Goal: Task Accomplishment & Management: Manage account settings

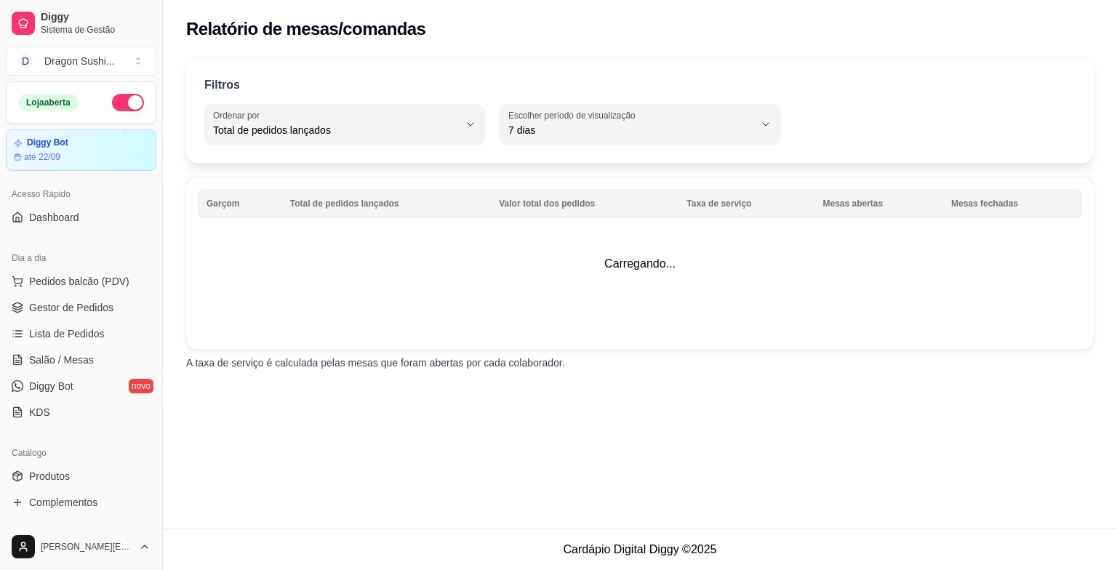
select select "TOTAL_OF_ORDERS"
select select "7"
click at [81, 329] on span "Lista de Pedidos" at bounding box center [67, 334] width 76 height 15
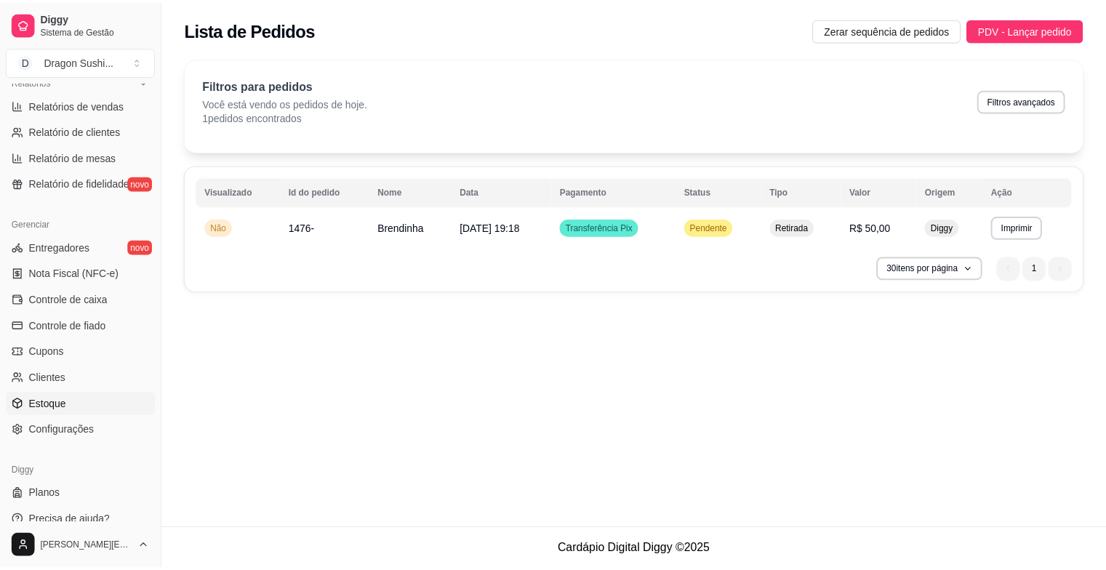
scroll to position [476, 0]
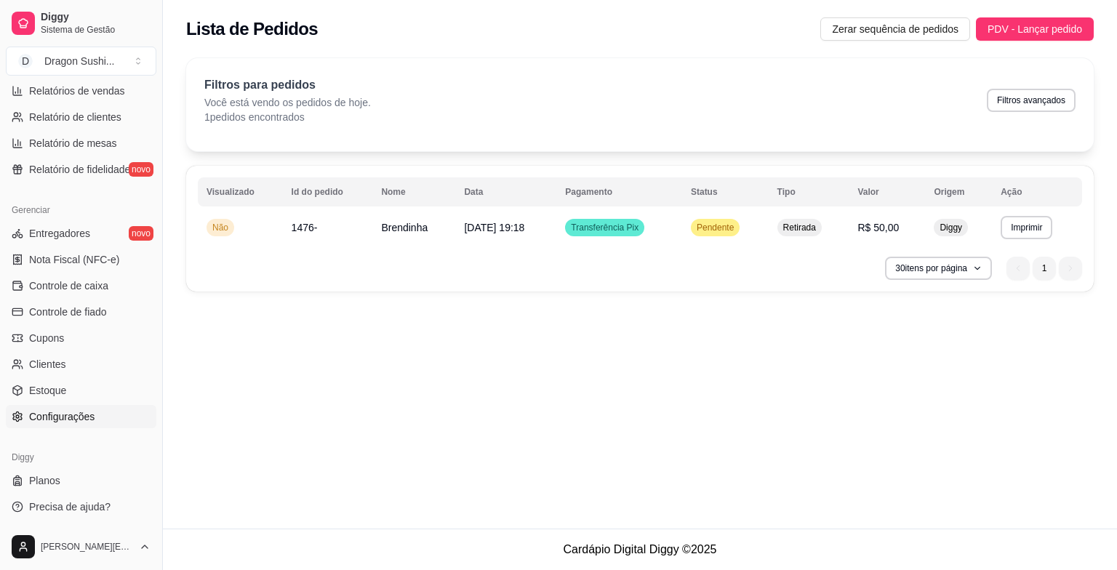
click at [60, 413] on span "Configurações" at bounding box center [61, 416] width 65 height 15
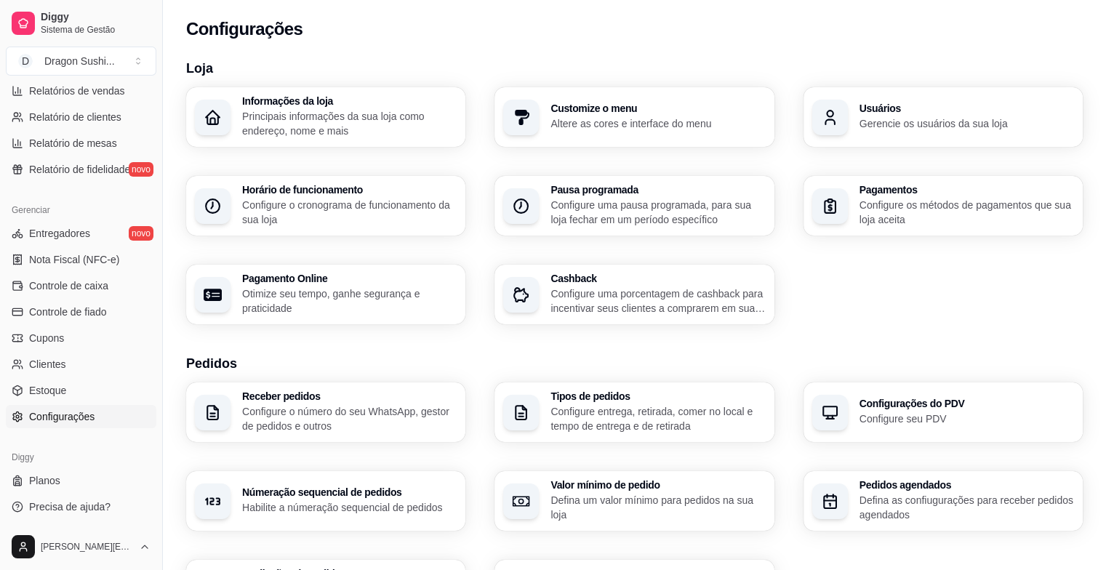
click at [618, 396] on h3 "Tipos de pedidos" at bounding box center [658, 396] width 215 height 10
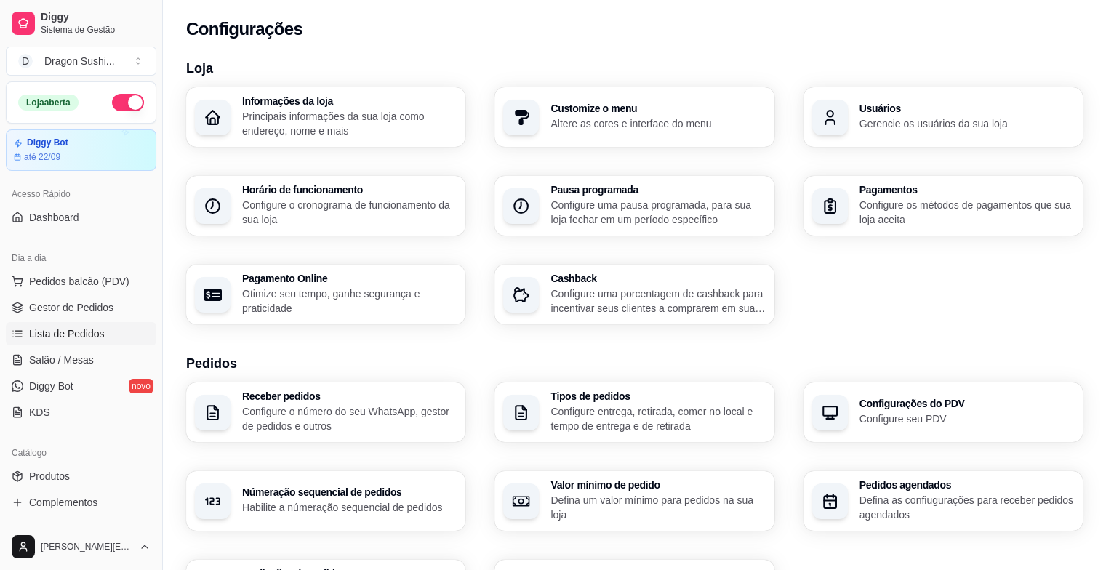
click at [70, 340] on span "Lista de Pedidos" at bounding box center [67, 334] width 76 height 15
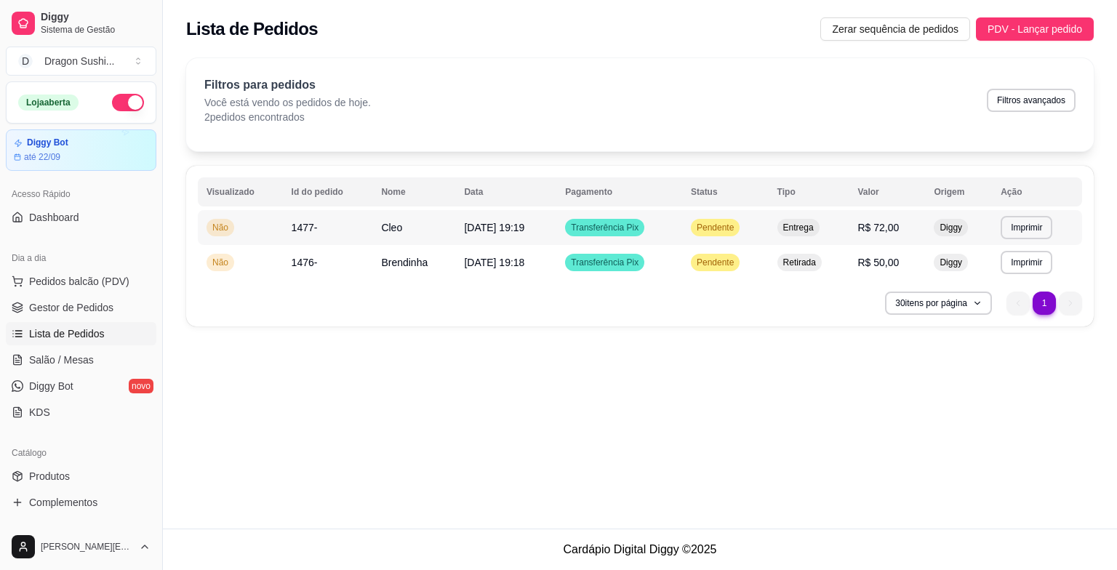
click at [663, 228] on td "Transferência Pix" at bounding box center [619, 227] width 126 height 35
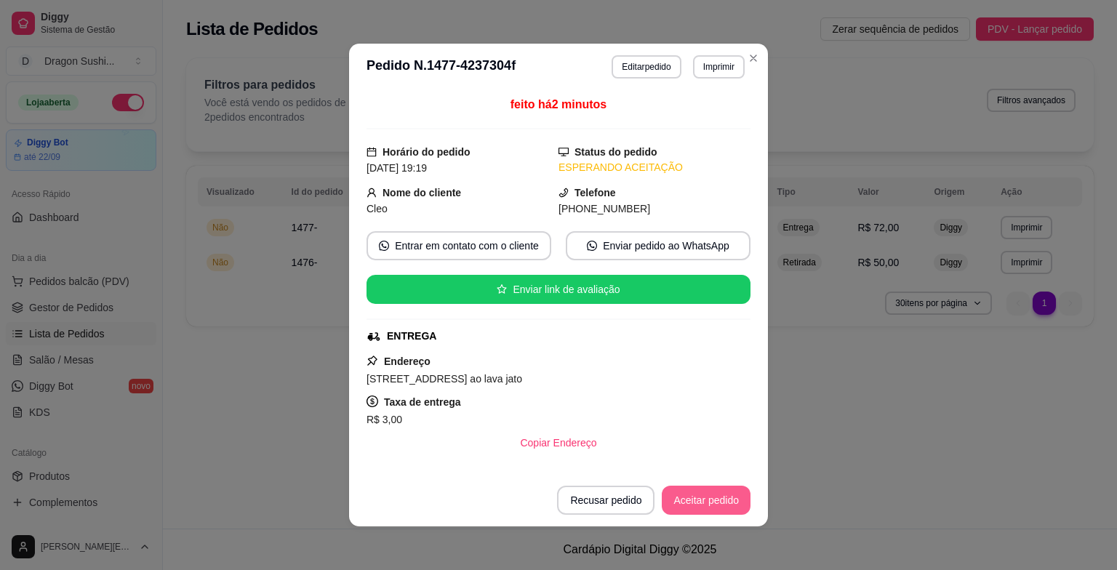
click at [696, 493] on button "Aceitar pedido" at bounding box center [706, 500] width 89 height 29
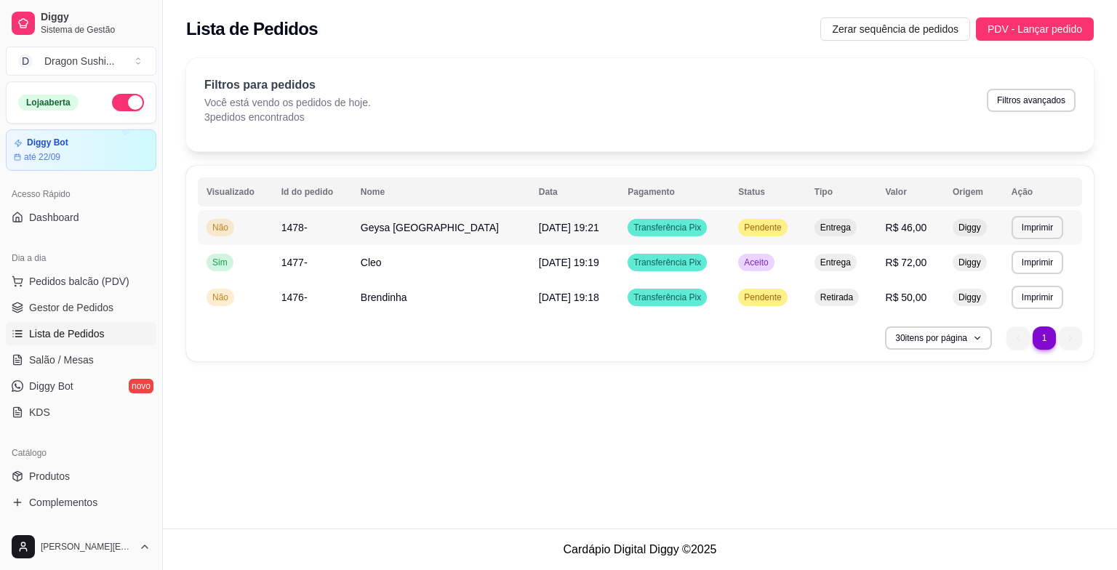
click at [753, 237] on td "Pendente" at bounding box center [767, 227] width 76 height 35
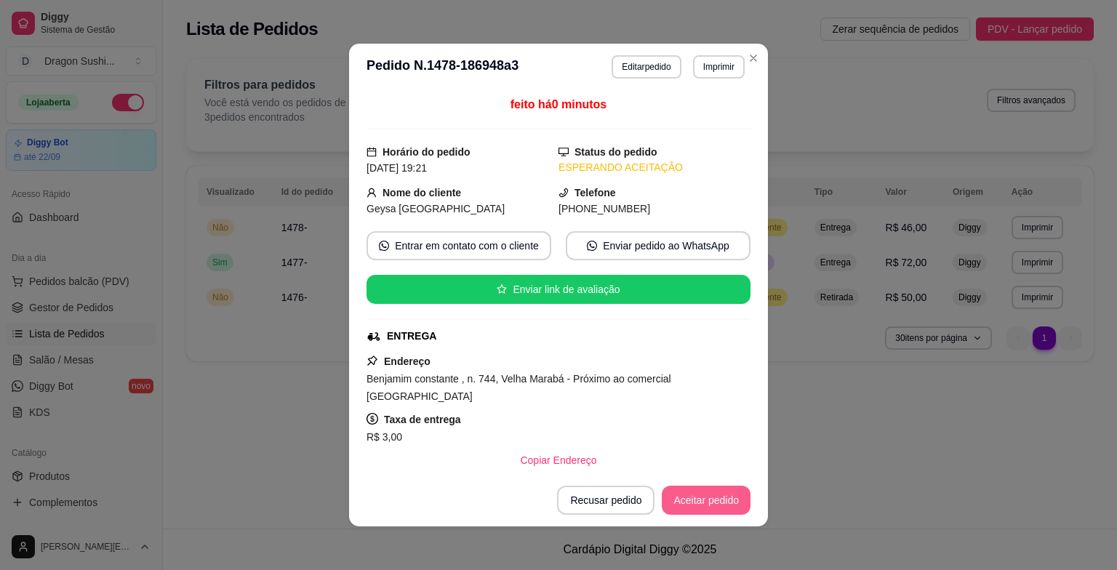
click at [707, 500] on button "Aceitar pedido" at bounding box center [706, 500] width 89 height 29
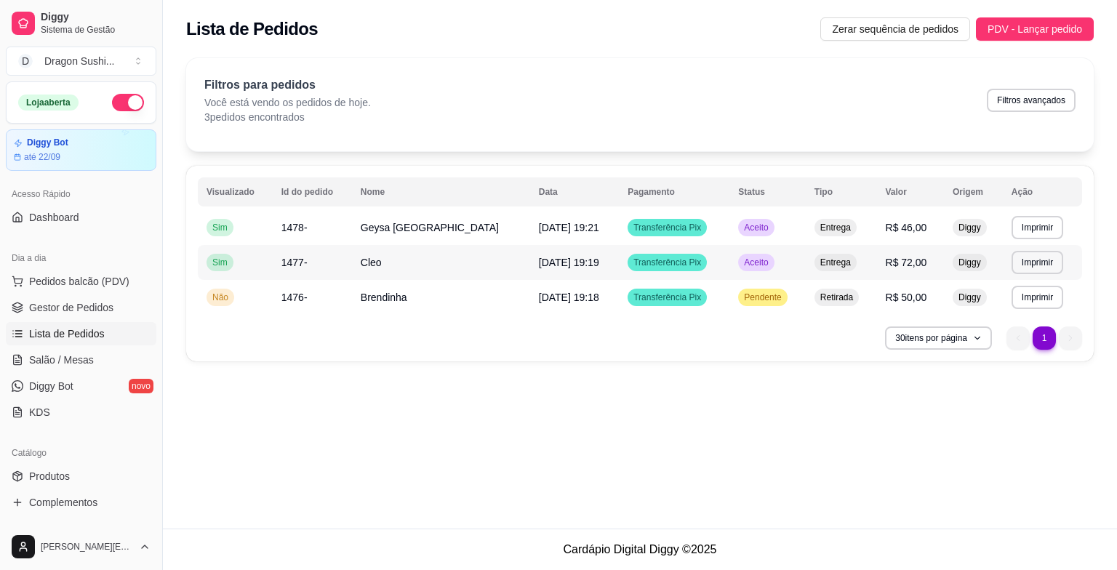
click at [738, 268] on div "Aceito" at bounding box center [756, 262] width 36 height 17
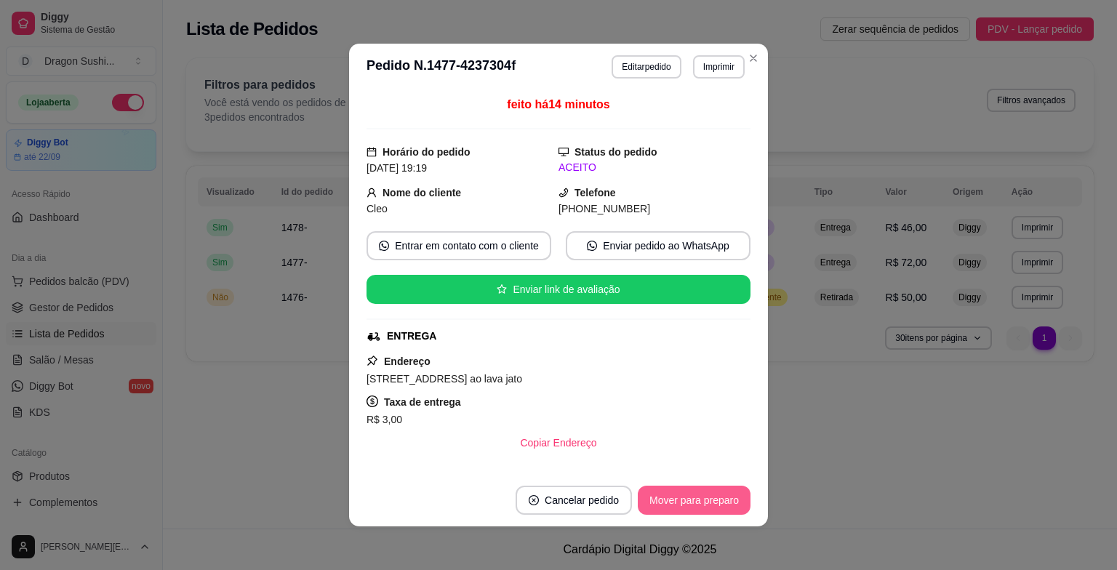
click at [717, 500] on button "Mover para preparo" at bounding box center [694, 500] width 113 height 29
click at [727, 501] on button "Mover para entrega" at bounding box center [695, 500] width 112 height 29
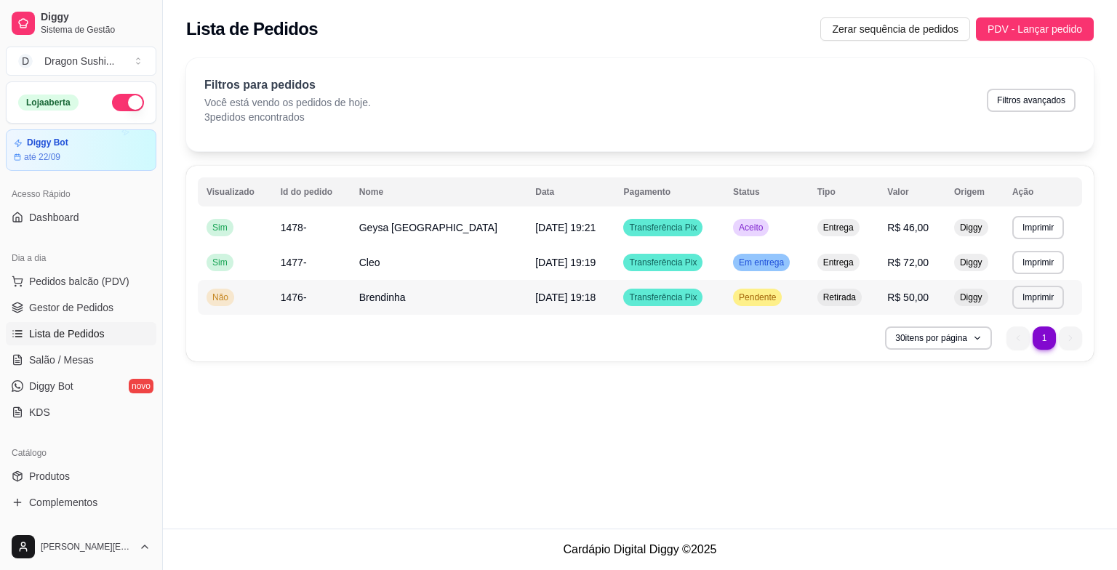
click at [736, 295] on span "Pendente" at bounding box center [757, 298] width 43 height 12
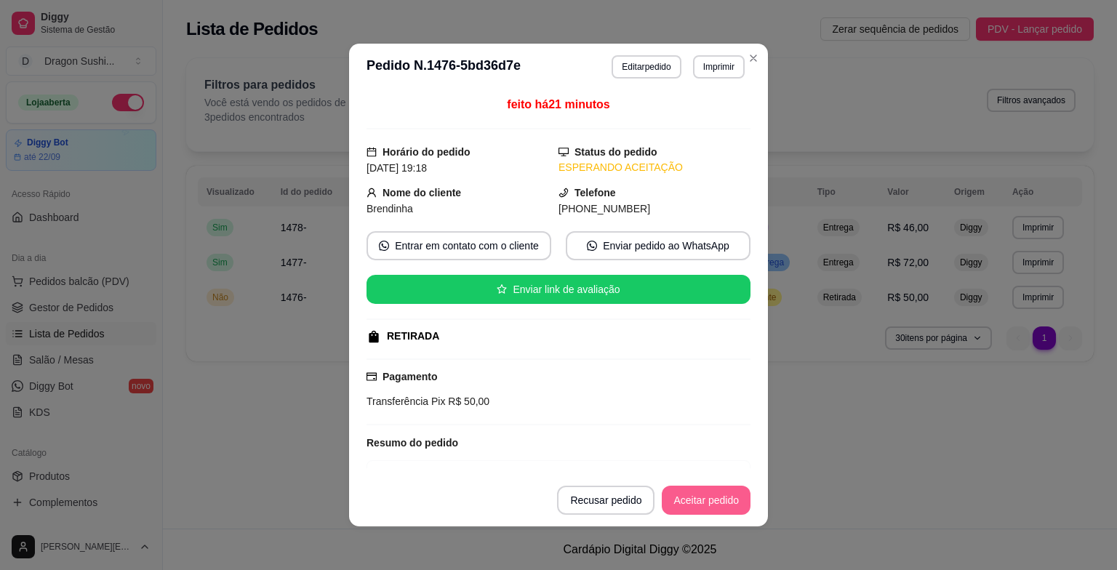
click at [701, 503] on button "Aceitar pedido" at bounding box center [706, 500] width 89 height 29
click at [721, 492] on button "Mover para preparo" at bounding box center [694, 500] width 113 height 29
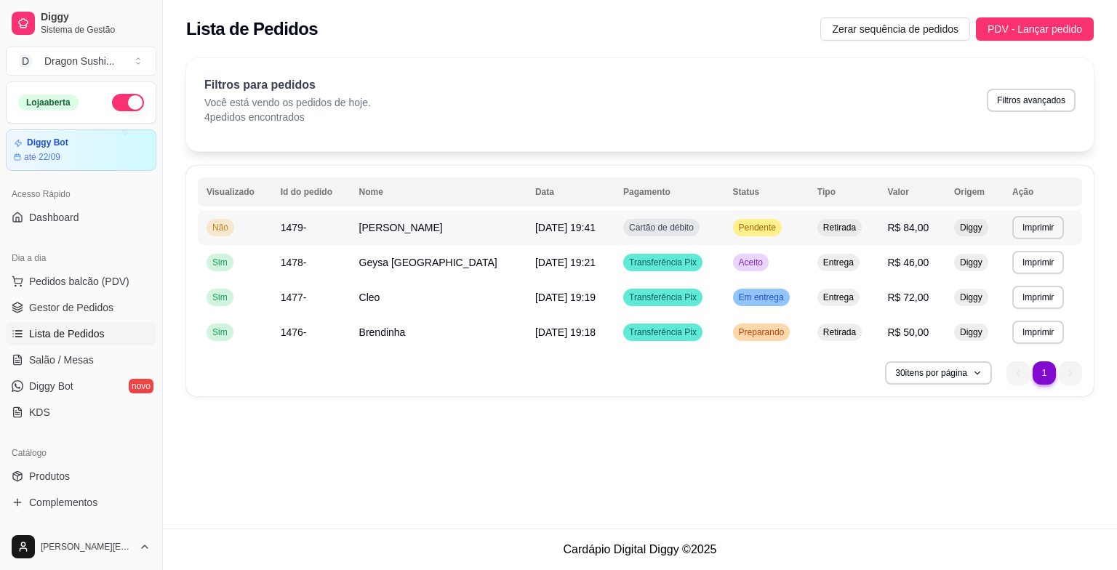
click at [738, 235] on div "Pendente" at bounding box center [757, 227] width 49 height 17
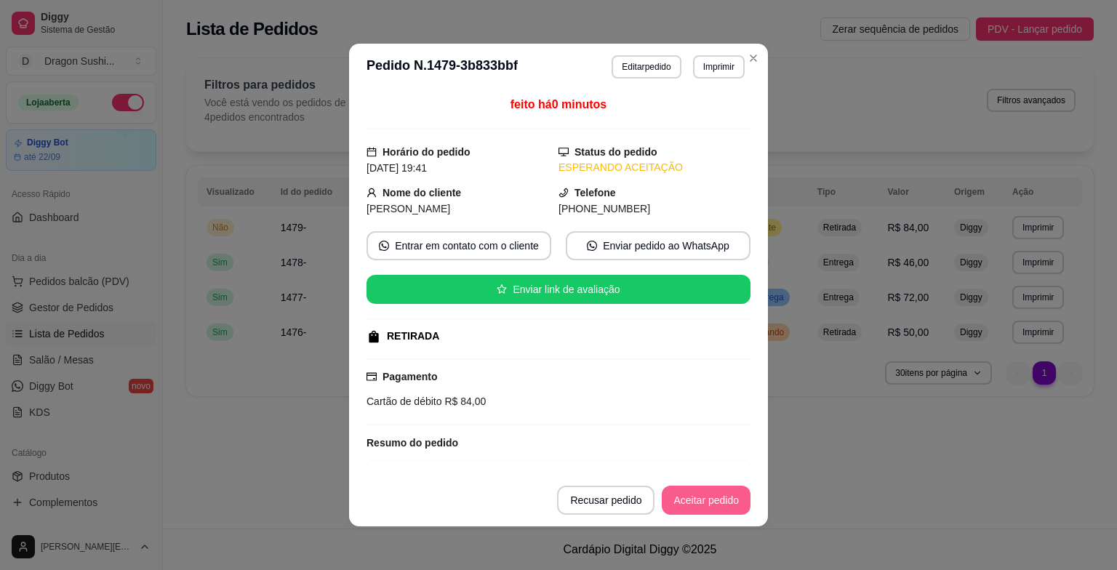
click at [695, 503] on button "Aceitar pedido" at bounding box center [706, 500] width 89 height 29
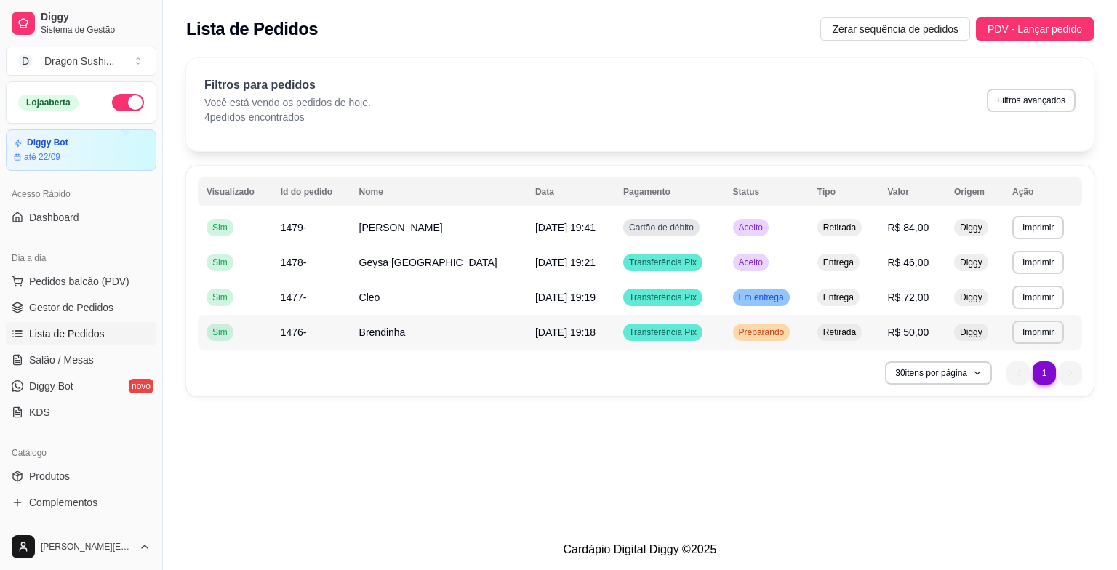
click at [641, 340] on td "Transferência Pix" at bounding box center [669, 332] width 109 height 35
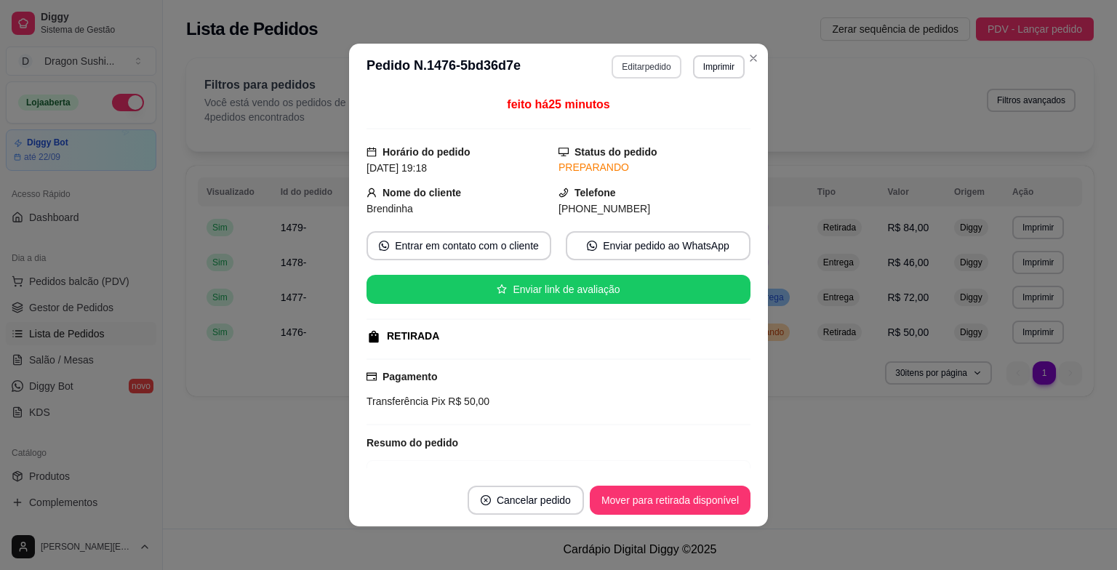
click at [651, 73] on button "Editar pedido" at bounding box center [646, 66] width 69 height 23
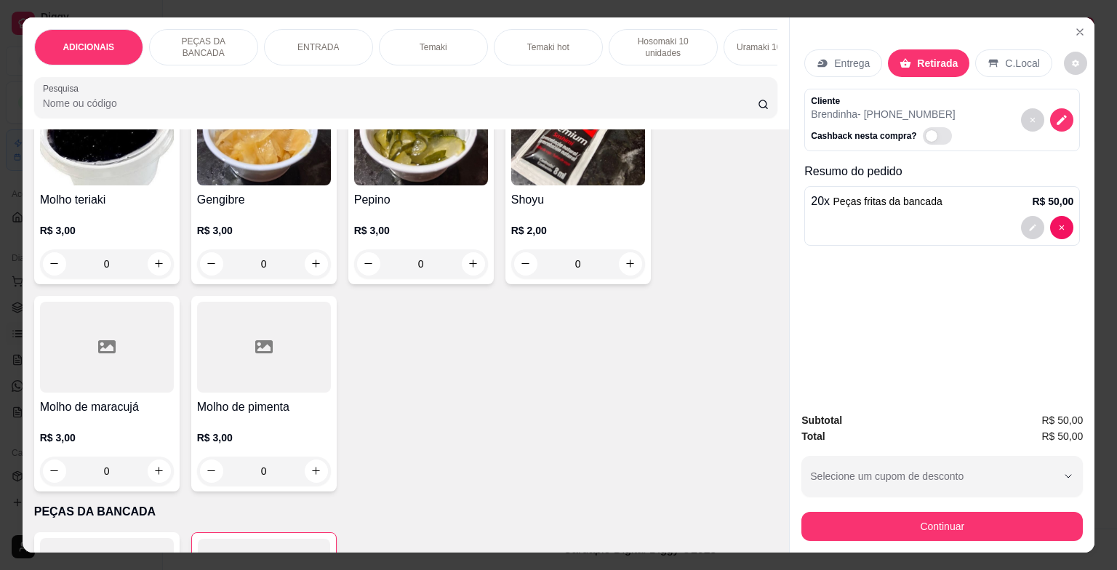
scroll to position [145, 0]
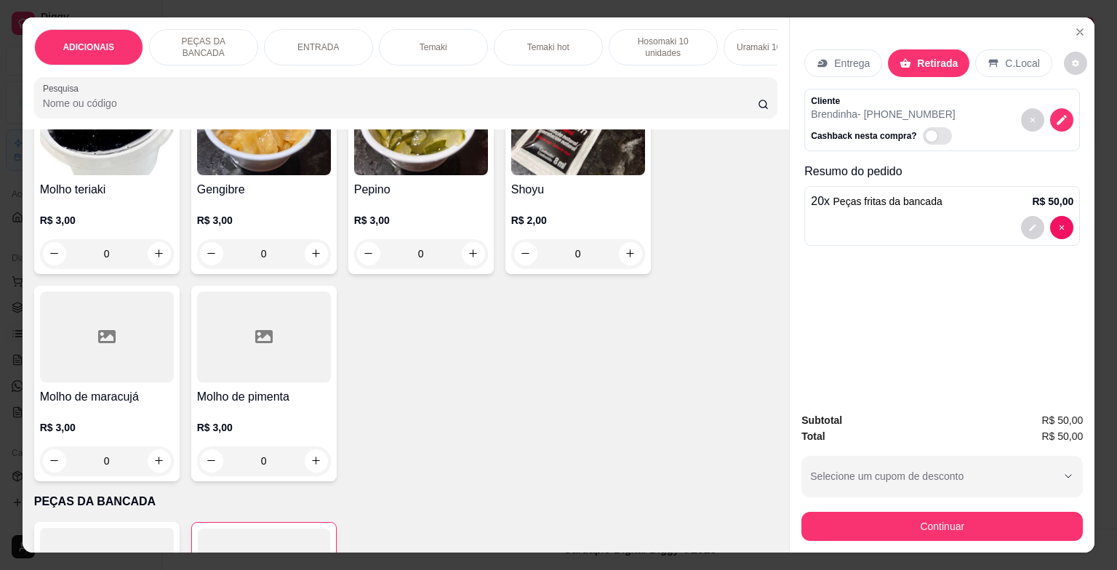
click at [841, 65] on div "Entrega" at bounding box center [843, 63] width 78 height 28
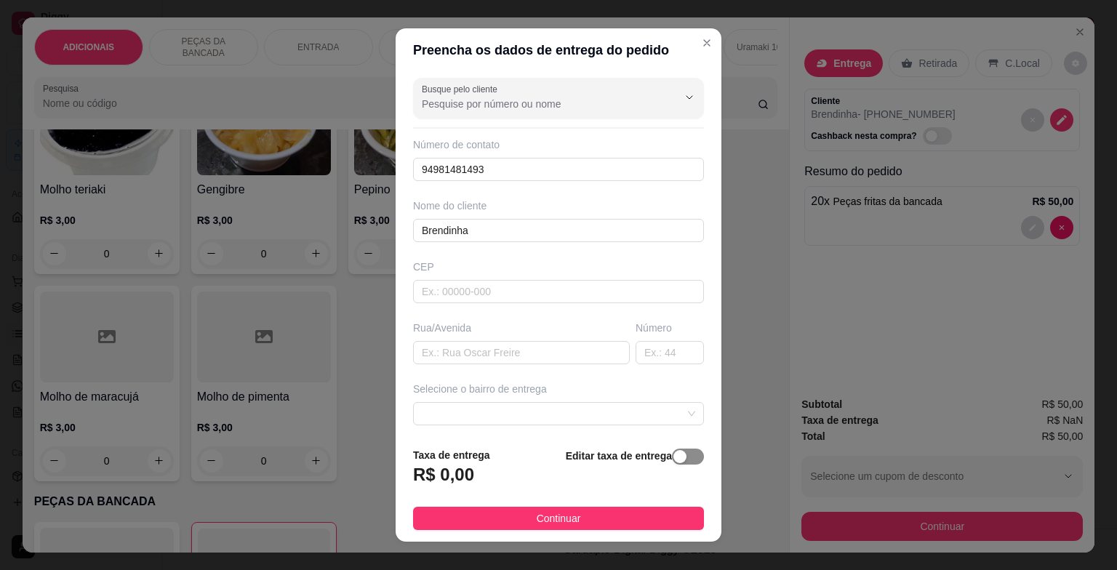
click at [678, 456] on span "button" at bounding box center [688, 457] width 32 height 16
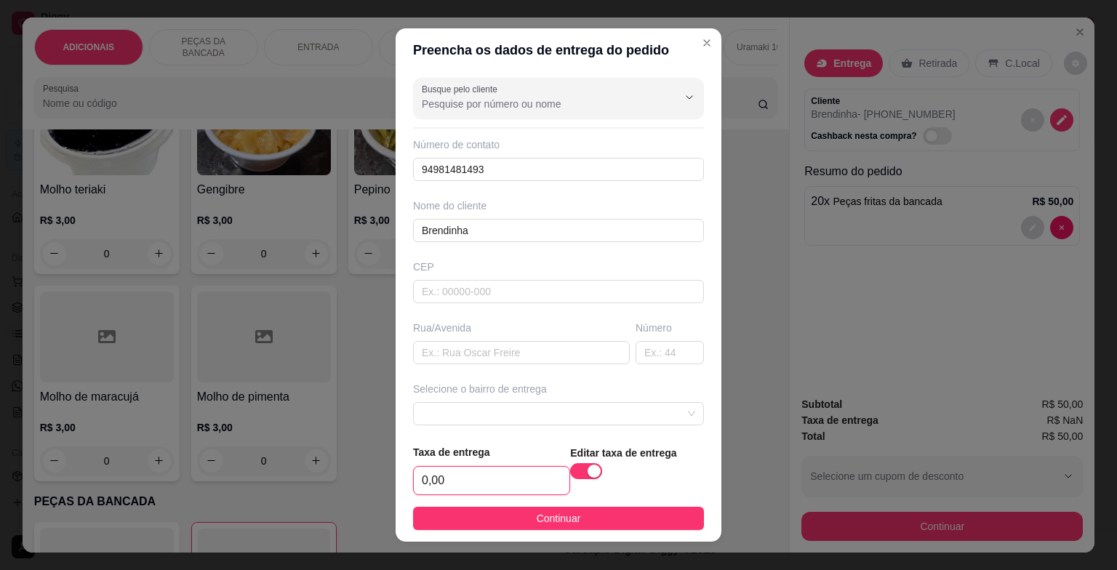
click at [477, 479] on input "0,00" at bounding box center [492, 481] width 156 height 28
type input "10,00"
click at [441, 352] on input "text" at bounding box center [521, 352] width 217 height 23
type input "folha 34"
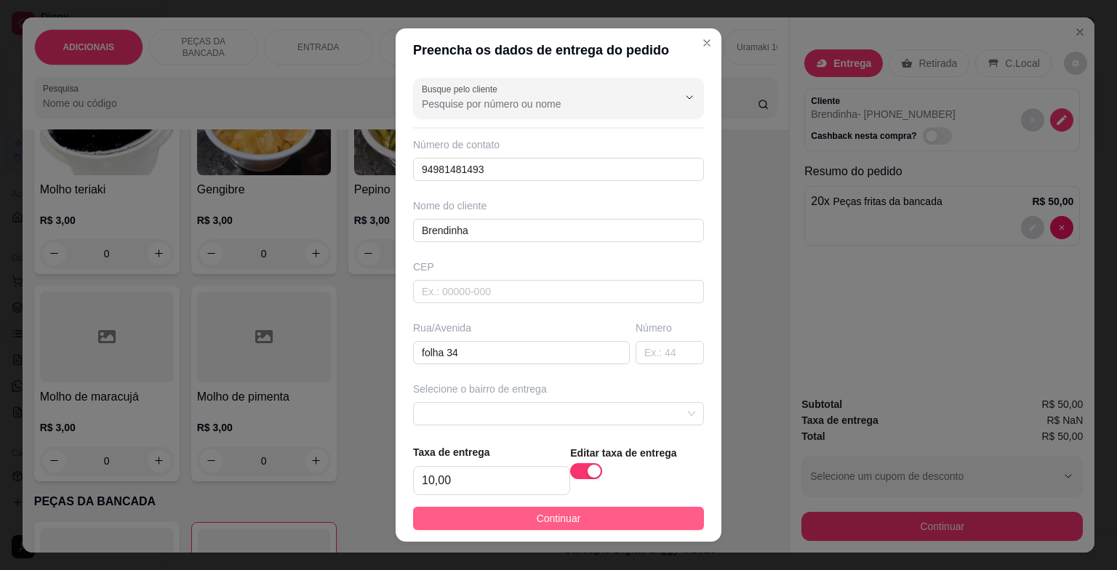
click at [506, 518] on button "Continuar" at bounding box center [558, 518] width 291 height 23
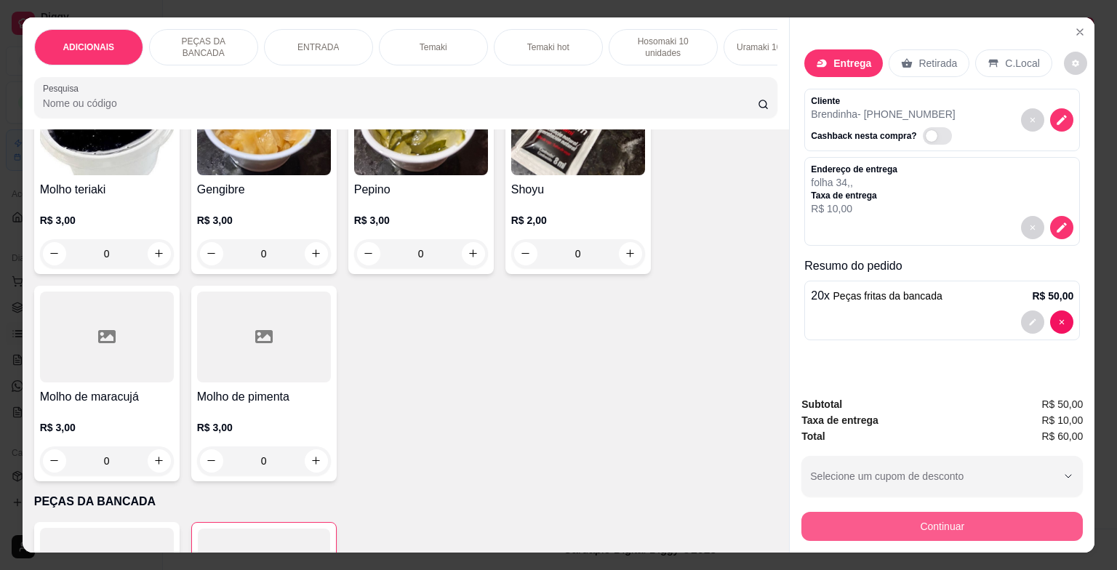
click at [889, 519] on button "Continuar" at bounding box center [941, 526] width 281 height 29
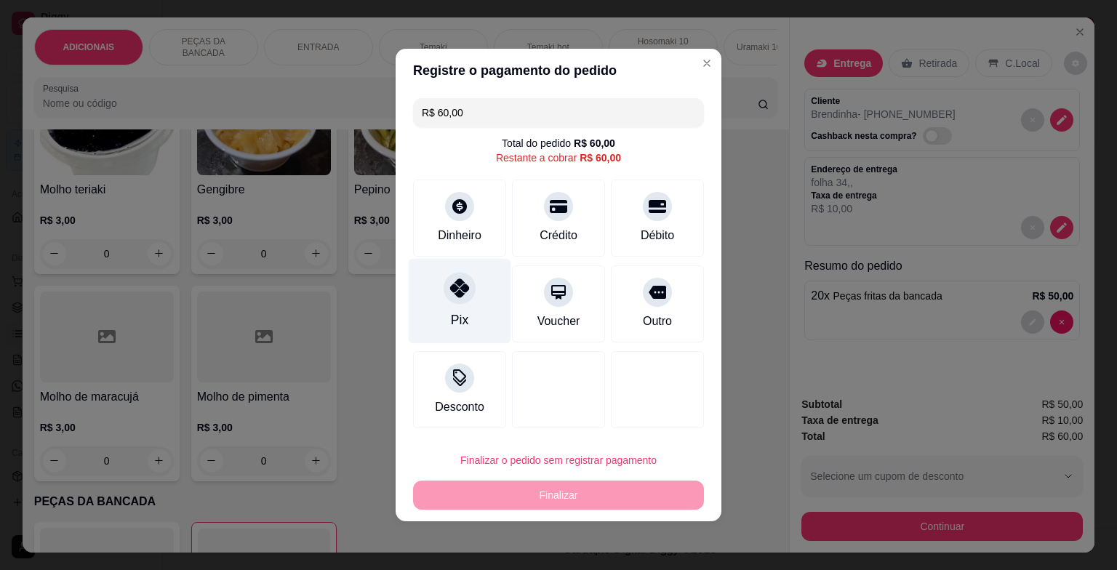
click at [460, 301] on div at bounding box center [460, 288] width 32 height 32
type input "R$ 0,00"
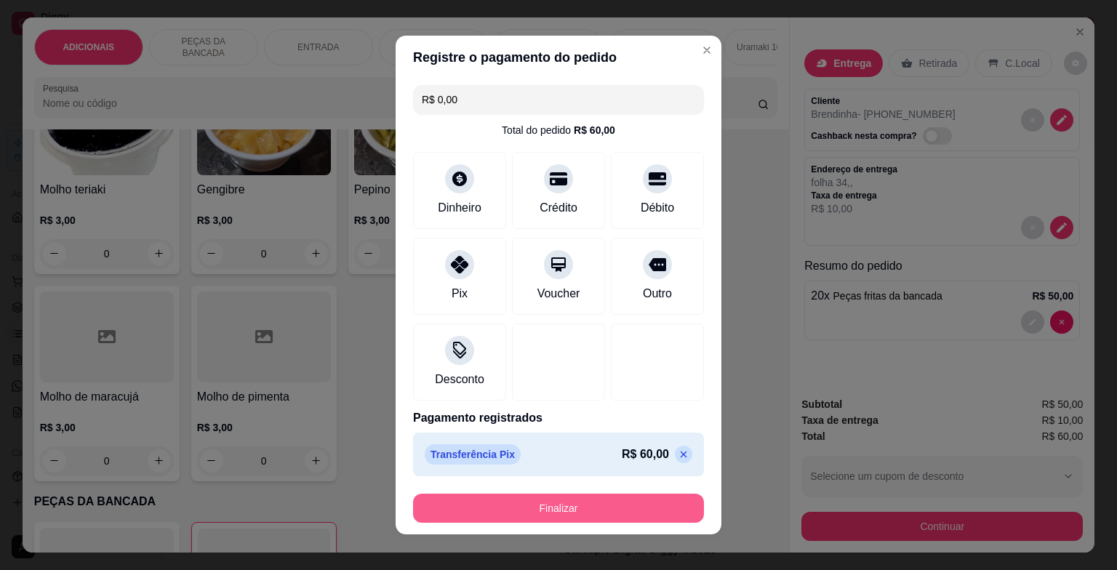
click at [548, 508] on button "Finalizar" at bounding box center [558, 508] width 291 height 29
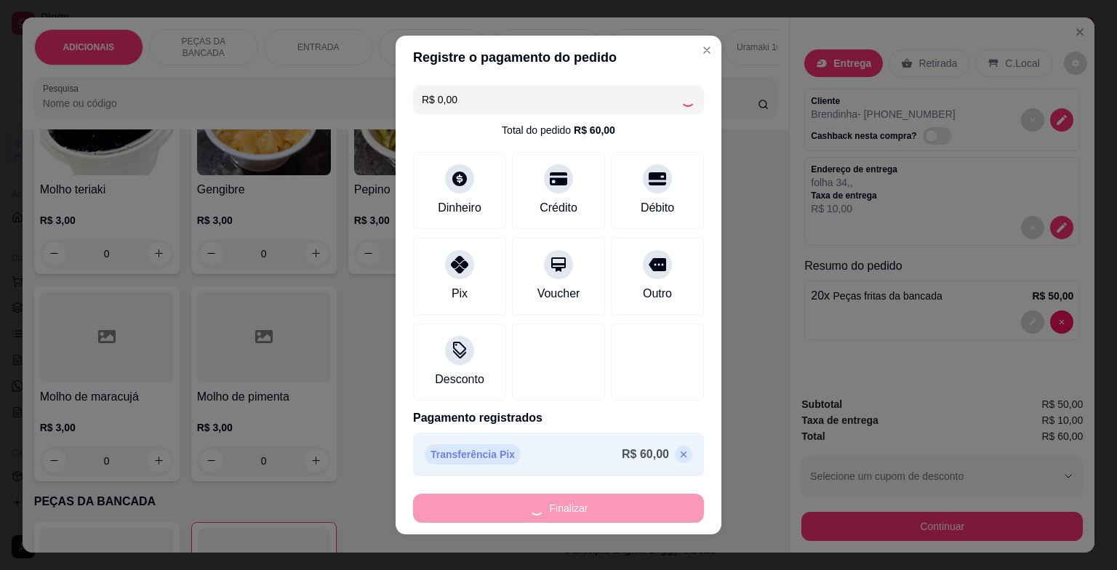
type input "0"
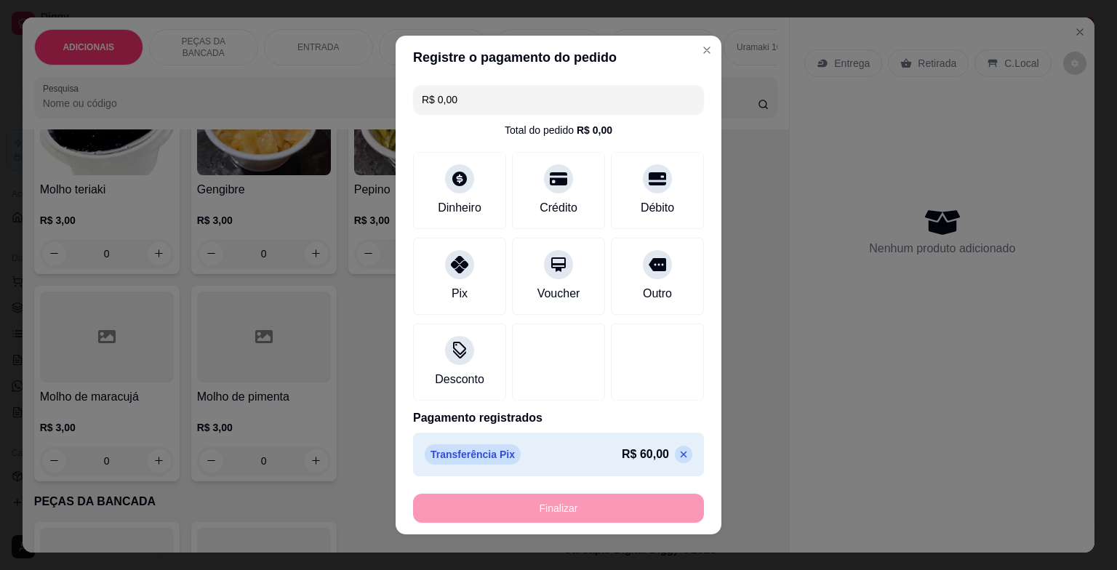
type input "-R$ 60,00"
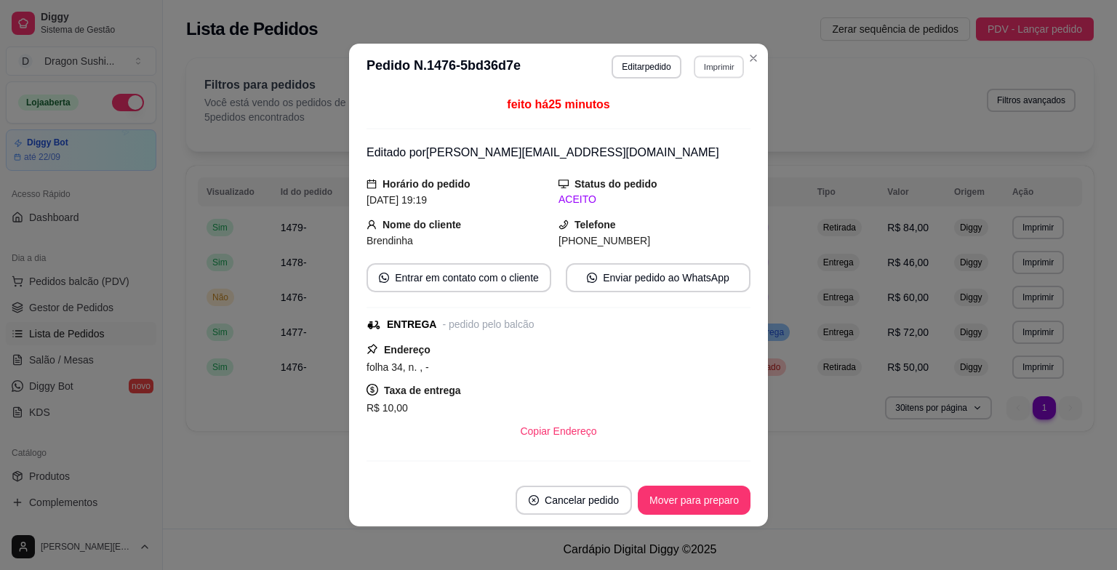
click at [707, 63] on button "Imprimir" at bounding box center [719, 66] width 50 height 23
click at [692, 118] on button "impressora" at bounding box center [687, 117] width 105 height 23
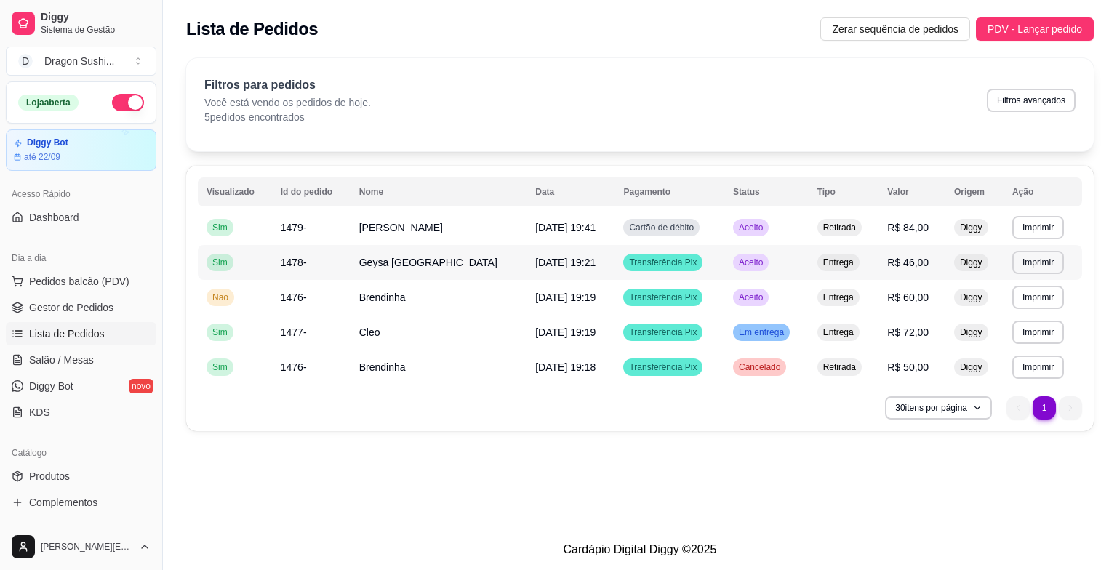
click at [731, 271] on td "Aceito" at bounding box center [766, 262] width 84 height 35
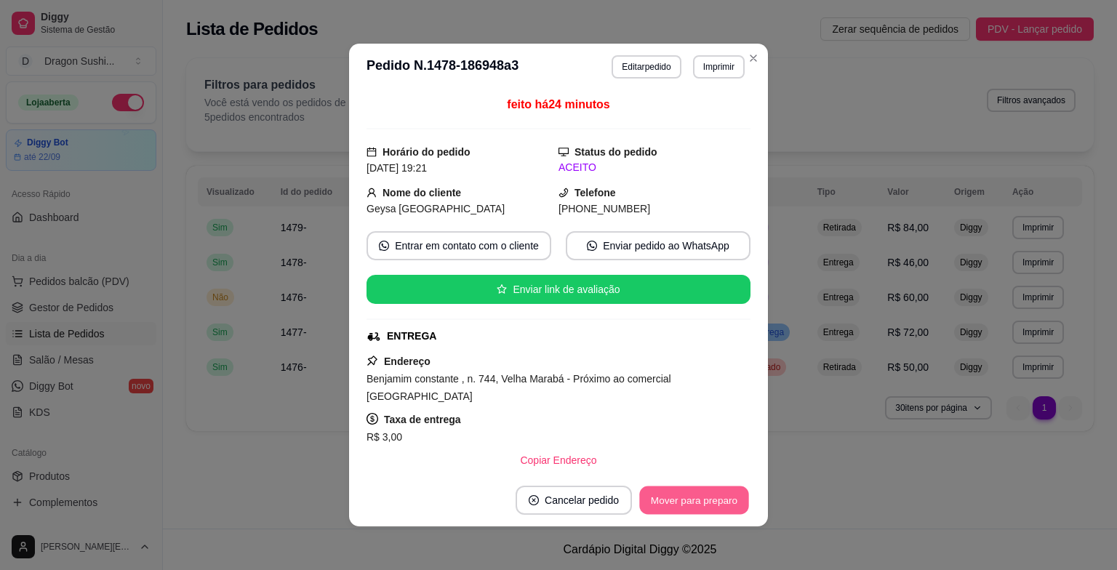
click at [688, 505] on button "Mover para preparo" at bounding box center [693, 501] width 109 height 28
click at [688, 505] on button "Mover para entrega" at bounding box center [694, 501] width 109 height 28
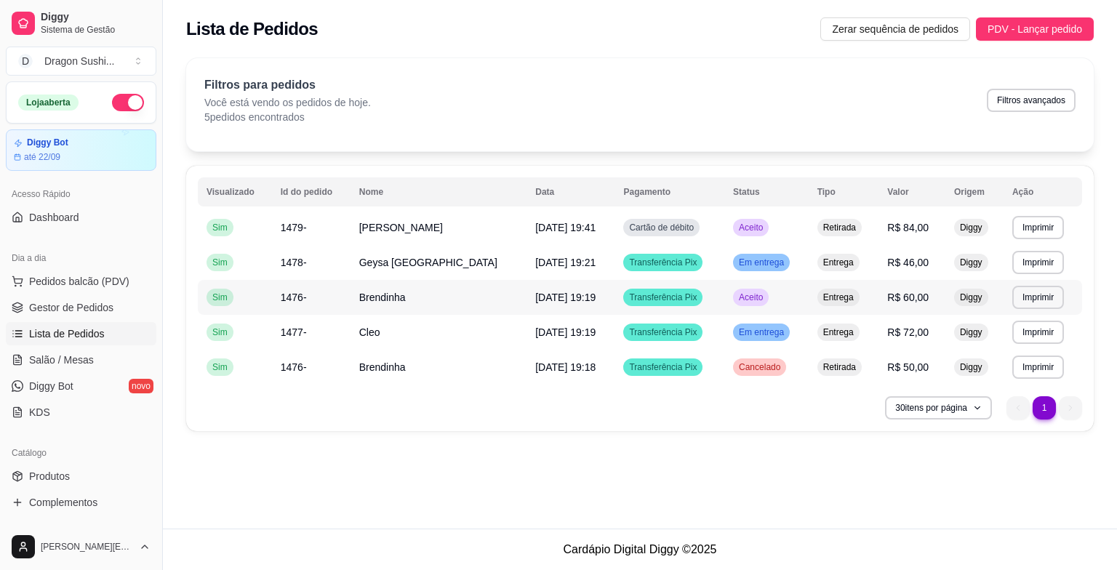
click at [736, 298] on span "Aceito" at bounding box center [751, 298] width 30 height 12
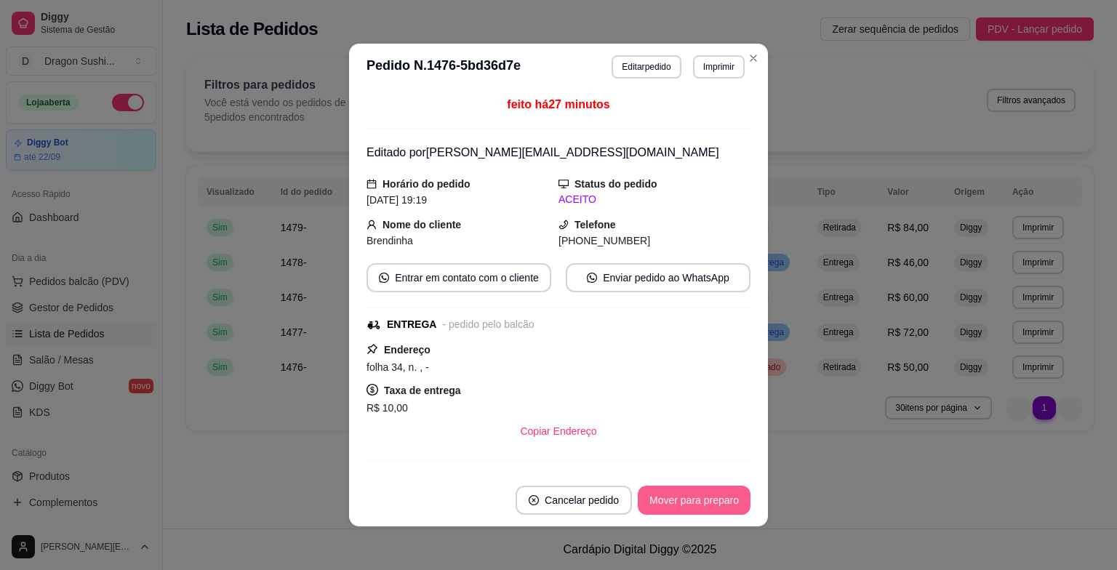
click at [682, 503] on button "Mover para preparo" at bounding box center [694, 500] width 113 height 29
click at [682, 503] on button "Mover para entrega" at bounding box center [694, 501] width 109 height 28
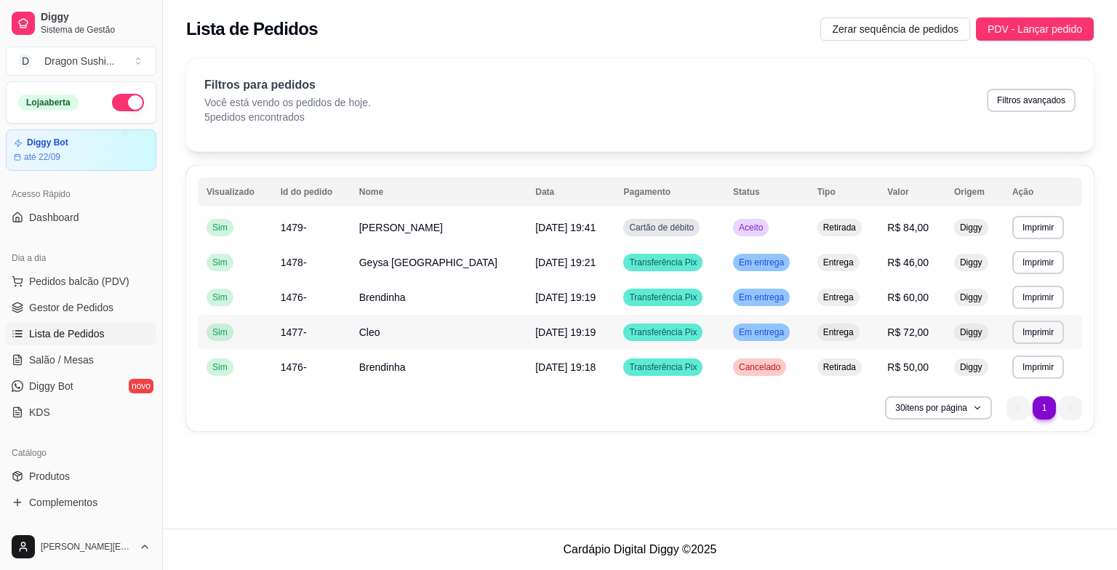
click at [759, 343] on td "Em entrega" at bounding box center [766, 332] width 84 height 35
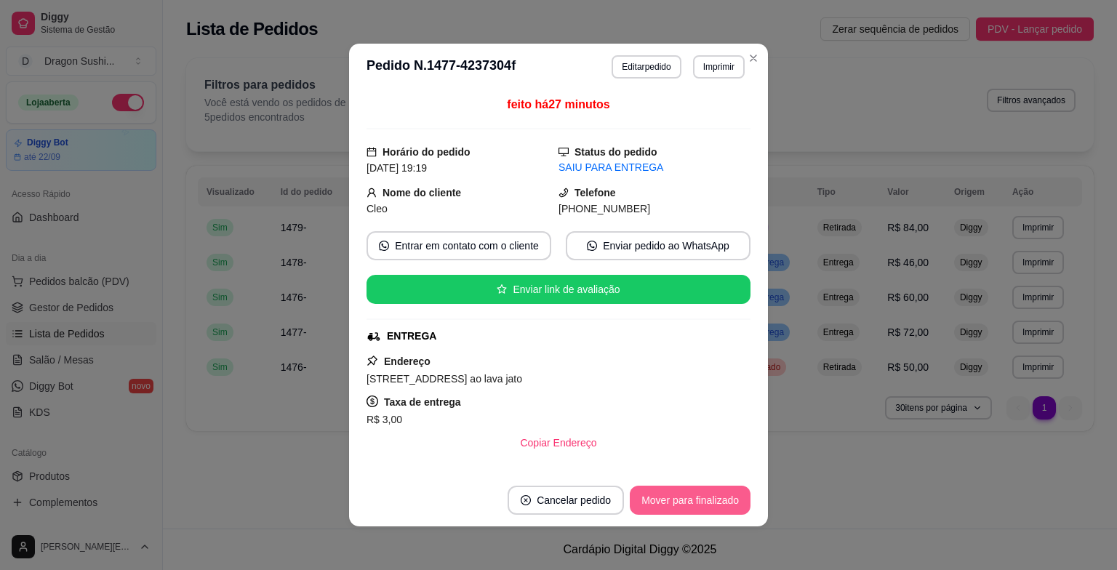
click at [738, 501] on button "Mover para finalizado" at bounding box center [690, 500] width 121 height 29
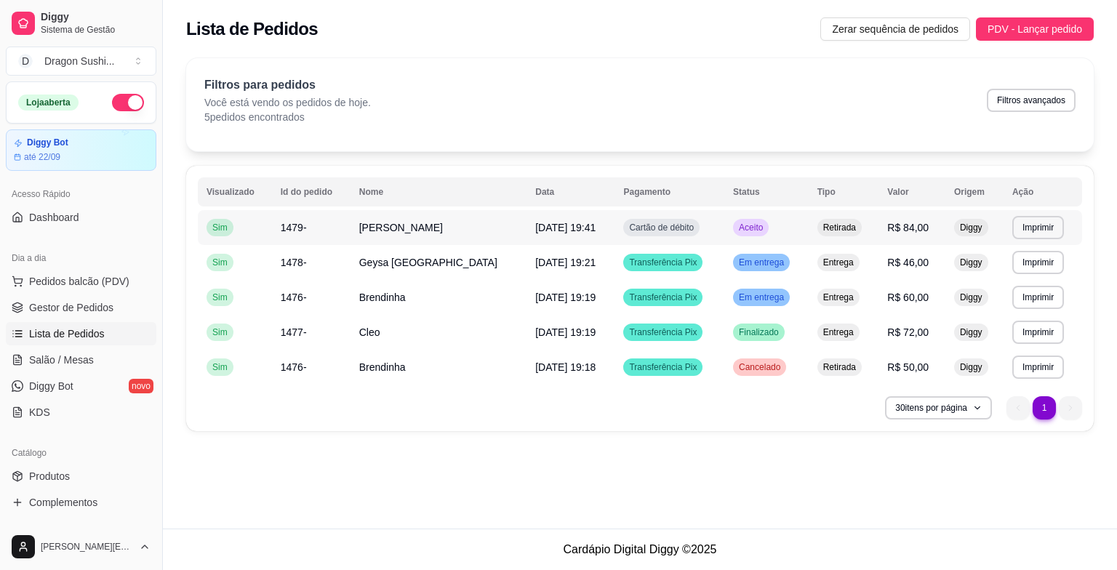
click at [737, 230] on span "Aceito" at bounding box center [751, 228] width 30 height 12
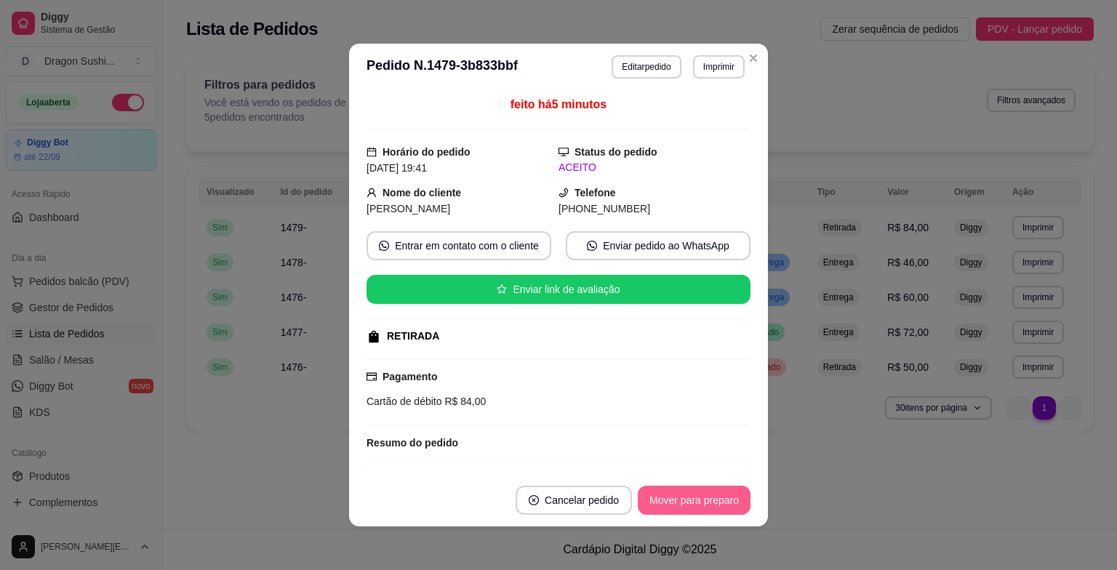
click at [697, 509] on button "Mover para preparo" at bounding box center [694, 500] width 113 height 29
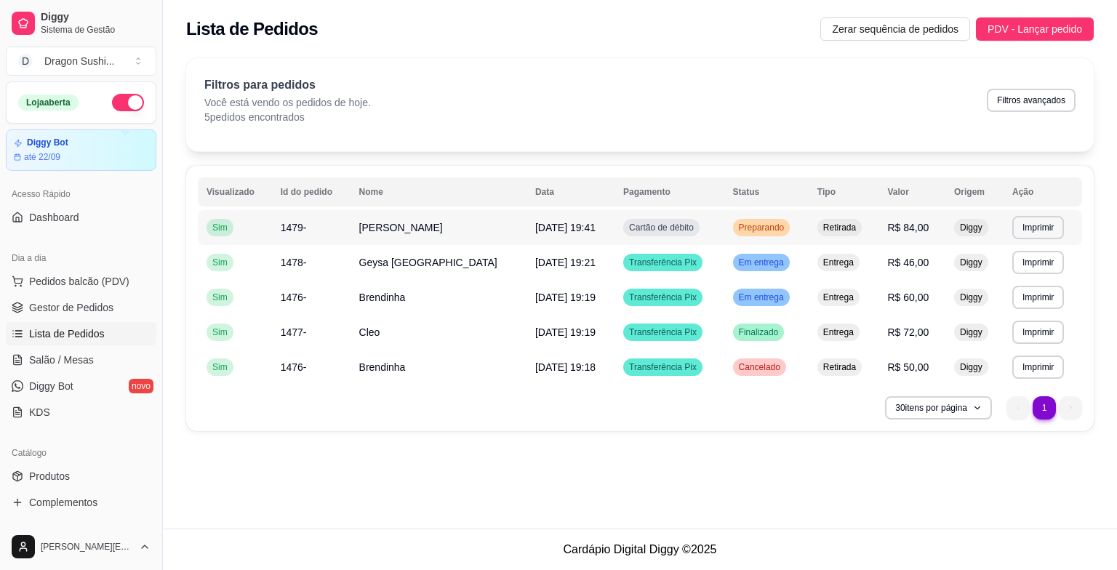
click at [744, 230] on span "Preparando" at bounding box center [762, 228] width 52 height 12
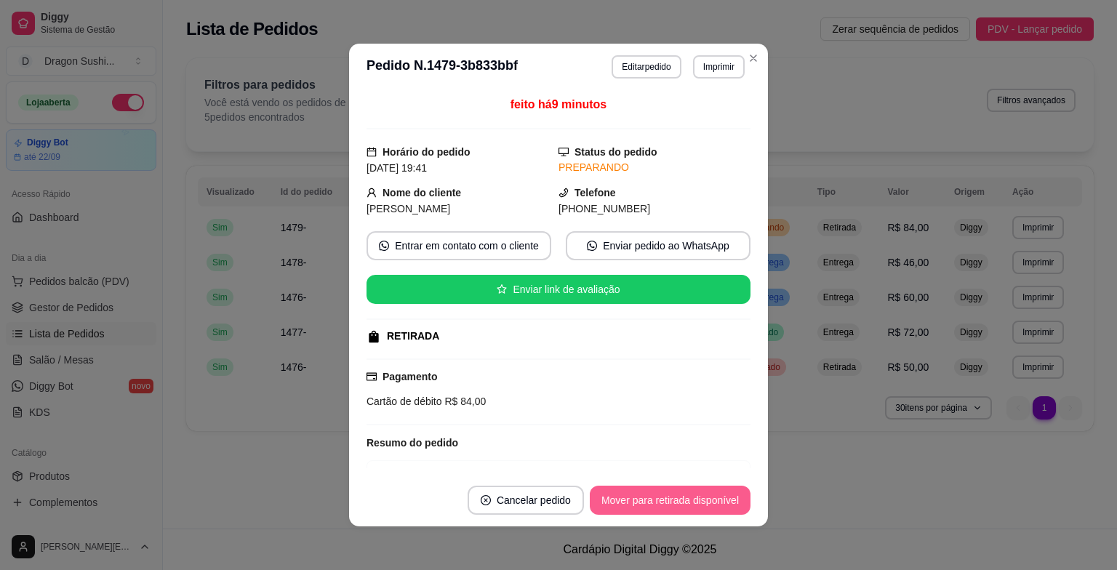
click at [643, 495] on button "Mover para retirada disponível" at bounding box center [670, 500] width 161 height 29
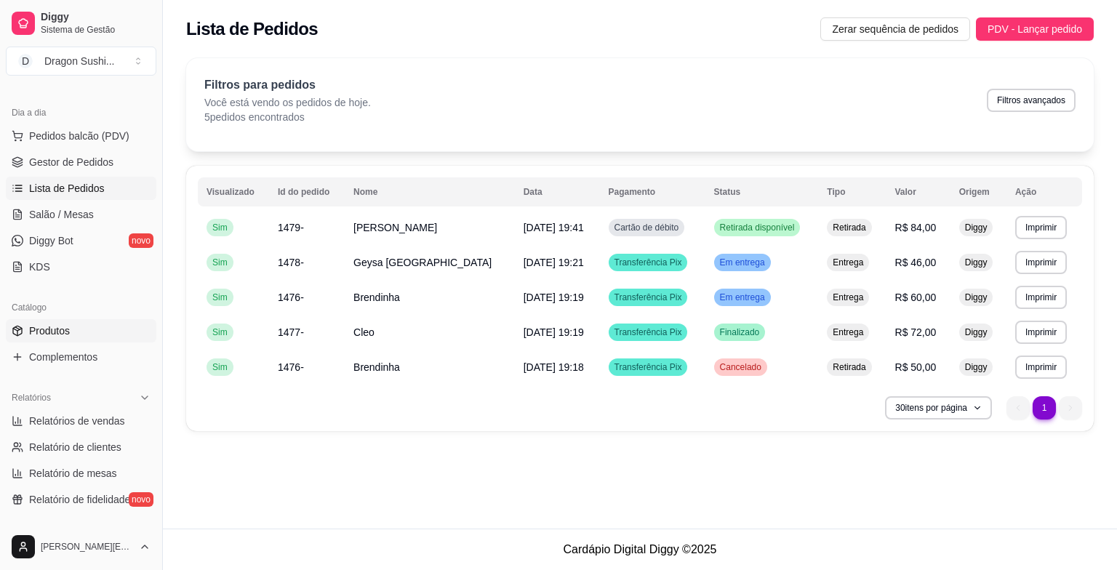
click at [49, 330] on span "Produtos" at bounding box center [49, 331] width 41 height 15
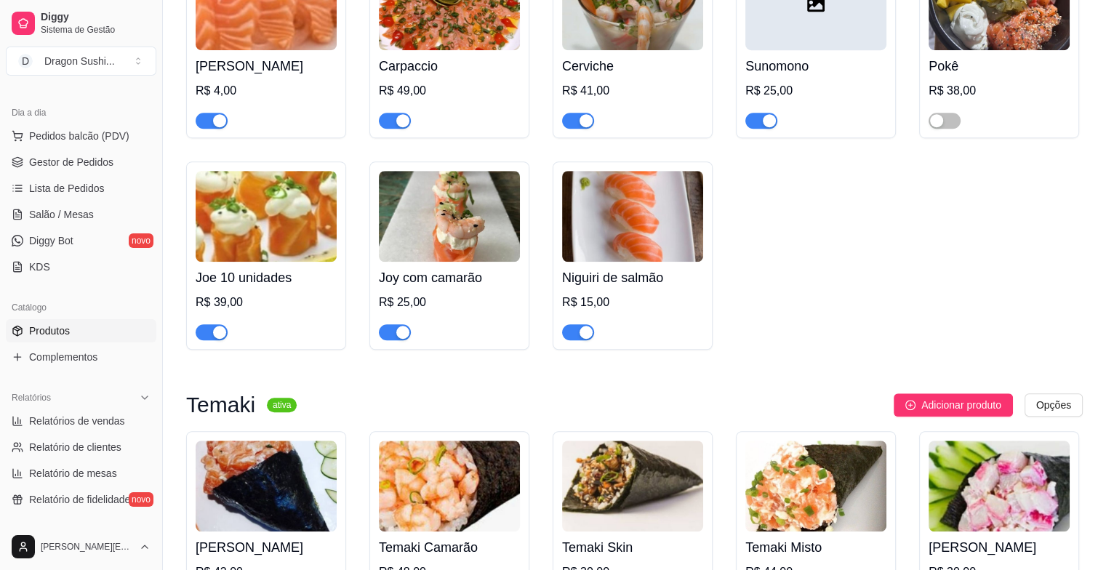
scroll to position [1091, 0]
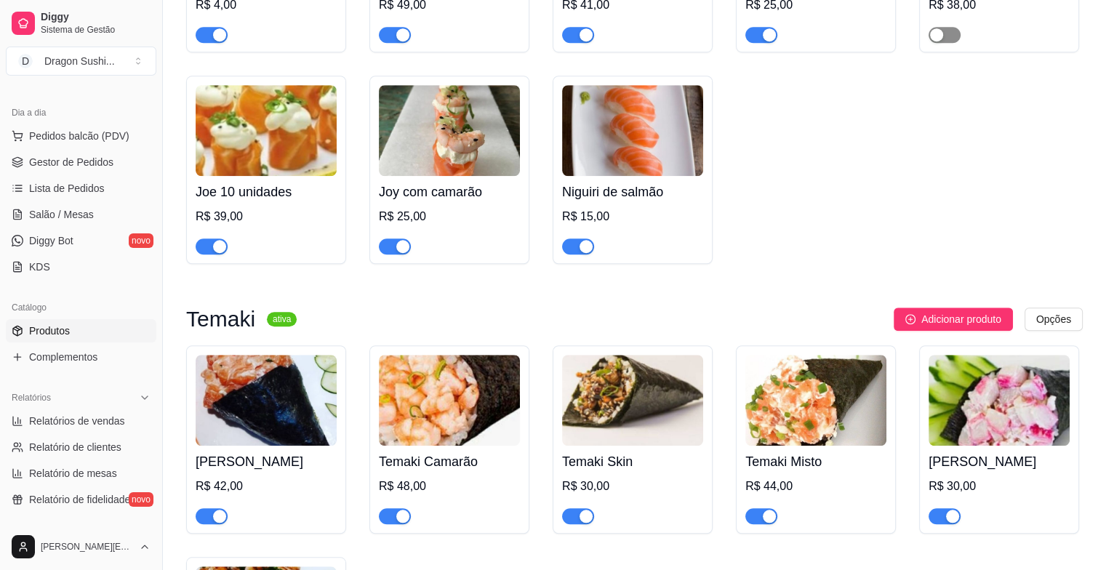
click at [950, 27] on span "button" at bounding box center [945, 35] width 32 height 16
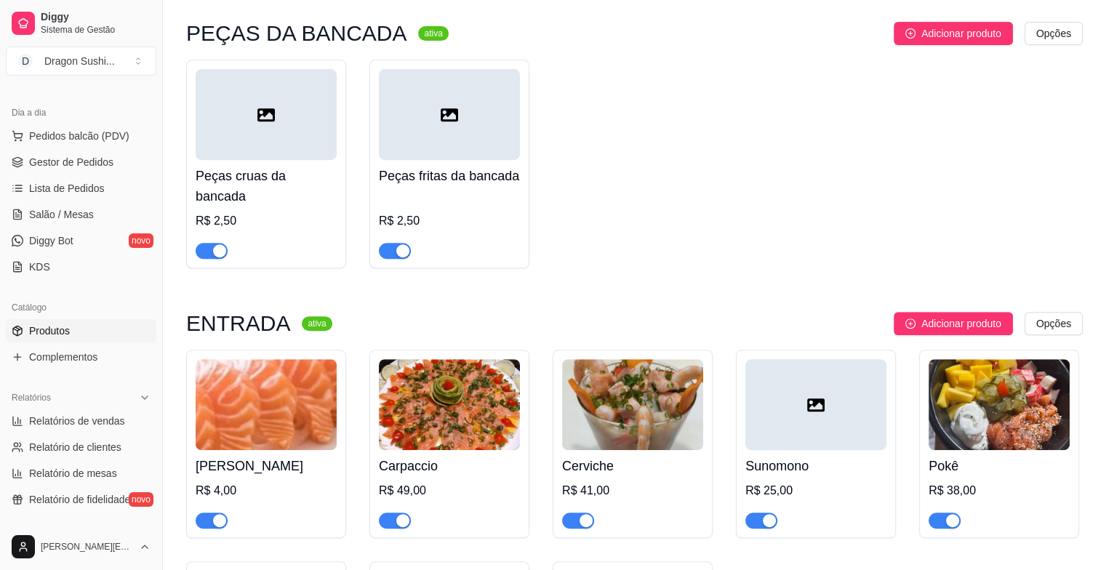
scroll to position [582, 0]
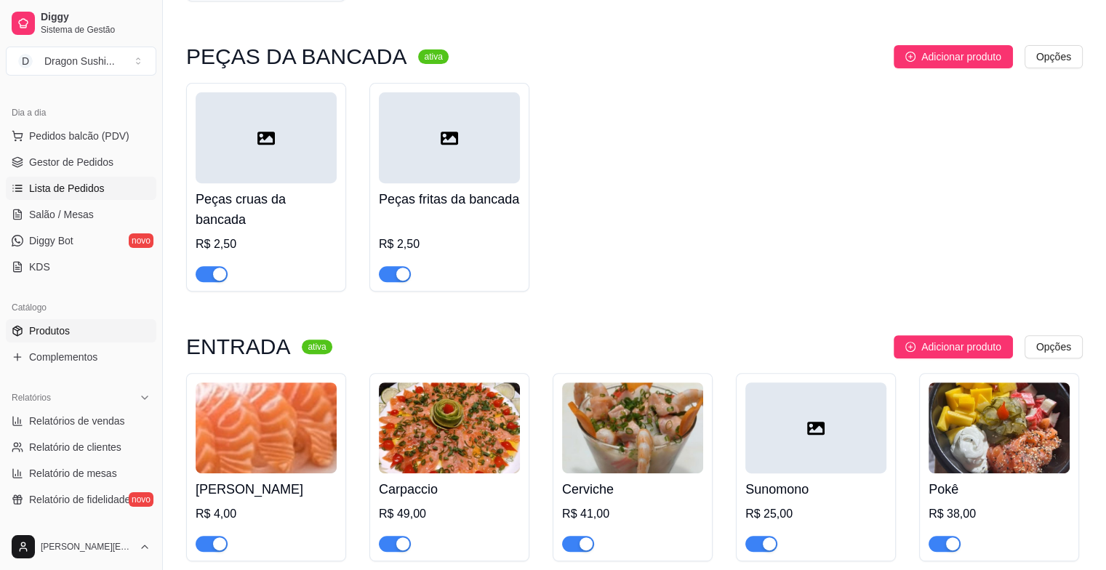
click at [66, 184] on span "Lista de Pedidos" at bounding box center [67, 188] width 76 height 15
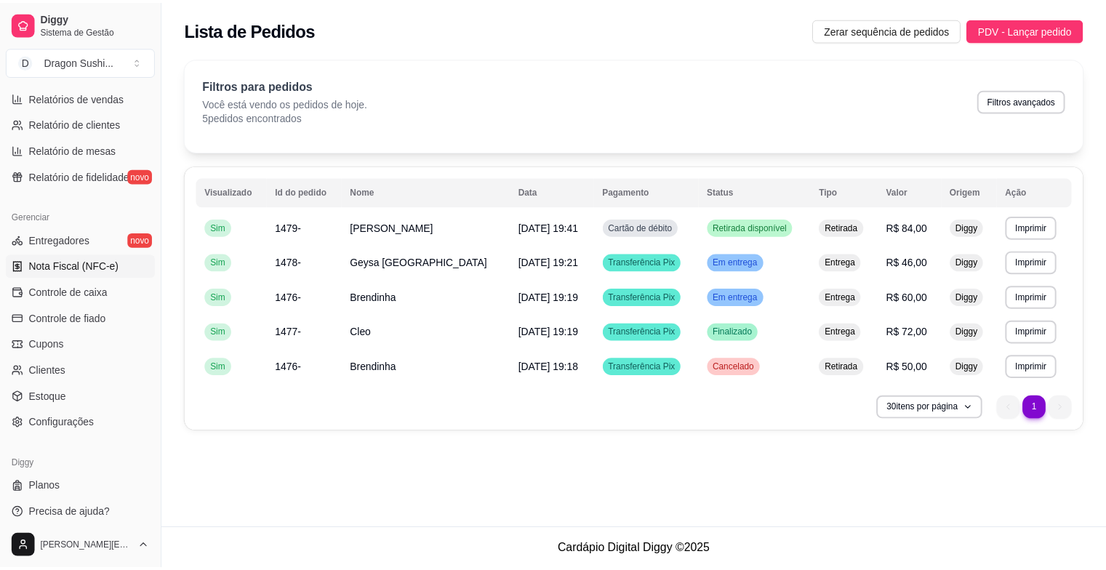
scroll to position [476, 0]
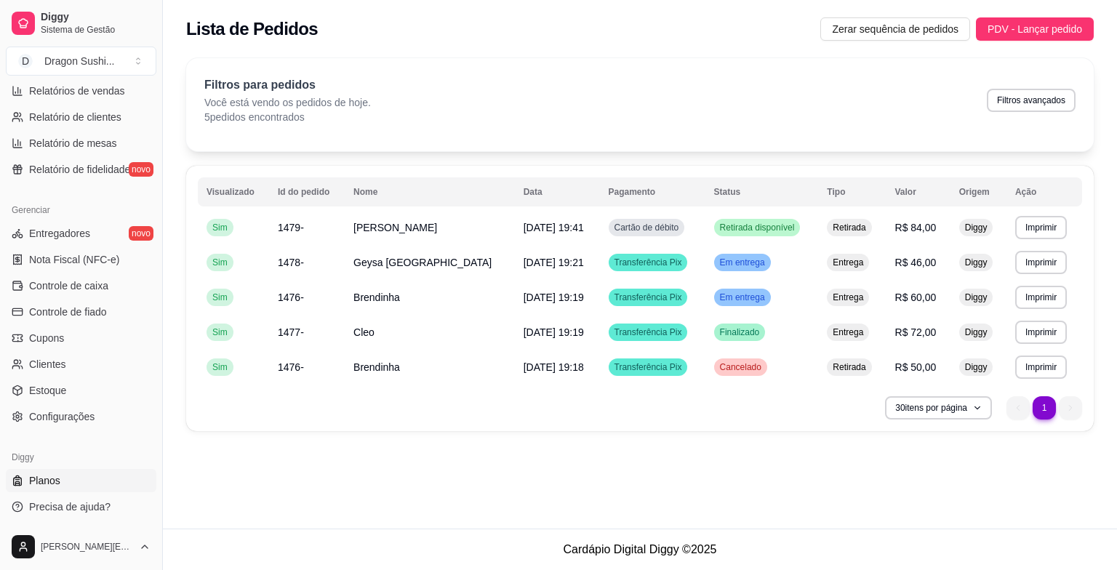
click at [57, 480] on span "Planos" at bounding box center [44, 480] width 31 height 15
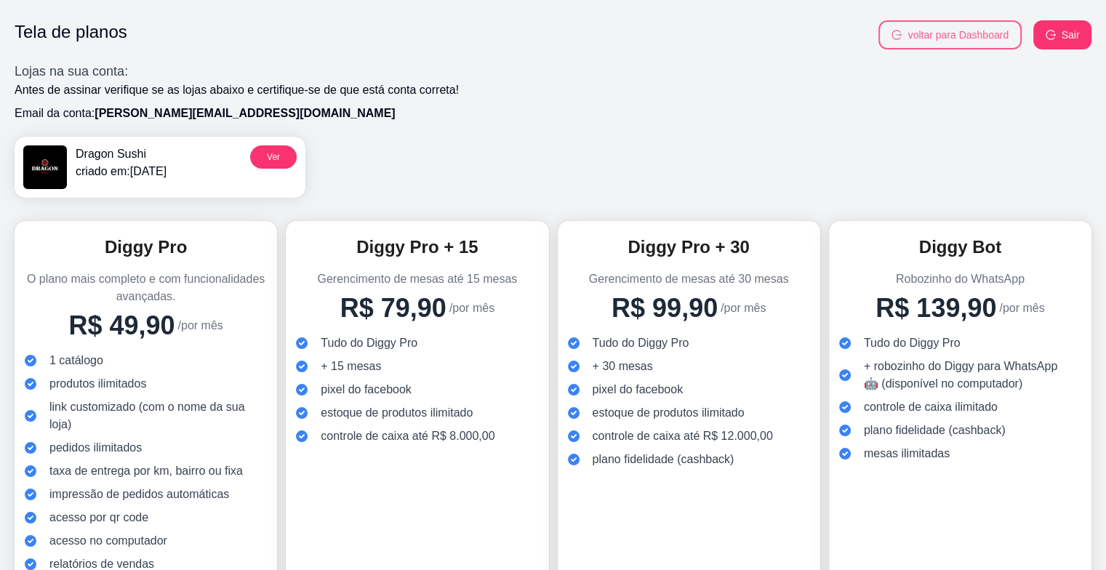
click at [929, 36] on button "voltar para Dashboard" at bounding box center [950, 34] width 143 height 29
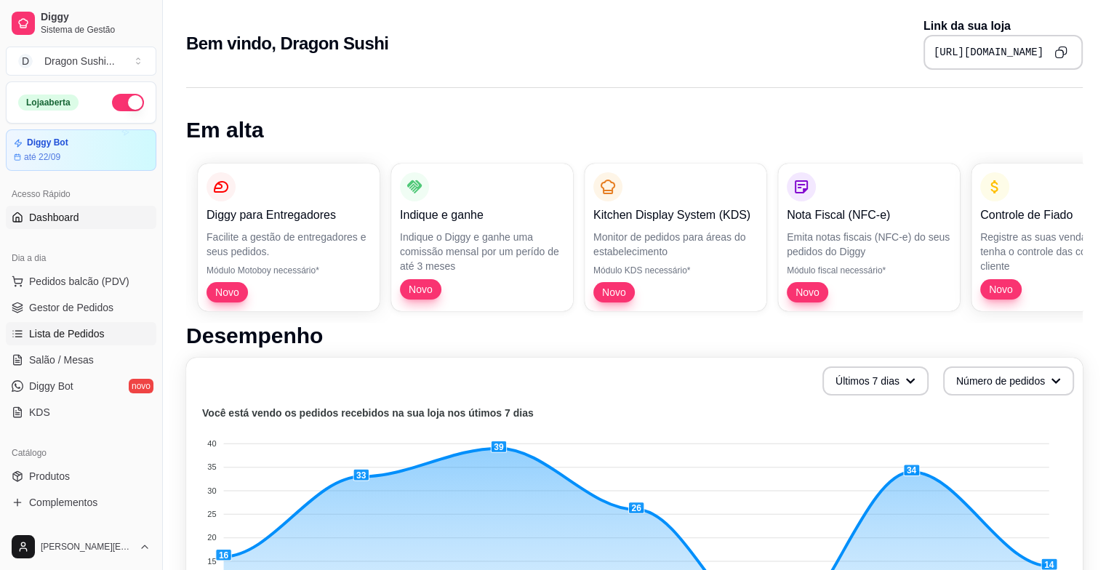
click at [79, 340] on span "Lista de Pedidos" at bounding box center [67, 334] width 76 height 15
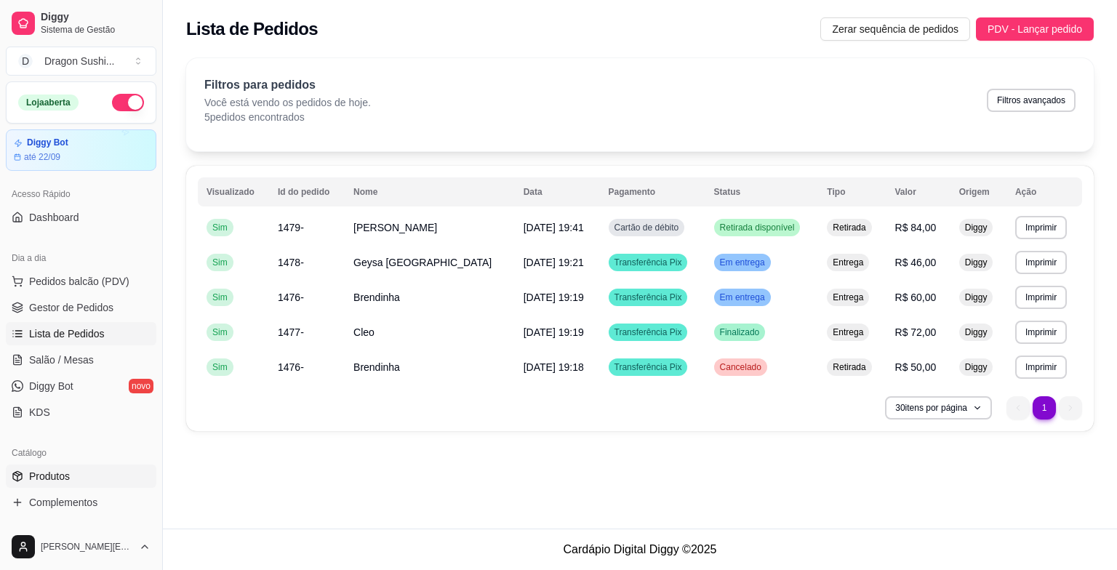
click at [60, 476] on span "Produtos" at bounding box center [49, 476] width 41 height 15
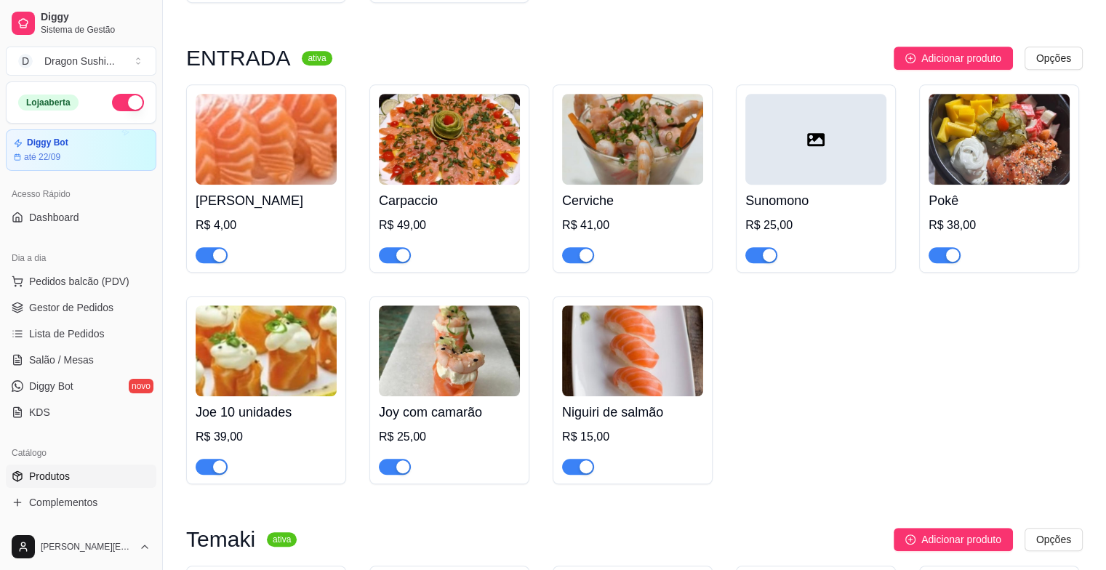
scroll to position [873, 0]
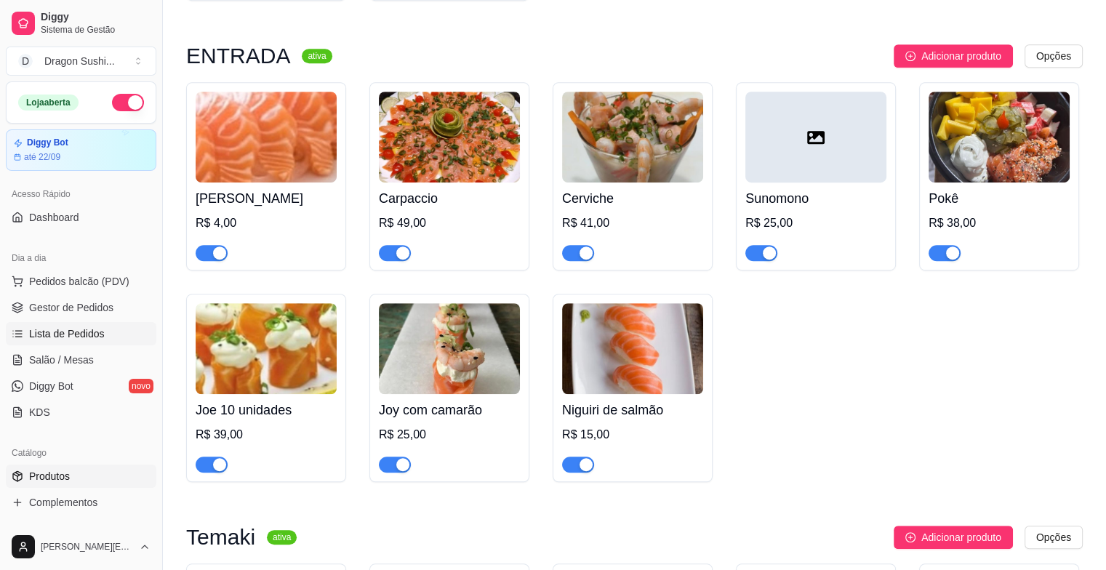
click at [57, 335] on span "Lista de Pedidos" at bounding box center [67, 334] width 76 height 15
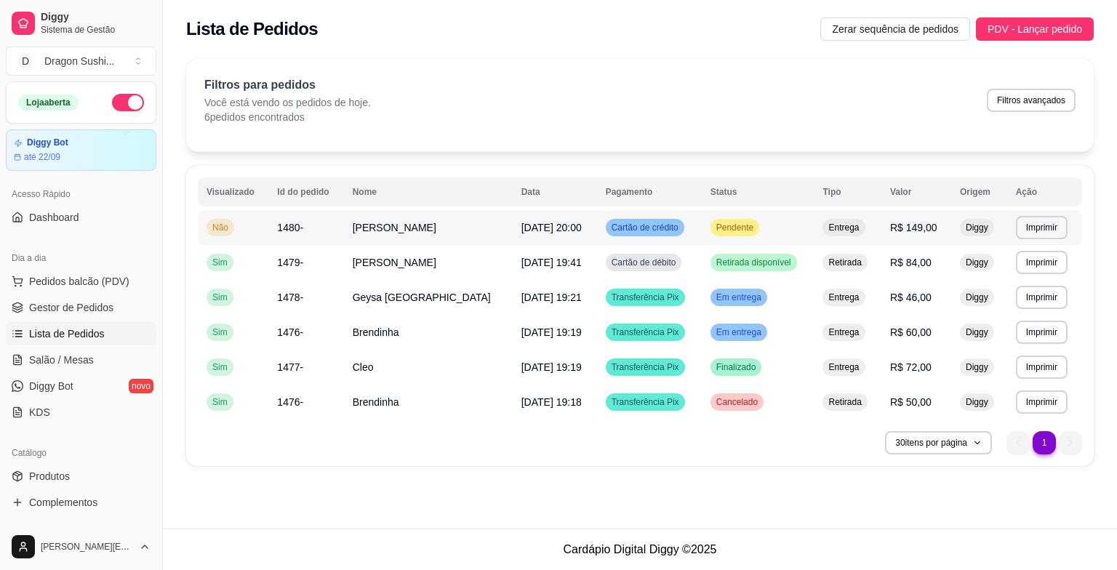
click at [732, 233] on span "Pendente" at bounding box center [734, 228] width 43 height 12
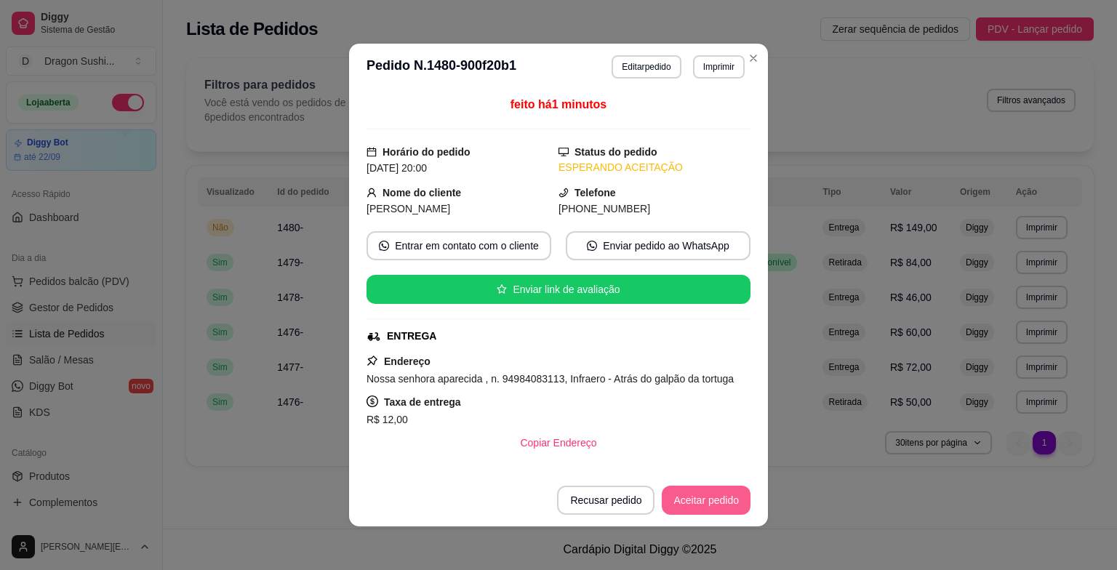
click at [692, 509] on button "Aceitar pedido" at bounding box center [706, 500] width 89 height 29
click at [708, 503] on button "Aceitar pedido" at bounding box center [706, 500] width 89 height 29
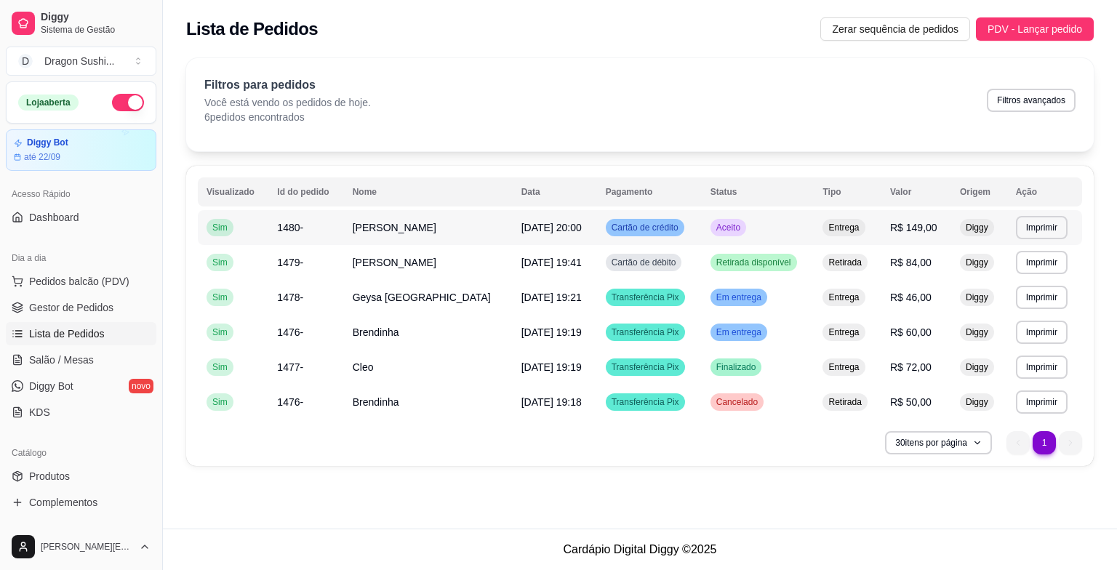
click at [716, 236] on td "Aceito" at bounding box center [758, 227] width 113 height 35
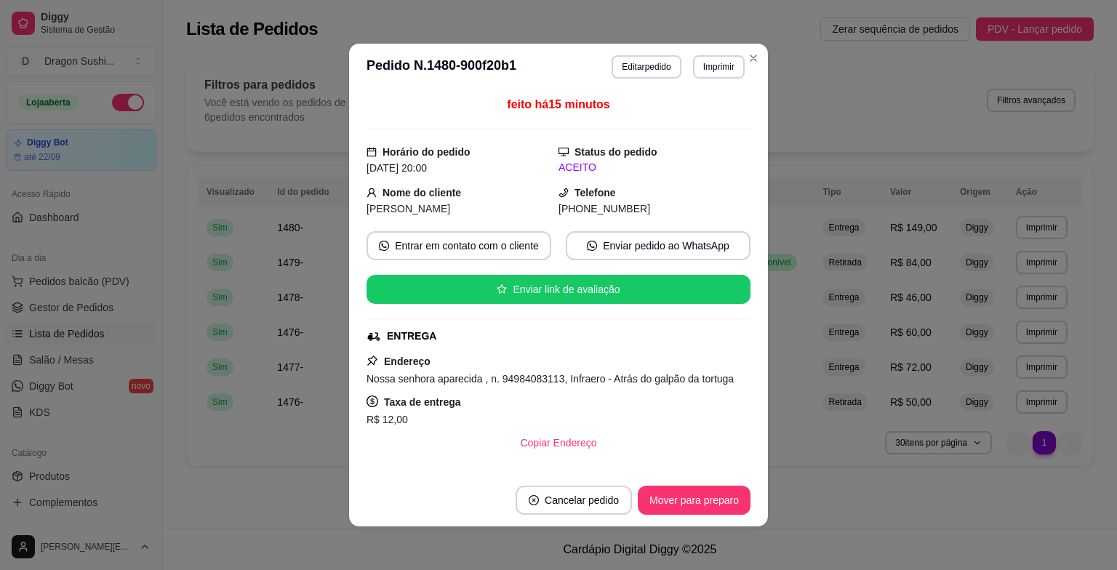
click at [685, 519] on footer "Cancelar pedido Mover para preparo" at bounding box center [558, 500] width 419 height 52
click at [688, 507] on button "Mover para preparo" at bounding box center [694, 500] width 113 height 29
click at [724, 497] on button "Mover para entrega" at bounding box center [694, 501] width 109 height 28
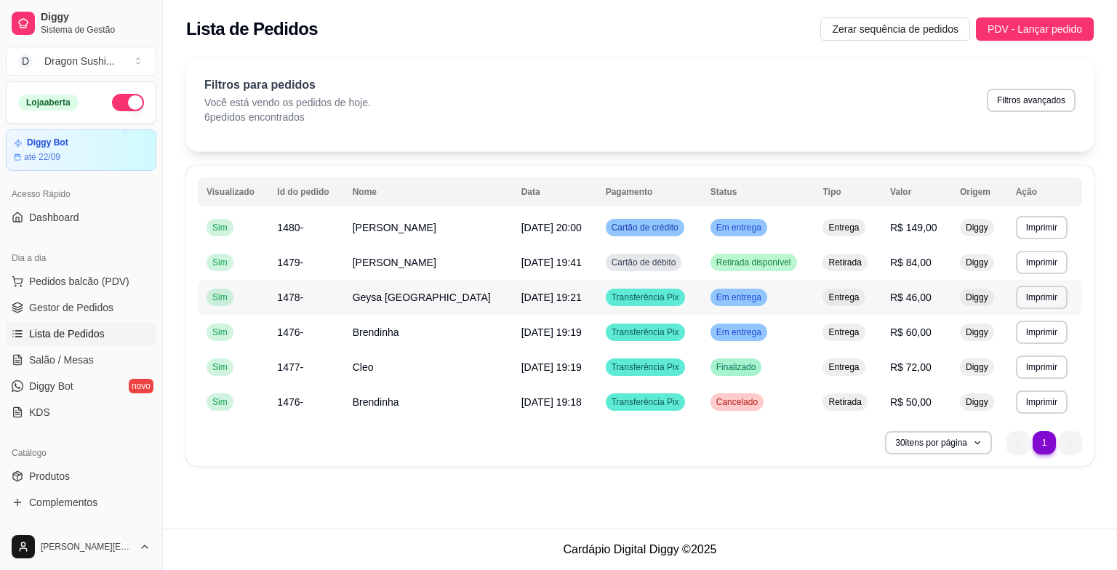
click at [712, 285] on td "Em entrega" at bounding box center [758, 297] width 113 height 35
click at [736, 295] on span "Em entrega" at bounding box center [738, 298] width 51 height 12
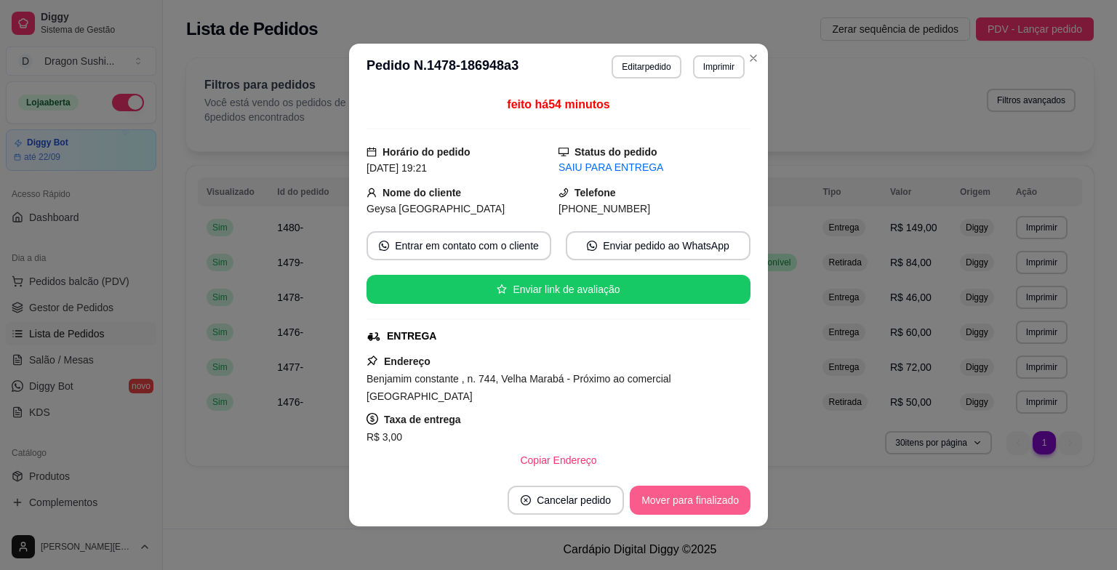
click at [695, 503] on button "Mover para finalizado" at bounding box center [690, 500] width 121 height 29
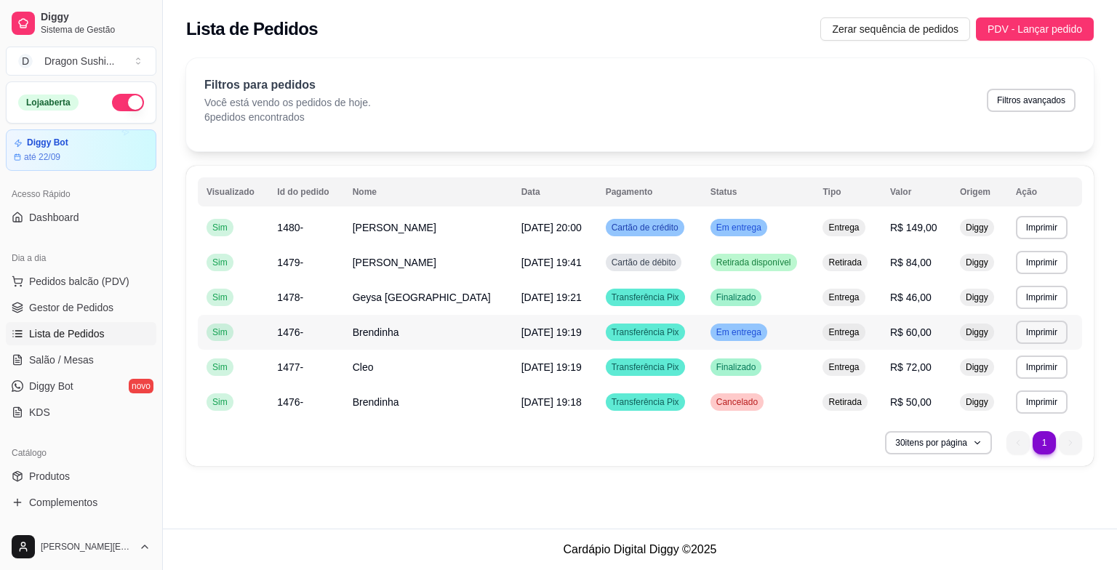
click at [728, 345] on td "Em entrega" at bounding box center [758, 332] width 113 height 35
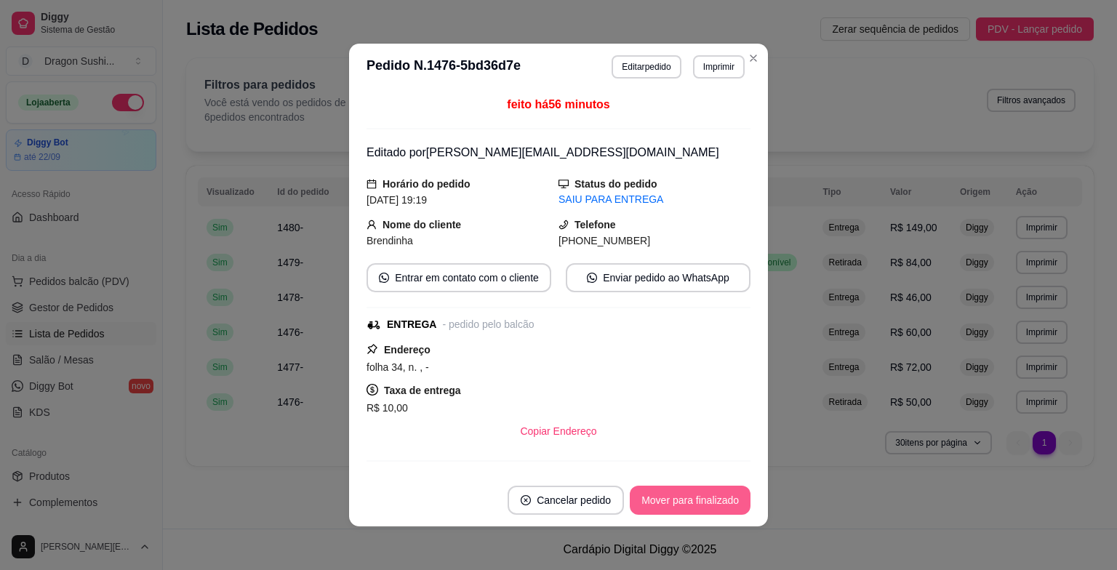
click at [716, 495] on button "Mover para finalizado" at bounding box center [690, 500] width 121 height 29
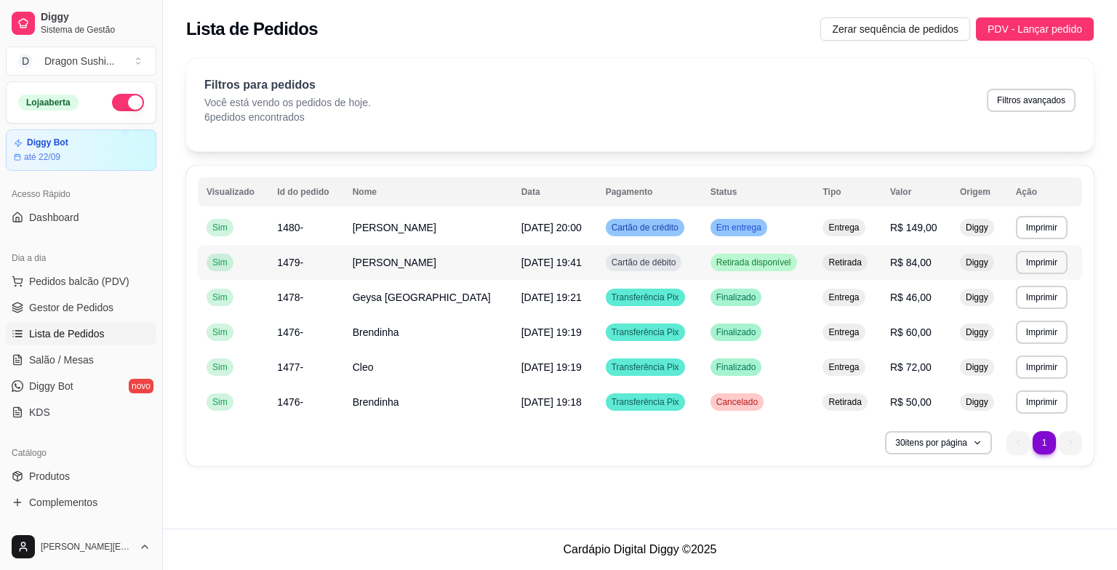
click at [761, 259] on span "Retirada disponível" at bounding box center [753, 263] width 81 height 12
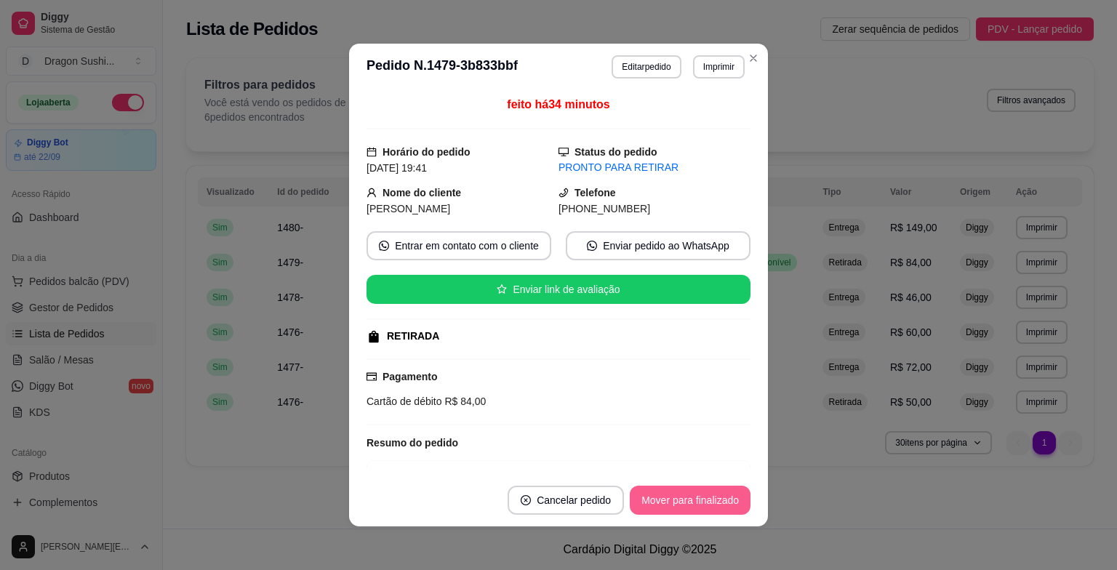
click at [681, 492] on button "Mover para finalizado" at bounding box center [690, 500] width 121 height 29
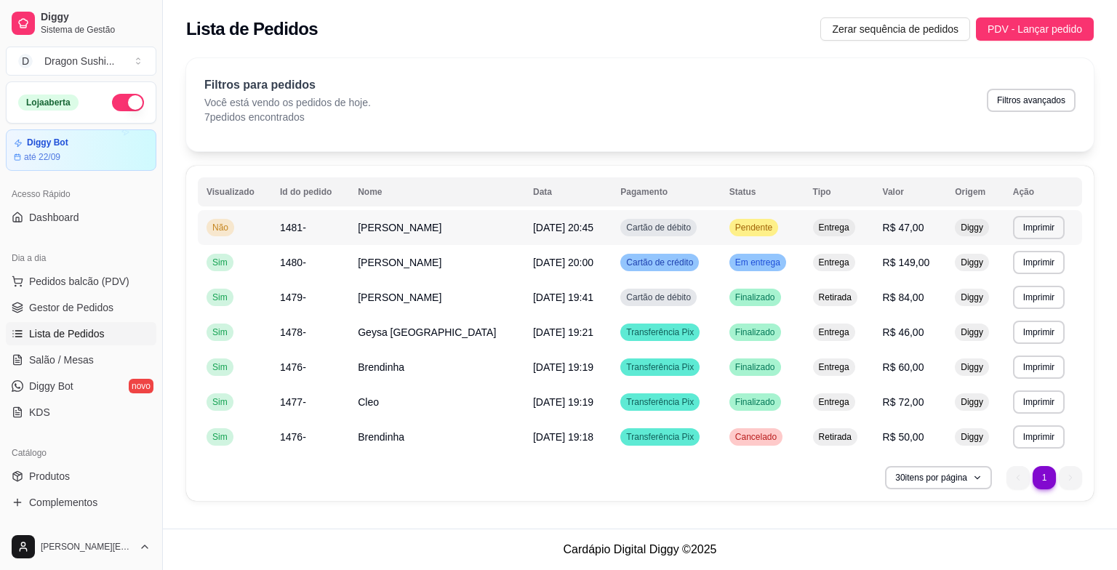
click at [732, 231] on span "Pendente" at bounding box center [753, 228] width 43 height 12
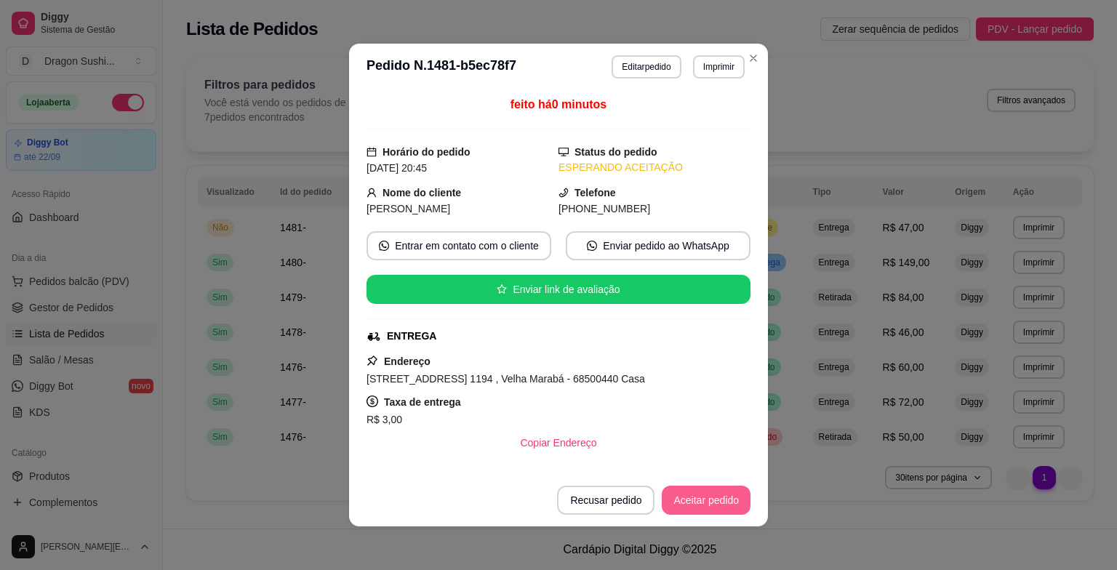
click at [700, 493] on button "Aceitar pedido" at bounding box center [706, 500] width 89 height 29
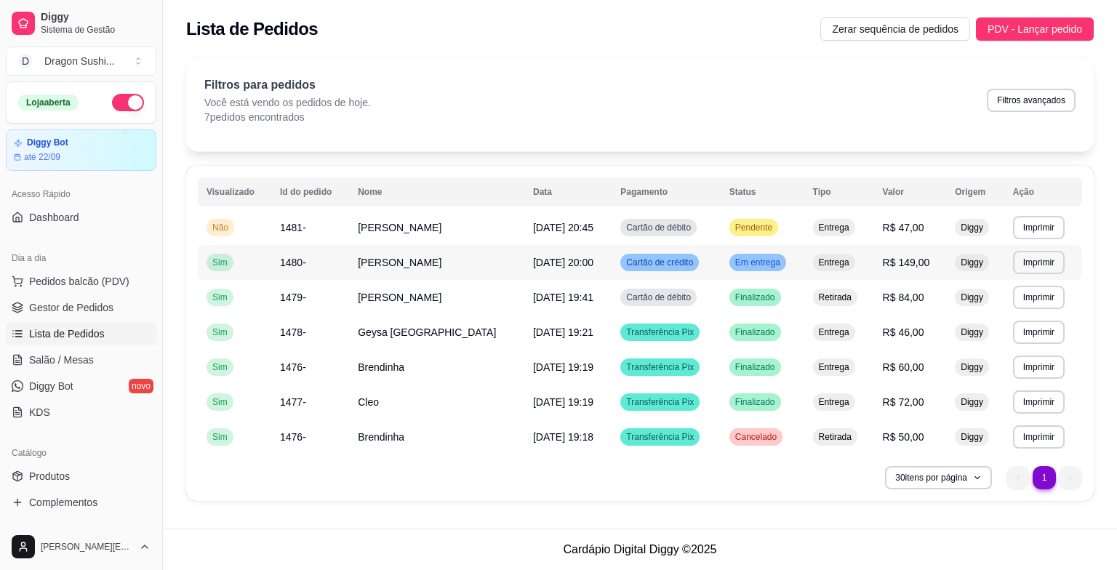
click at [733, 267] on span "Em entrega" at bounding box center [757, 263] width 51 height 12
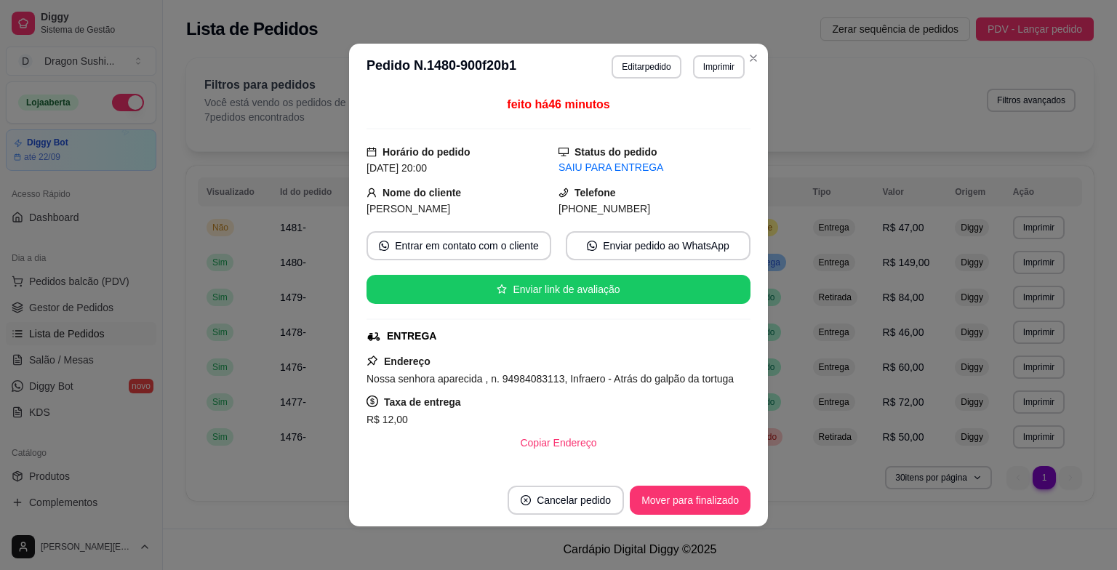
click at [669, 518] on footer "Cancelar pedido Mover para finalizado" at bounding box center [558, 500] width 419 height 52
click at [672, 502] on button "Mover para finalizado" at bounding box center [690, 500] width 121 height 29
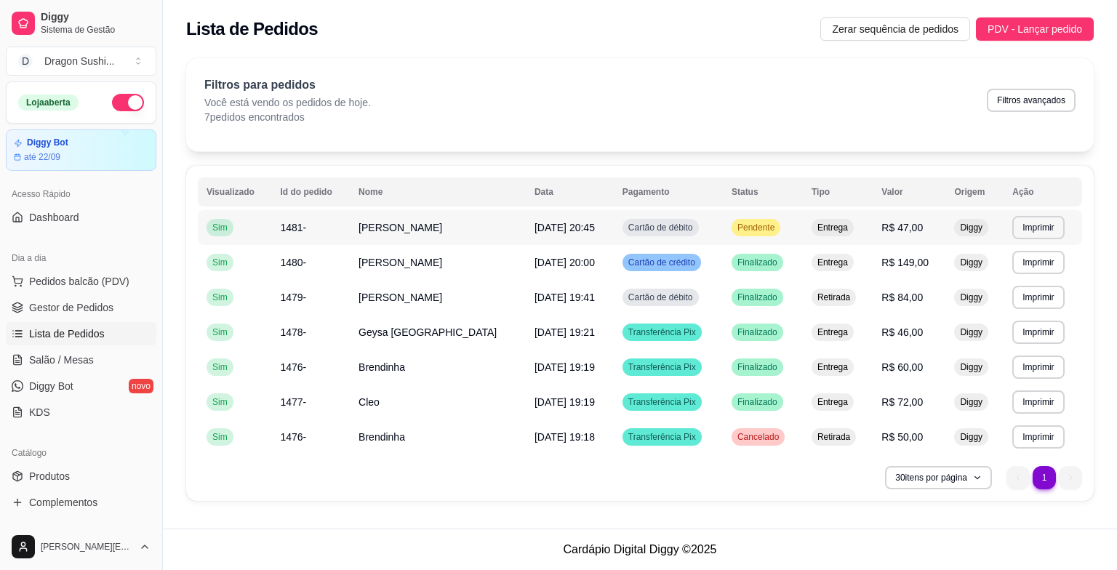
click at [732, 233] on div "Pendente" at bounding box center [756, 227] width 49 height 17
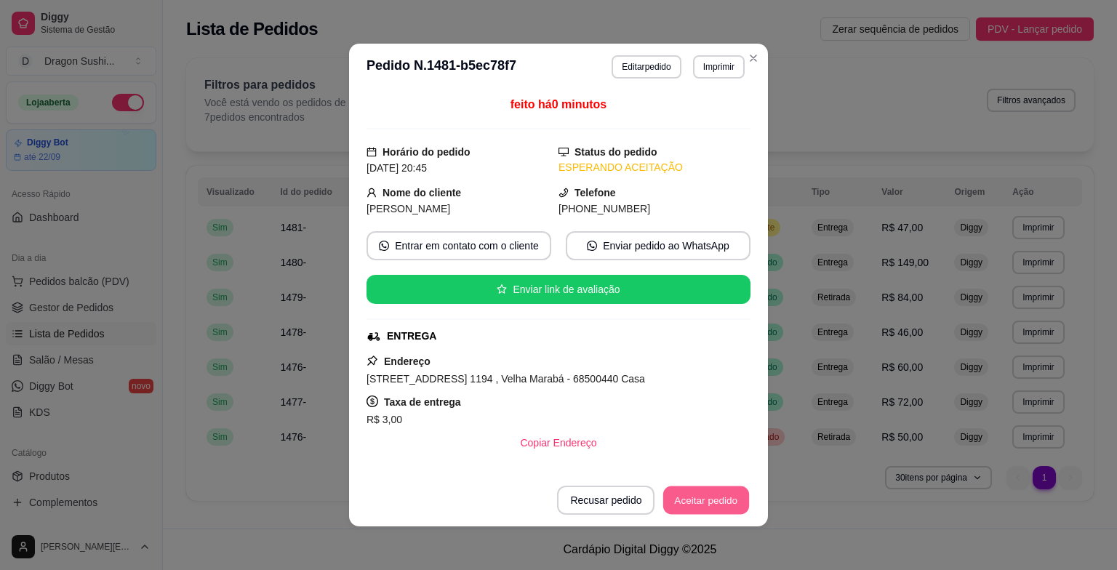
click at [699, 502] on button "Aceitar pedido" at bounding box center [706, 501] width 86 height 28
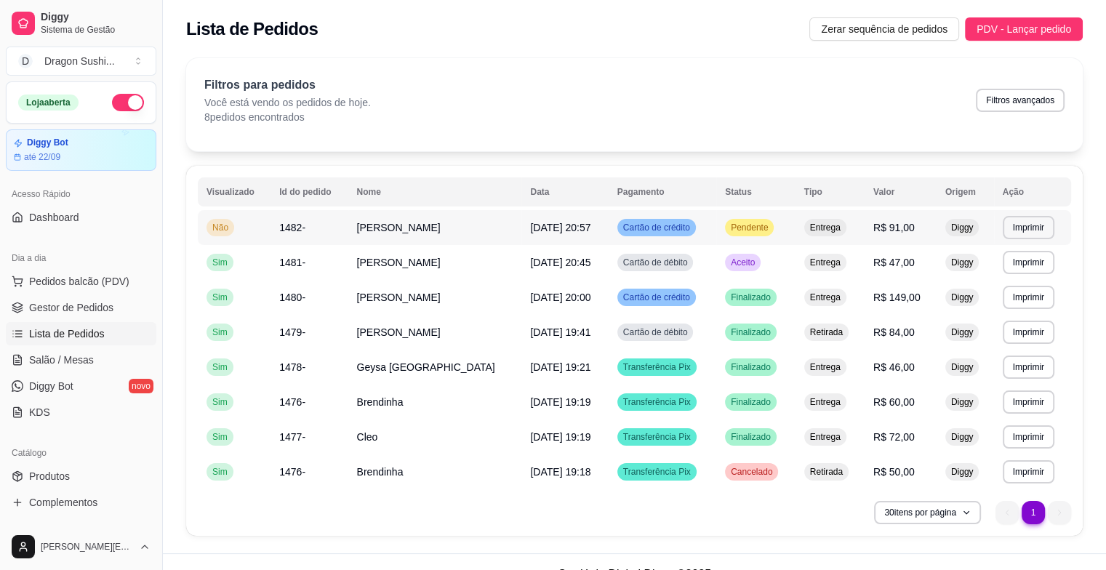
click at [733, 231] on span "Pendente" at bounding box center [749, 228] width 43 height 12
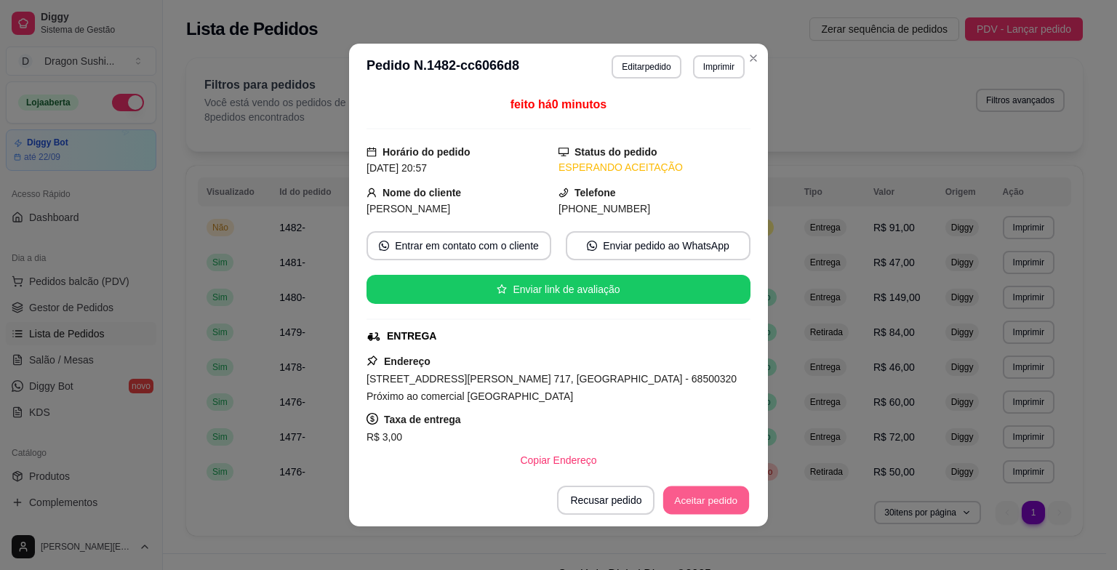
click at [698, 506] on button "Aceitar pedido" at bounding box center [706, 501] width 86 height 28
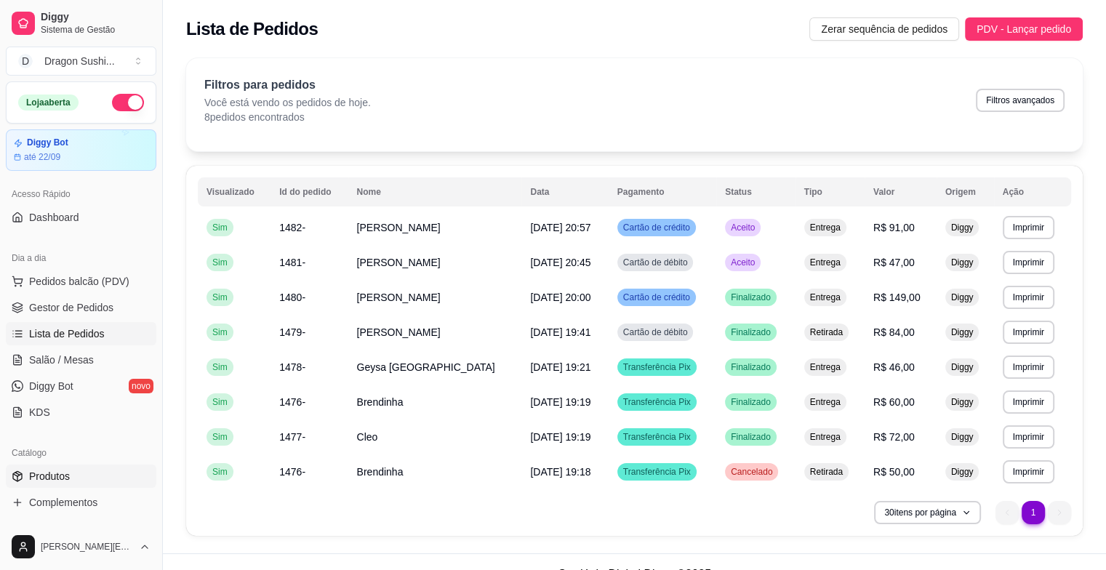
click at [76, 474] on link "Produtos" at bounding box center [81, 476] width 151 height 23
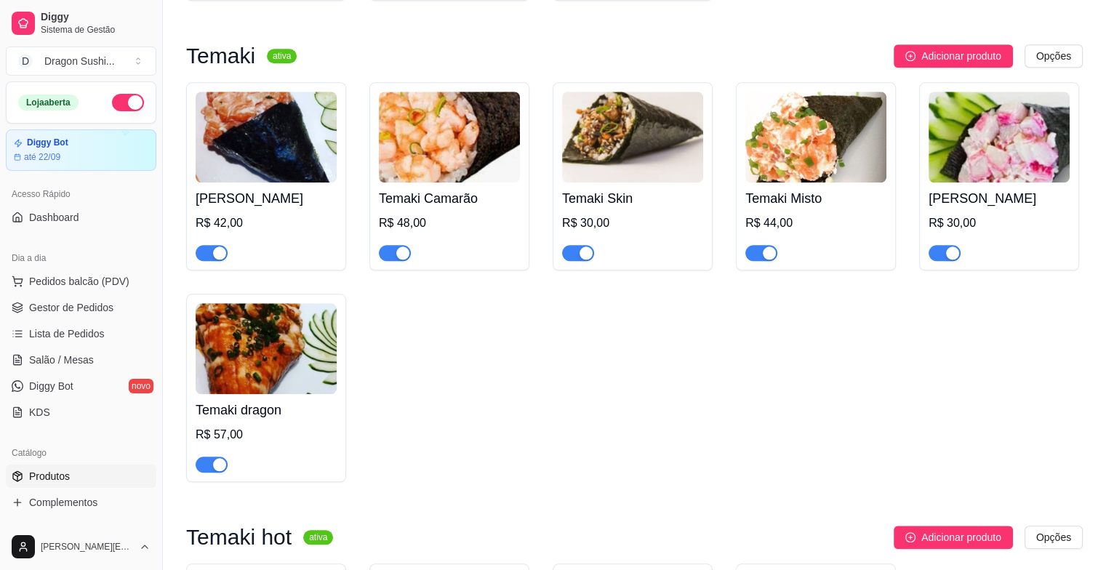
scroll to position [1382, 0]
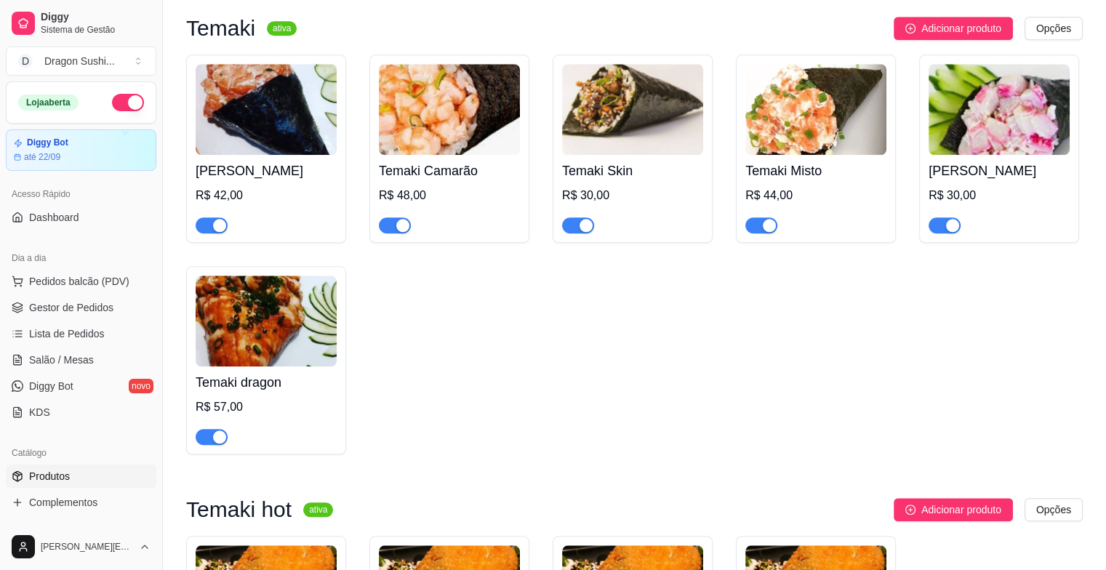
click at [399, 219] on div "button" at bounding box center [402, 225] width 13 height 13
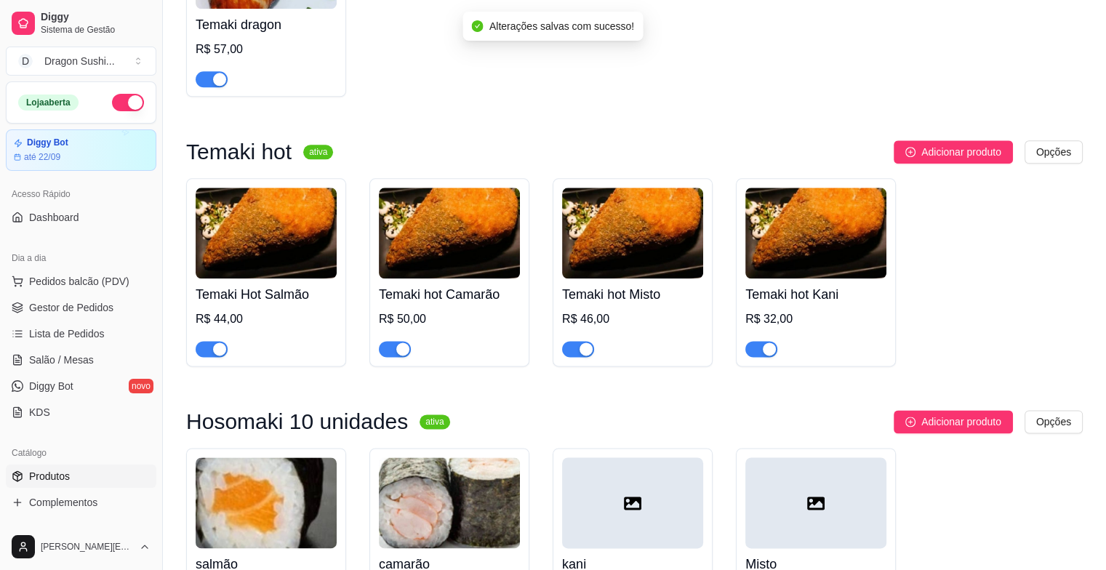
scroll to position [1745, 0]
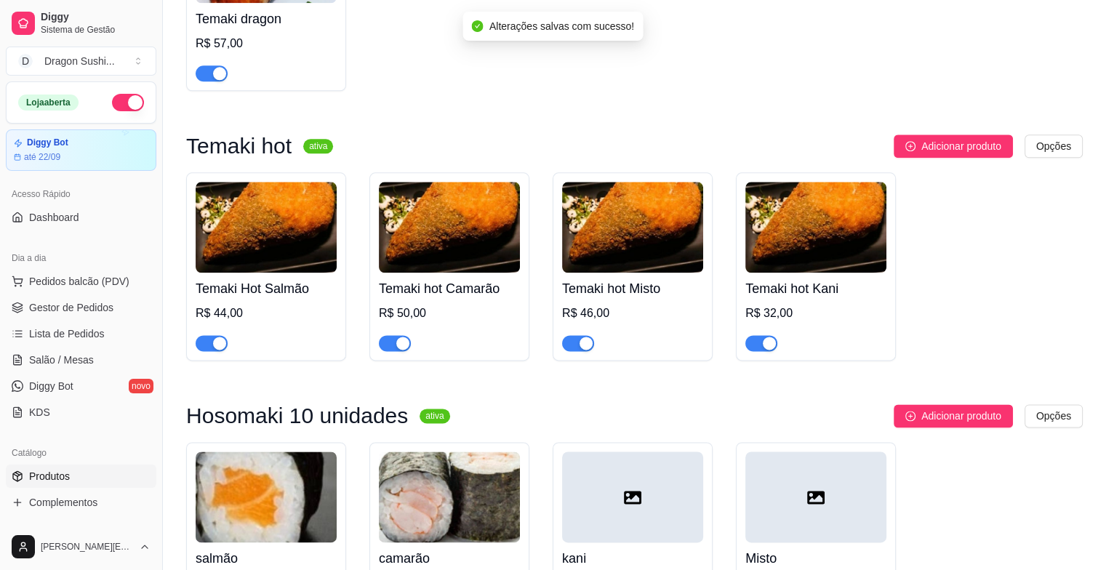
click at [406, 335] on span "button" at bounding box center [395, 343] width 32 height 16
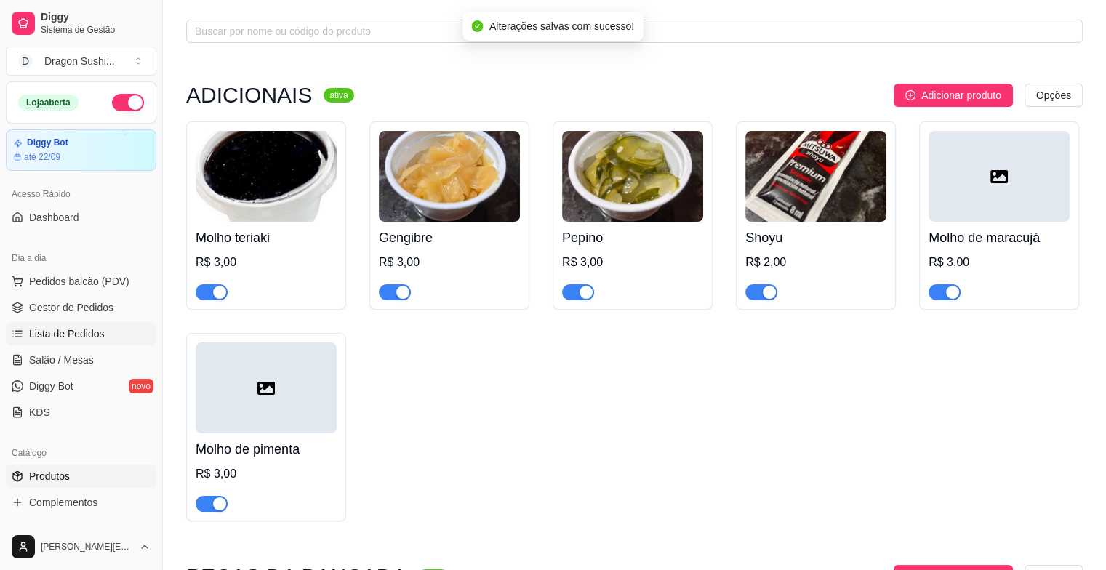
scroll to position [0, 0]
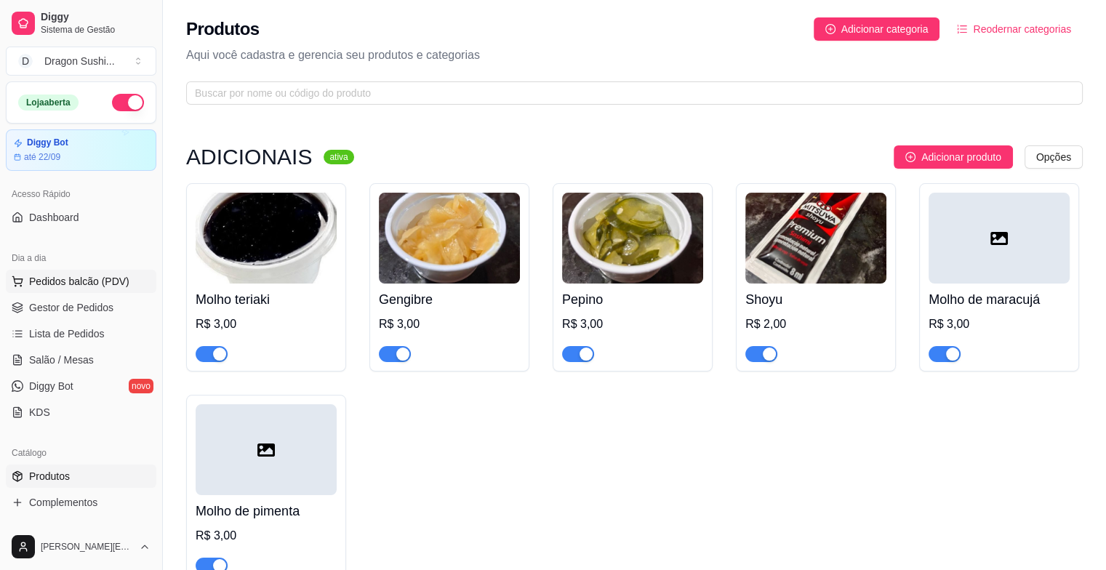
click at [119, 274] on span "Pedidos balcão (PDV)" at bounding box center [79, 281] width 100 height 15
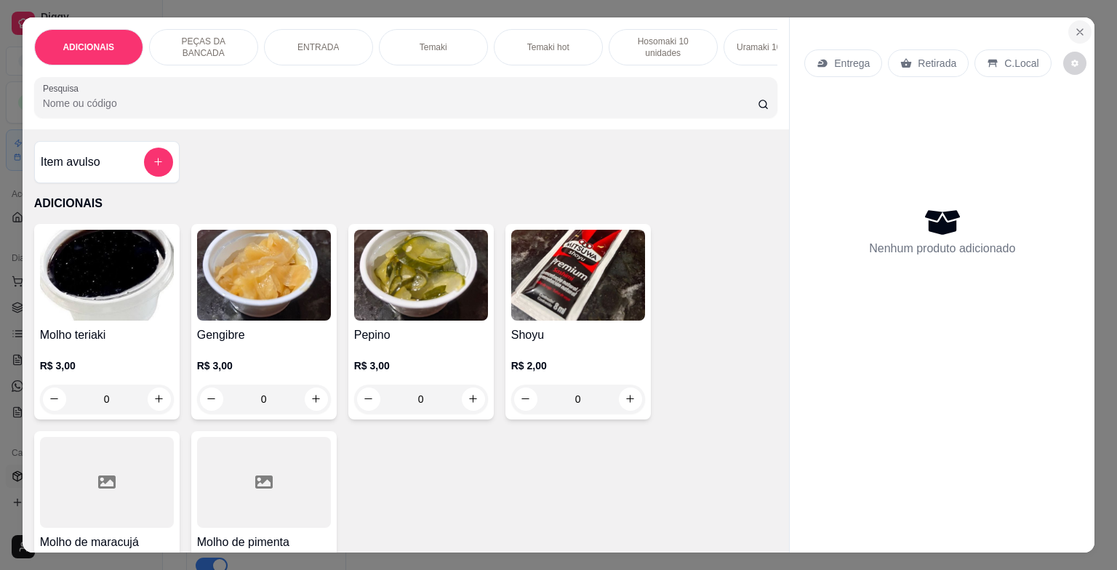
click at [1074, 26] on icon "Close" at bounding box center [1080, 32] width 12 height 12
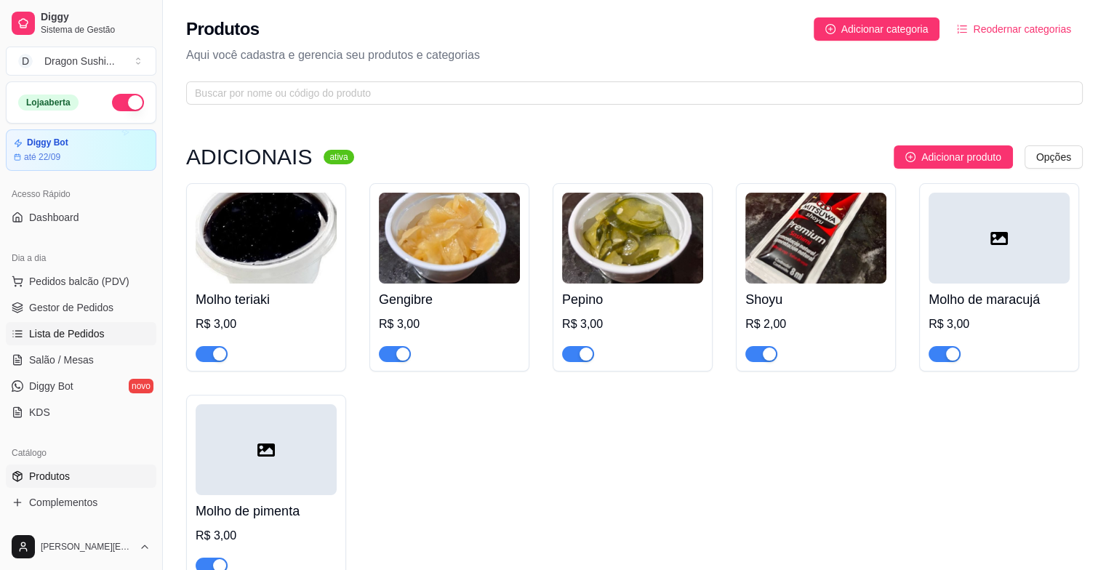
click at [105, 337] on link "Lista de Pedidos" at bounding box center [81, 333] width 151 height 23
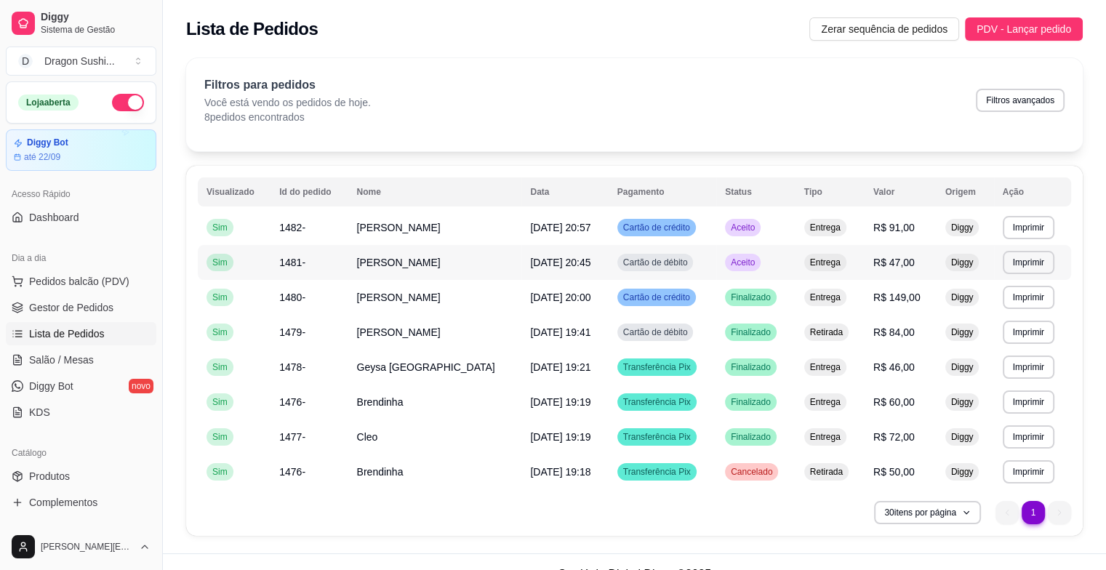
click at [729, 274] on td "Aceito" at bounding box center [755, 262] width 79 height 35
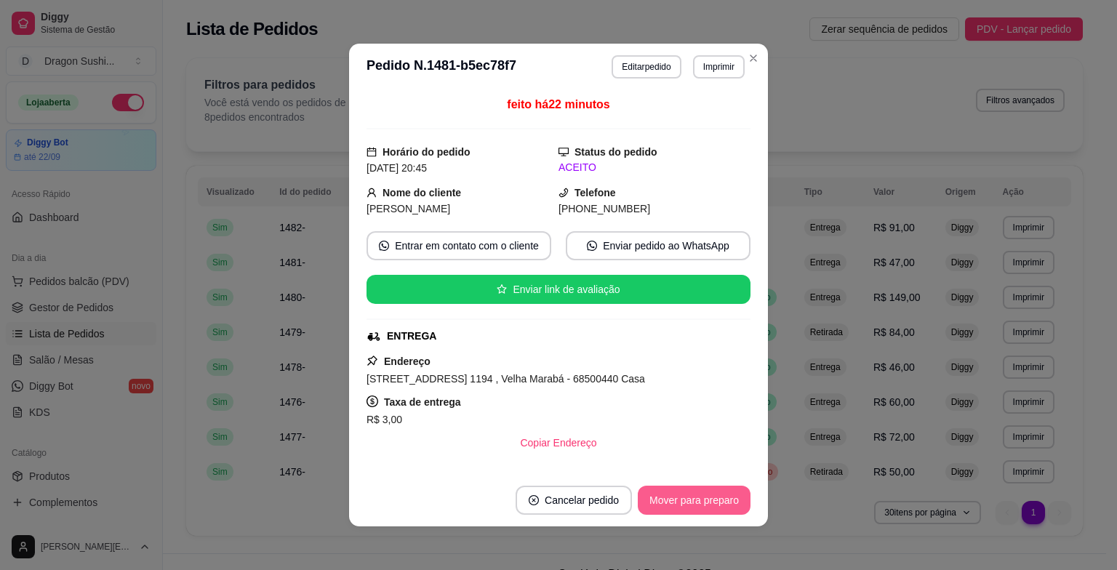
click at [697, 508] on button "Mover para preparo" at bounding box center [694, 500] width 113 height 29
click at [697, 508] on button "Mover para entrega" at bounding box center [694, 501] width 109 height 28
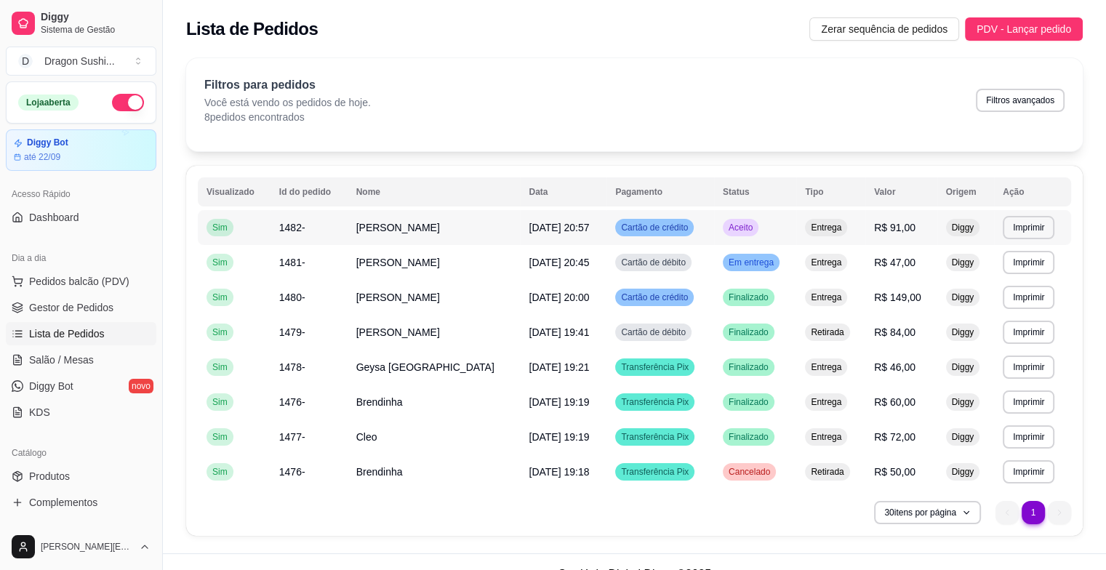
click at [714, 217] on td "Aceito" at bounding box center [755, 227] width 82 height 35
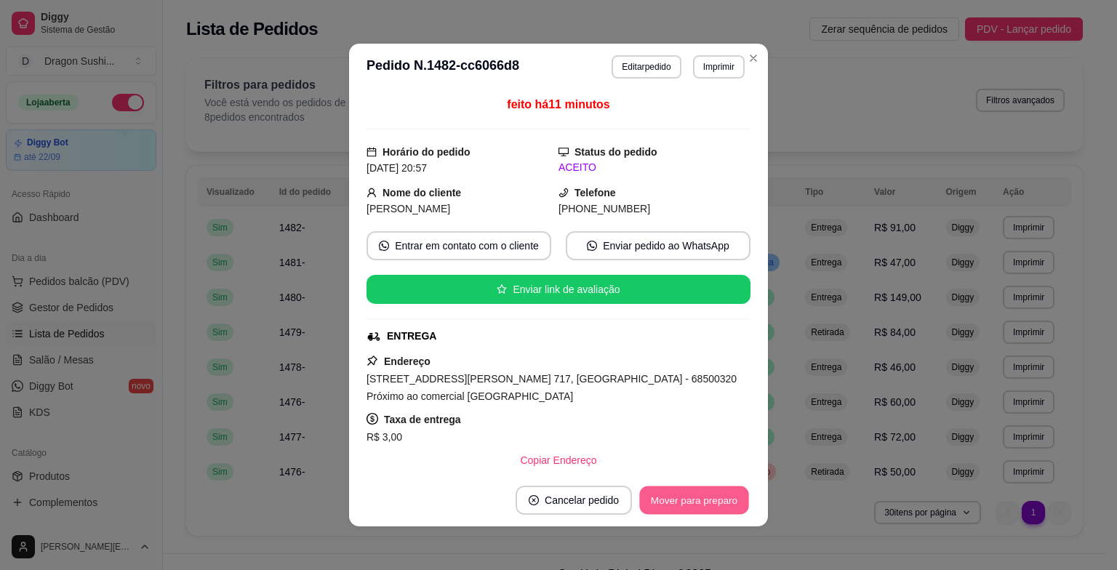
click at [697, 506] on button "Mover para preparo" at bounding box center [693, 501] width 109 height 28
click at [700, 503] on button "Mover para entrega" at bounding box center [694, 501] width 109 height 28
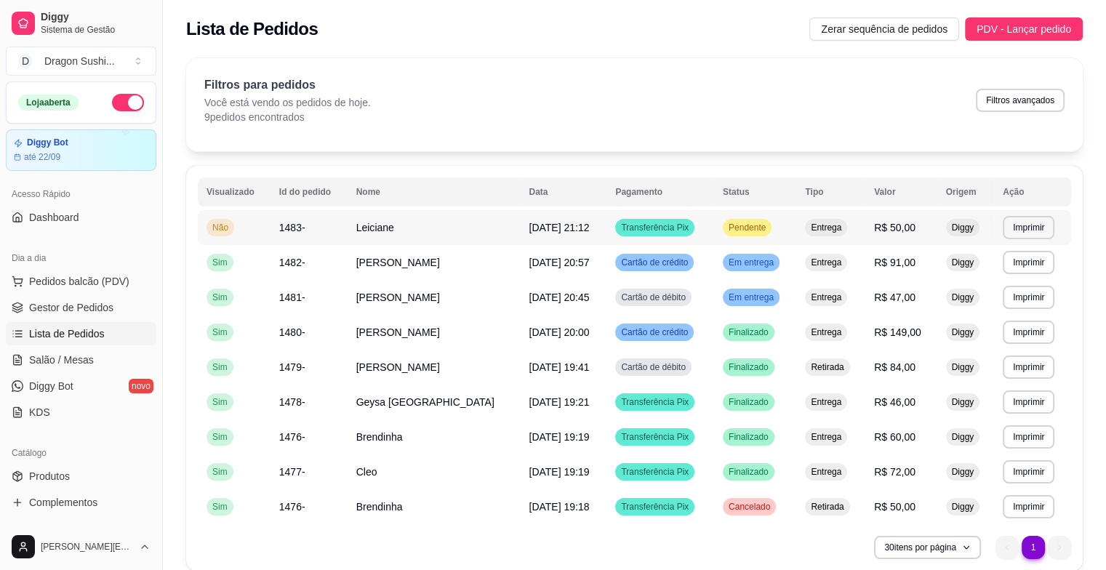
click at [746, 220] on div "Pendente" at bounding box center [747, 227] width 49 height 17
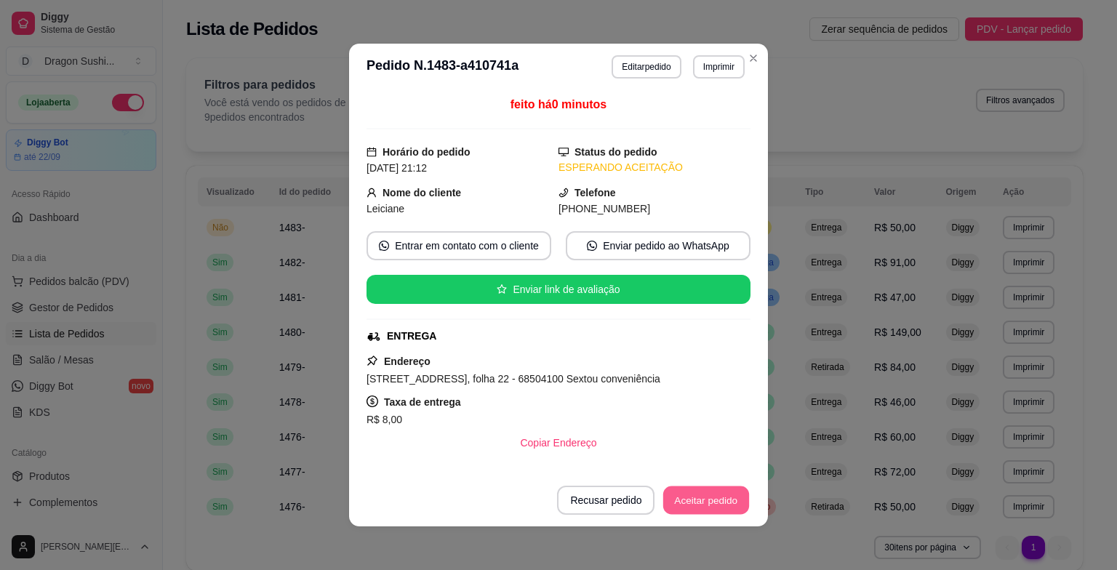
click at [710, 487] on button "Aceitar pedido" at bounding box center [706, 501] width 86 height 28
click at [719, 502] on button "Aceitar pedido" at bounding box center [706, 501] width 86 height 28
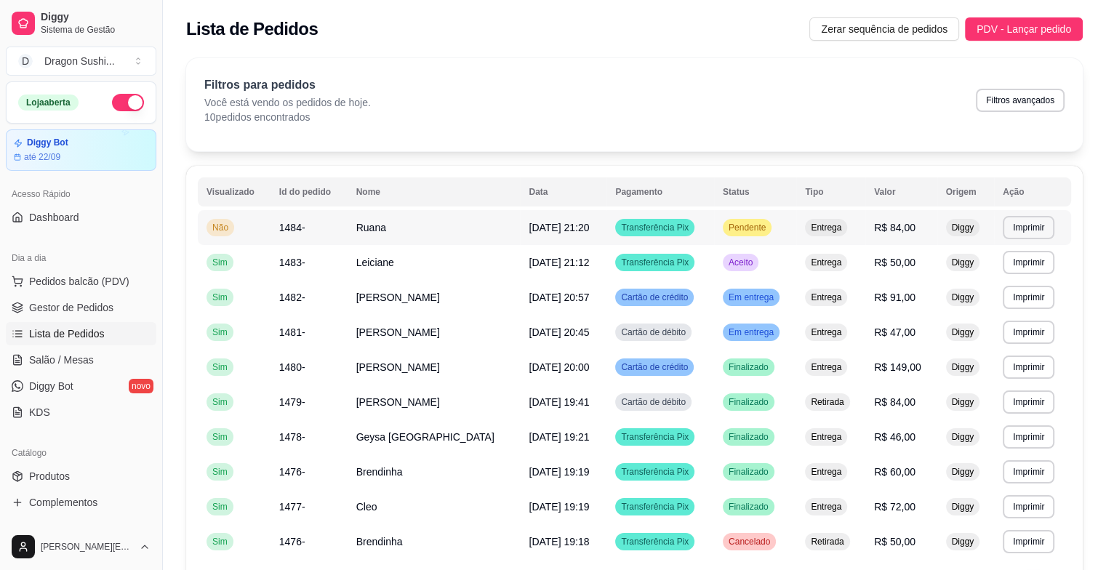
click at [731, 222] on span "Pendente" at bounding box center [747, 228] width 43 height 12
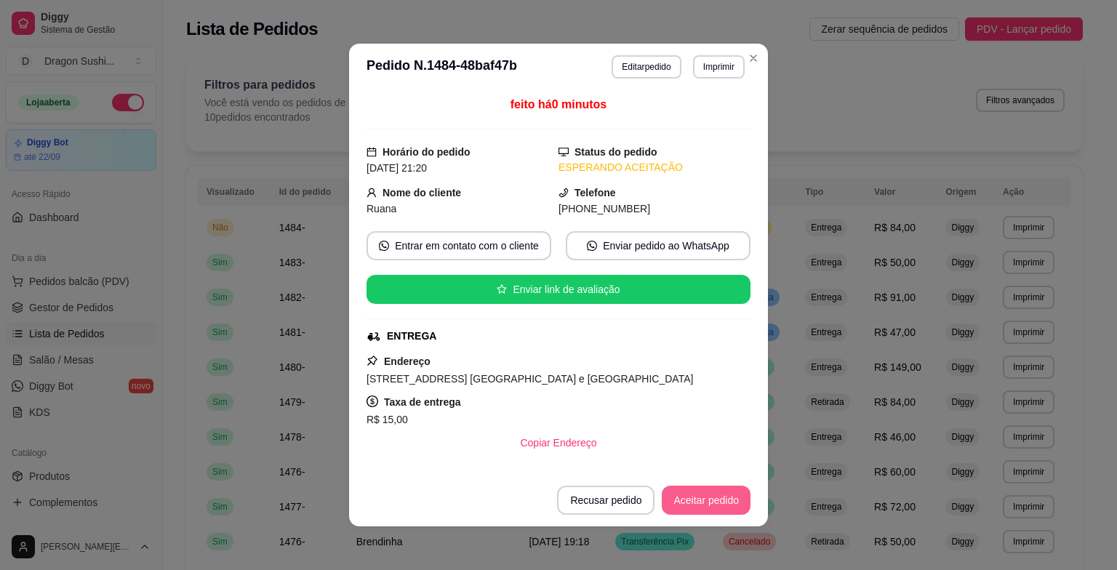
click at [729, 489] on button "Aceitar pedido" at bounding box center [706, 500] width 89 height 29
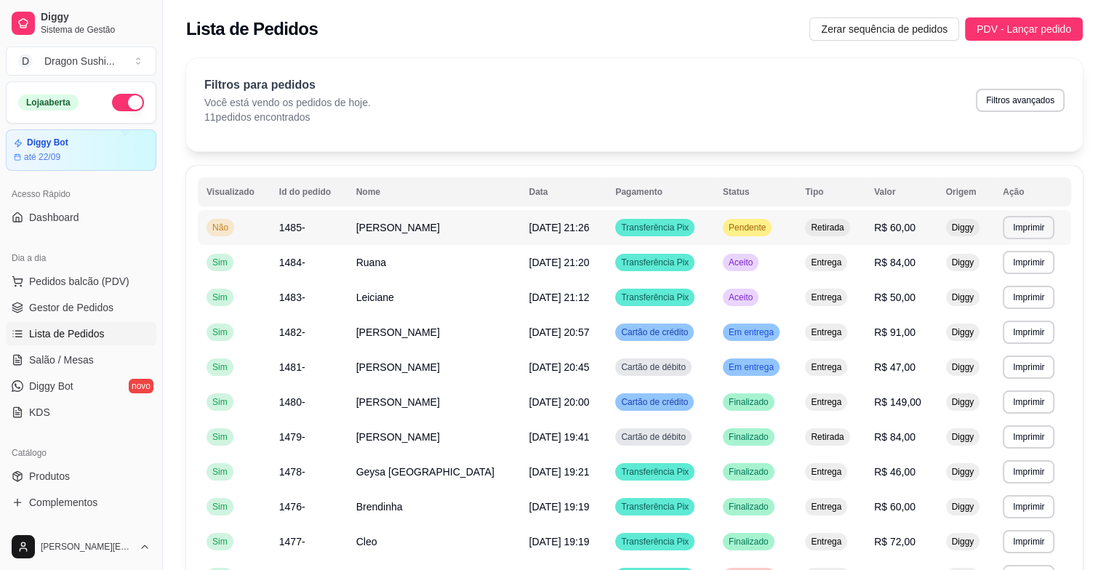
click at [761, 230] on span "Pendente" at bounding box center [747, 228] width 43 height 12
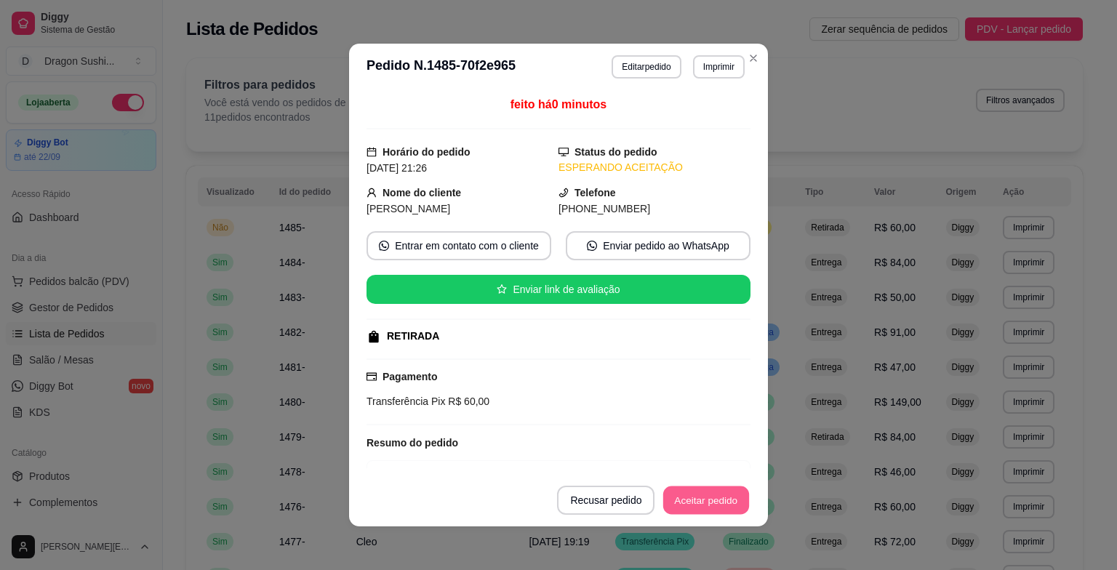
click at [706, 497] on button "Aceitar pedido" at bounding box center [706, 501] width 86 height 28
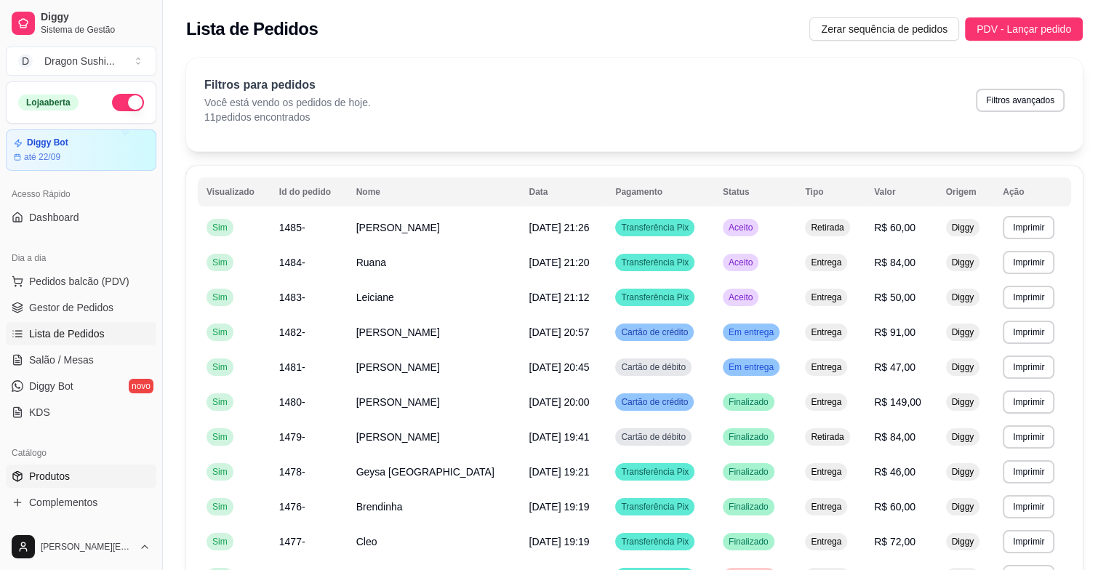
click at [94, 481] on link "Produtos" at bounding box center [81, 476] width 151 height 23
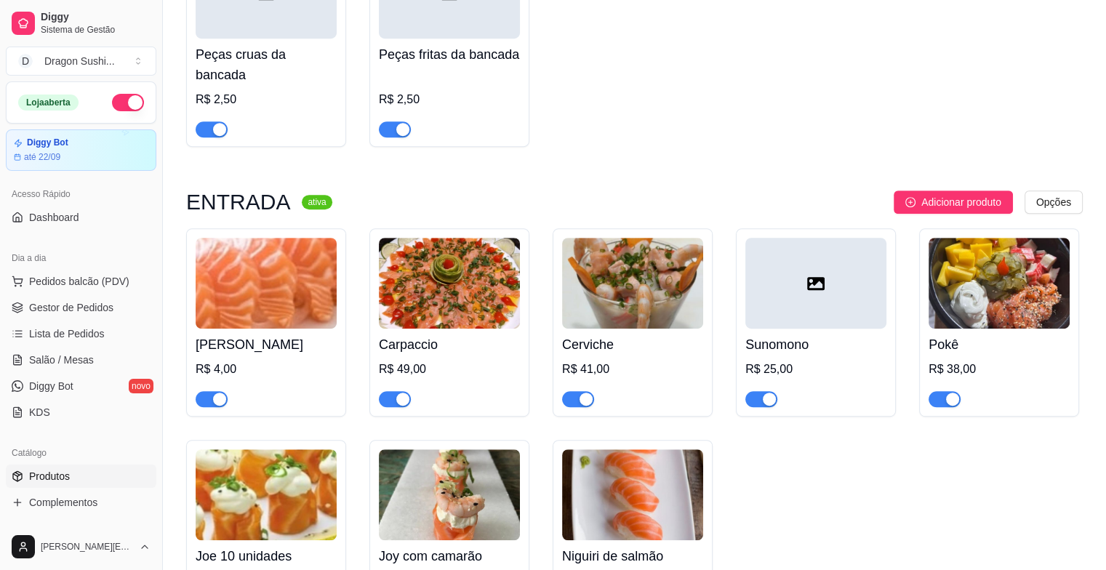
scroll to position [727, 0]
click at [576, 389] on div at bounding box center [578, 397] width 32 height 17
click at [585, 392] on div "button" at bounding box center [586, 398] width 13 height 13
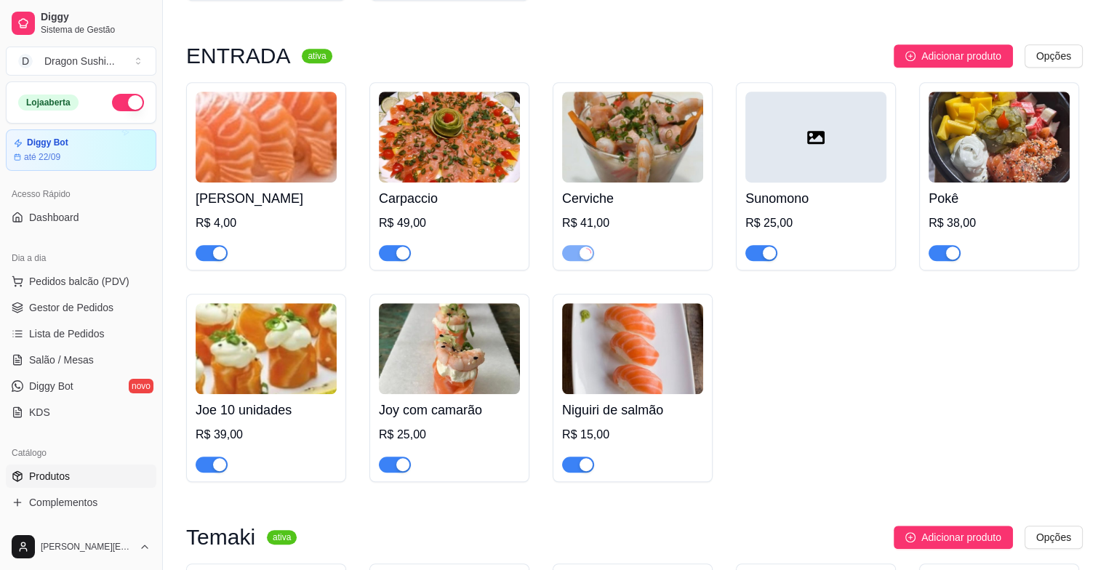
scroll to position [945, 0]
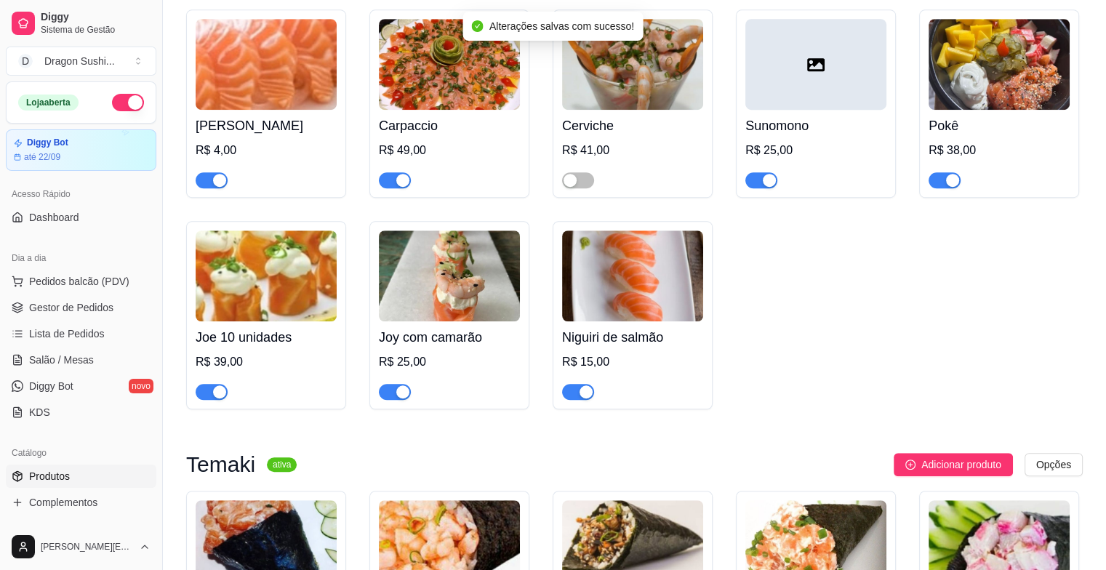
click at [401, 385] on div "button" at bounding box center [402, 391] width 13 height 13
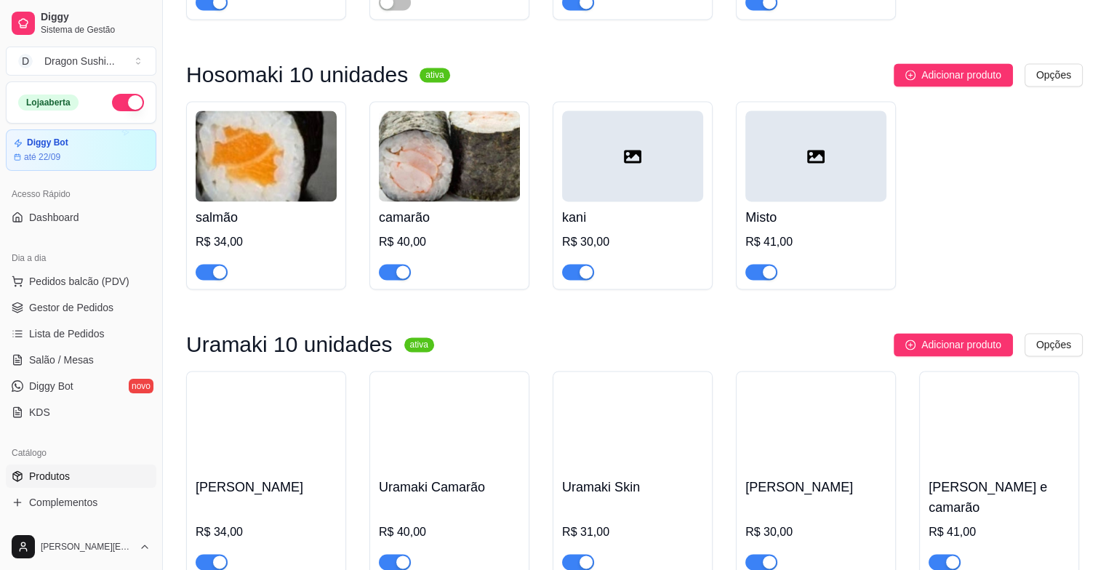
scroll to position [2109, 0]
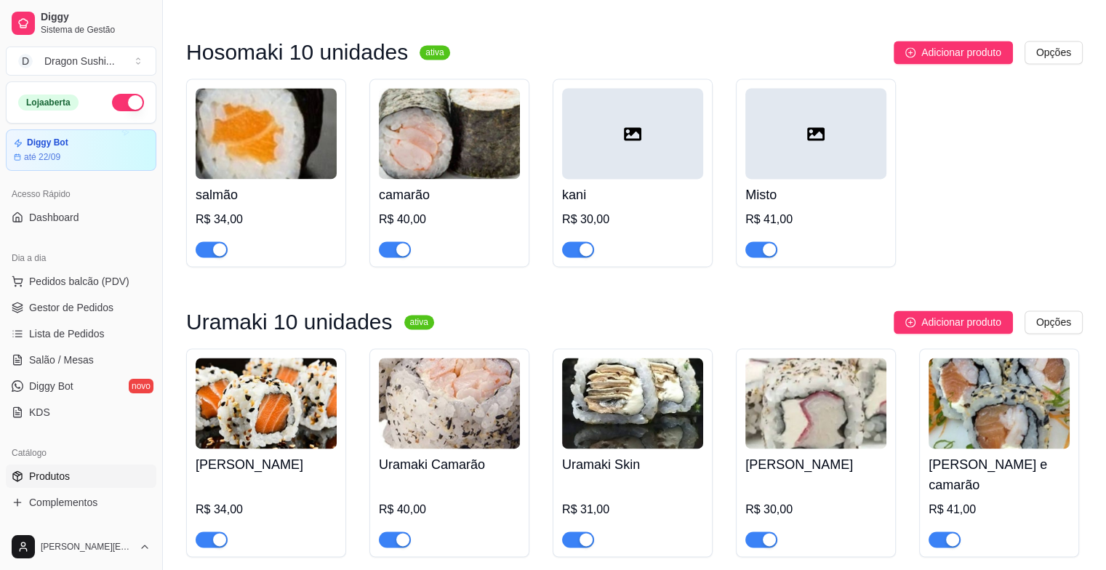
click at [391, 241] on span "button" at bounding box center [395, 249] width 32 height 16
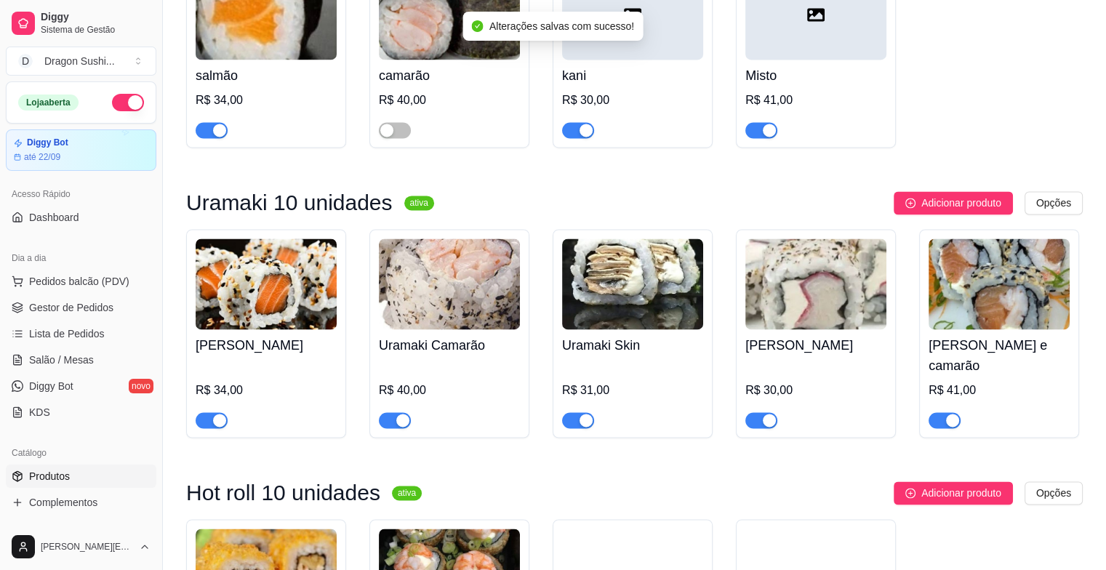
scroll to position [2255, 0]
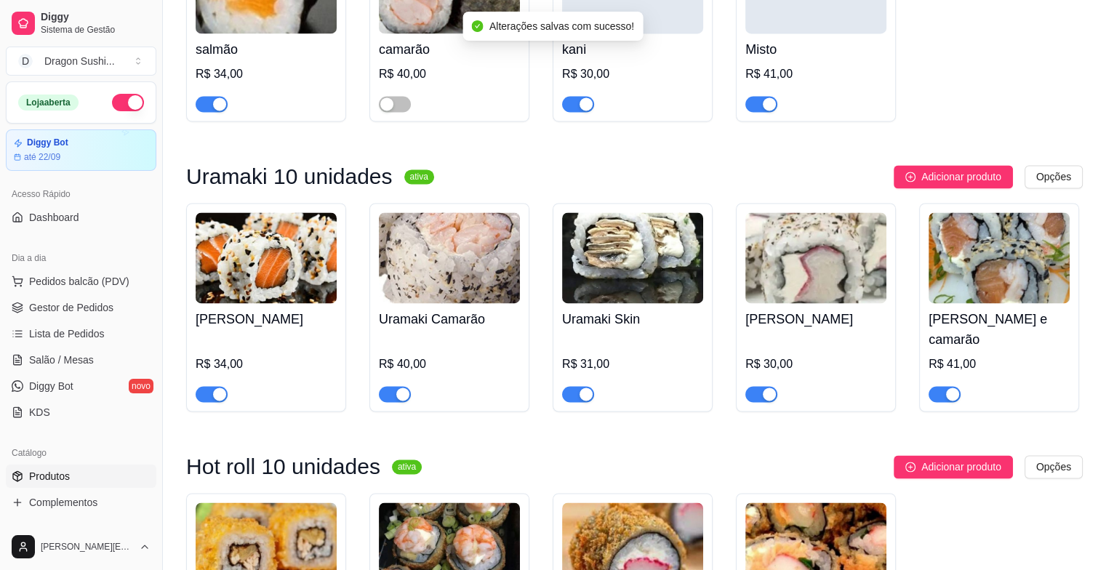
click at [404, 385] on div at bounding box center [395, 393] width 32 height 17
click at [403, 388] on div "button" at bounding box center [402, 394] width 13 height 13
click at [950, 388] on div "button" at bounding box center [952, 394] width 13 height 13
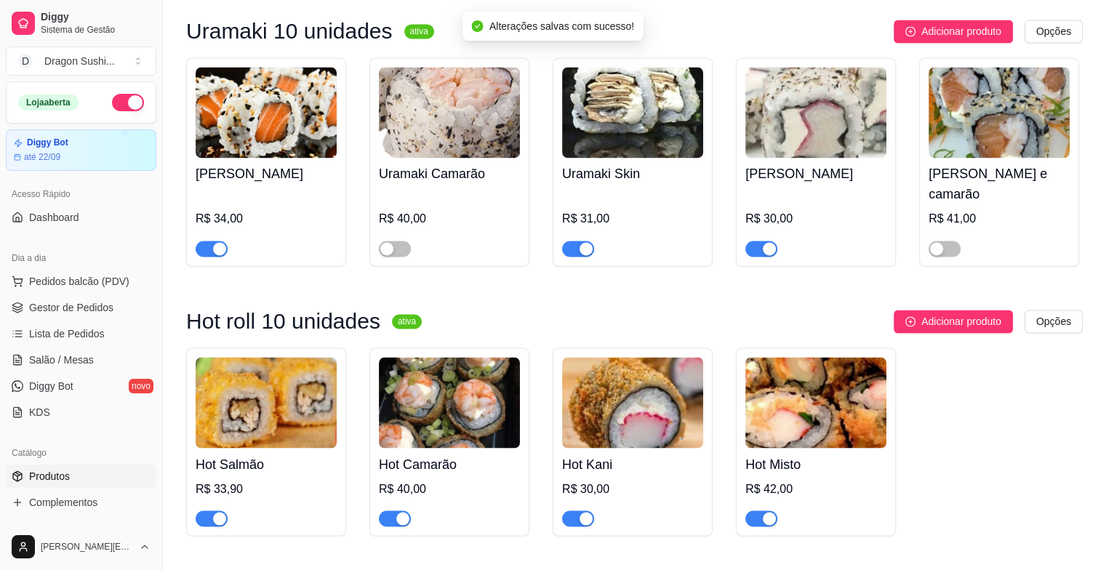
scroll to position [2473, 0]
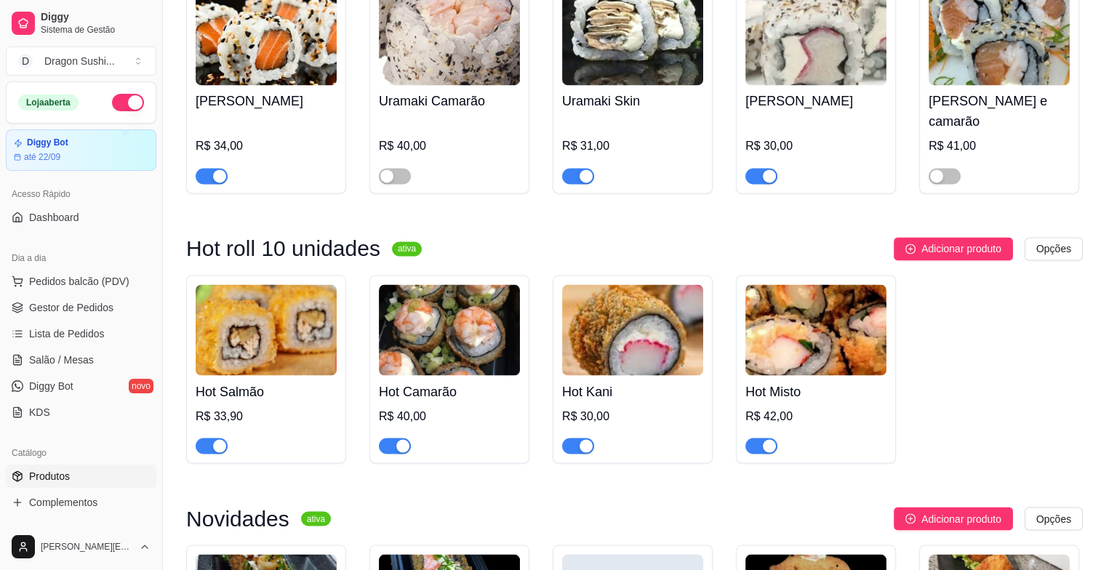
click at [404, 439] on div "button" at bounding box center [402, 445] width 13 height 13
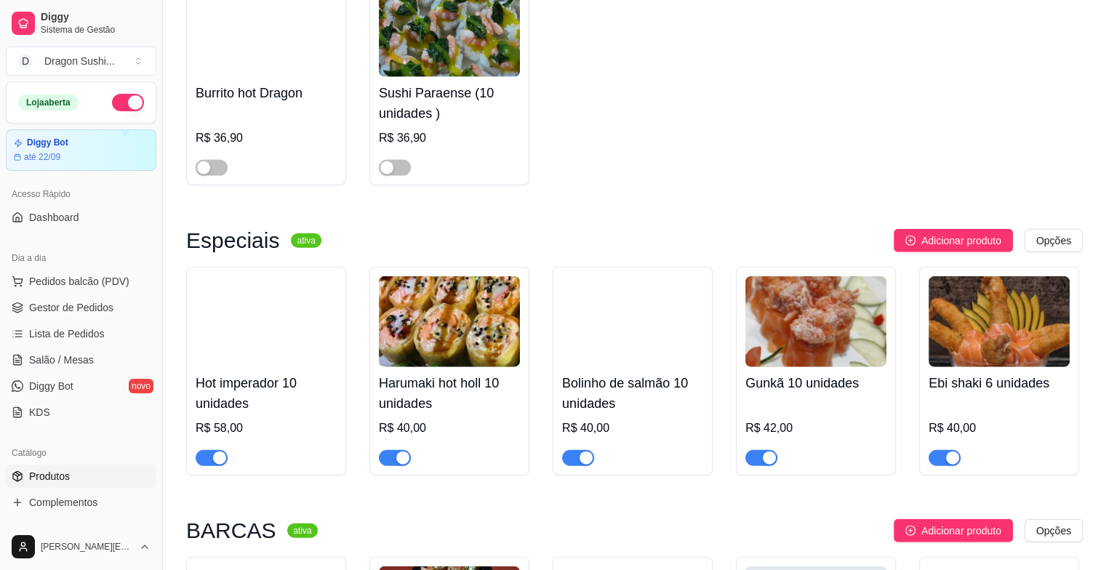
scroll to position [3345, 0]
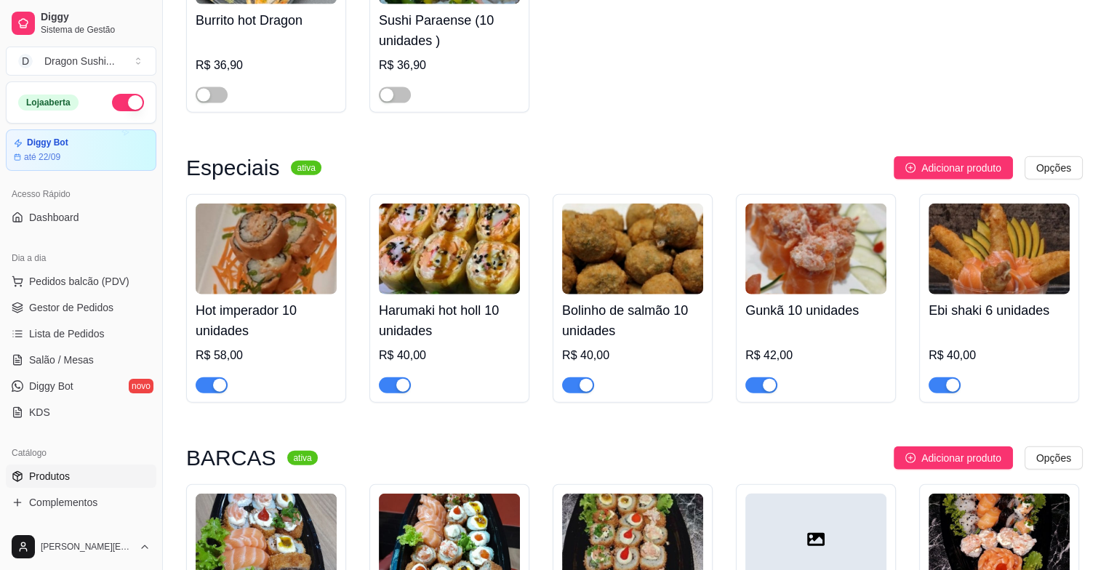
click at [949, 379] on div "button" at bounding box center [952, 385] width 13 height 13
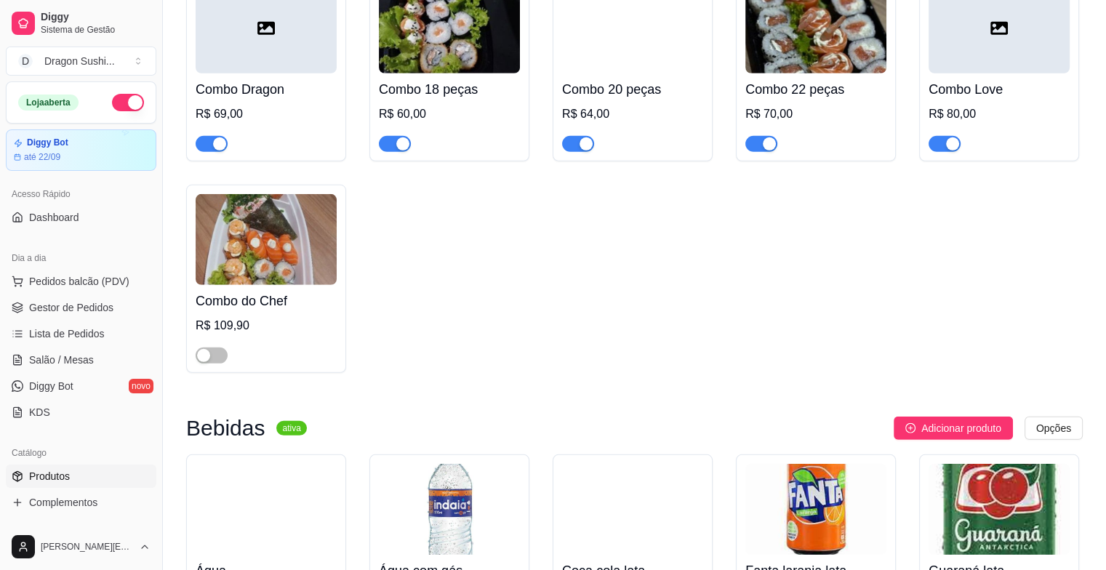
scroll to position [4291, 0]
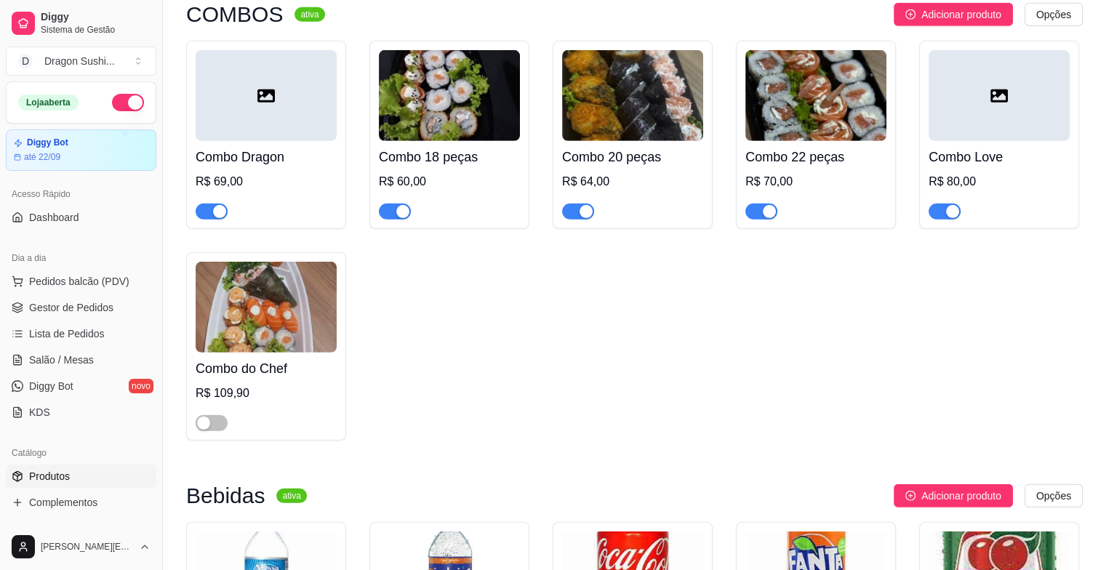
click at [217, 205] on div "button" at bounding box center [219, 211] width 13 height 13
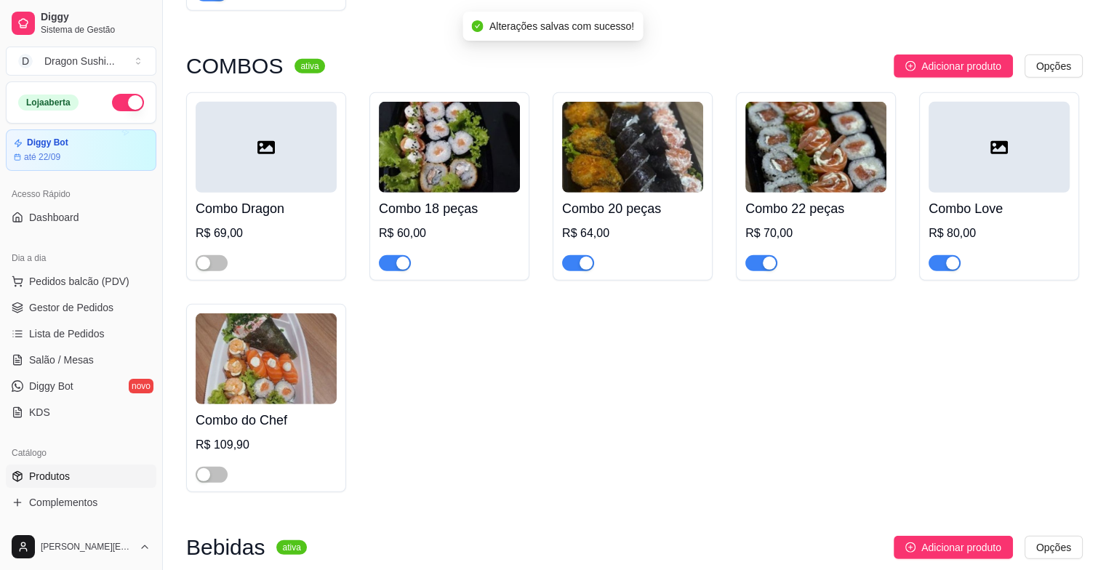
scroll to position [4218, 0]
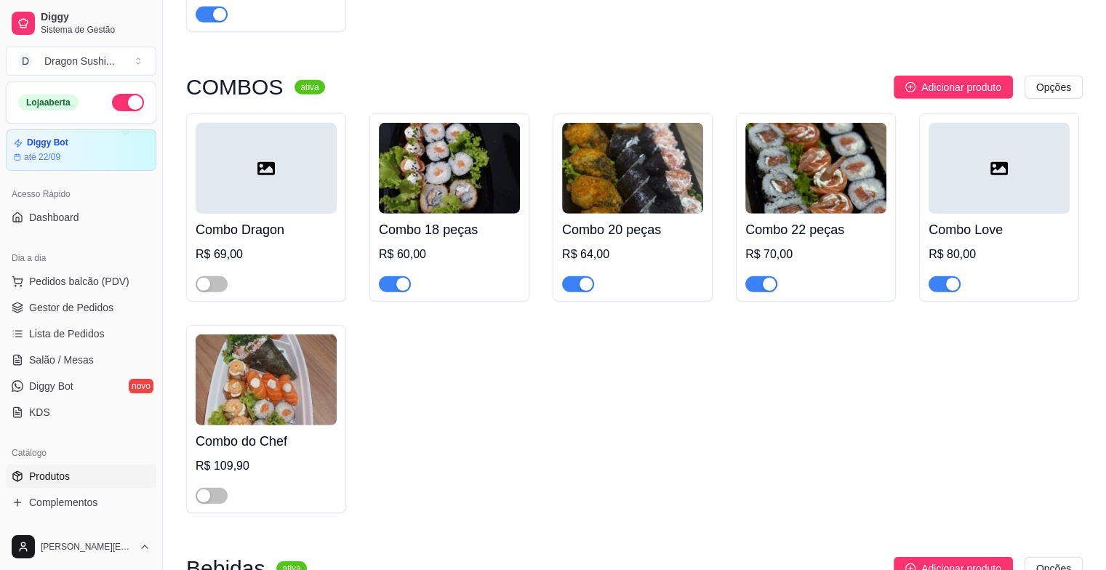
click at [773, 278] on div "button" at bounding box center [769, 284] width 13 height 13
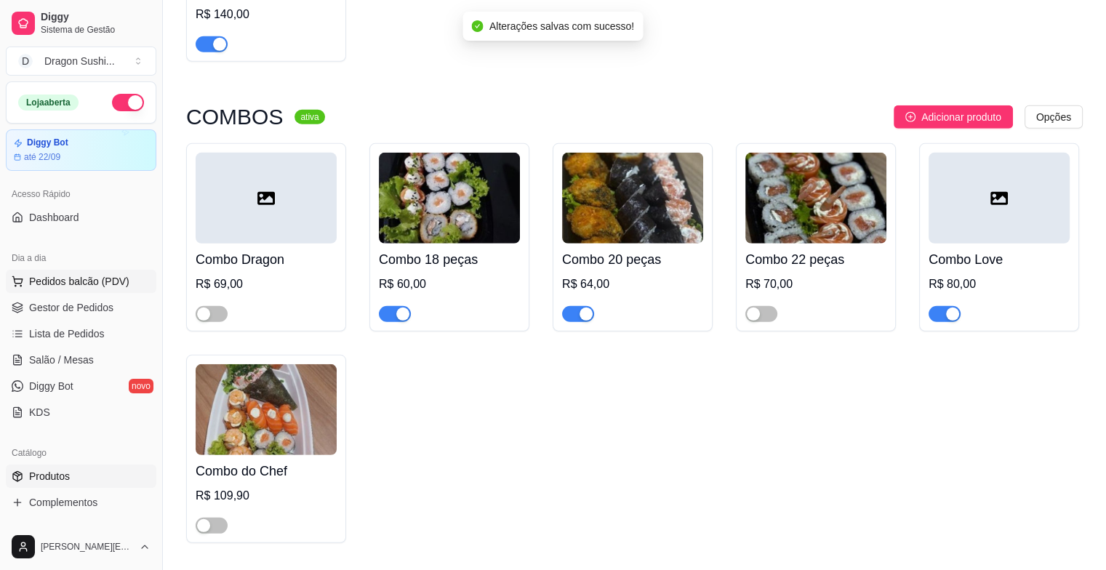
scroll to position [4145, 0]
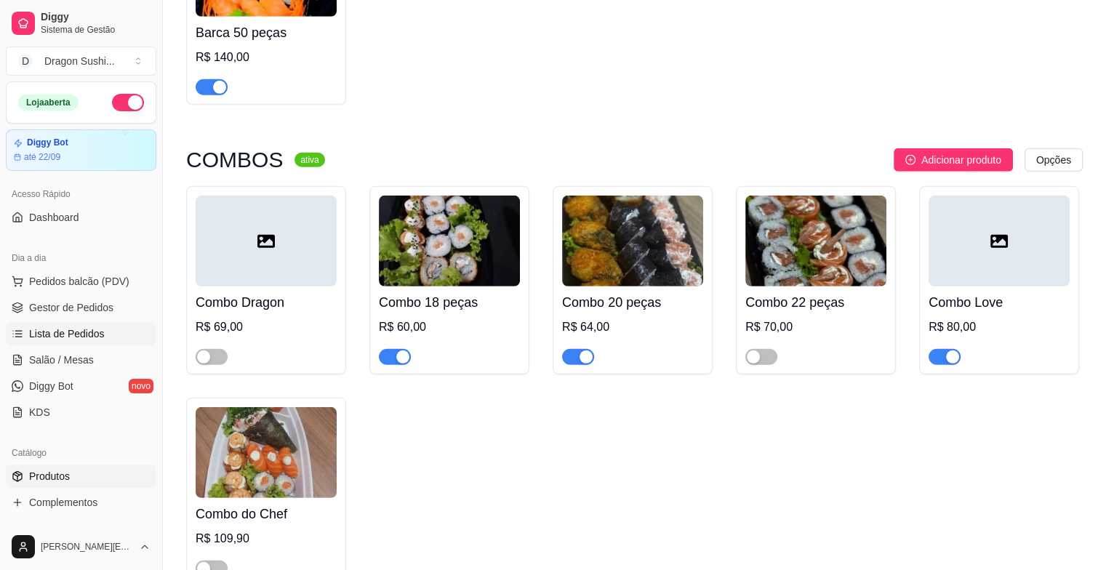
click at [107, 334] on link "Lista de Pedidos" at bounding box center [81, 333] width 151 height 23
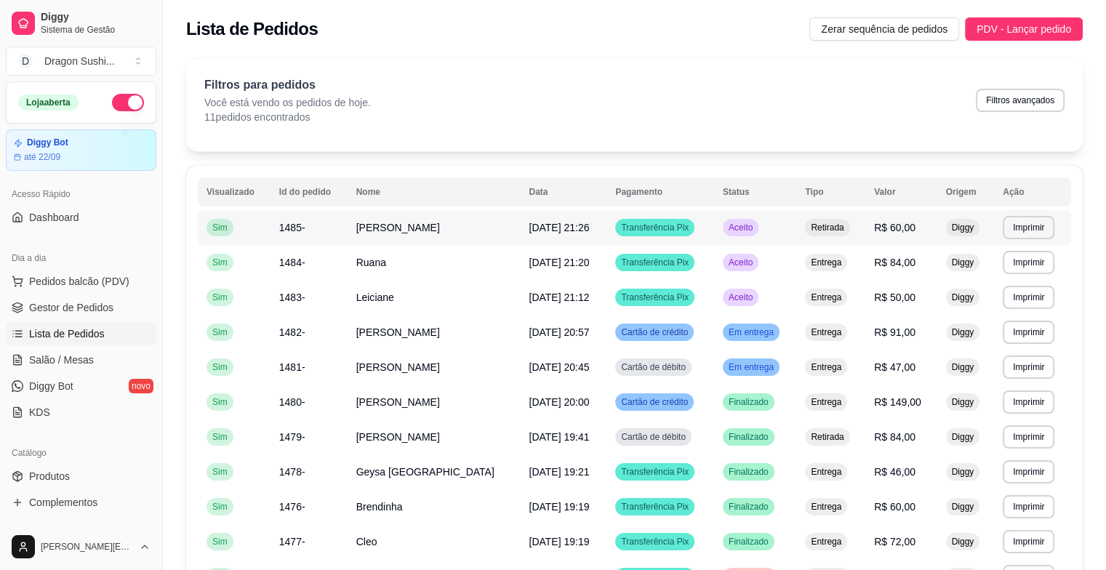
click at [739, 226] on span "Aceito" at bounding box center [741, 228] width 30 height 12
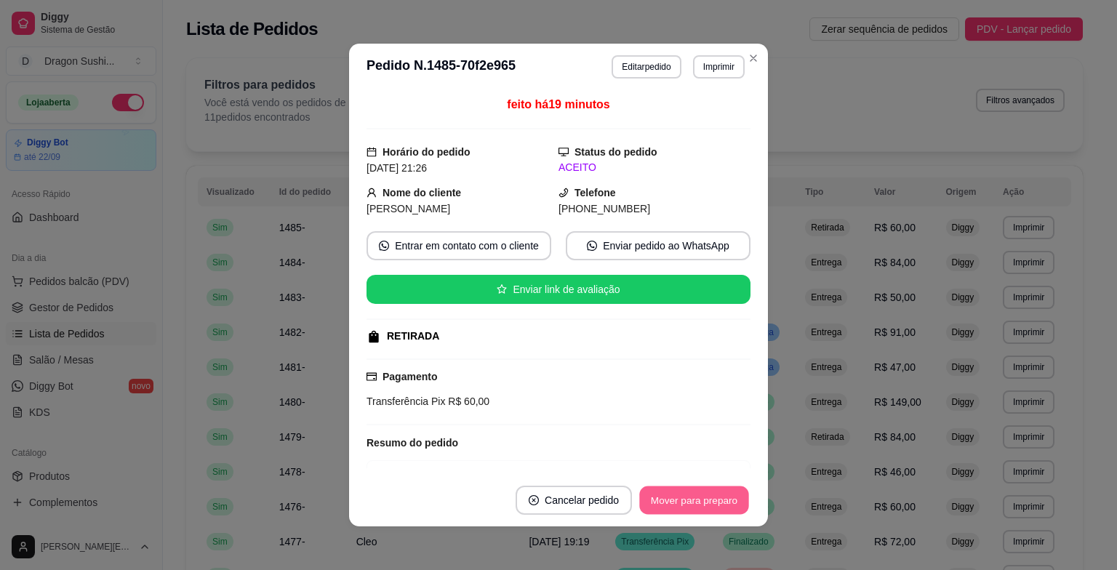
click at [697, 497] on button "Mover para preparo" at bounding box center [693, 501] width 109 height 28
click at [724, 493] on button "Mover para retirada disponível" at bounding box center [670, 500] width 161 height 29
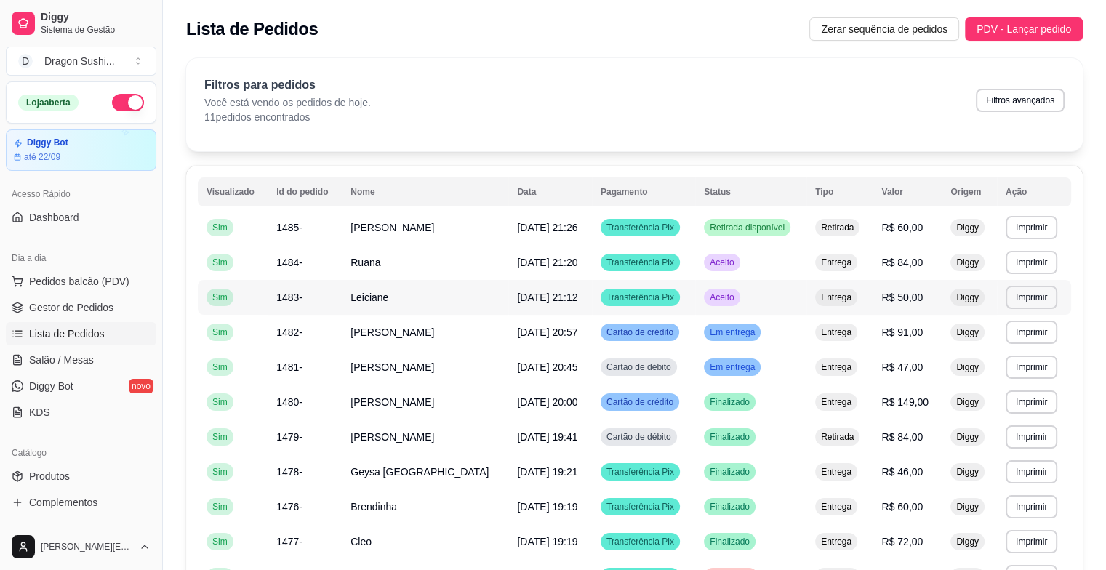
click at [719, 305] on div "Aceito" at bounding box center [722, 297] width 36 height 17
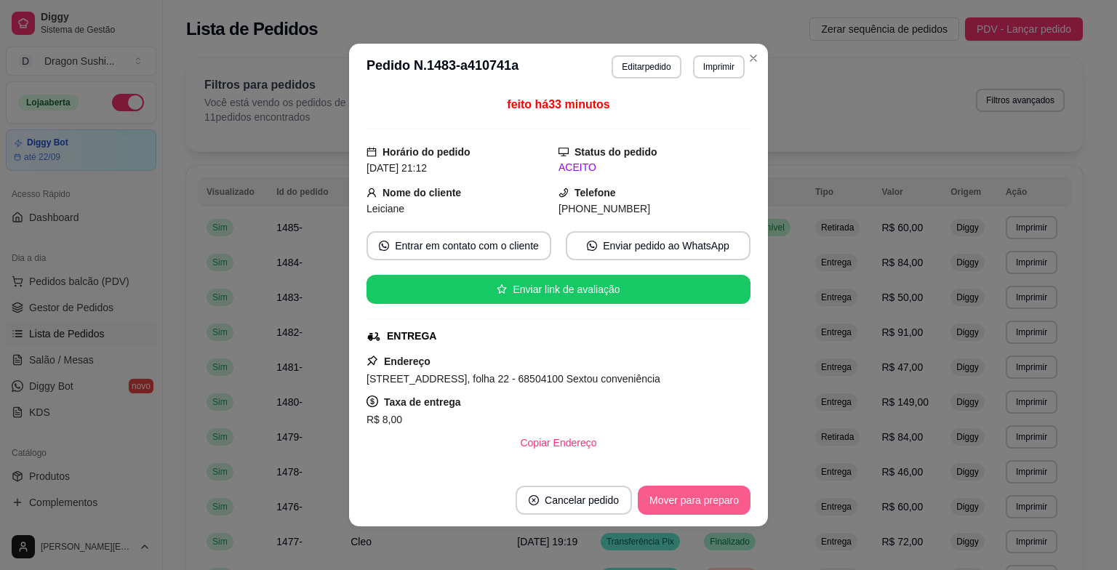
click at [682, 494] on button "Mover para preparo" at bounding box center [694, 500] width 113 height 29
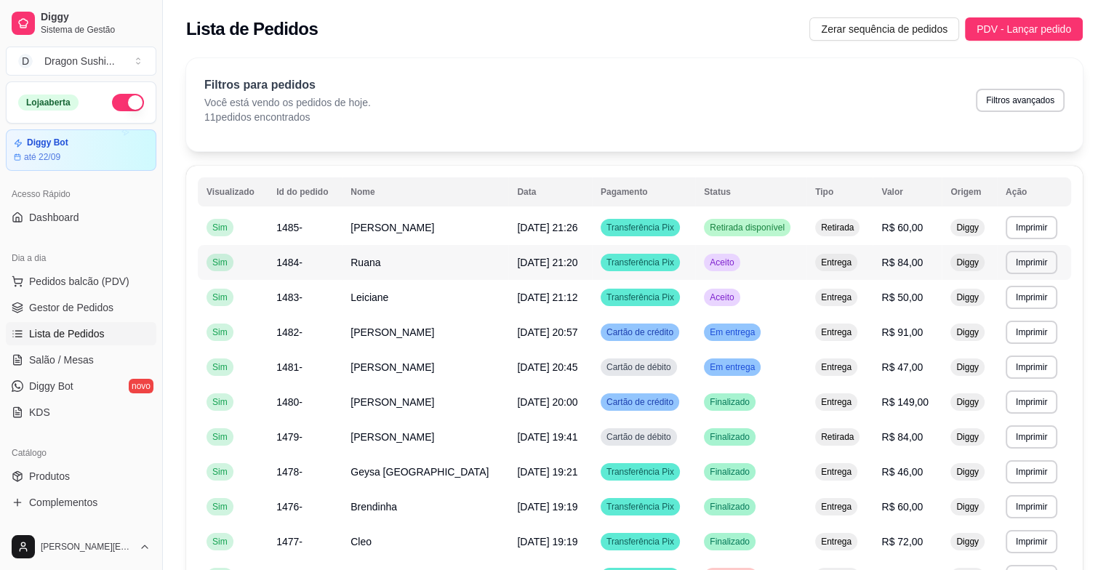
click at [727, 262] on span "Aceito" at bounding box center [722, 263] width 30 height 12
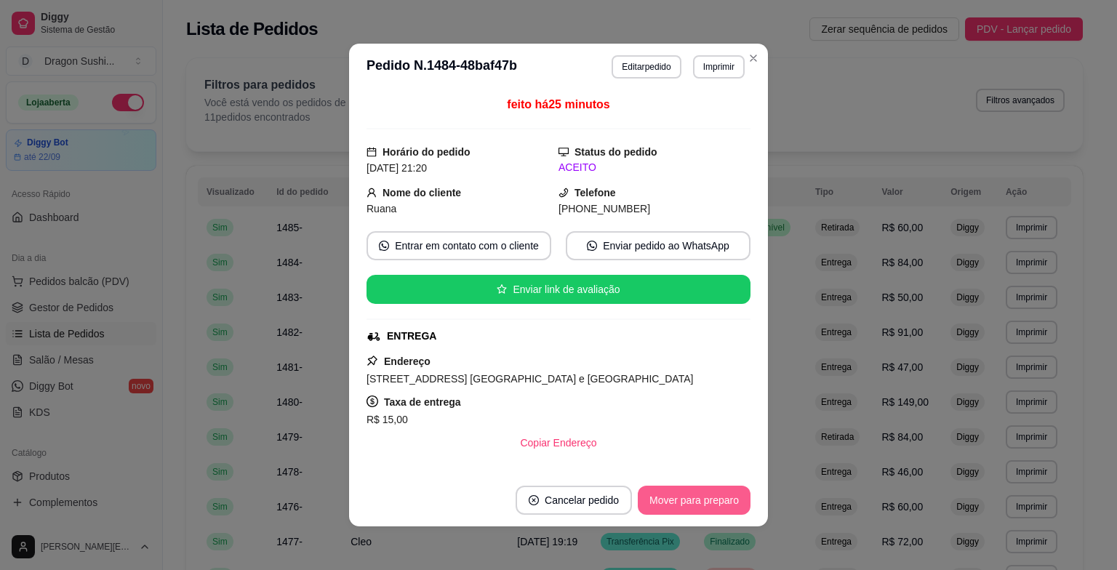
click at [703, 493] on button "Mover para preparo" at bounding box center [694, 500] width 113 height 29
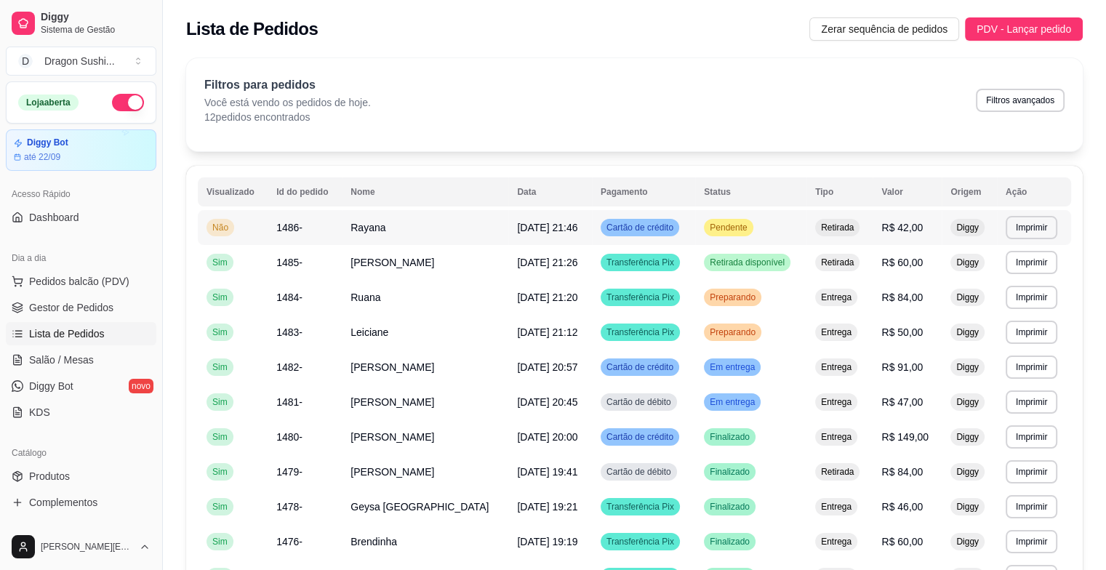
click at [729, 228] on span "Pendente" at bounding box center [728, 228] width 43 height 12
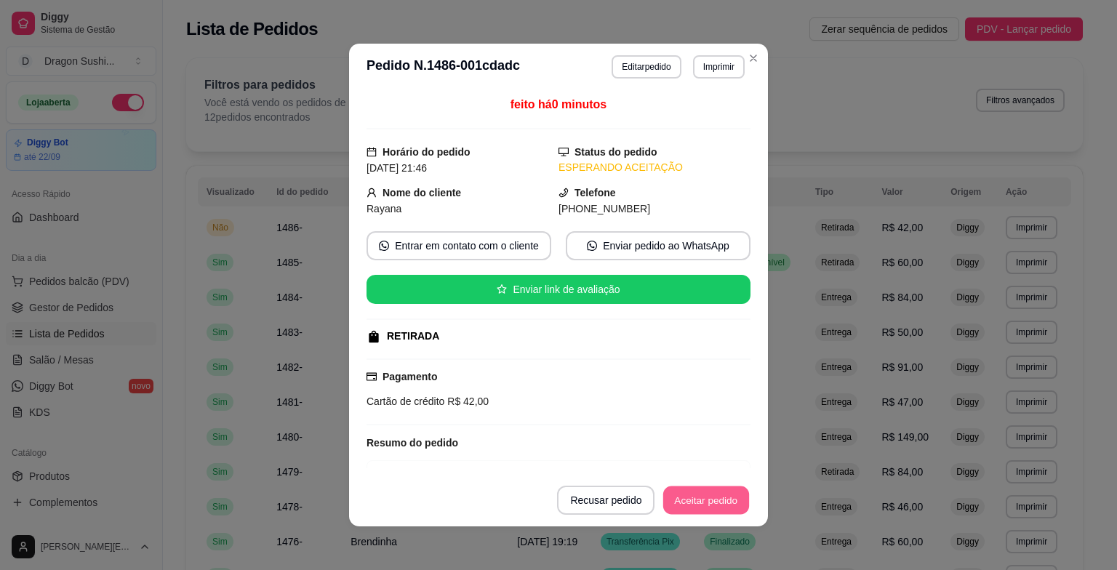
click at [712, 504] on button "Aceitar pedido" at bounding box center [706, 501] width 86 height 28
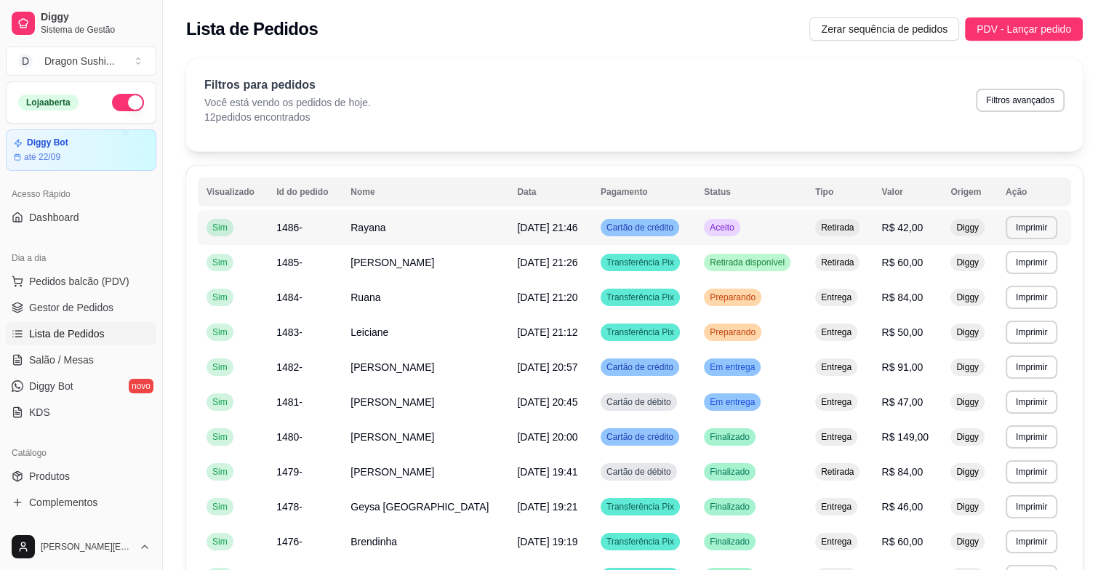
click at [722, 225] on span "Aceito" at bounding box center [722, 228] width 30 height 12
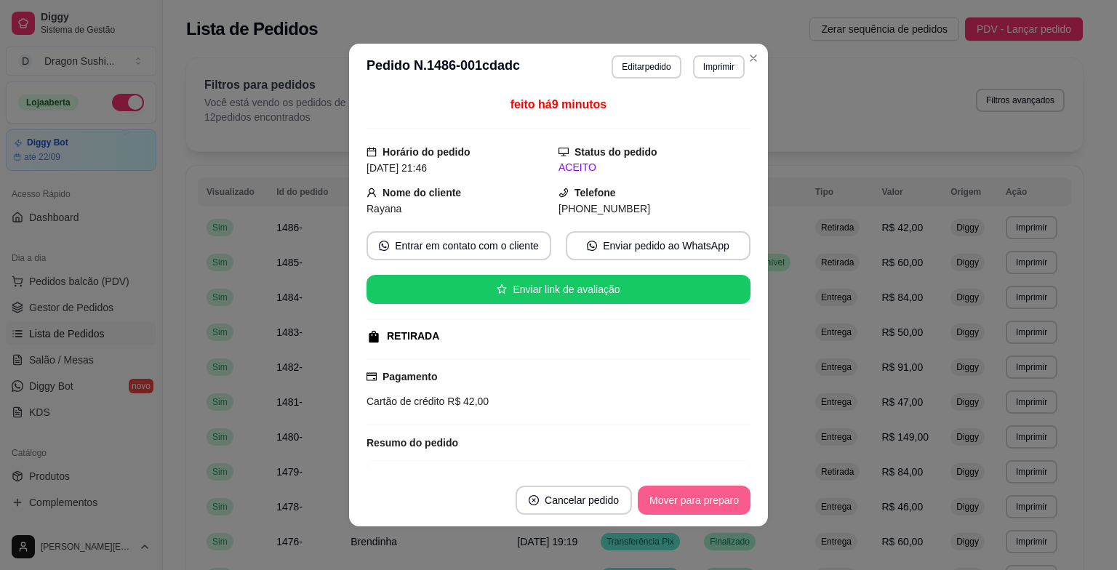
click at [727, 503] on button "Mover para preparo" at bounding box center [694, 500] width 113 height 29
click at [725, 501] on button "Mover para retirada disponível" at bounding box center [670, 500] width 161 height 29
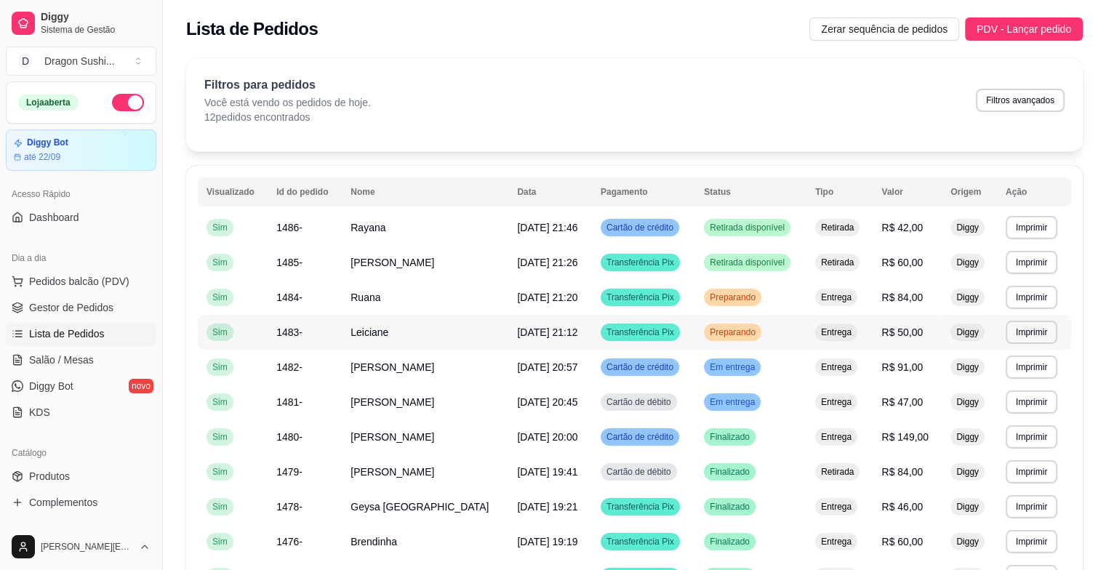
click at [751, 332] on span "Preparando" at bounding box center [733, 333] width 52 height 12
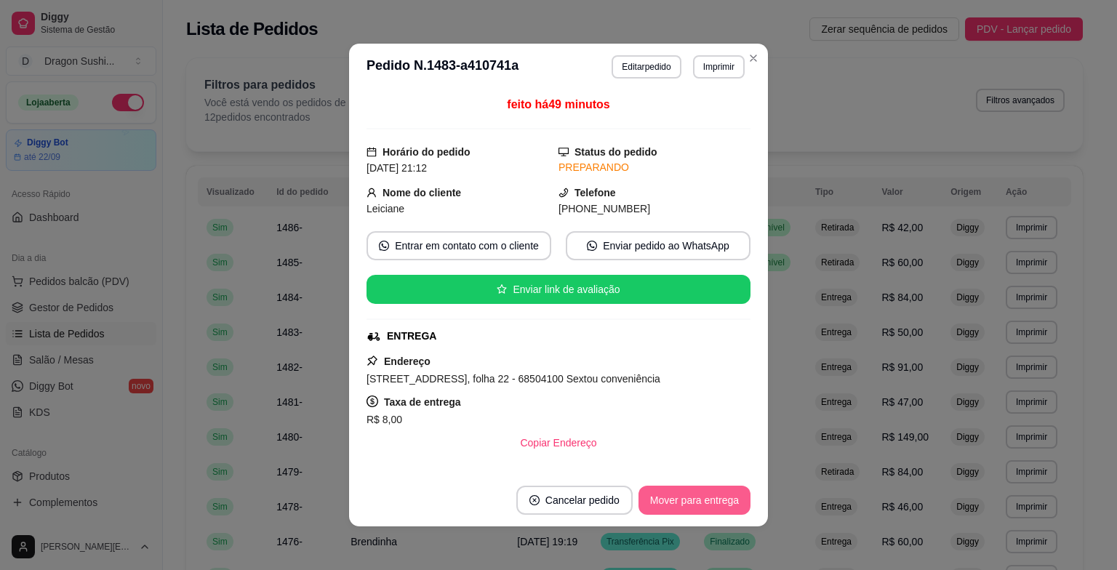
click at [713, 500] on button "Mover para entrega" at bounding box center [695, 500] width 112 height 29
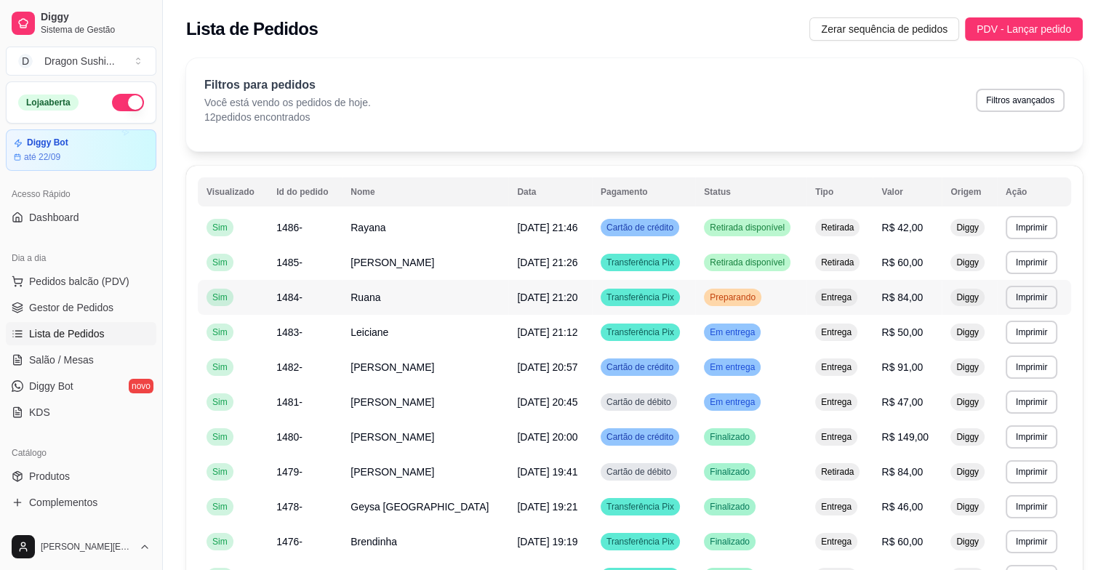
click at [746, 308] on td "Preparando" at bounding box center [750, 297] width 111 height 35
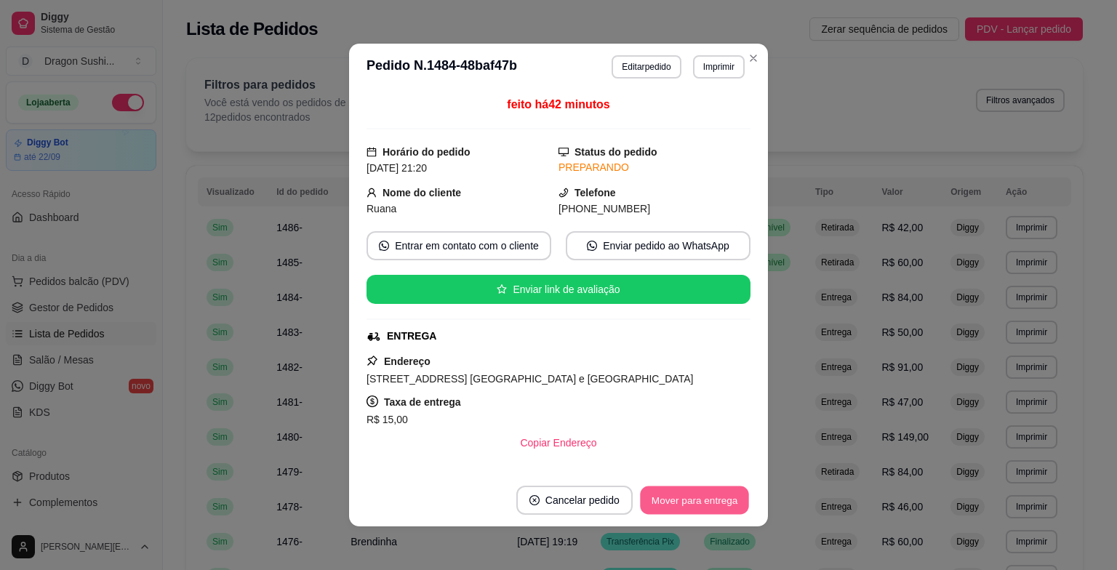
click at [708, 499] on button "Mover para entrega" at bounding box center [694, 501] width 109 height 28
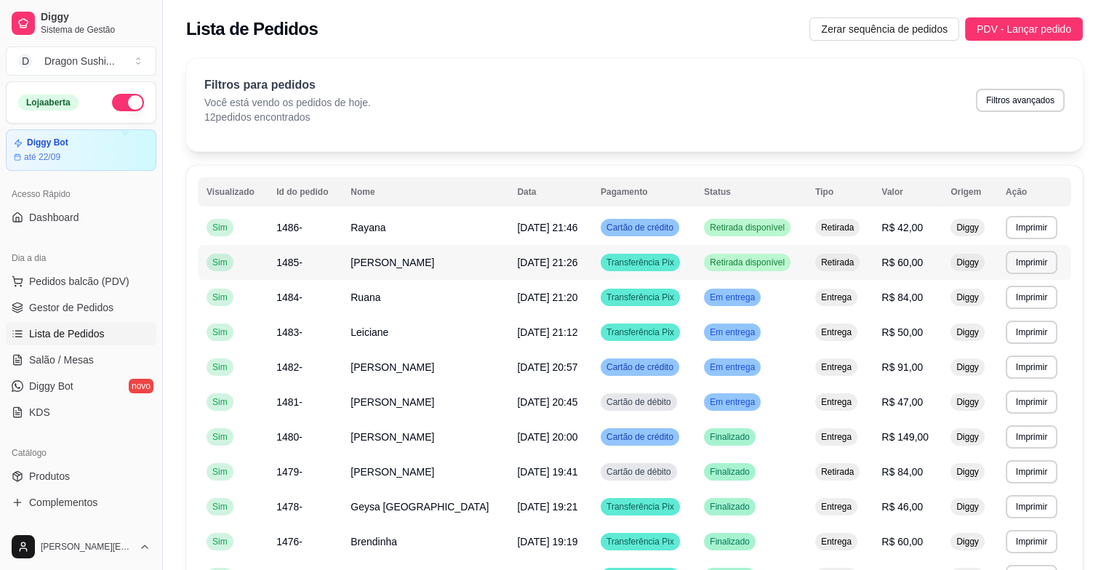
click at [763, 262] on span "Retirada disponível" at bounding box center [747, 263] width 81 height 12
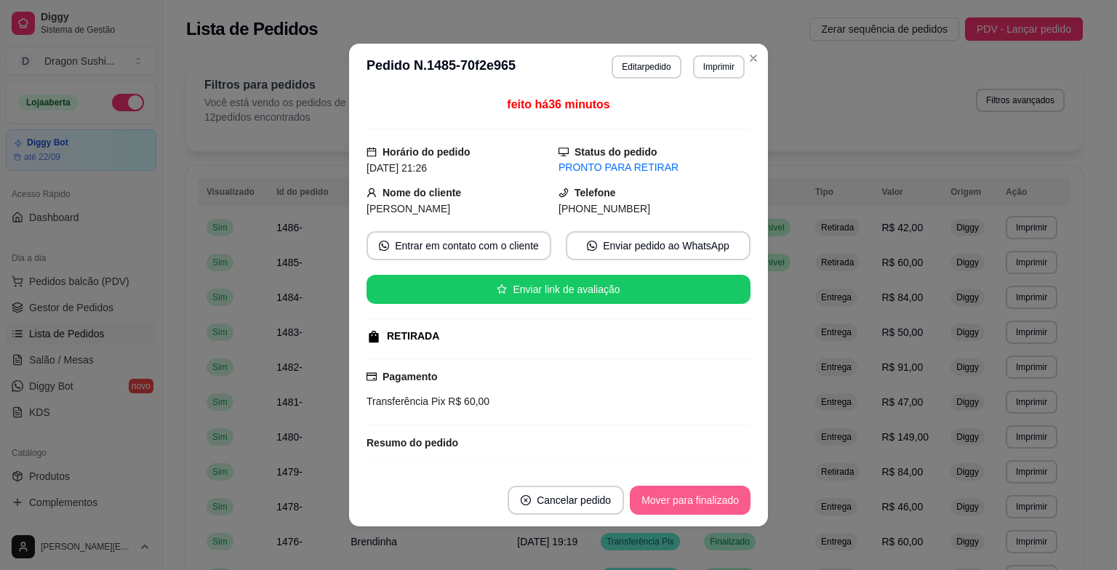
click at [713, 497] on button "Mover para finalizado" at bounding box center [690, 500] width 121 height 29
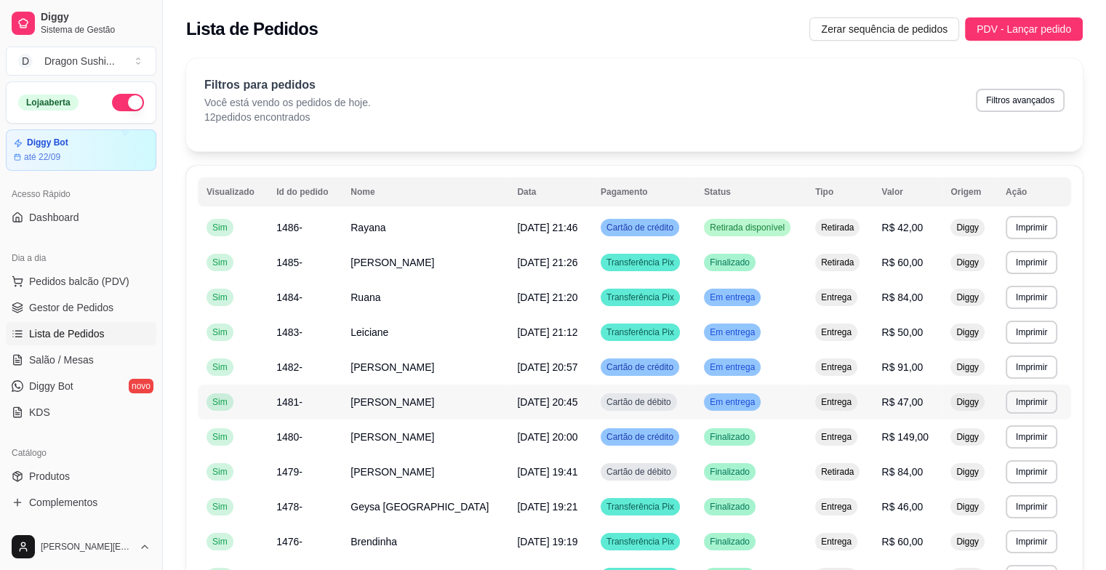
click at [714, 396] on span "Em entrega" at bounding box center [732, 402] width 51 height 12
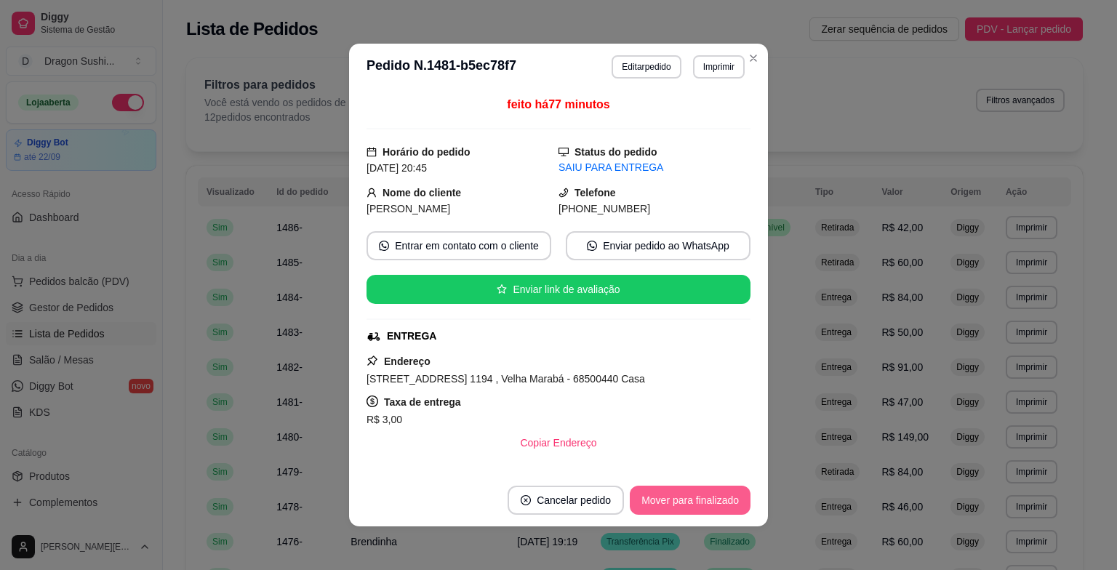
click at [716, 502] on button "Mover para finalizado" at bounding box center [690, 500] width 121 height 29
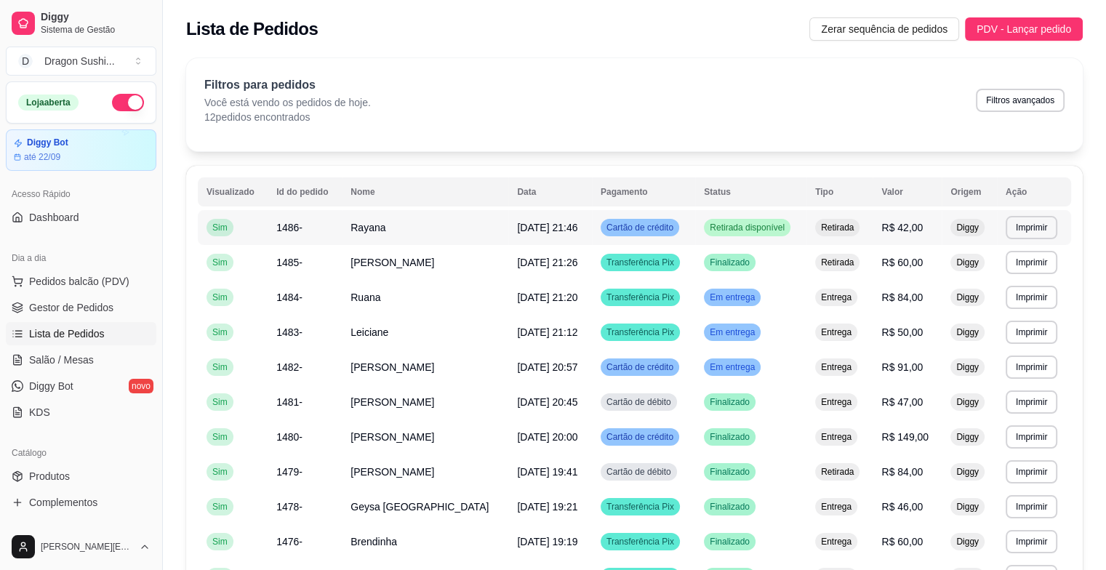
click at [730, 215] on td "Retirada disponível" at bounding box center [750, 227] width 111 height 35
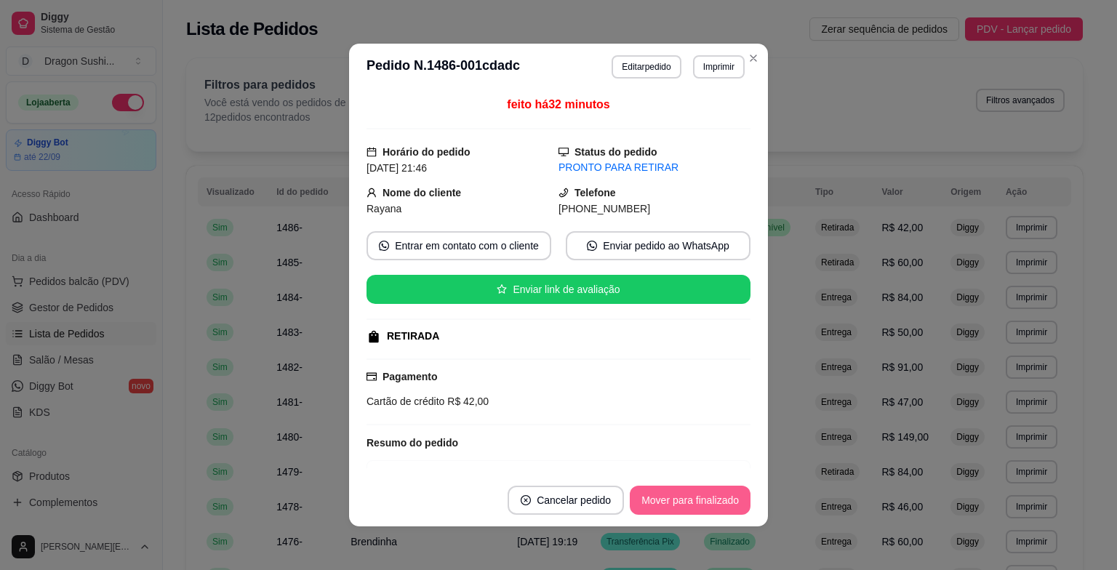
click at [708, 496] on button "Mover para finalizado" at bounding box center [690, 500] width 121 height 29
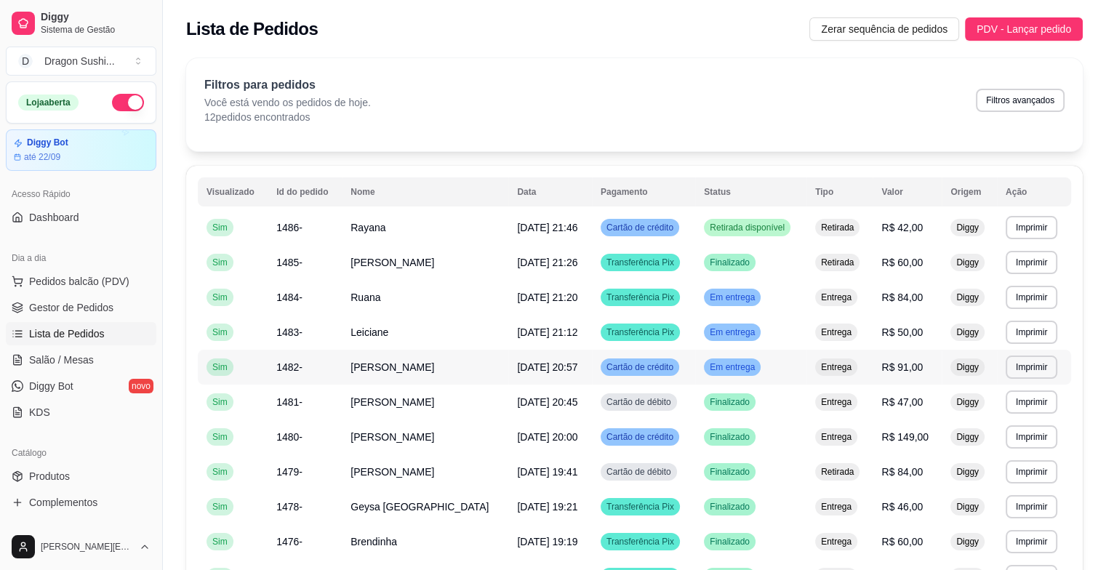
click at [733, 367] on span "Em entrega" at bounding box center [732, 367] width 51 height 12
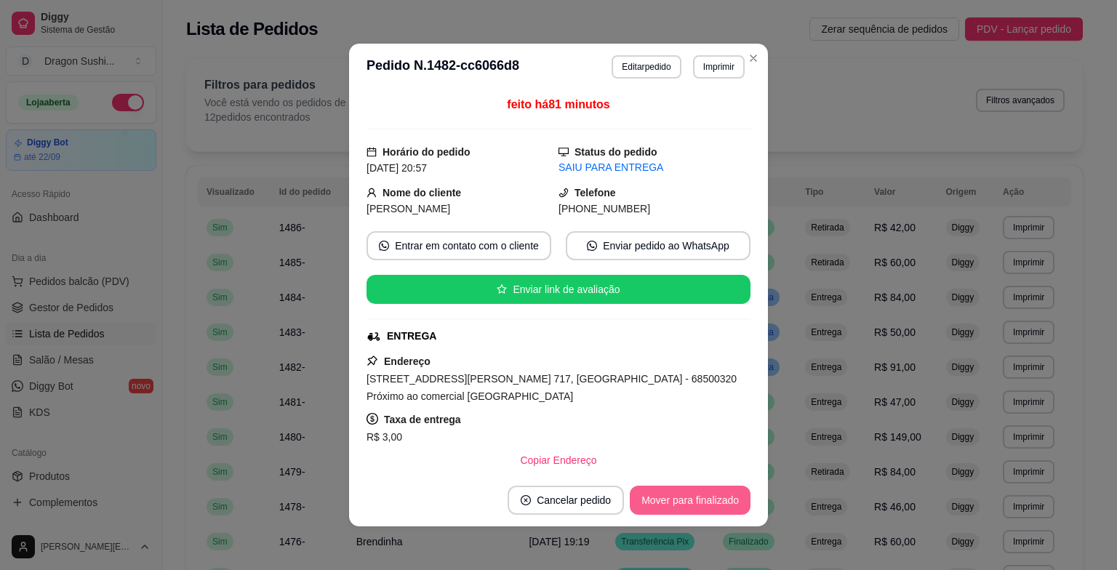
click at [702, 495] on button "Mover para finalizado" at bounding box center [690, 500] width 121 height 29
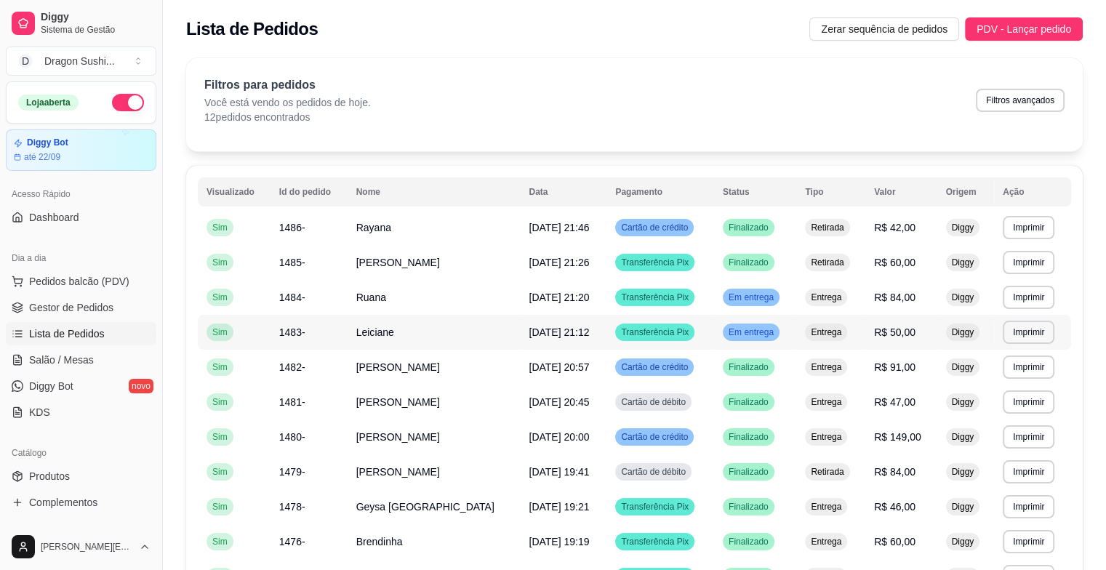
click at [757, 338] on div "Em entrega" at bounding box center [751, 332] width 57 height 17
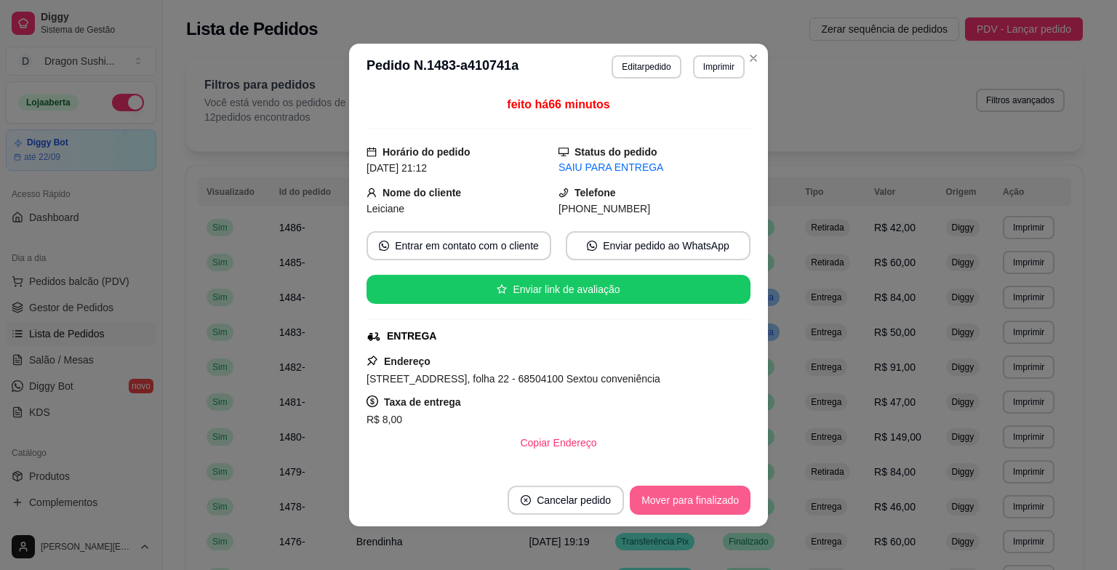
click at [713, 505] on button "Mover para finalizado" at bounding box center [690, 500] width 121 height 29
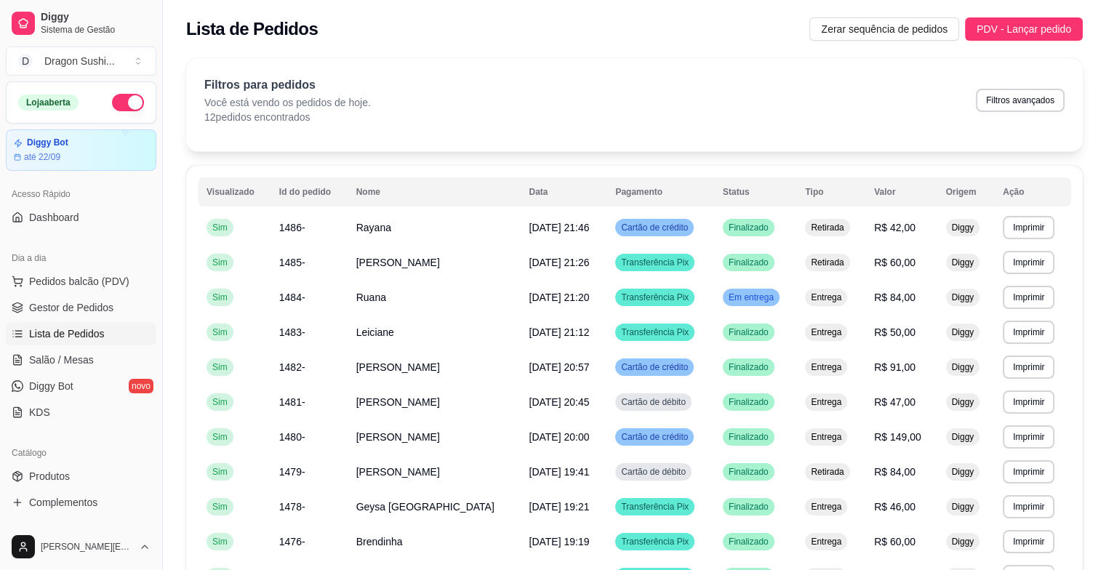
click at [135, 266] on div "Dia a dia" at bounding box center [81, 258] width 151 height 23
click at [140, 273] on button "Pedidos balcão (PDV)" at bounding box center [81, 281] width 151 height 23
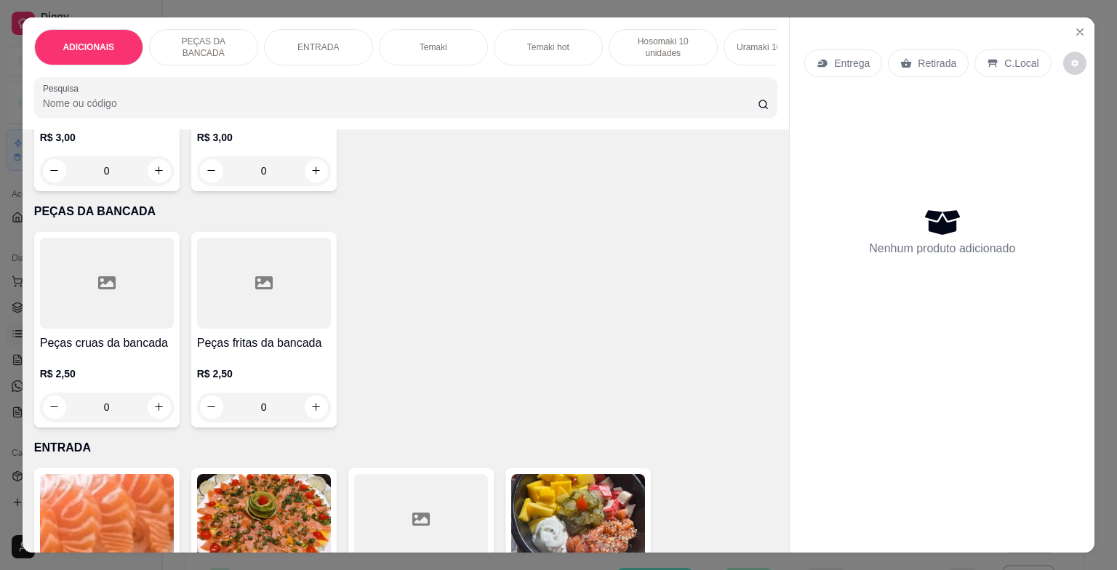
scroll to position [436, 0]
click at [288, 413] on input "0" at bounding box center [263, 406] width 81 height 29
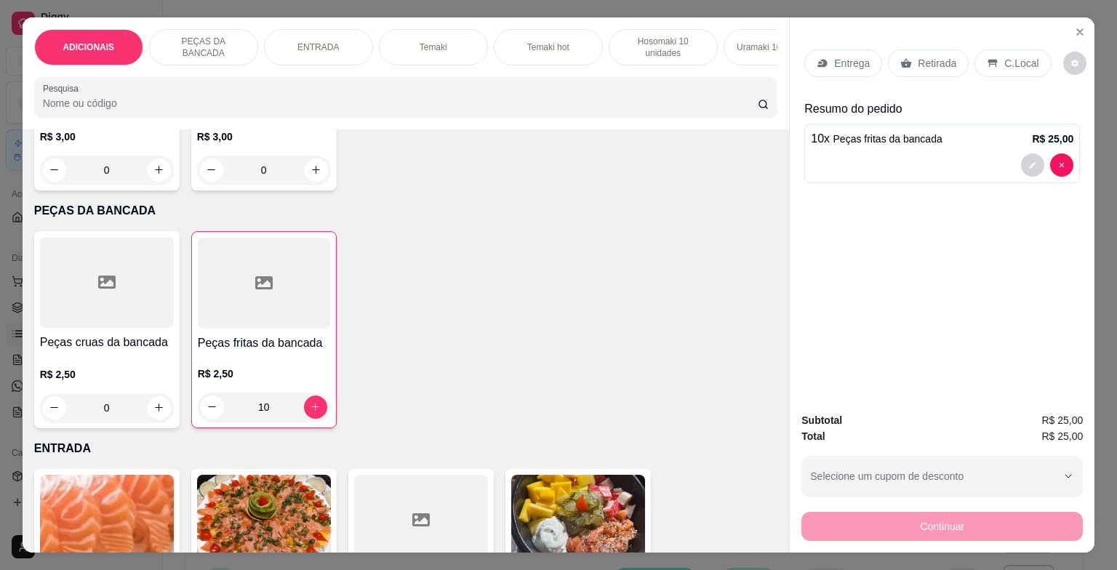
type input "10"
click at [1004, 71] on div "Entrega Retirada C.Local" at bounding box center [942, 63] width 276 height 51
click at [998, 49] on div "C.Local" at bounding box center [1013, 63] width 76 height 28
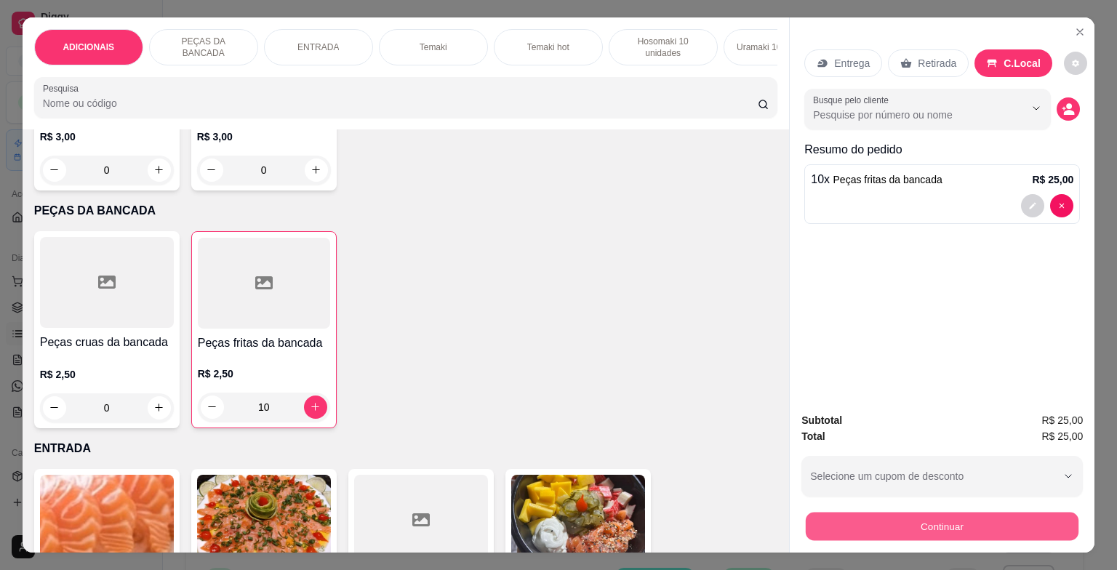
click at [1015, 529] on button "Continuar" at bounding box center [942, 527] width 273 height 28
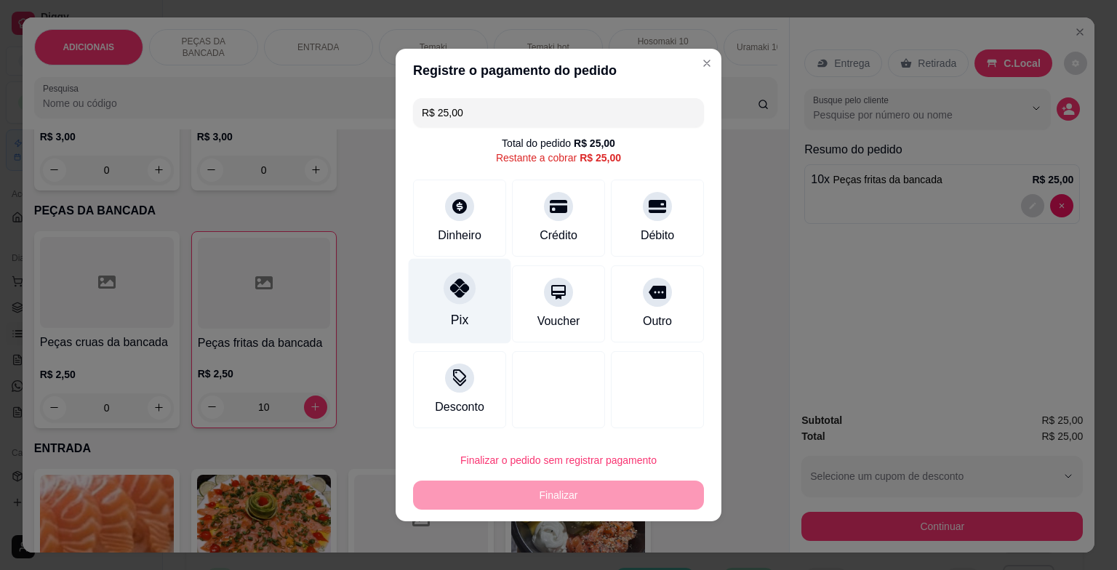
click at [457, 283] on icon at bounding box center [459, 288] width 19 height 19
type input "R$ 0,00"
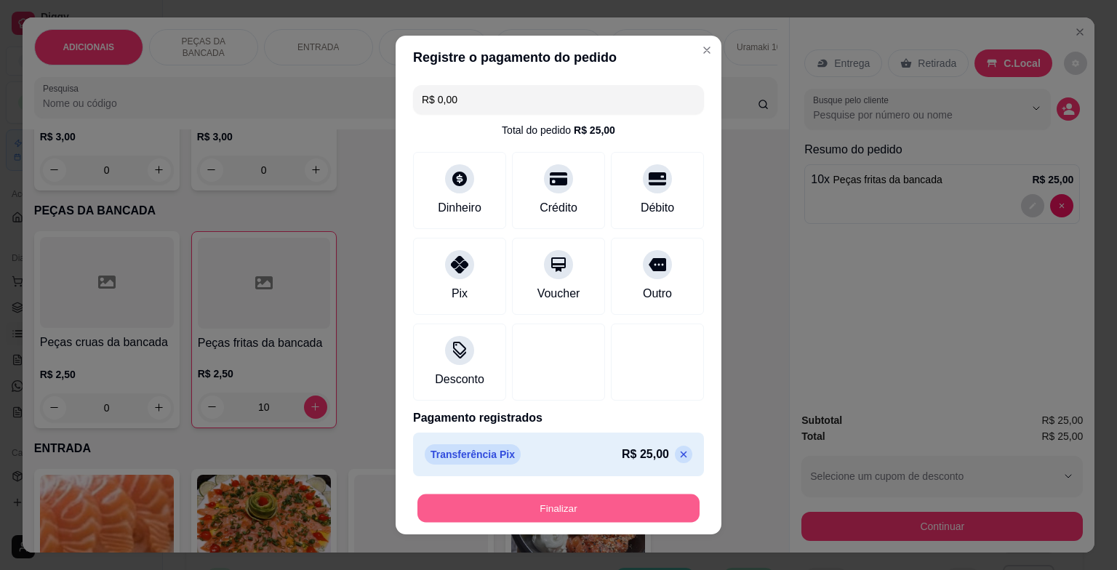
click at [551, 506] on button "Finalizar" at bounding box center [558, 509] width 282 height 28
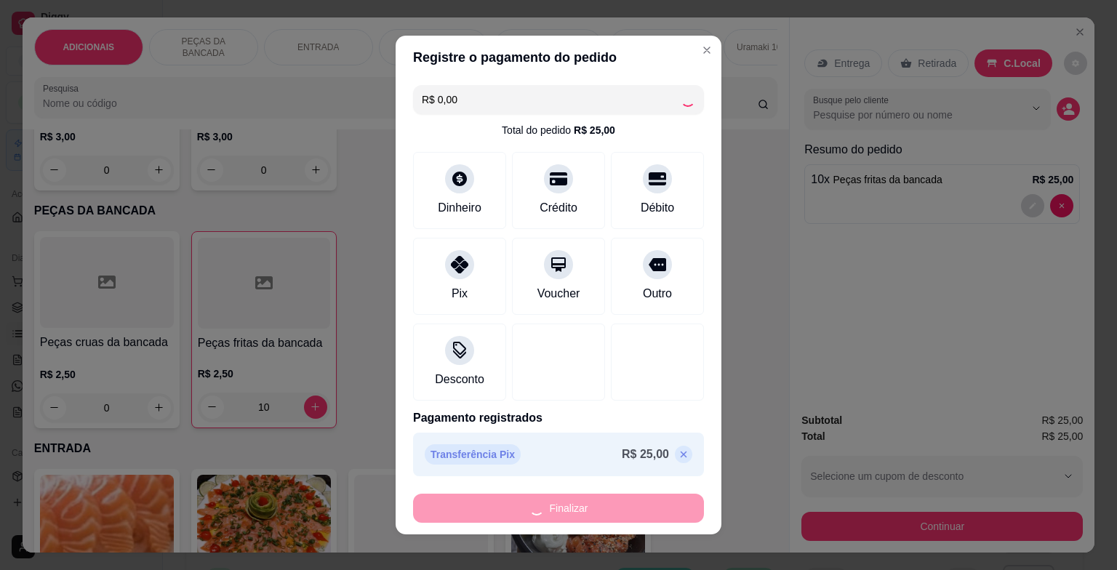
type input "0"
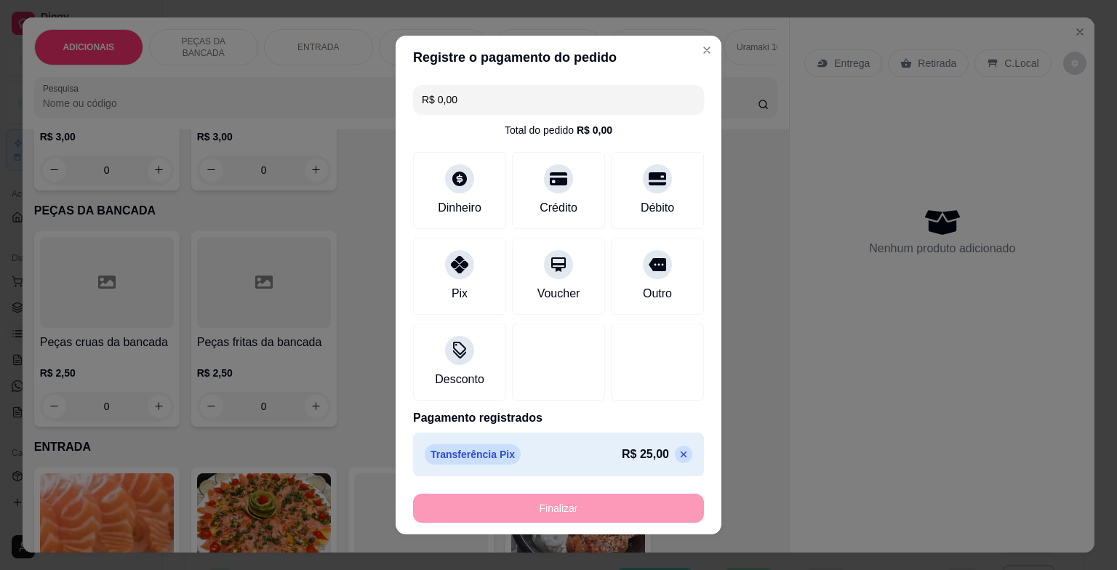
type input "-R$ 25,00"
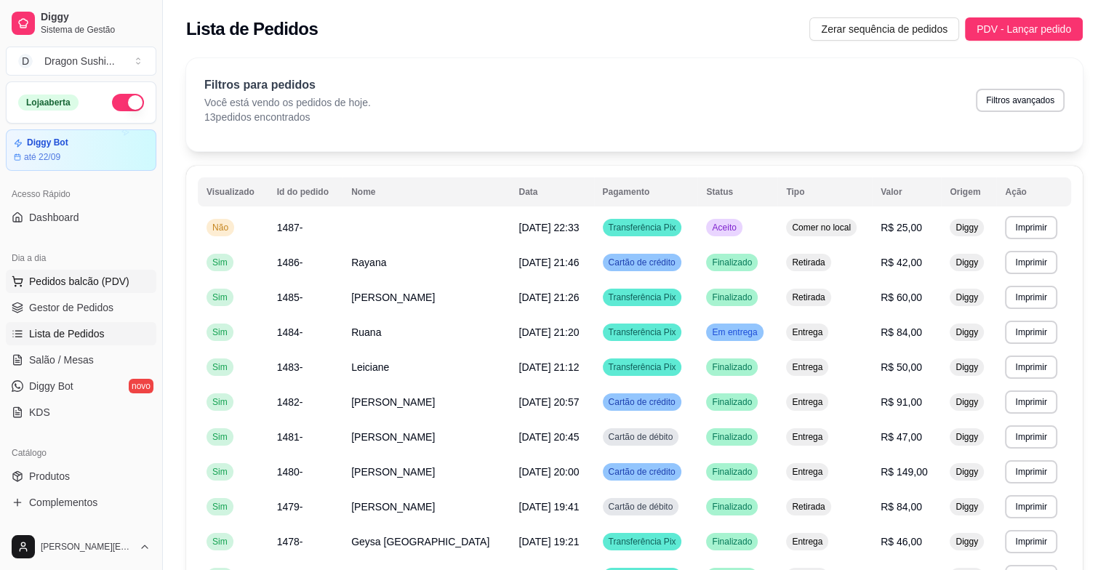
click at [140, 273] on button "Pedidos balcão (PDV)" at bounding box center [81, 281] width 151 height 23
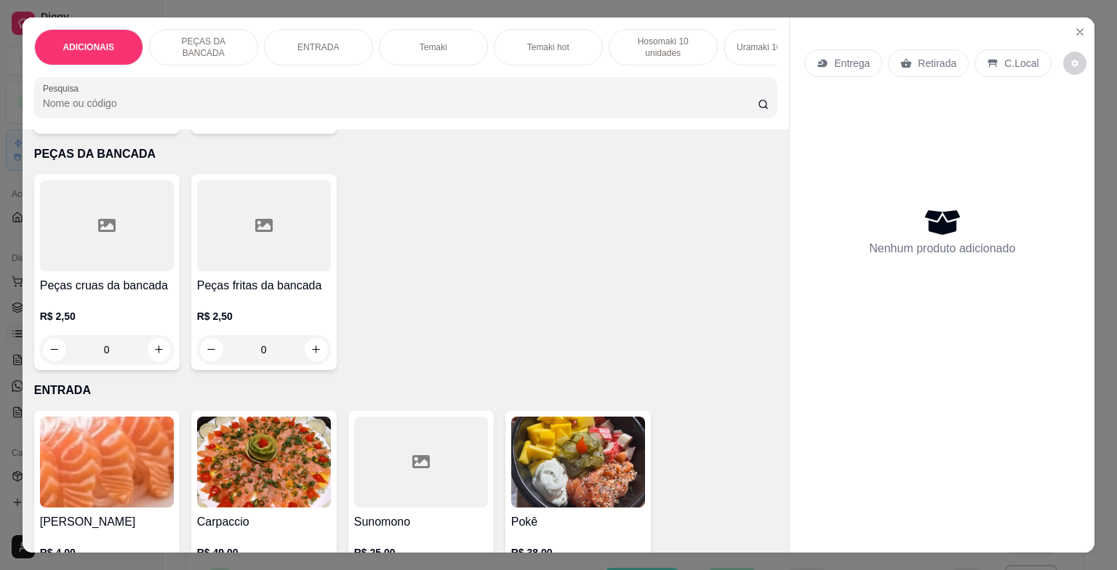
scroll to position [509, 0]
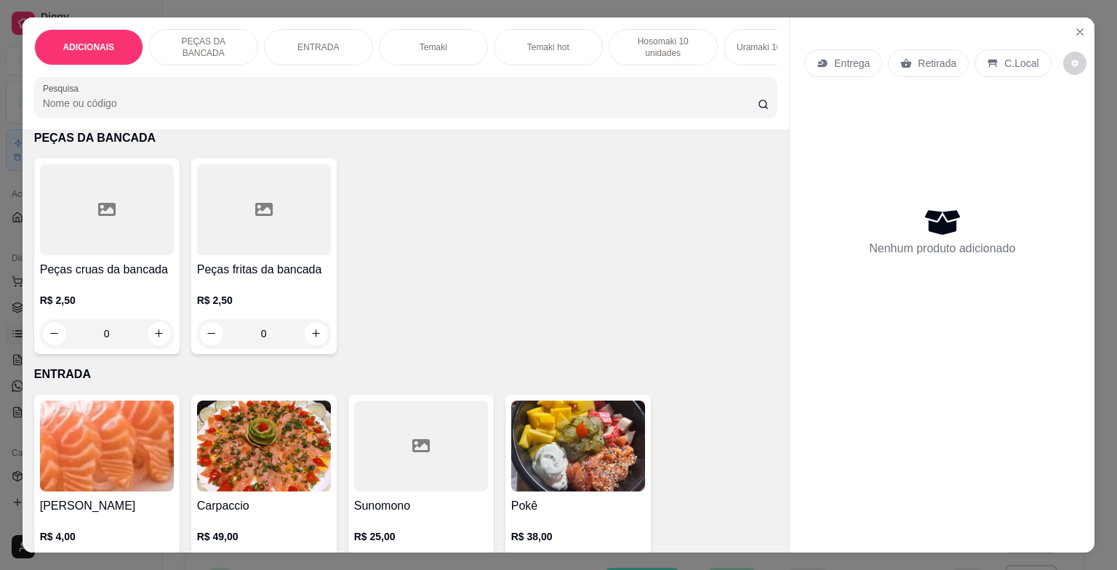
click at [273, 330] on input "0" at bounding box center [263, 333] width 81 height 29
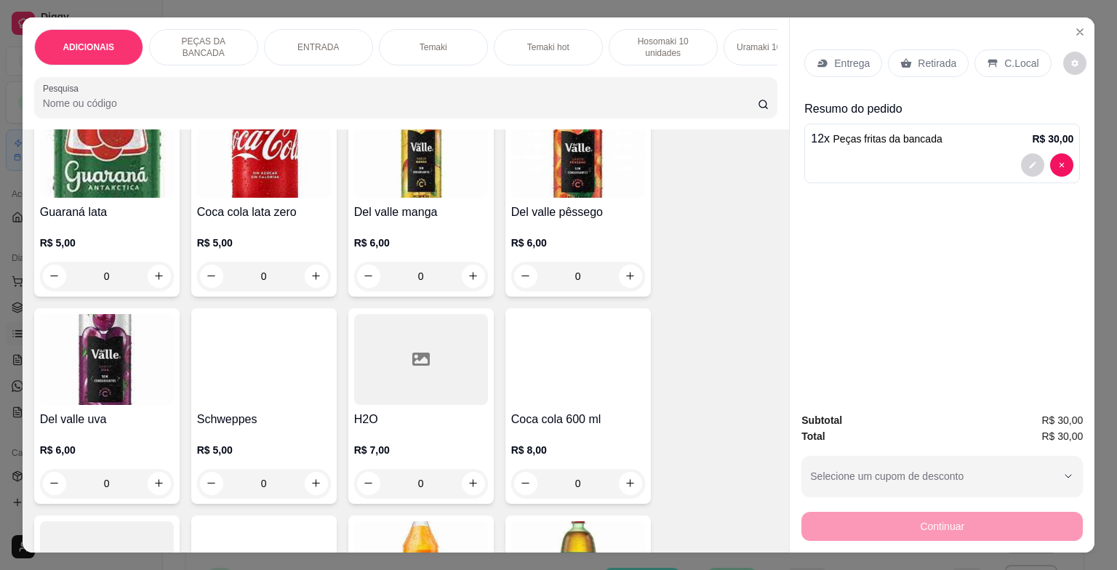
scroll to position [4218, 0]
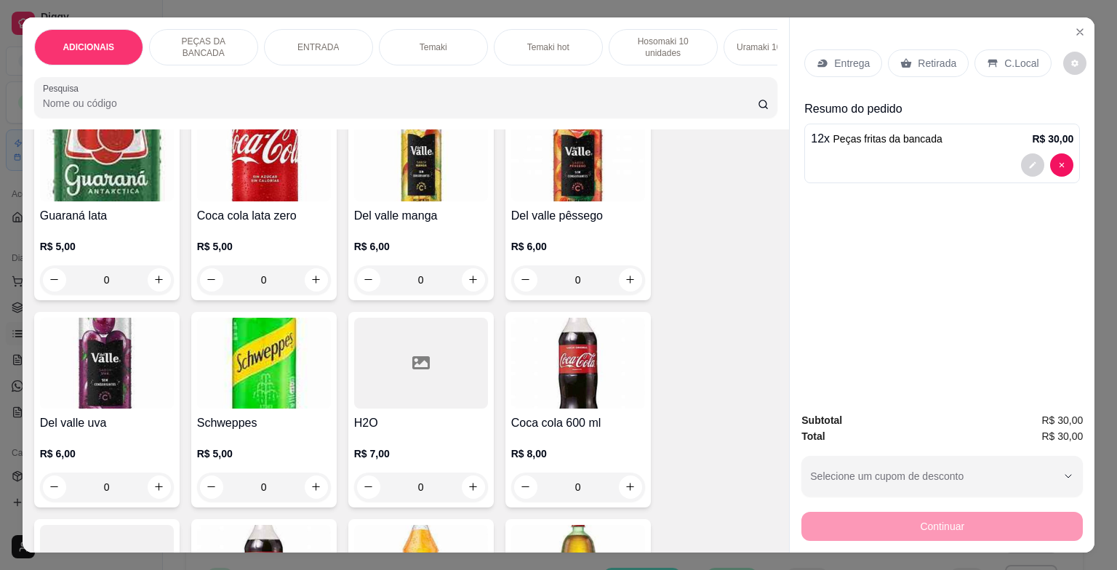
type input "12"
click at [309, 481] on button "increase-product-quantity" at bounding box center [316, 487] width 23 height 23
type input "1"
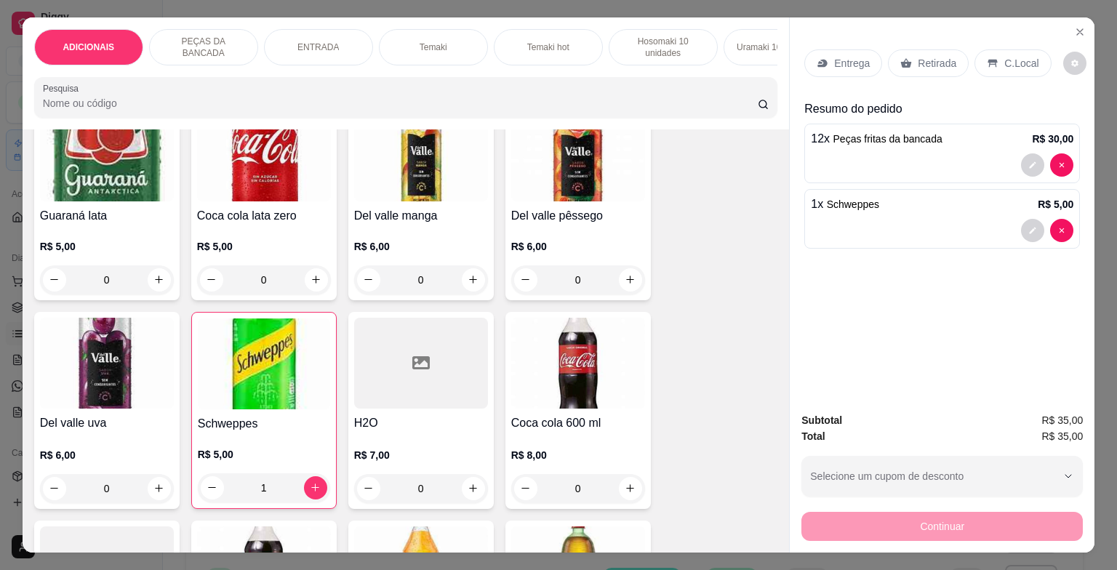
click at [1012, 56] on p "C.Local" at bounding box center [1021, 63] width 34 height 15
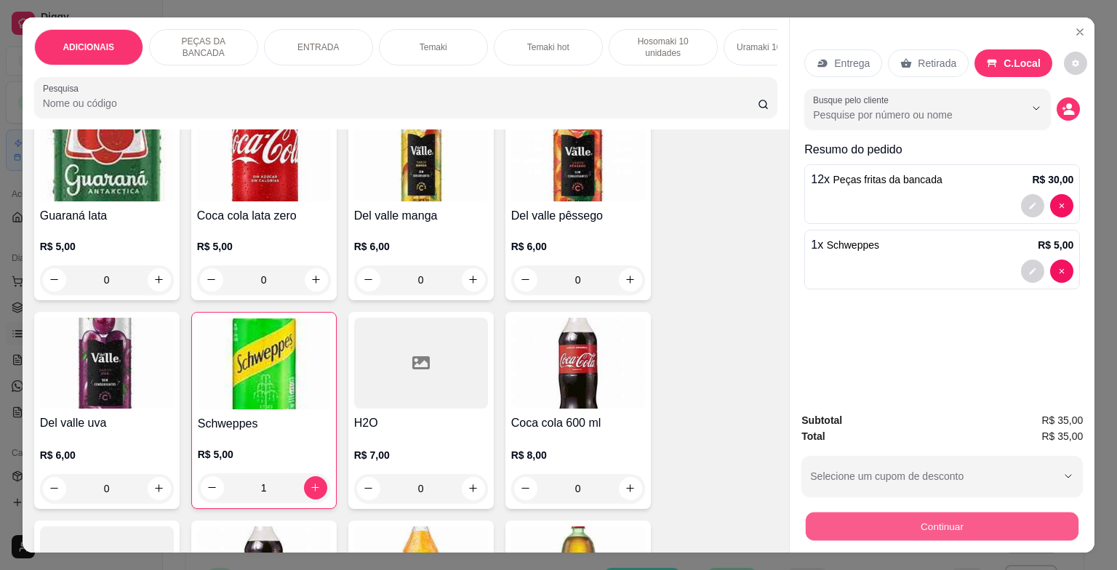
click at [995, 523] on button "Continuar" at bounding box center [942, 527] width 273 height 28
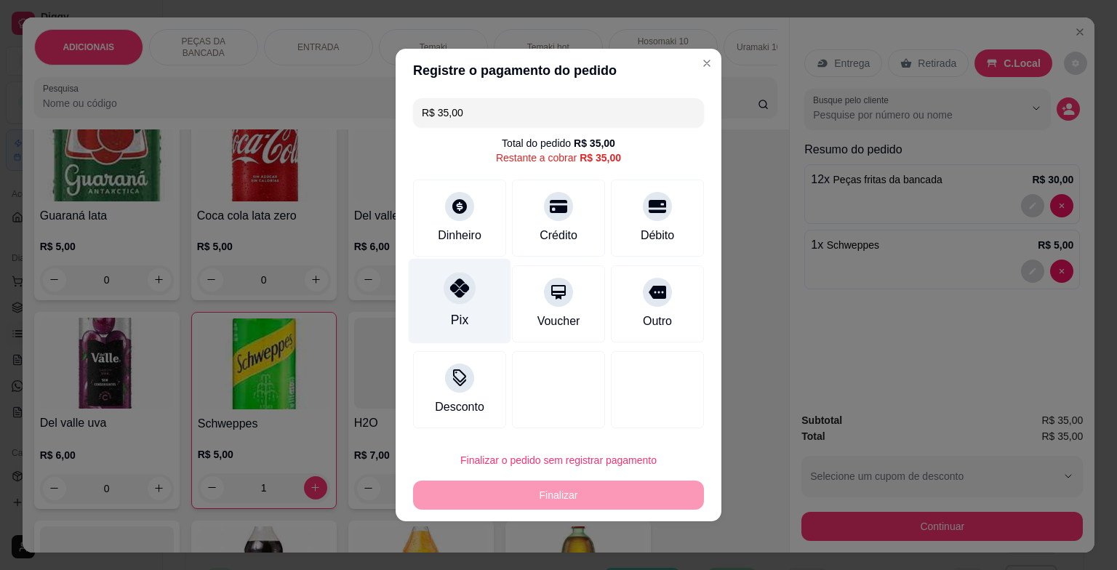
click at [468, 311] on div "Pix" at bounding box center [460, 301] width 103 height 85
type input "R$ 0,00"
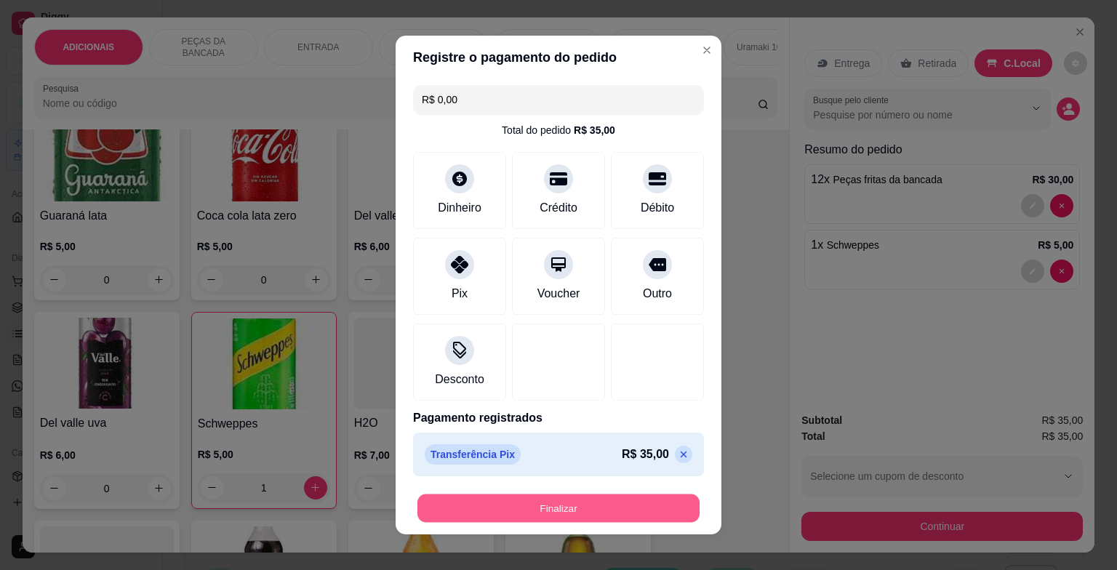
click at [544, 502] on button "Finalizar" at bounding box center [558, 509] width 282 height 28
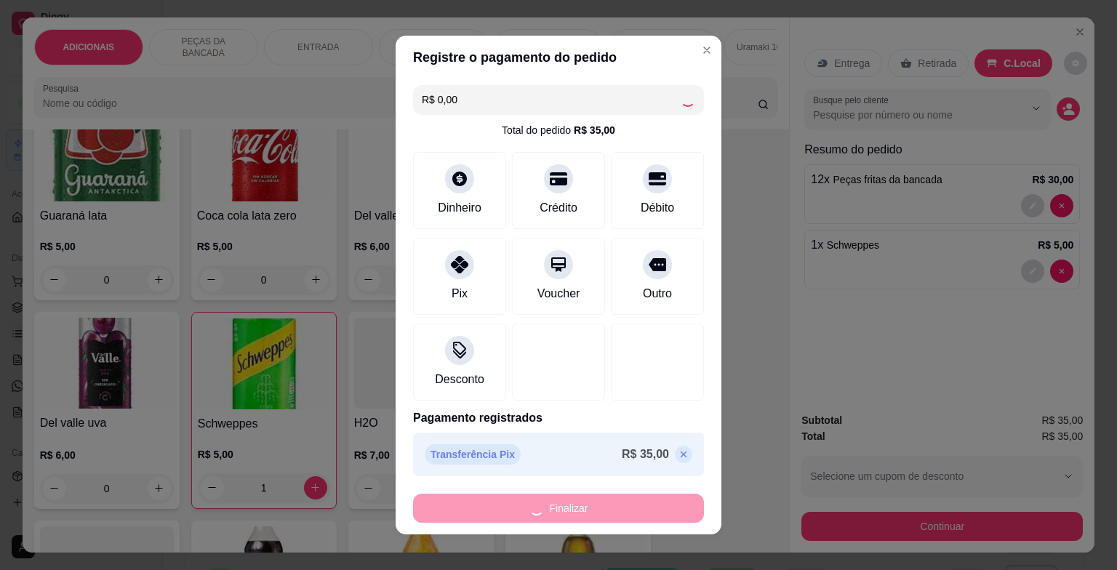
type input "0"
type input "-R$ 35,00"
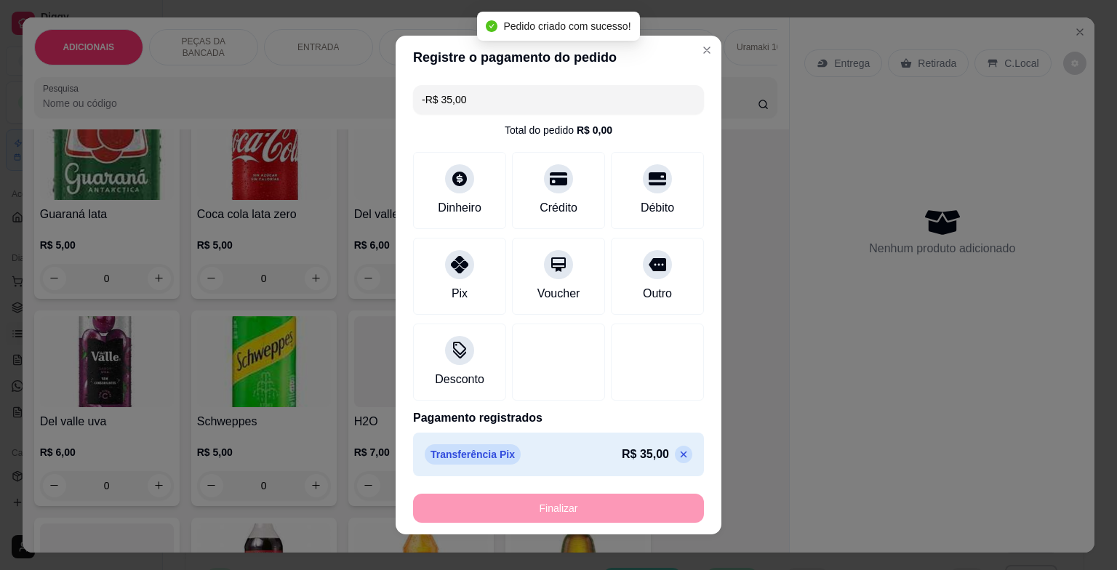
scroll to position [4217, 0]
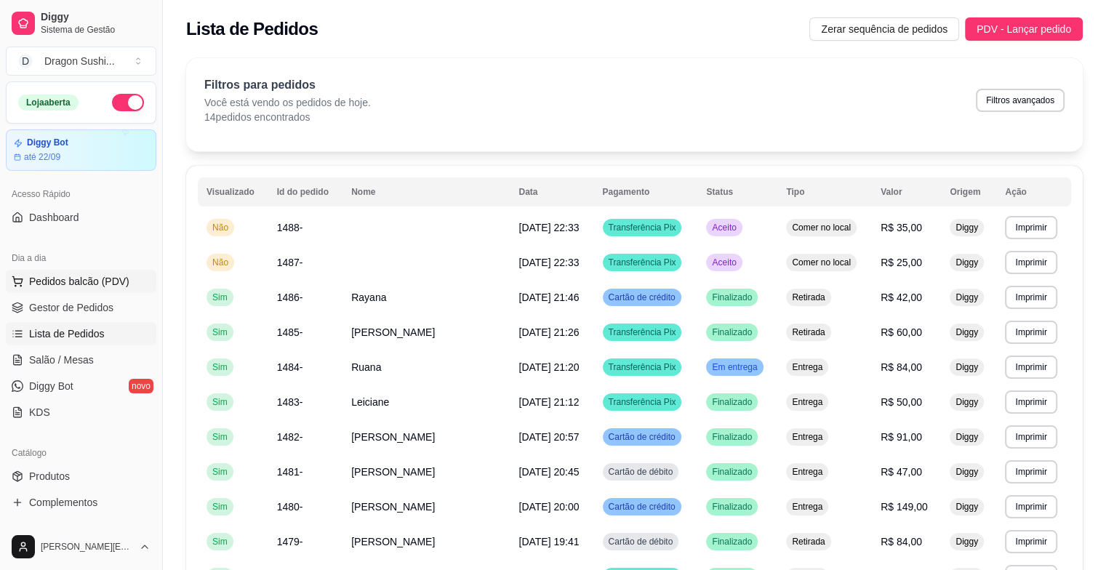
click at [119, 287] on span "Pedidos balcão (PDV)" at bounding box center [79, 281] width 100 height 15
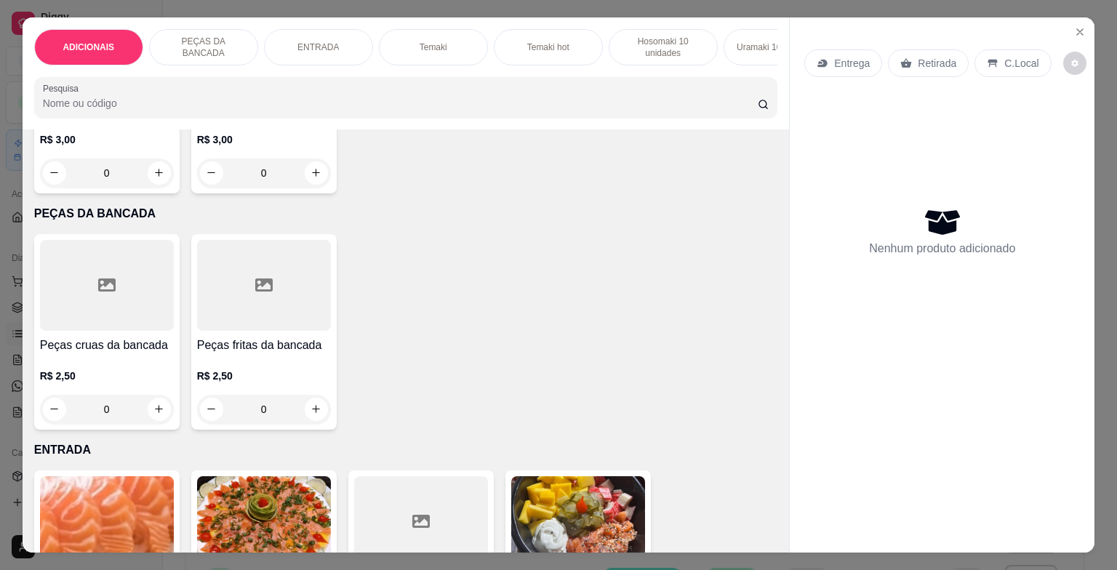
scroll to position [436, 0]
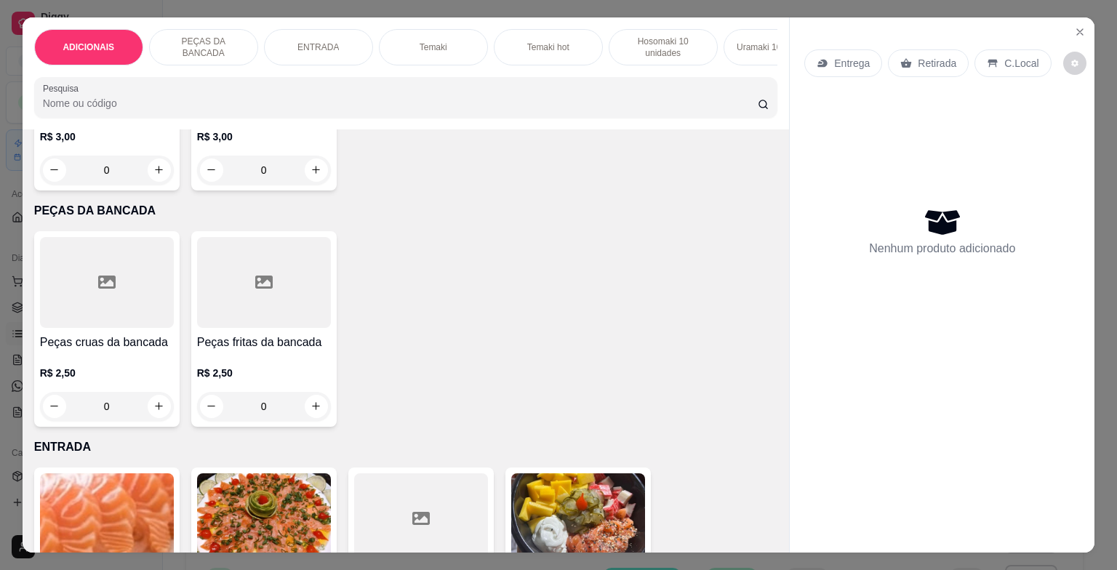
click at [280, 415] on input "0" at bounding box center [263, 406] width 81 height 29
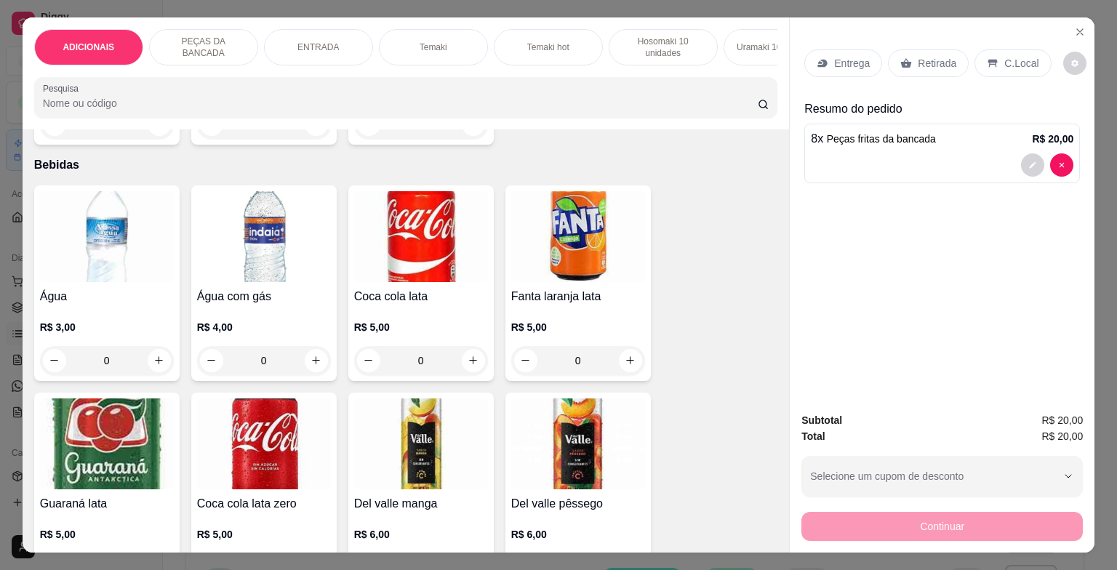
scroll to position [3927, 0]
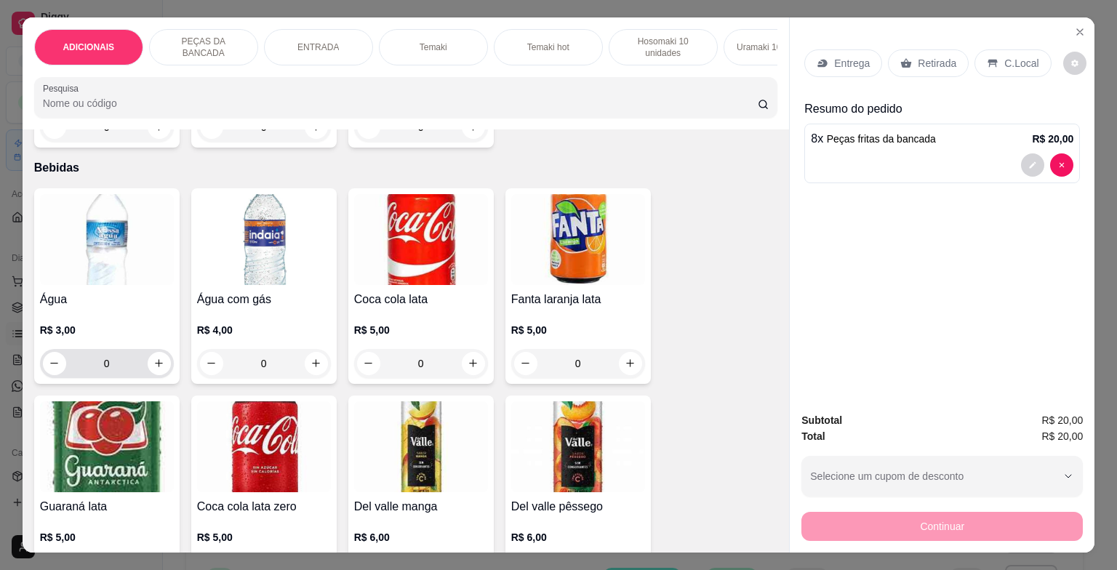
type input "8"
click at [164, 374] on div "0" at bounding box center [107, 363] width 128 height 29
click at [153, 362] on icon "increase-product-quantity" at bounding box center [158, 363] width 11 height 11
type input "1"
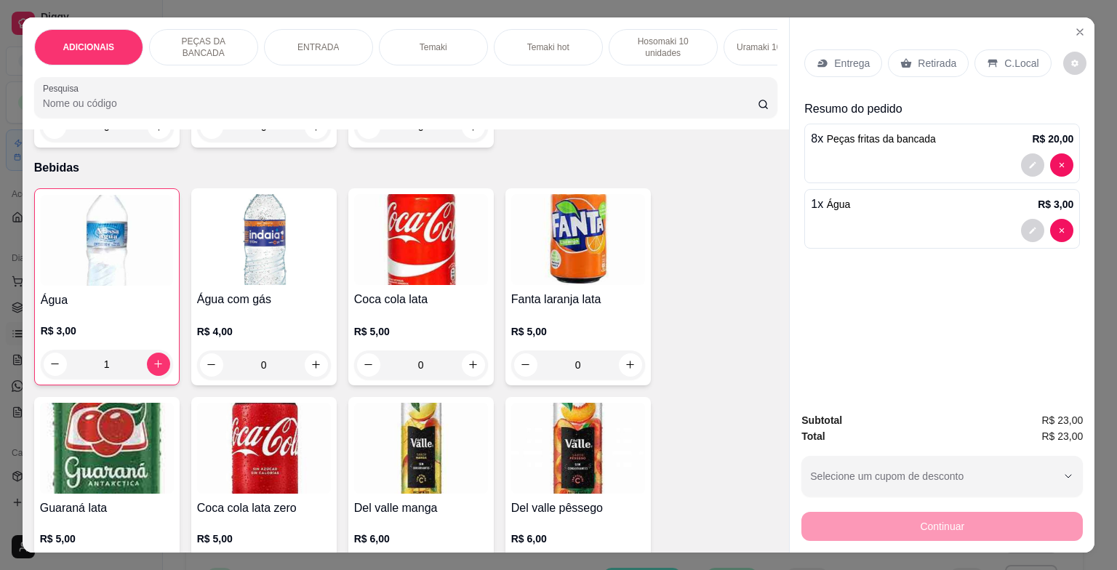
click at [1018, 50] on div "C.Local" at bounding box center [1013, 63] width 76 height 28
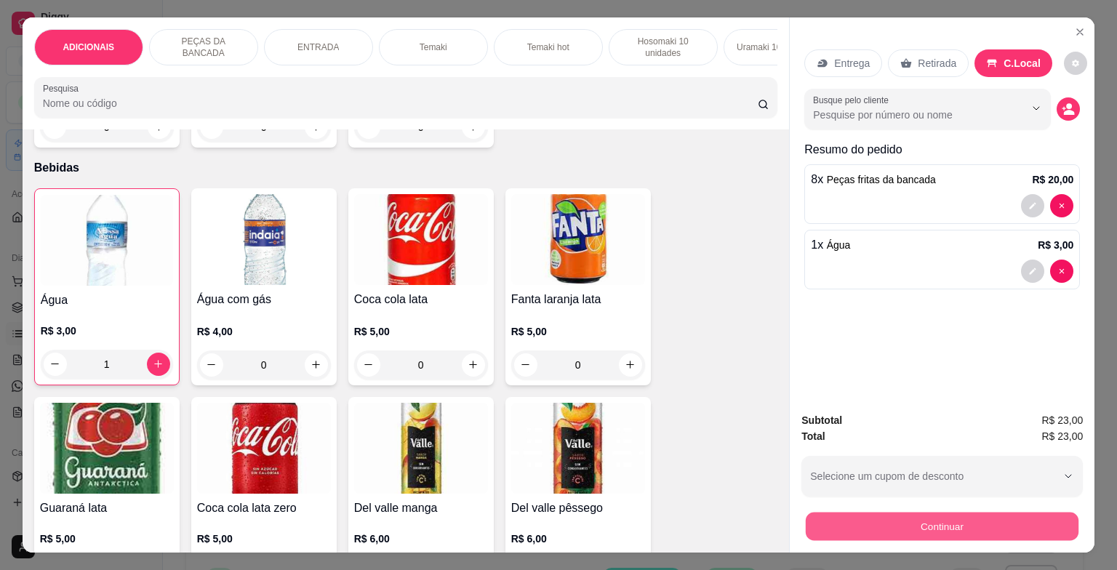
click at [933, 521] on button "Continuar" at bounding box center [942, 527] width 273 height 28
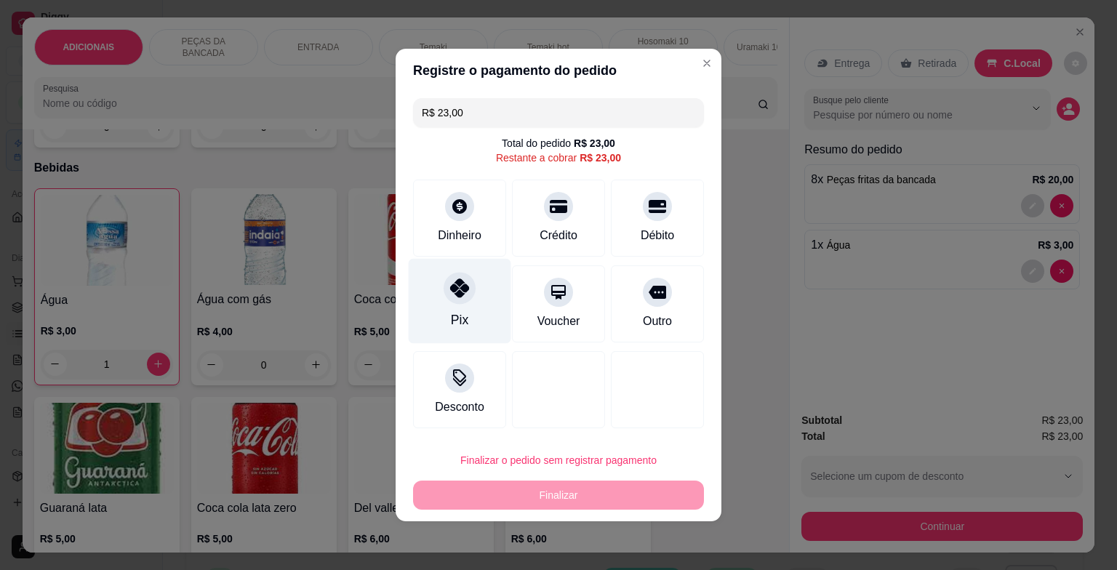
click at [461, 297] on icon at bounding box center [459, 288] width 19 height 19
type input "R$ 0,00"
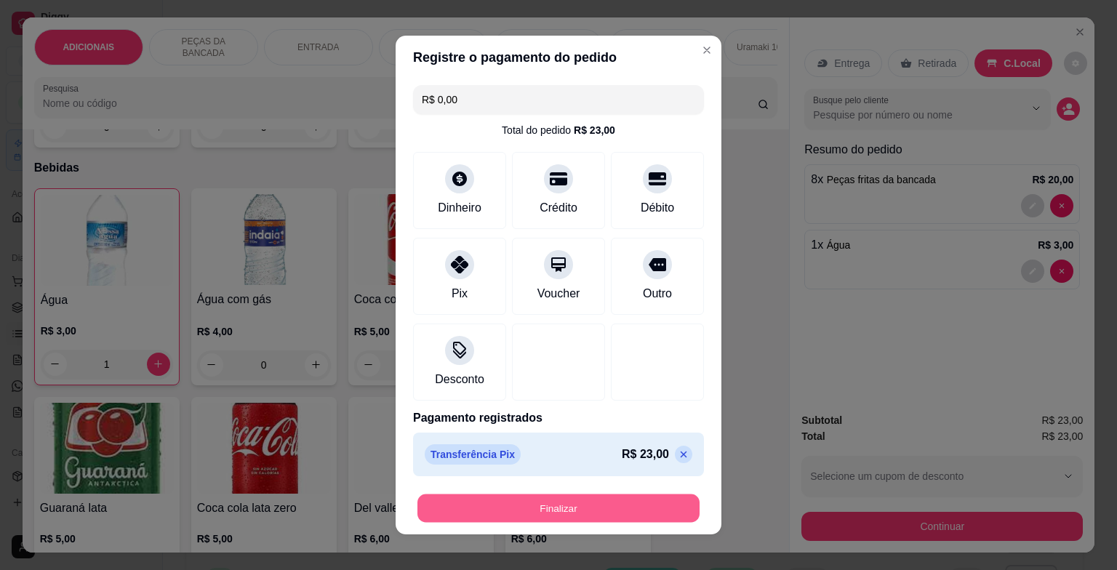
click at [652, 505] on button "Finalizar" at bounding box center [558, 509] width 282 height 28
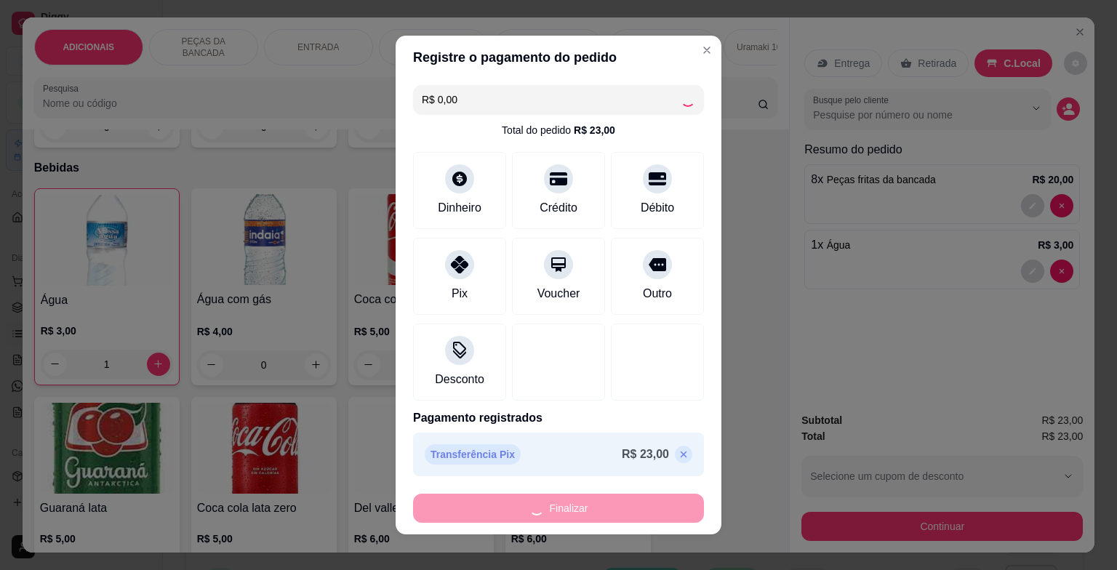
type input "0"
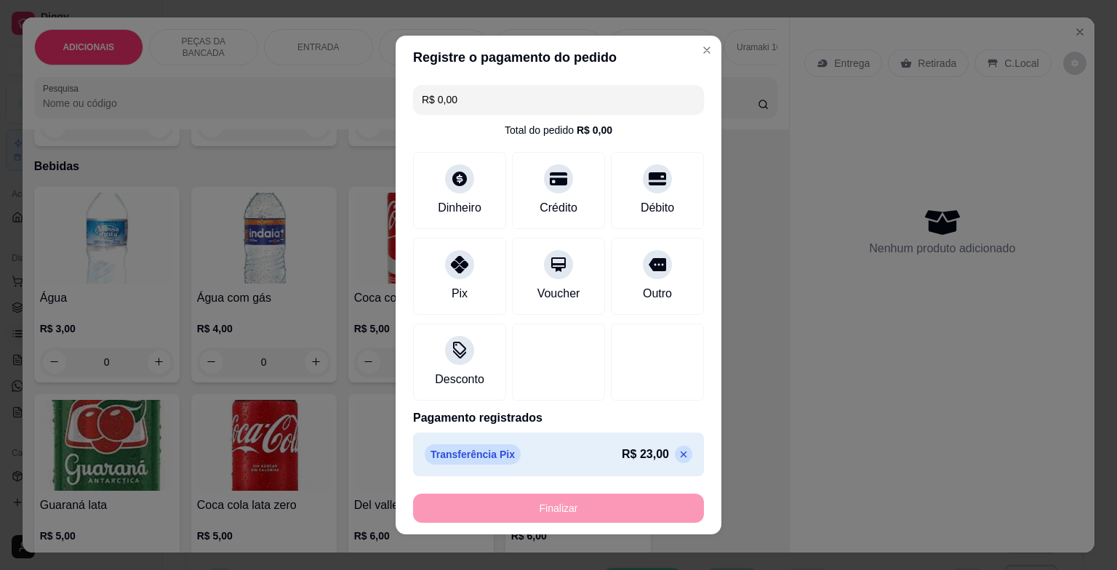
type input "-R$ 23,00"
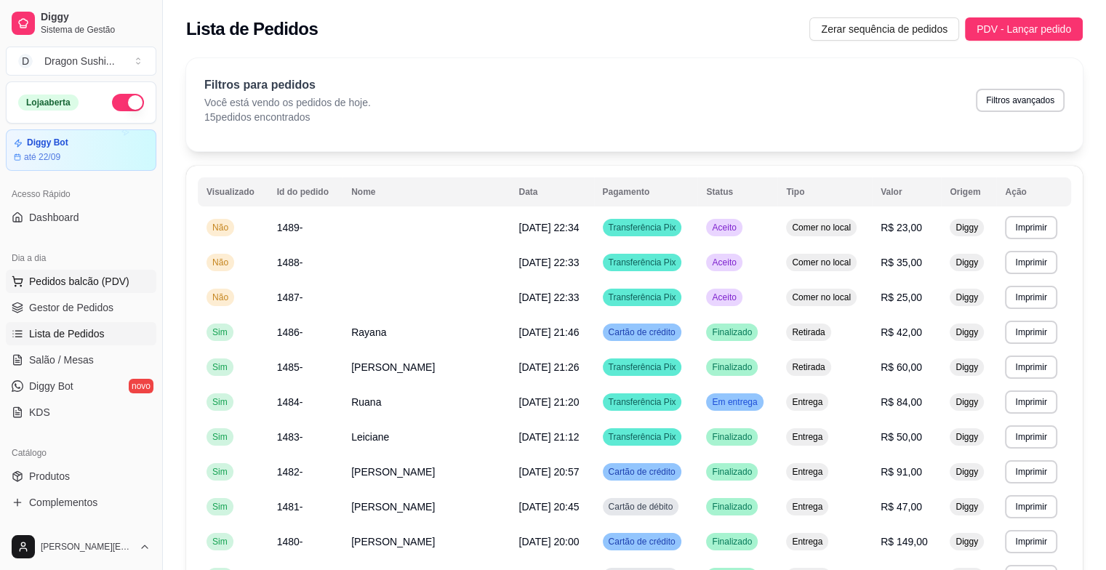
click at [122, 285] on span "Pedidos balcão (PDV)" at bounding box center [79, 281] width 100 height 15
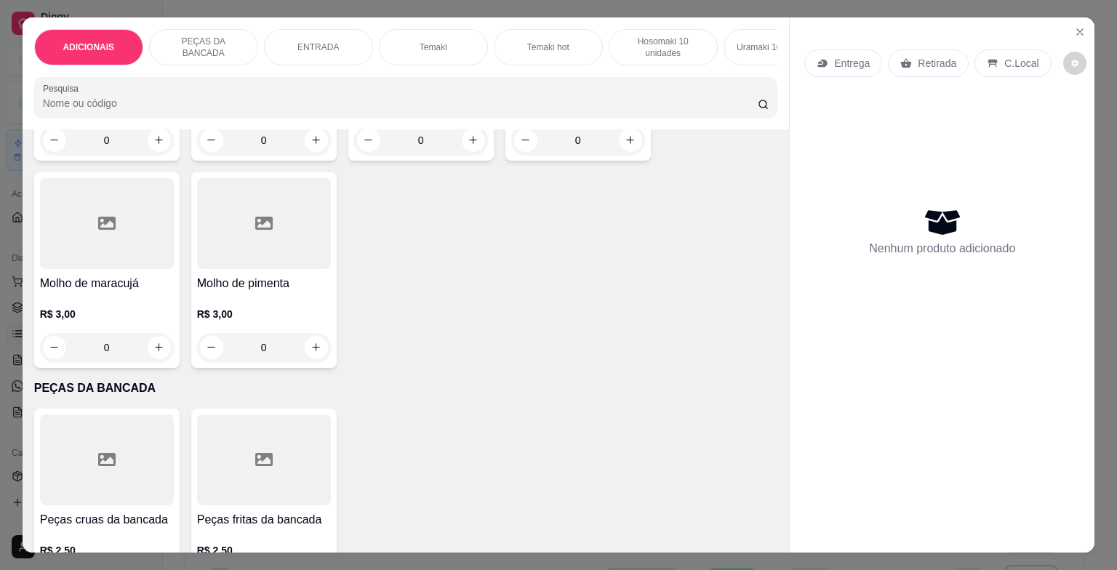
scroll to position [436, 0]
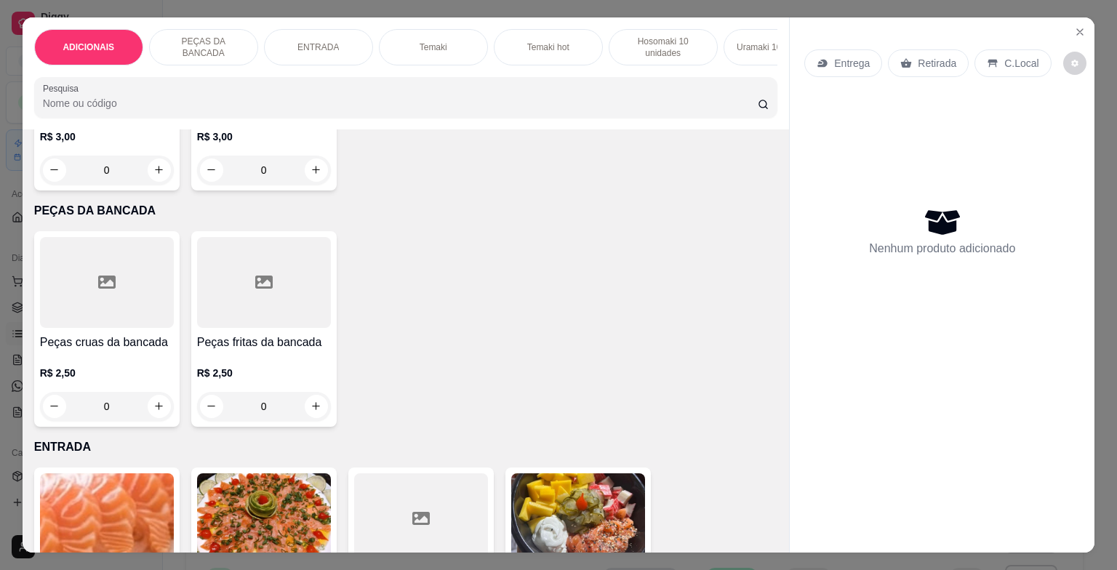
drag, startPoint x: 284, startPoint y: 407, endPoint x: 269, endPoint y: 425, distance: 23.7
click at [284, 407] on input "0" at bounding box center [263, 406] width 81 height 29
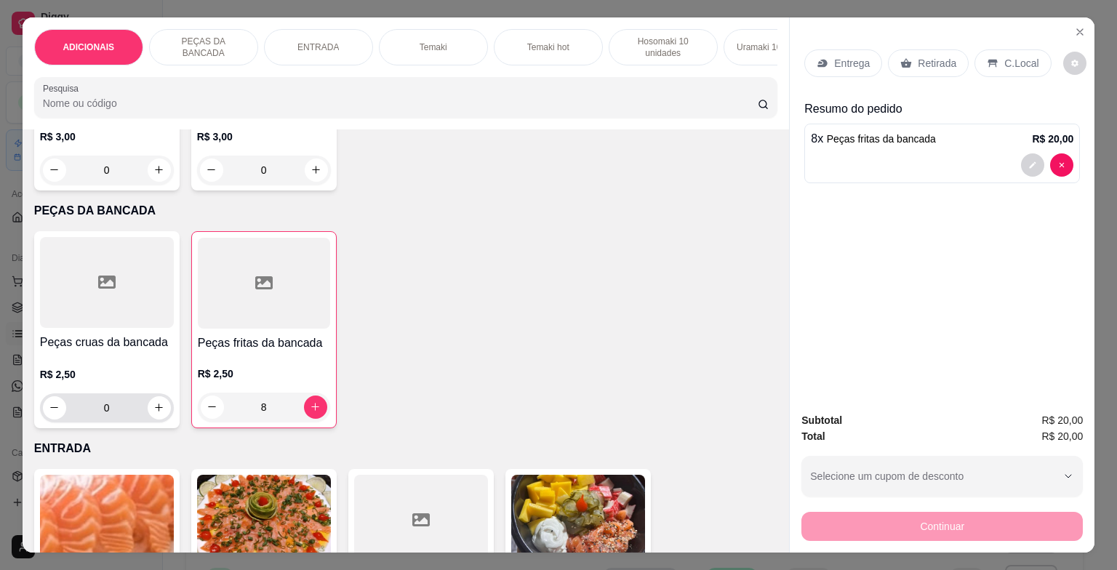
type input "8"
click at [134, 417] on input "0" at bounding box center [106, 407] width 81 height 29
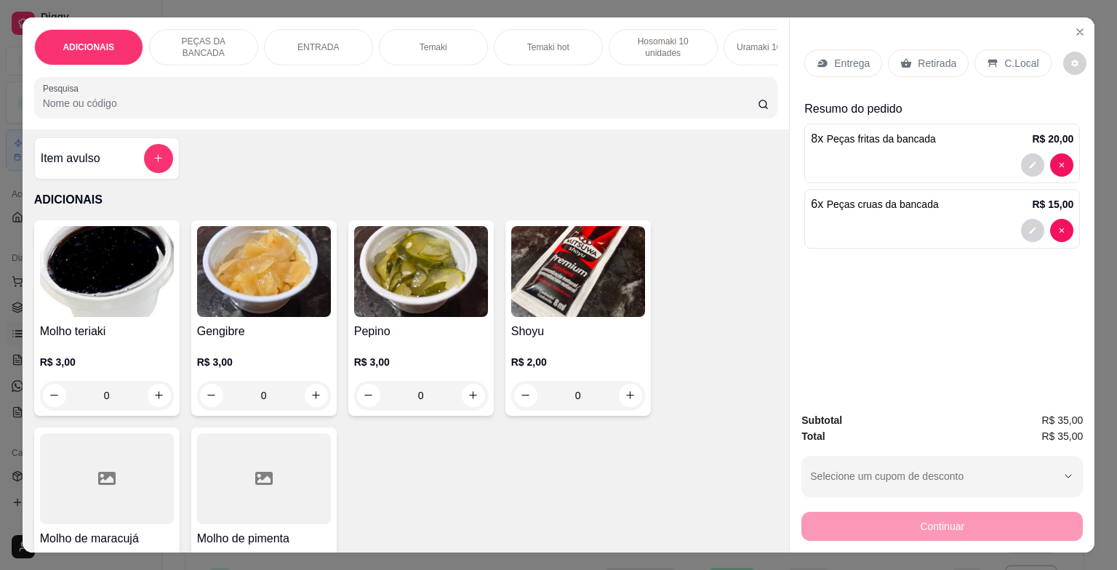
scroll to position [0, 0]
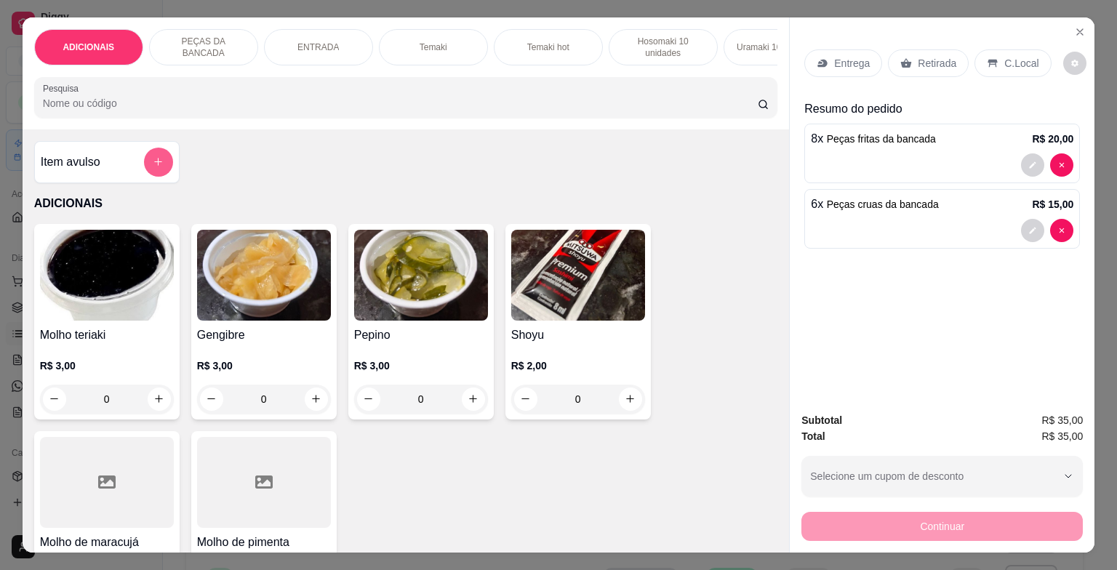
type input "6"
click at [160, 161] on button "add-separate-item" at bounding box center [158, 162] width 28 height 28
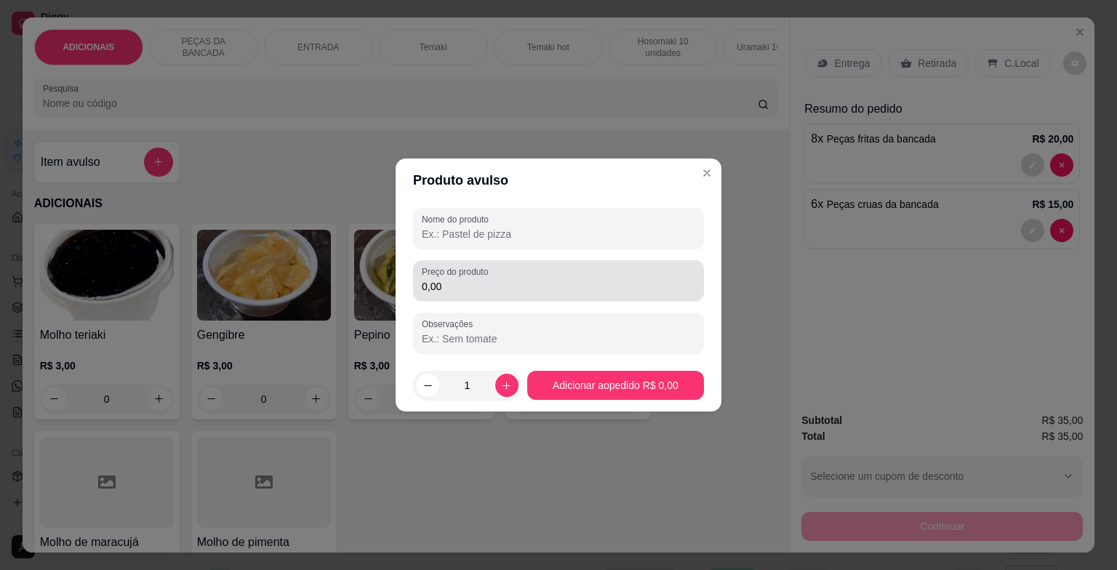
click at [579, 298] on div "Preço do produto 0,00" at bounding box center [558, 280] width 291 height 41
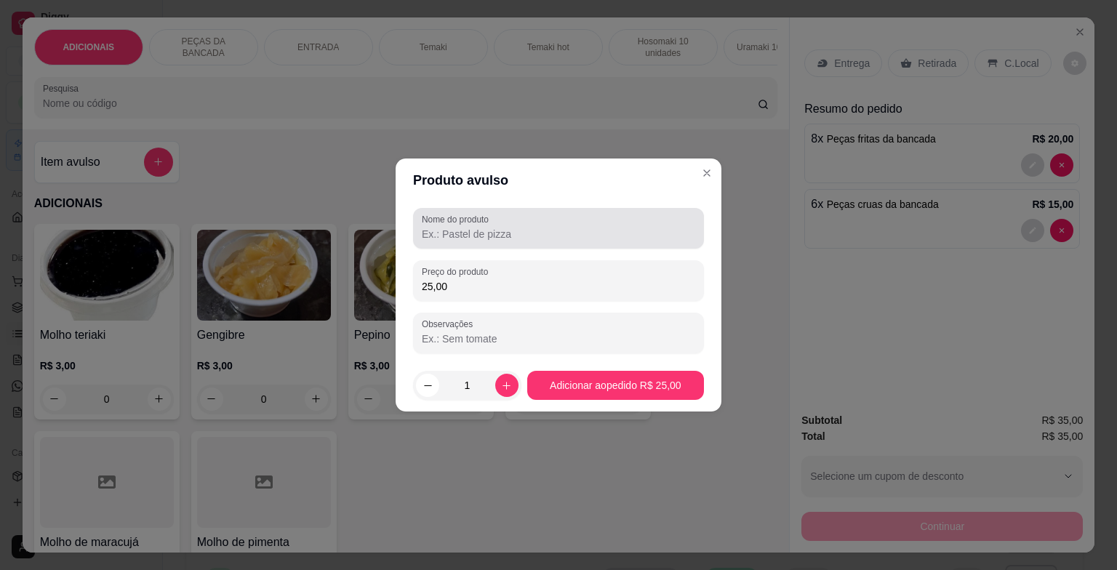
type input "25,00"
click at [547, 248] on div "Nome do produto" at bounding box center [558, 228] width 291 height 41
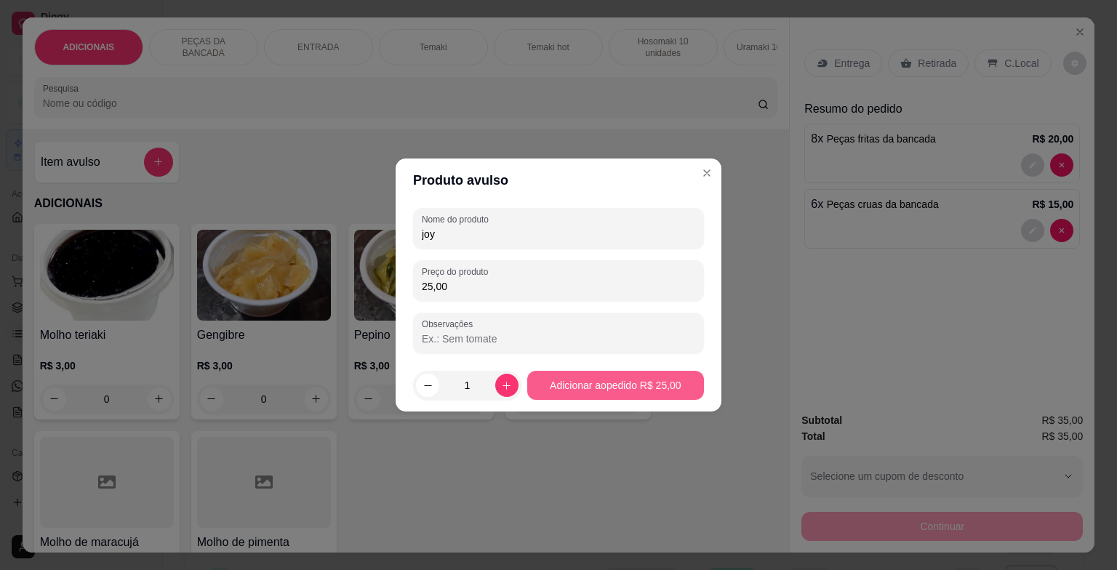
type input "joy"
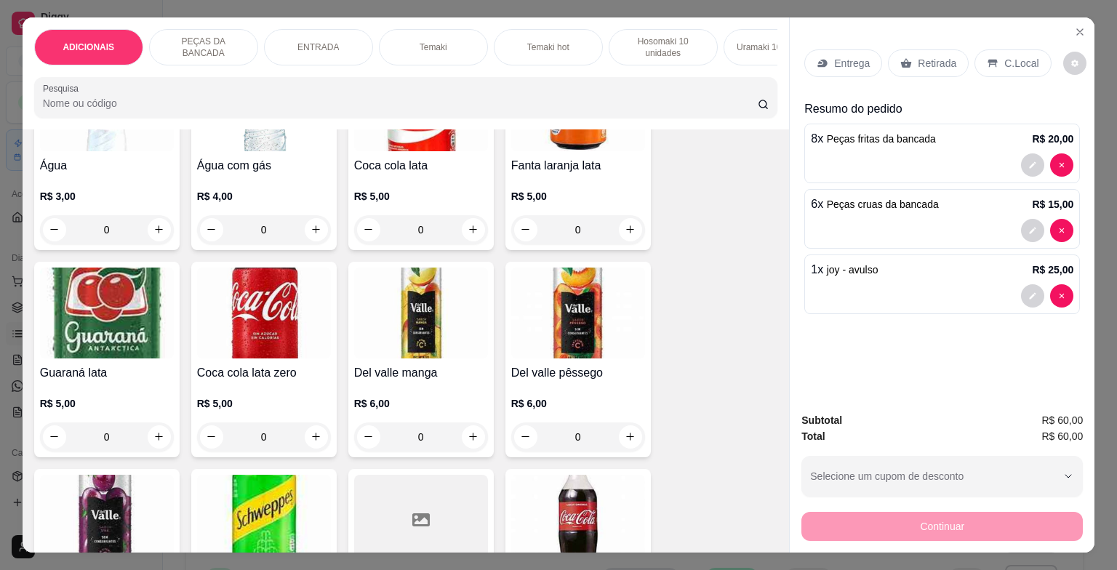
scroll to position [4000, 0]
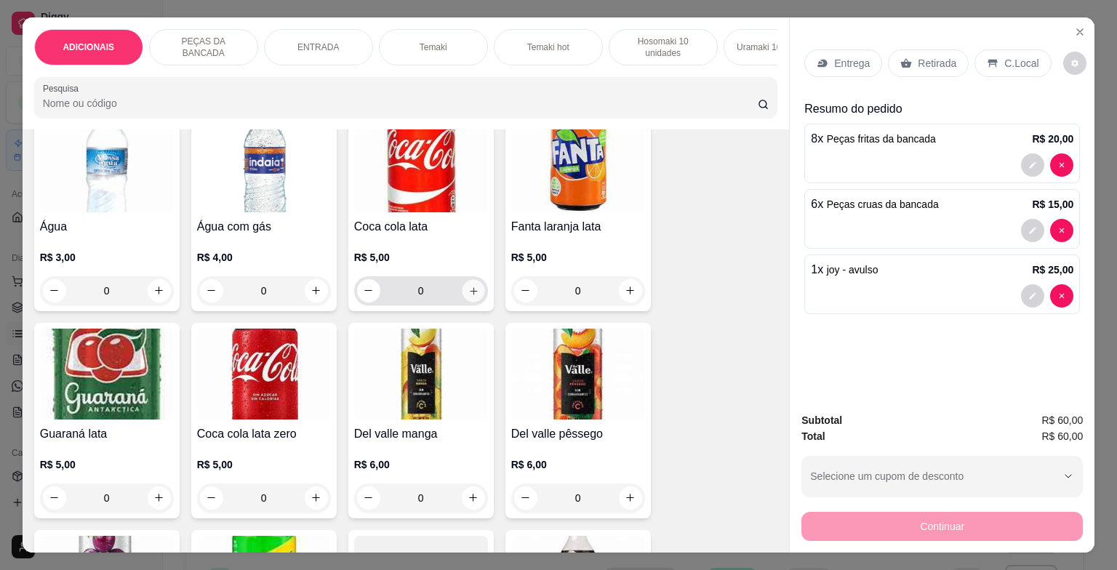
click at [468, 294] on icon "increase-product-quantity" at bounding box center [473, 290] width 11 height 11
type input "1"
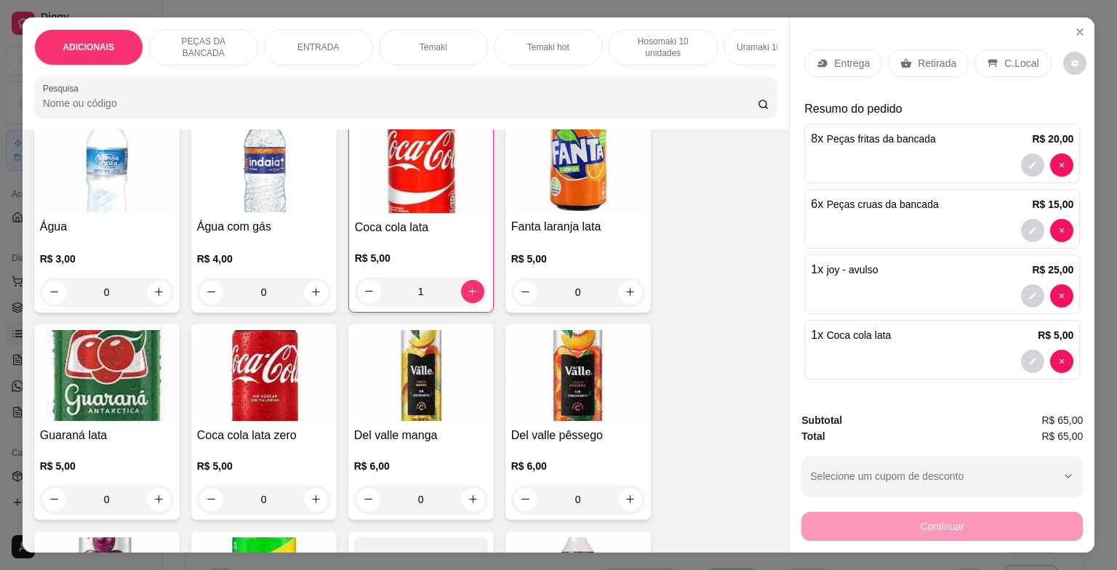
click at [1004, 56] on p "C.Local" at bounding box center [1021, 63] width 34 height 15
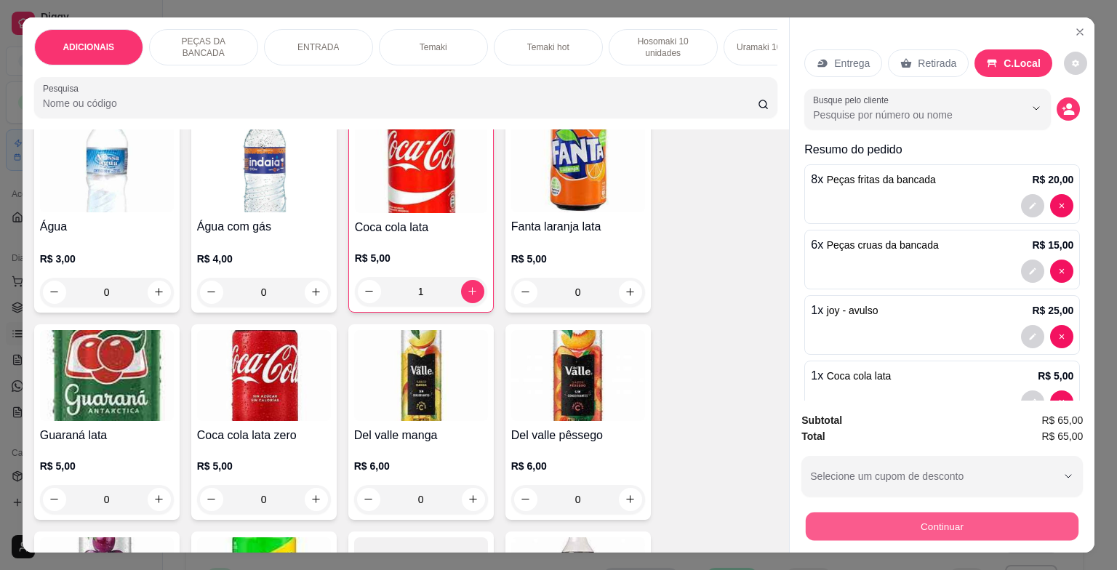
click at [983, 524] on button "Continuar" at bounding box center [942, 527] width 273 height 28
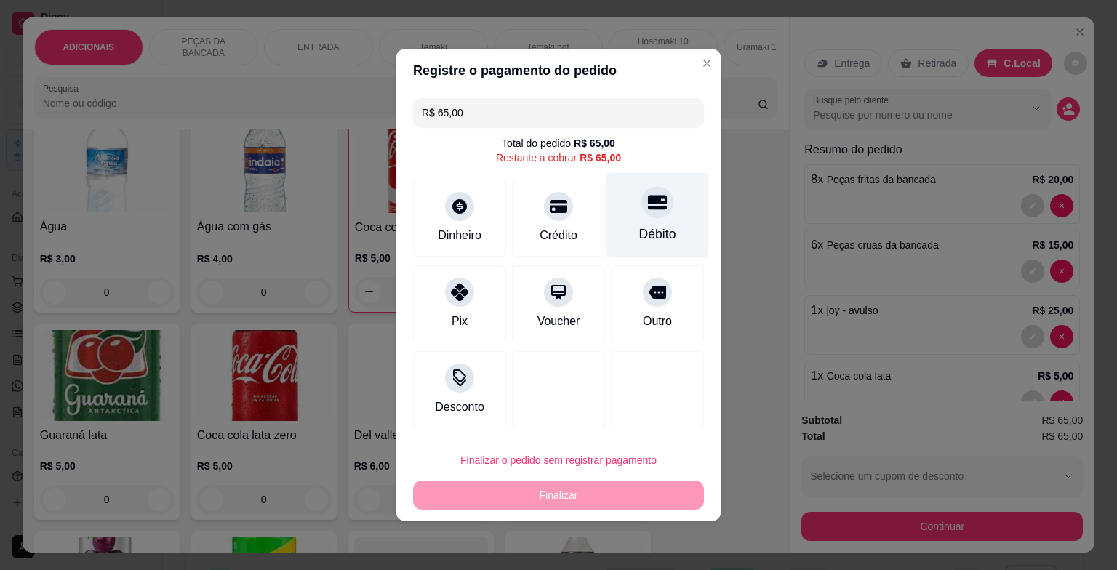
click at [639, 231] on div "Débito" at bounding box center [657, 234] width 37 height 19
type input "R$ 0,00"
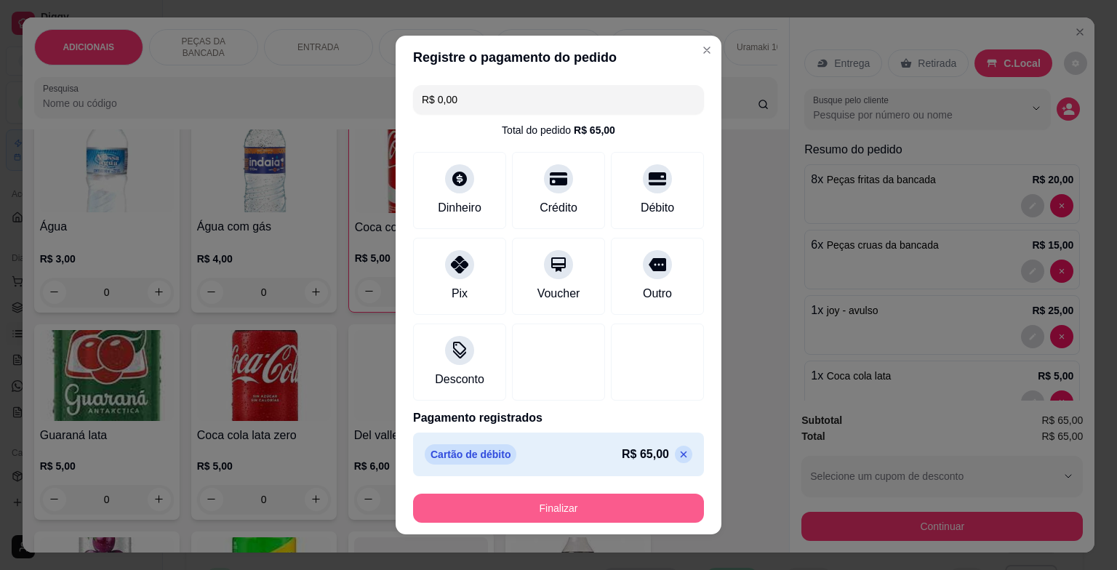
click at [594, 506] on button "Finalizar" at bounding box center [558, 508] width 291 height 29
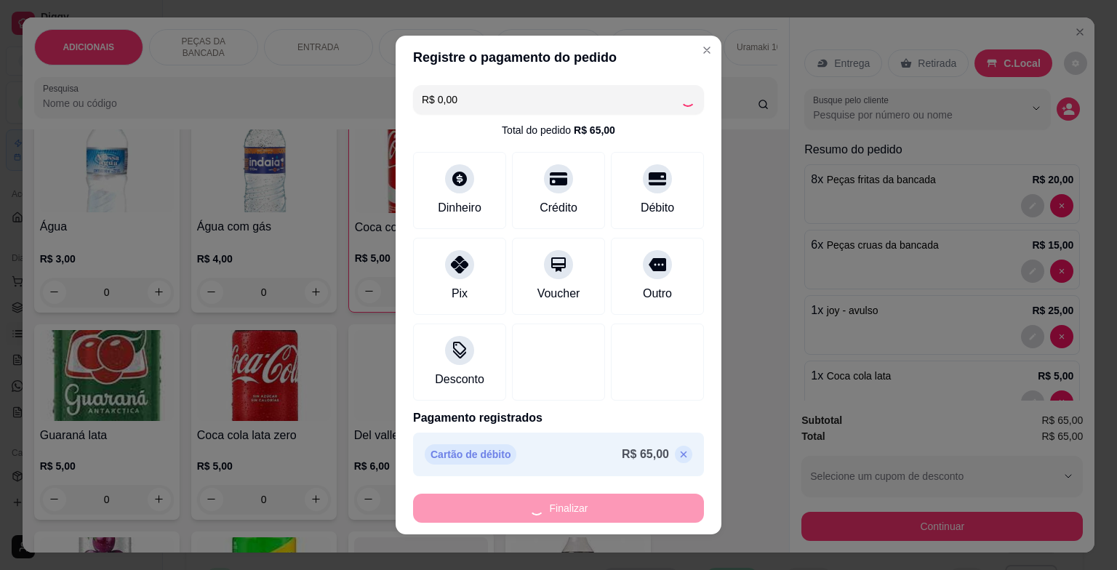
type input "0"
type input "-R$ 65,00"
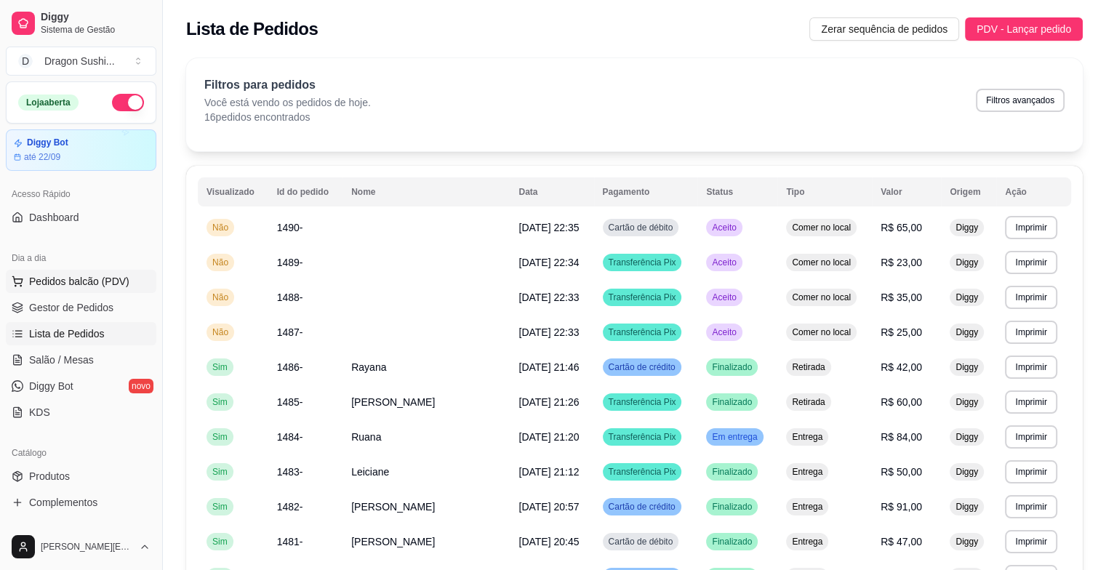
click at [133, 286] on button "Pedidos balcão (PDV)" at bounding box center [81, 281] width 151 height 23
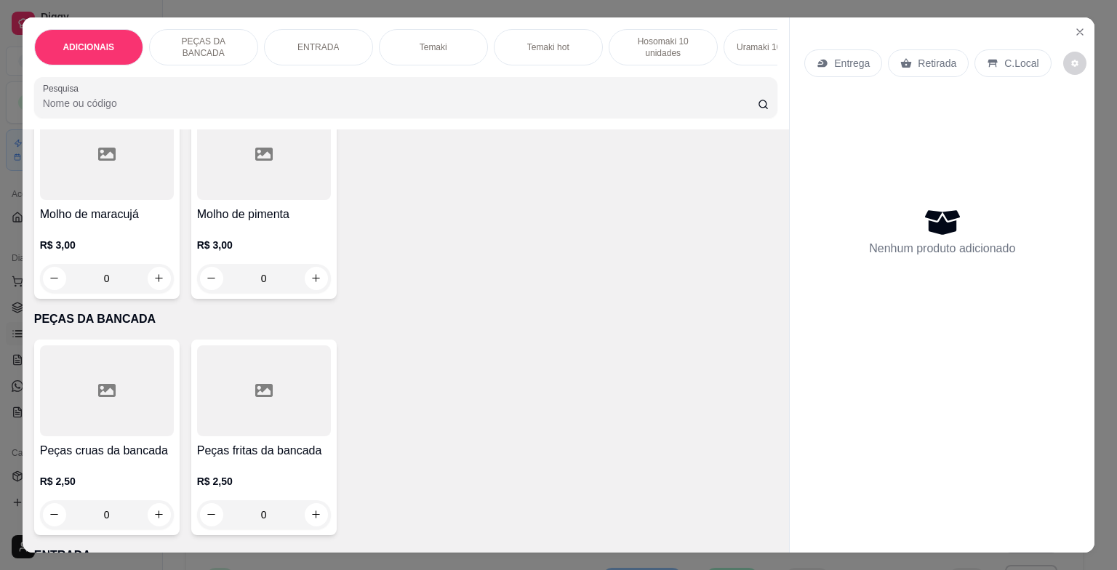
scroll to position [436, 0]
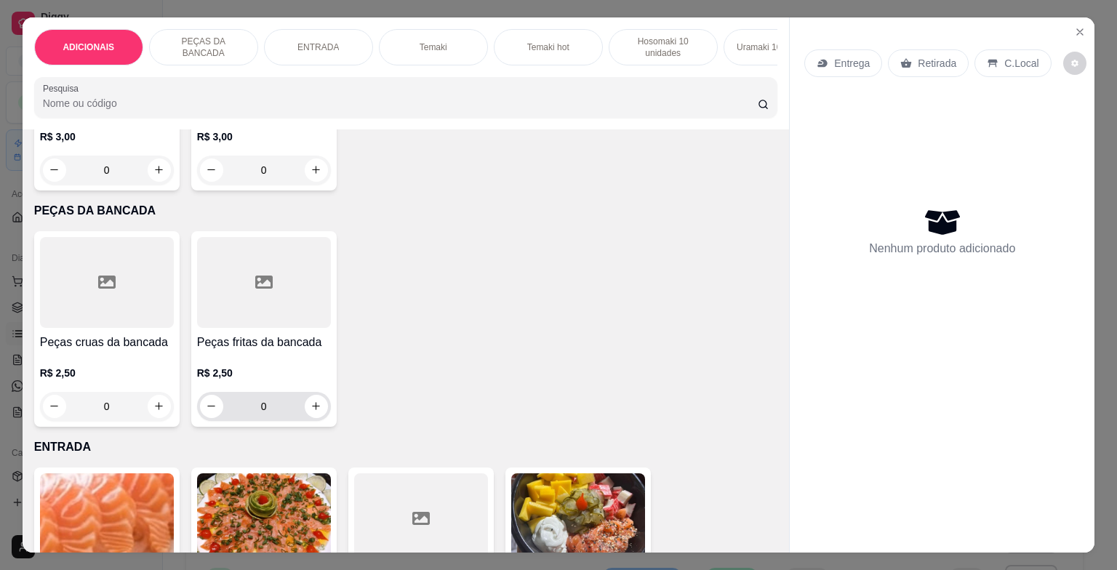
click at [273, 419] on input "0" at bounding box center [263, 406] width 81 height 29
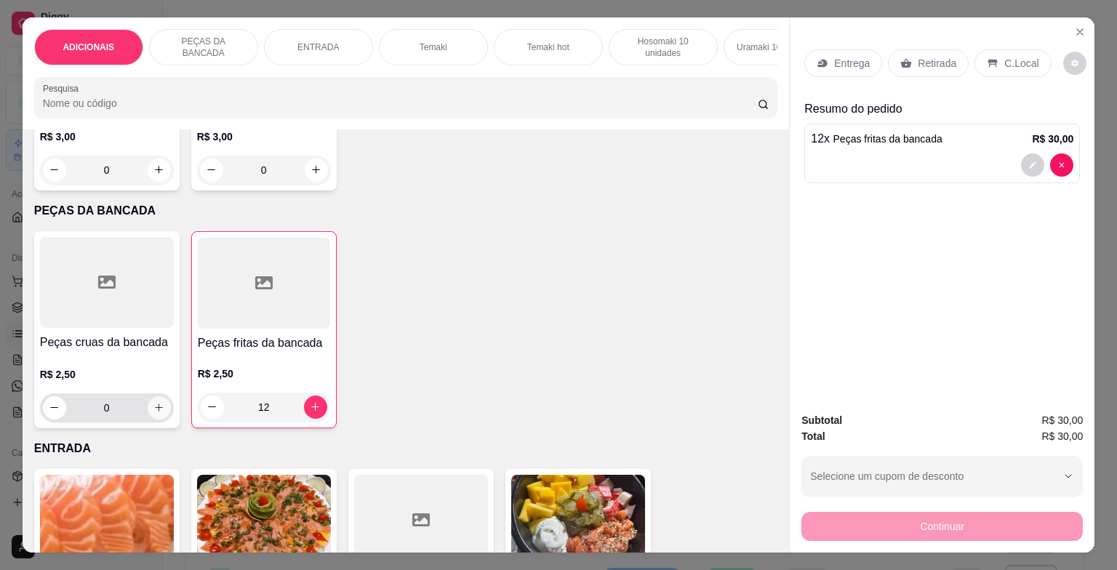
type input "12"
click at [148, 410] on button "increase-product-quantity" at bounding box center [159, 407] width 23 height 23
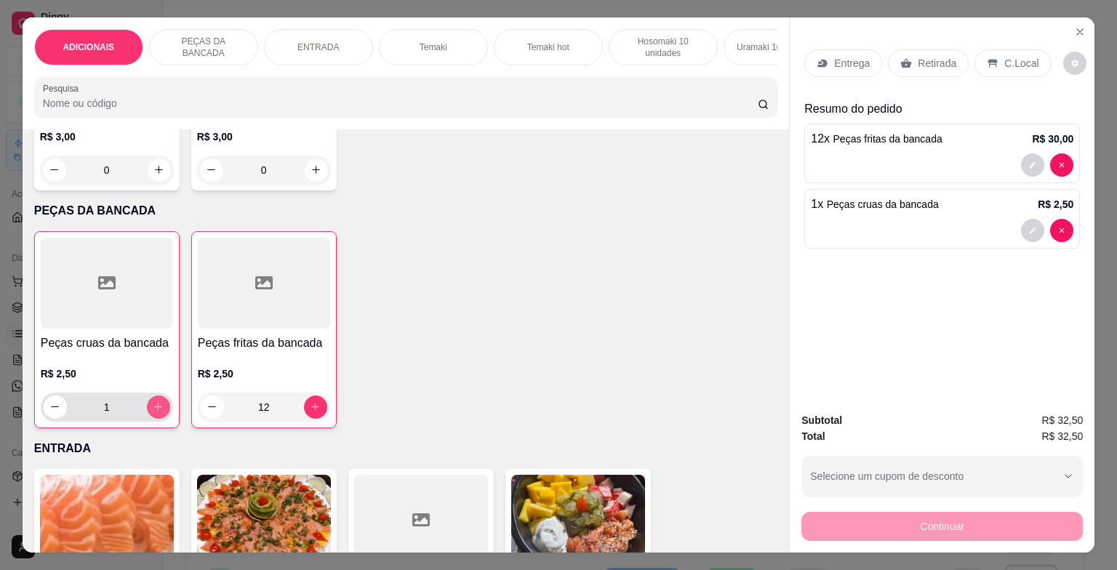
click at [153, 410] on icon "increase-product-quantity" at bounding box center [158, 406] width 11 height 11
type input "5"
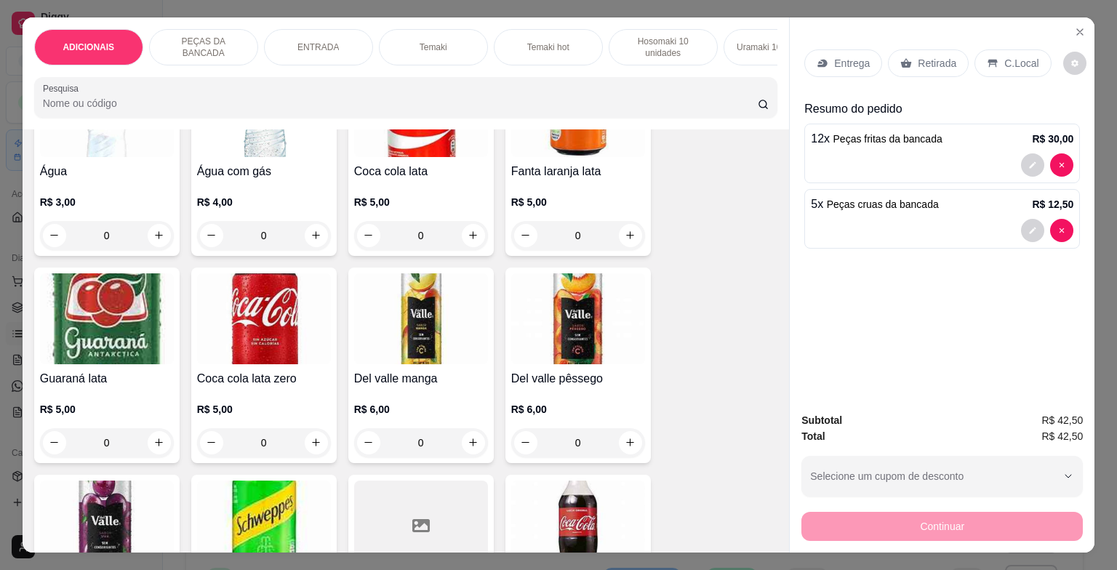
scroll to position [4073, 0]
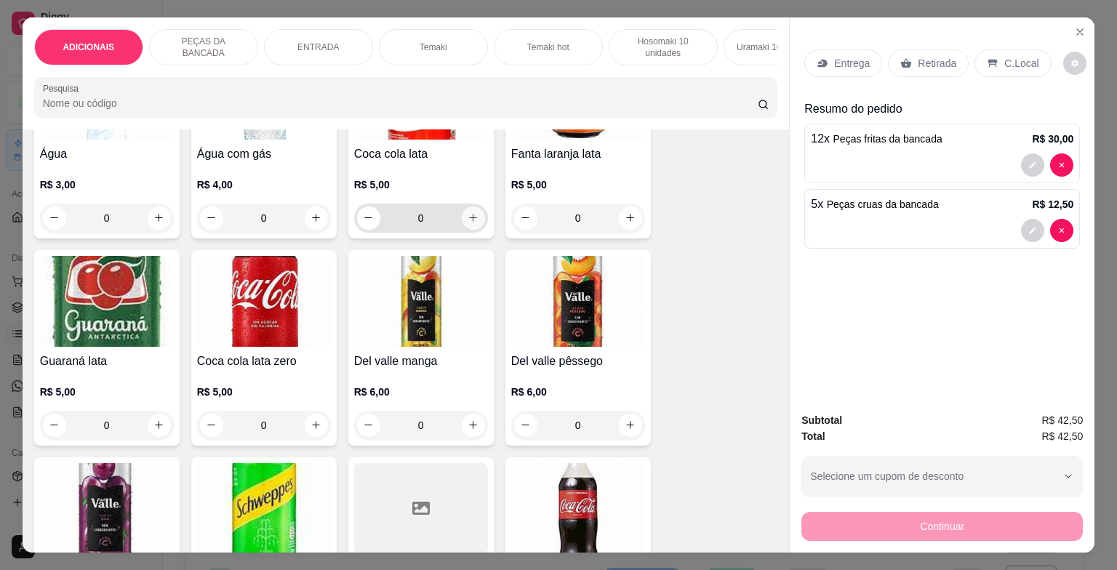
click at [471, 217] on button "increase-product-quantity" at bounding box center [473, 218] width 23 height 23
type input "1"
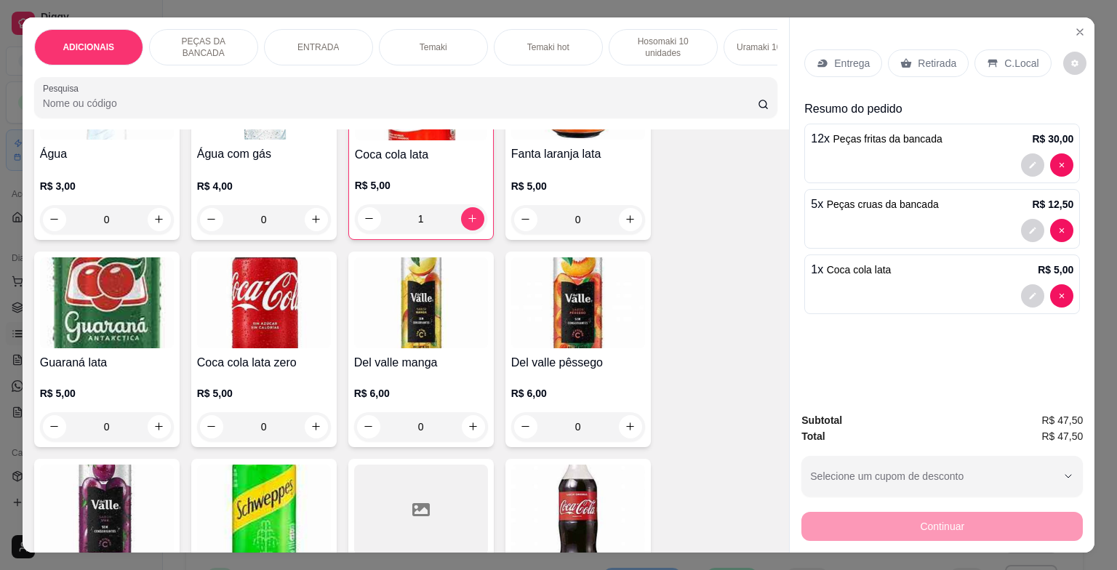
click at [1025, 49] on div "C.Local" at bounding box center [1013, 63] width 76 height 28
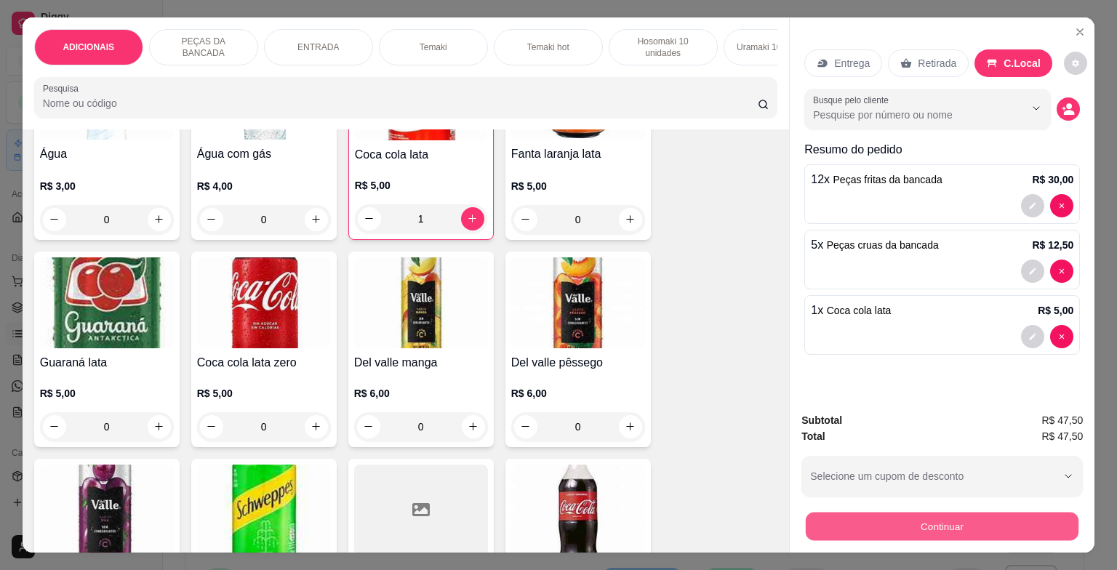
click at [940, 529] on button "Continuar" at bounding box center [942, 527] width 273 height 28
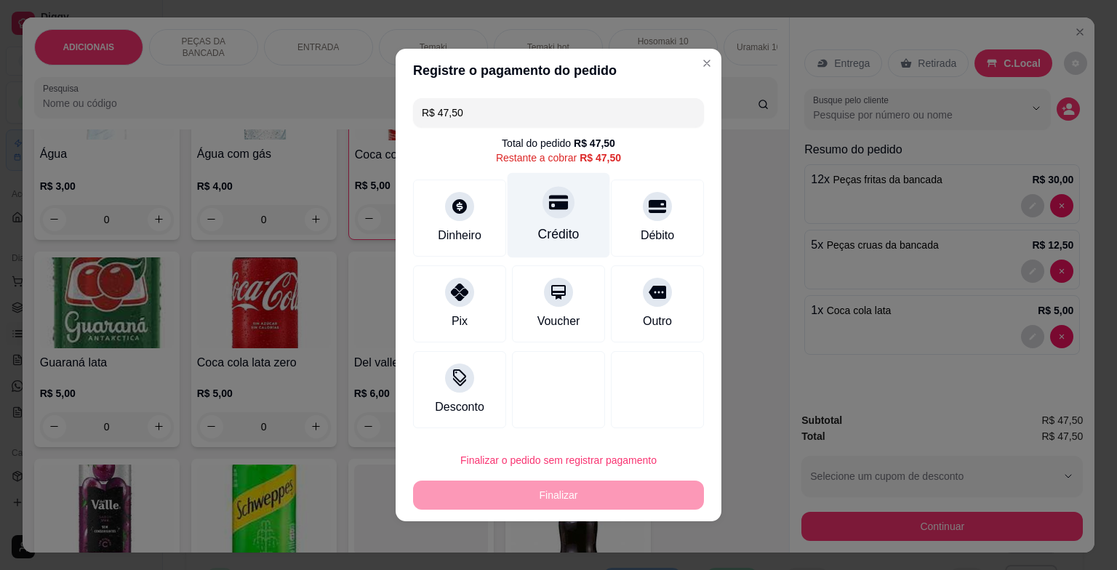
click at [556, 225] on div "Crédito" at bounding box center [558, 234] width 41 height 19
type input "R$ 0,00"
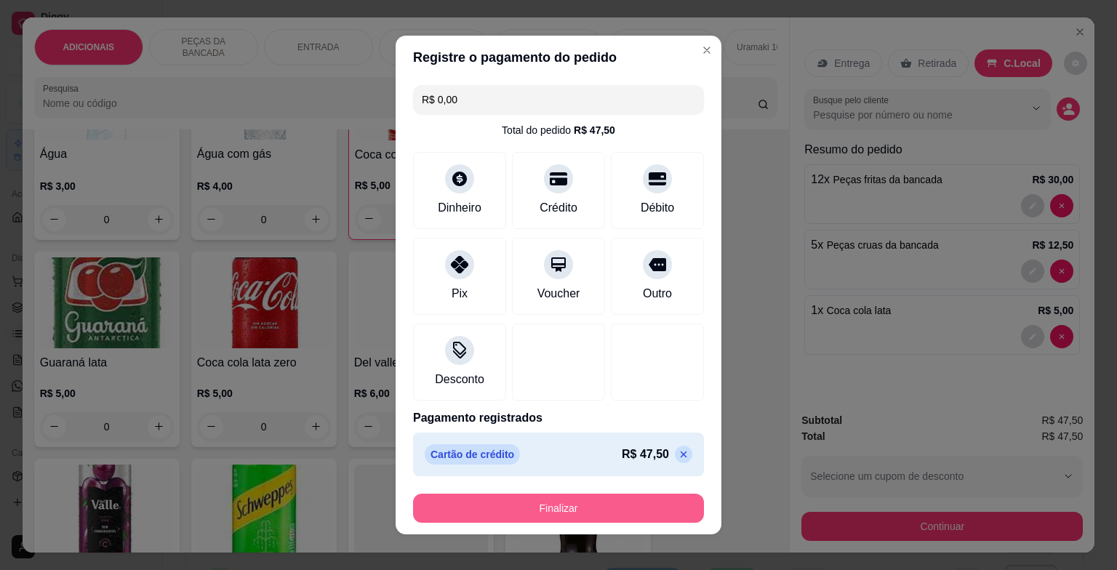
click at [579, 508] on button "Finalizar" at bounding box center [558, 508] width 291 height 29
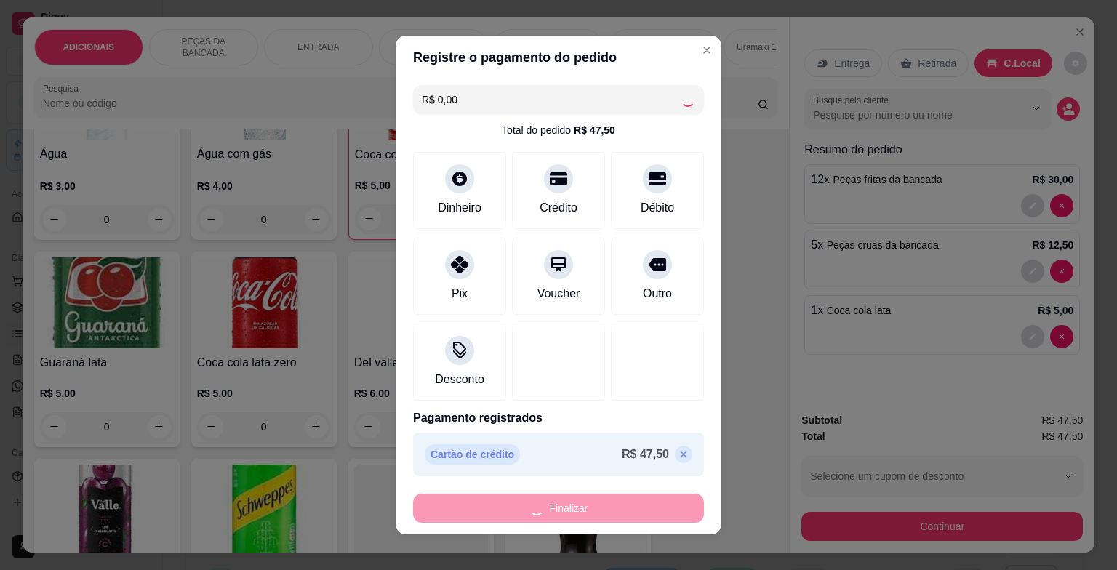
type input "0"
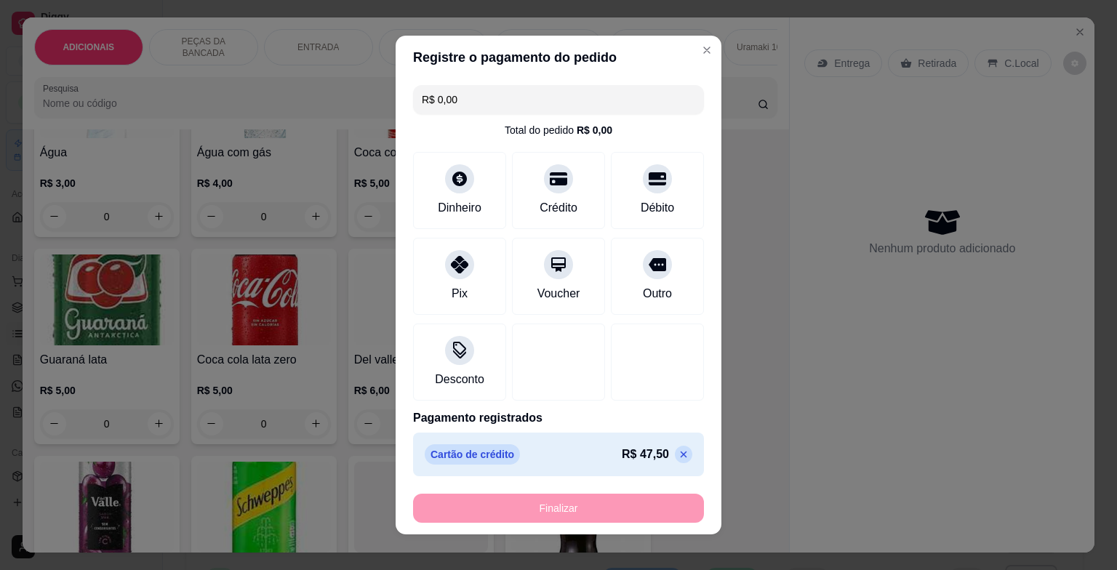
type input "-R$ 47,50"
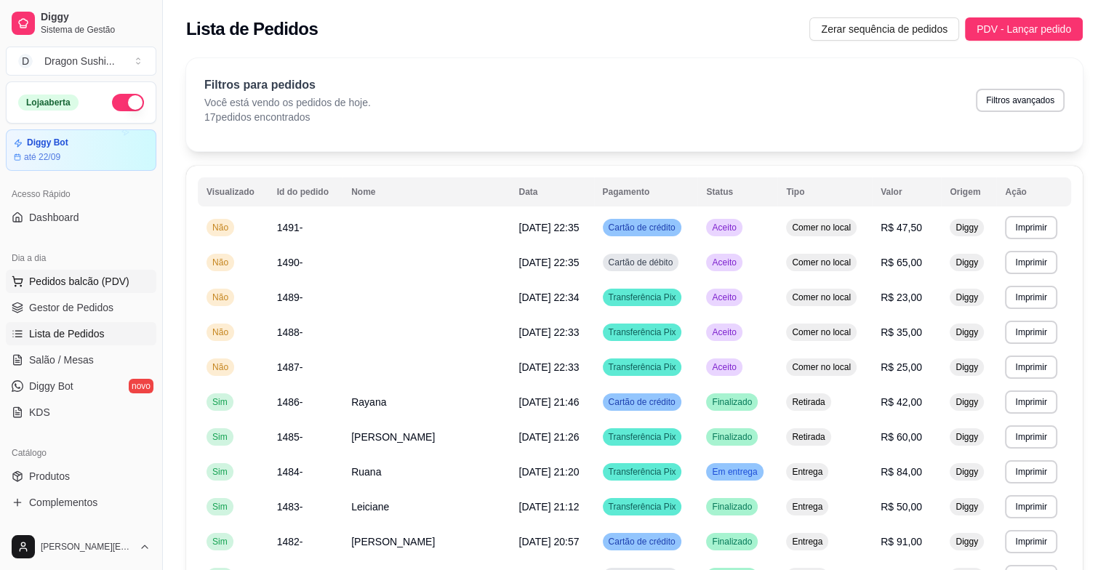
click at [105, 271] on button "Pedidos balcão (PDV)" at bounding box center [81, 281] width 151 height 23
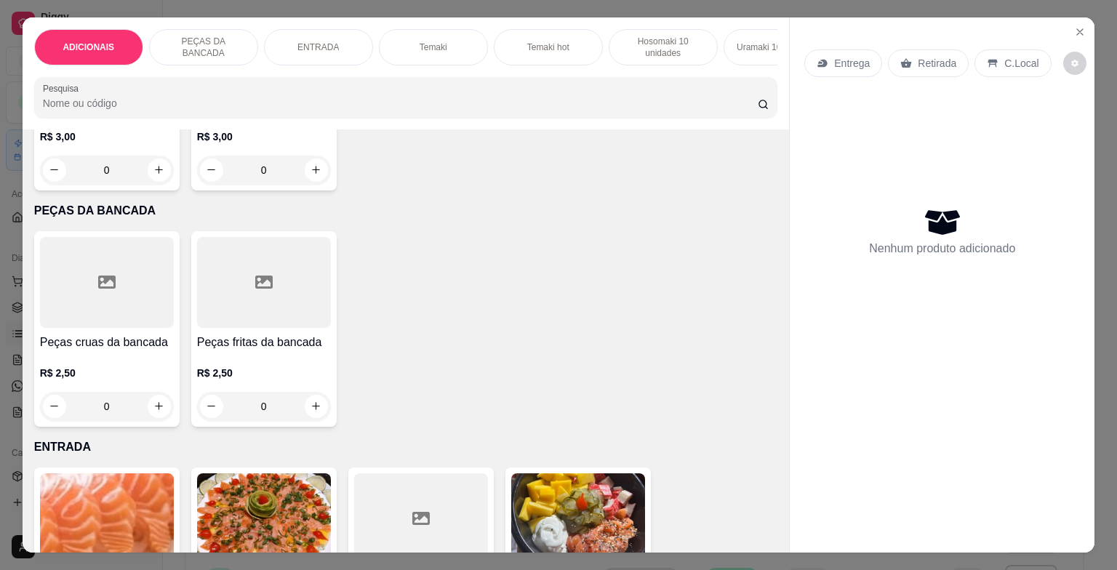
scroll to position [582, 0]
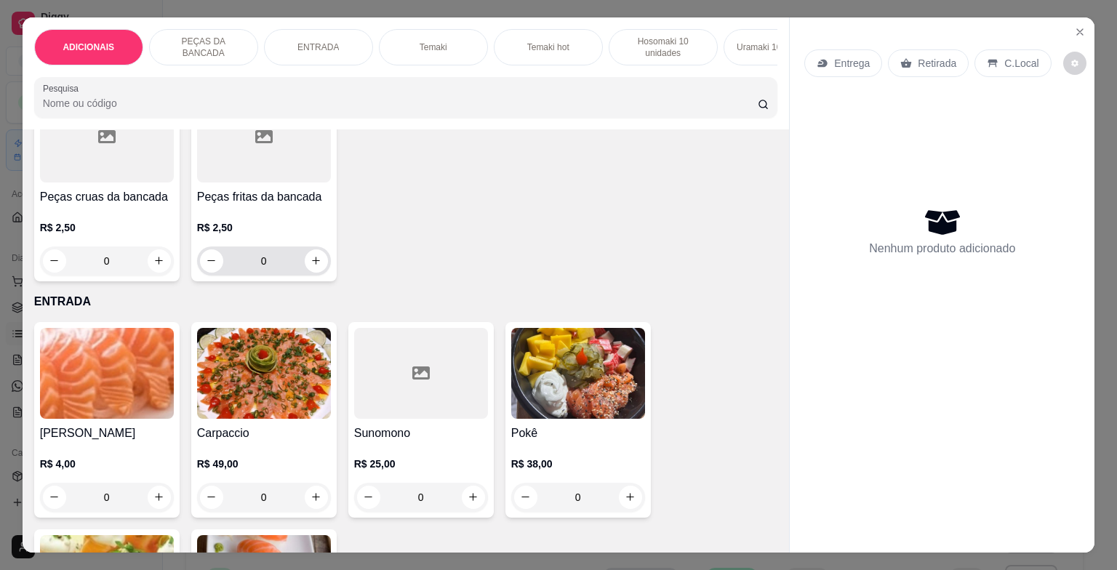
click at [282, 275] on input "0" at bounding box center [263, 261] width 81 height 29
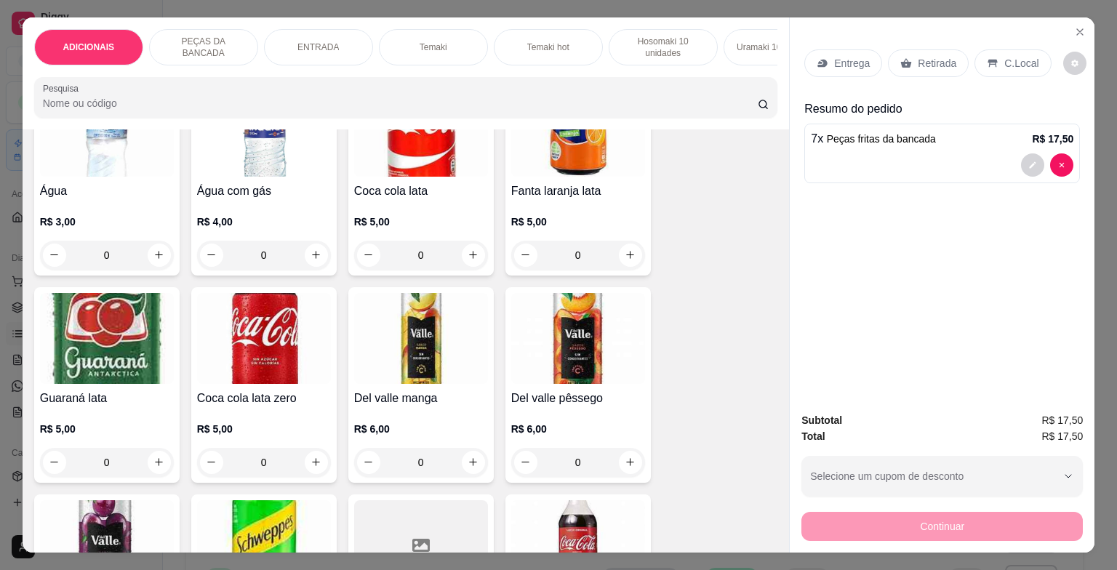
scroll to position [3927, 0]
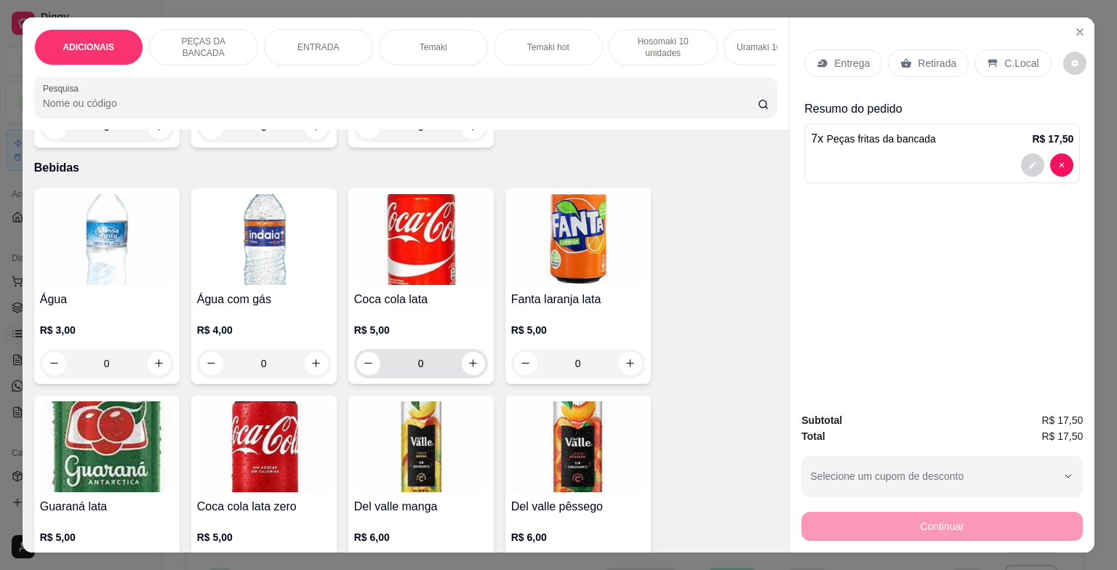
type input "7"
click at [468, 361] on button "increase-product-quantity" at bounding box center [473, 363] width 23 height 23
type input "1"
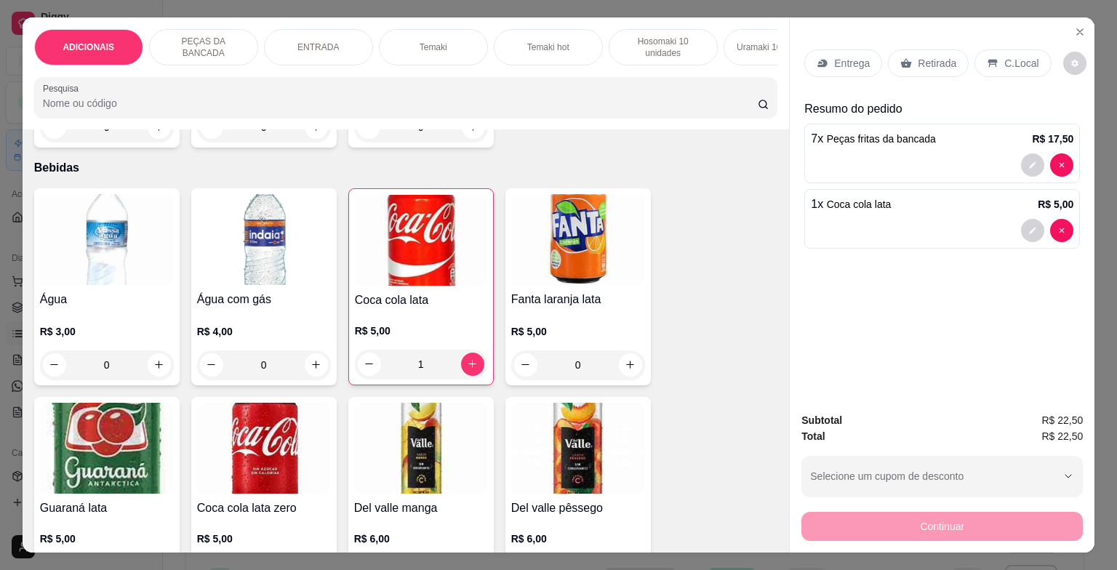
click at [1012, 57] on p "C.Local" at bounding box center [1021, 63] width 34 height 15
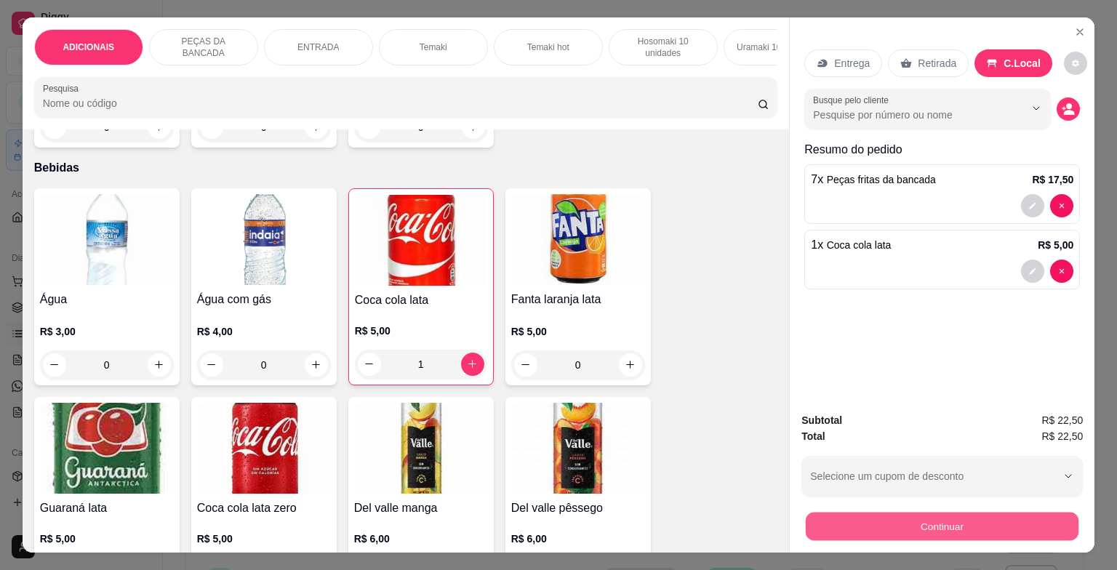
click at [943, 513] on button "Continuar" at bounding box center [942, 527] width 273 height 28
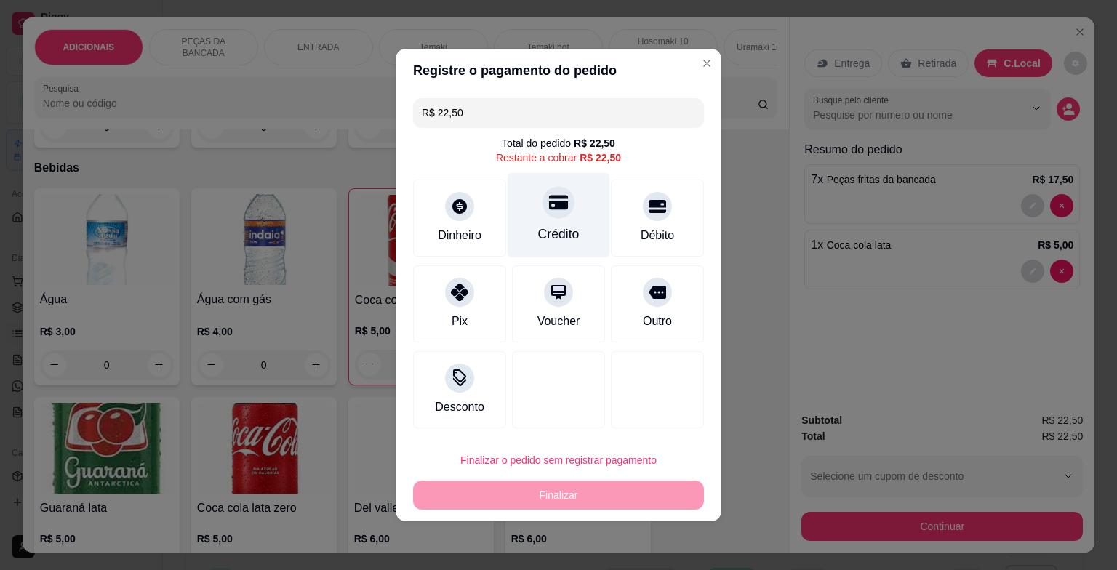
click at [543, 220] on div "Crédito" at bounding box center [559, 215] width 103 height 85
type input "R$ 0,00"
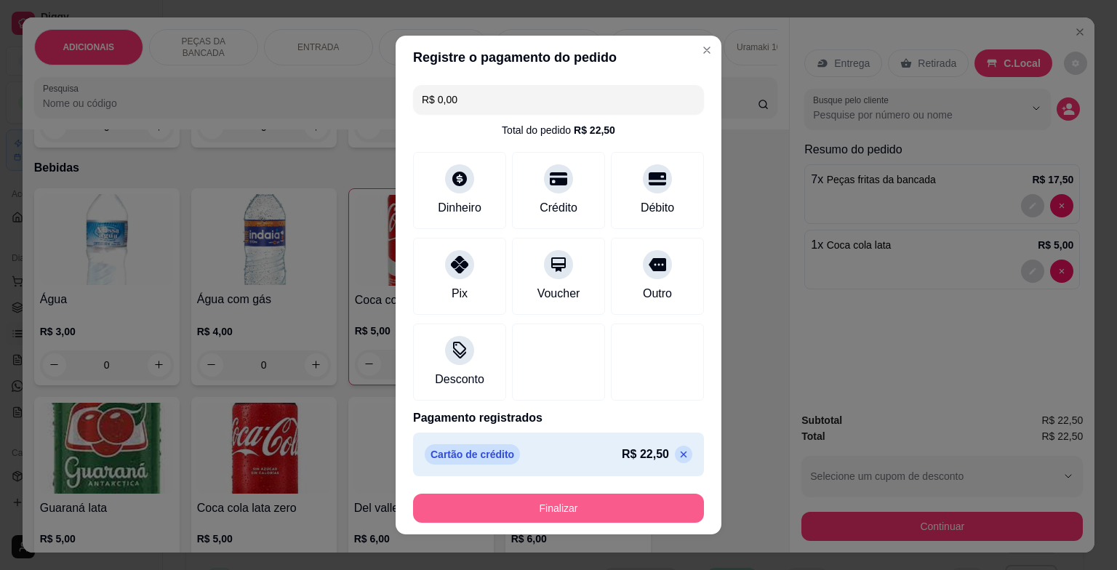
click at [564, 500] on button "Finalizar" at bounding box center [558, 508] width 291 height 29
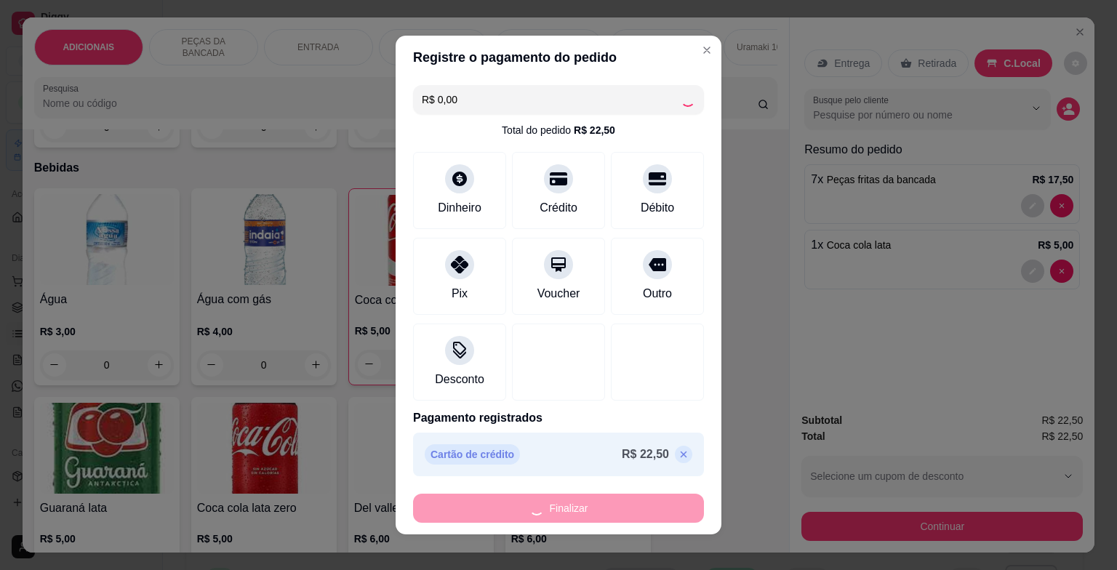
type input "0"
type input "-R$ 22,50"
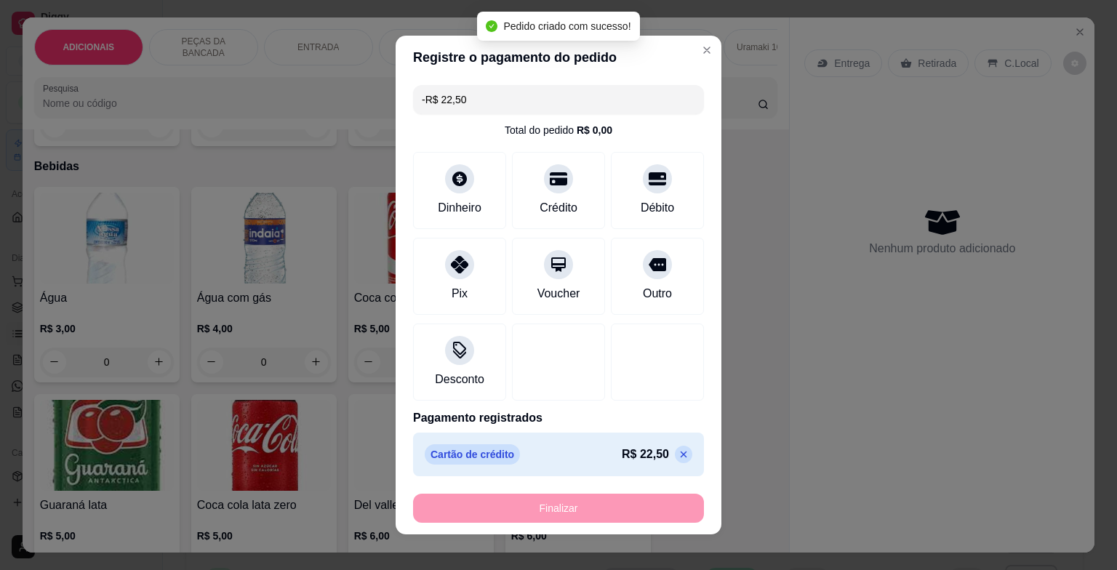
scroll to position [3926, 0]
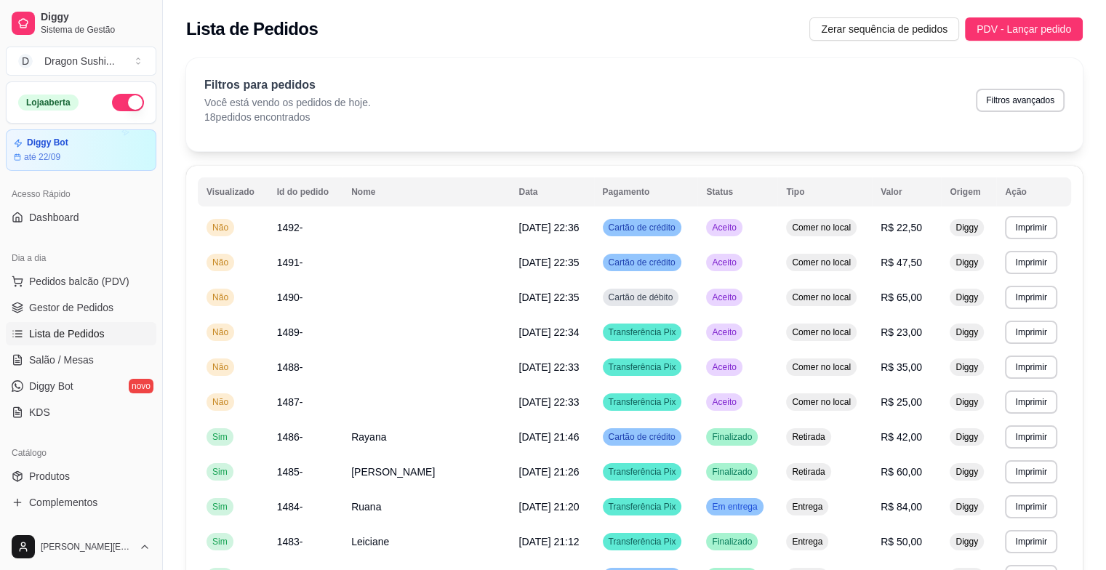
click at [119, 100] on button "button" at bounding box center [128, 102] width 32 height 17
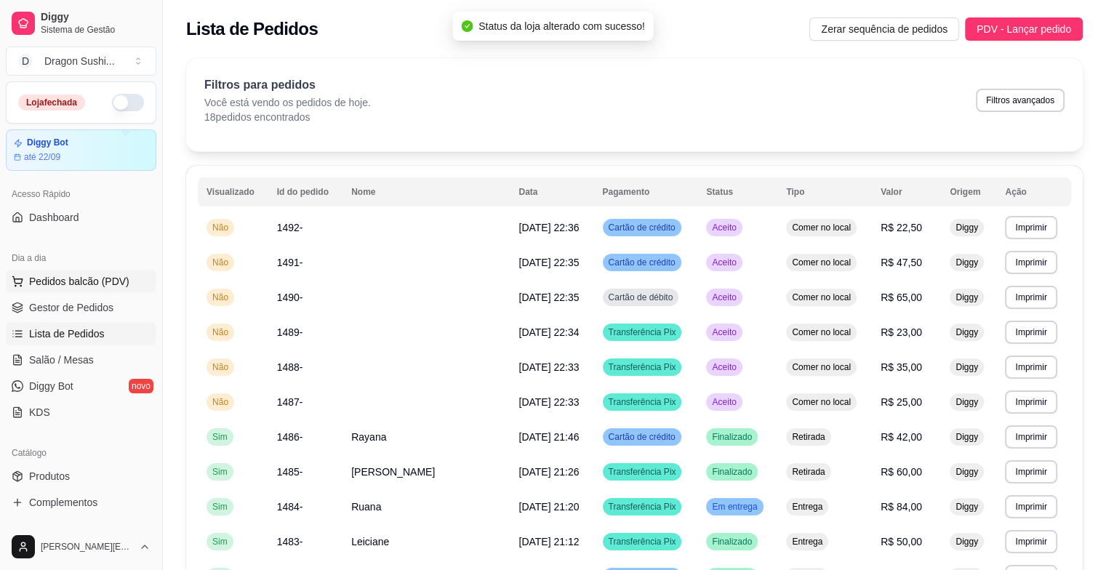
click at [121, 274] on span "Pedidos balcão (PDV)" at bounding box center [79, 281] width 100 height 15
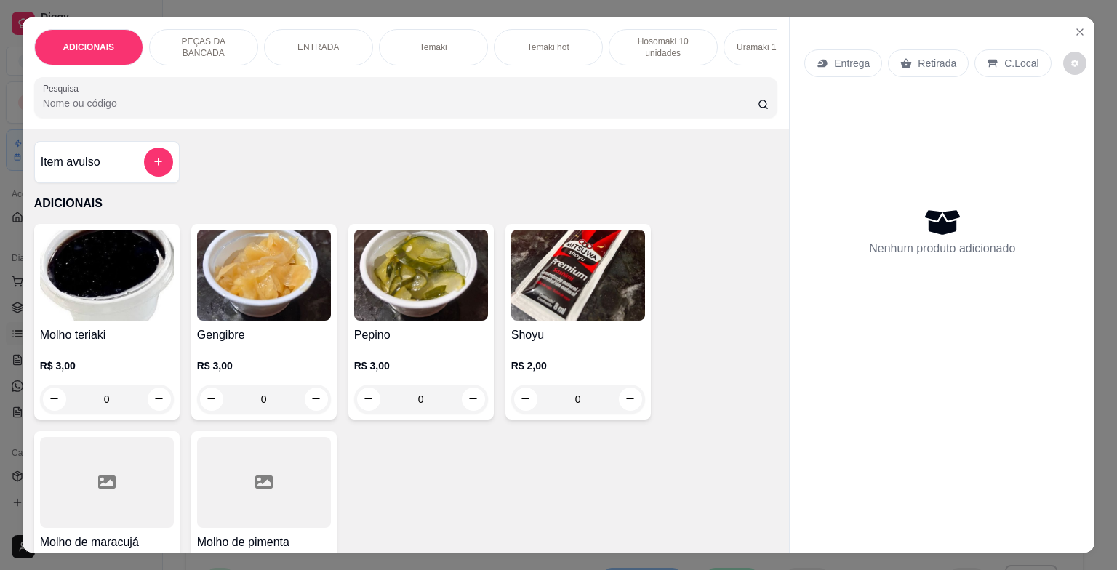
scroll to position [582, 0]
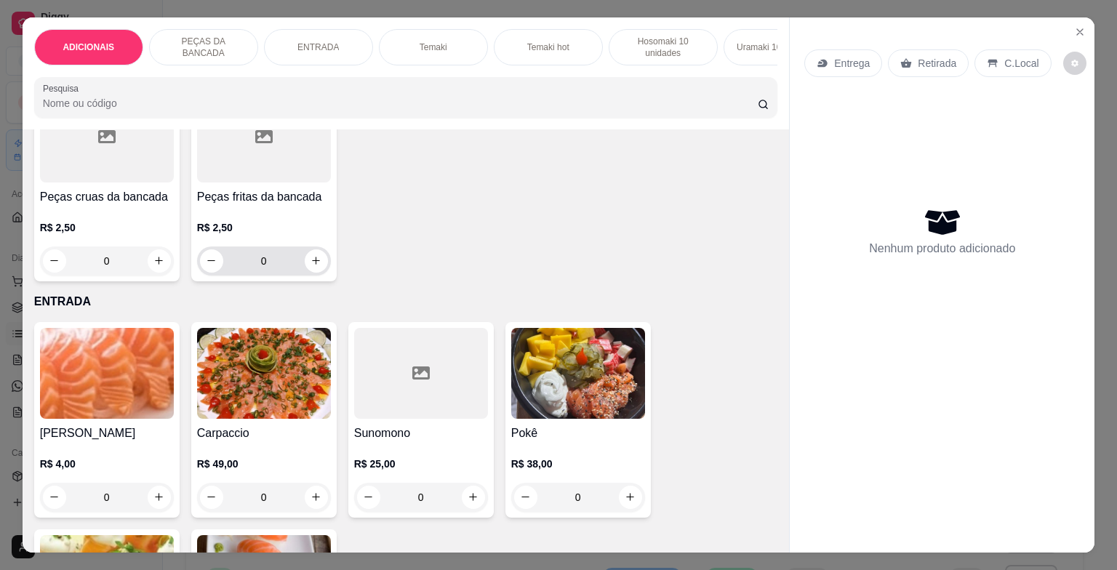
click at [296, 269] on input "0" at bounding box center [263, 261] width 81 height 29
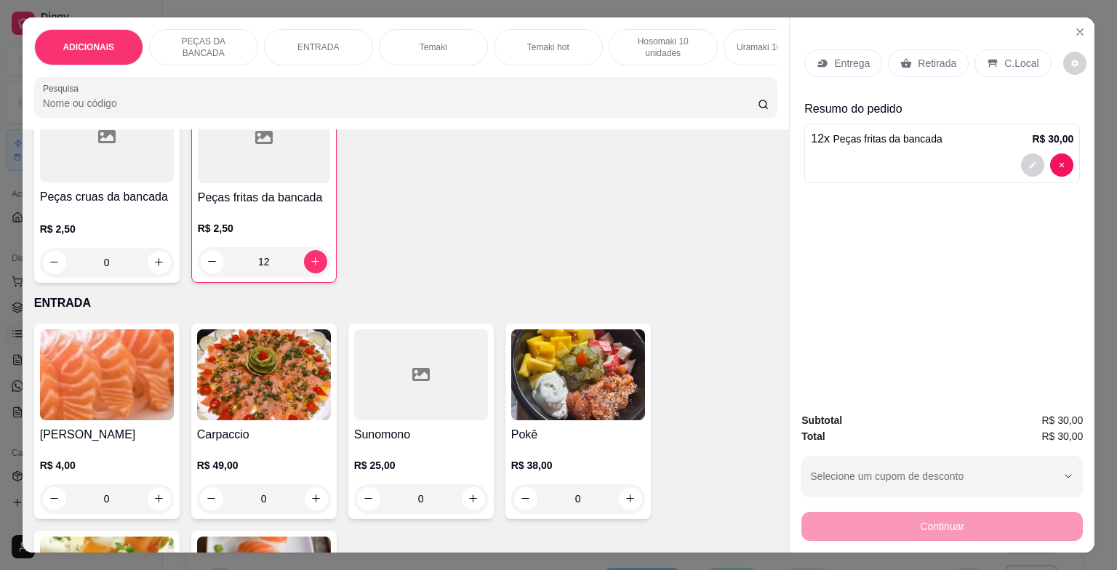
type input "12"
click at [128, 271] on input "0" at bounding box center [106, 262] width 81 height 29
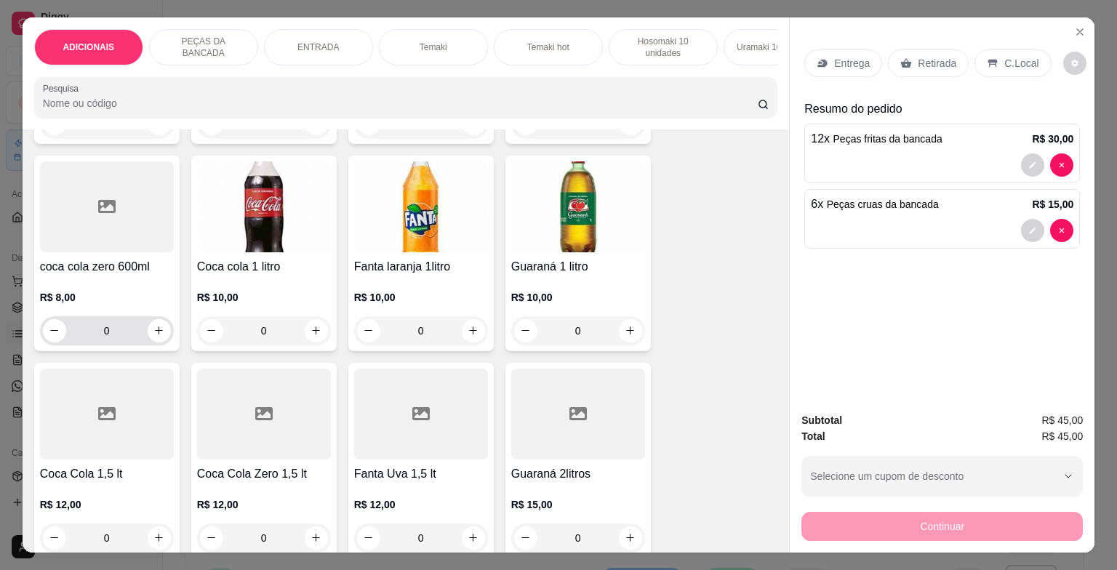
scroll to position [4816, 0]
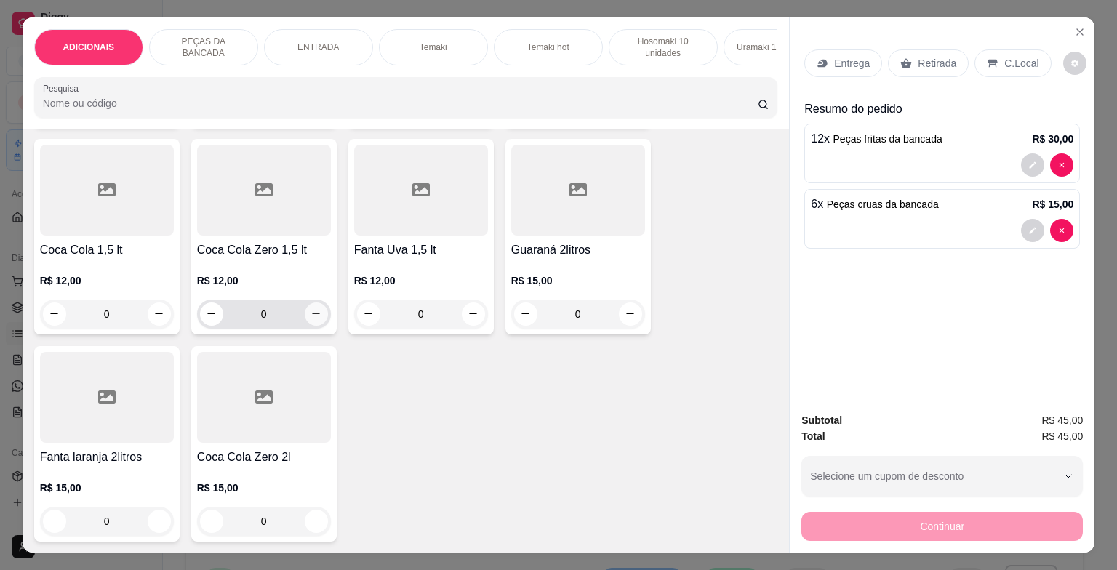
type input "6"
click at [320, 310] on button "increase-product-quantity" at bounding box center [316, 314] width 23 height 23
type input "1"
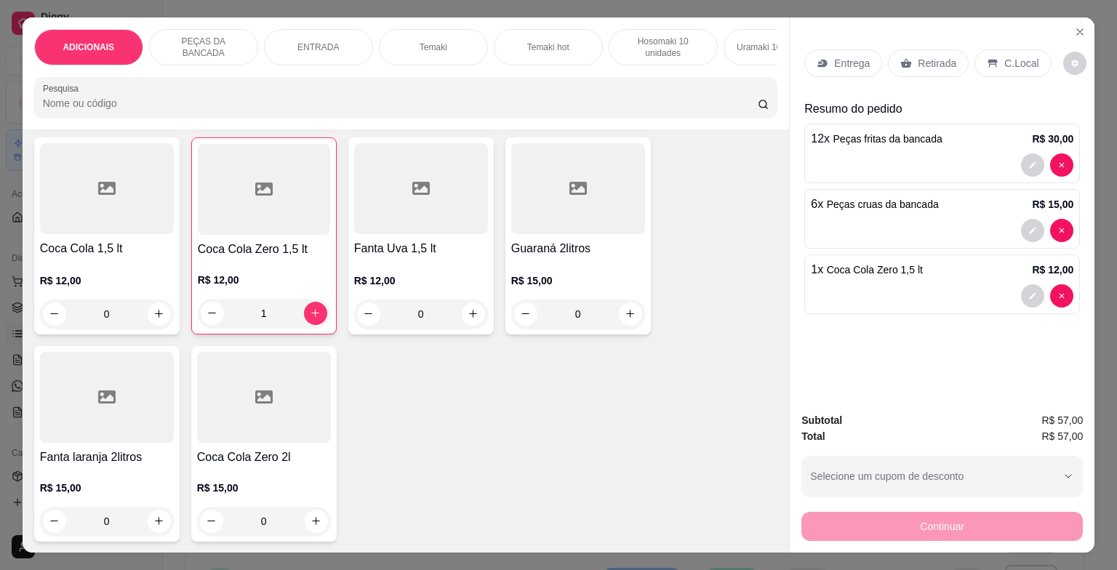
click at [1016, 56] on p "C.Local" at bounding box center [1021, 63] width 34 height 15
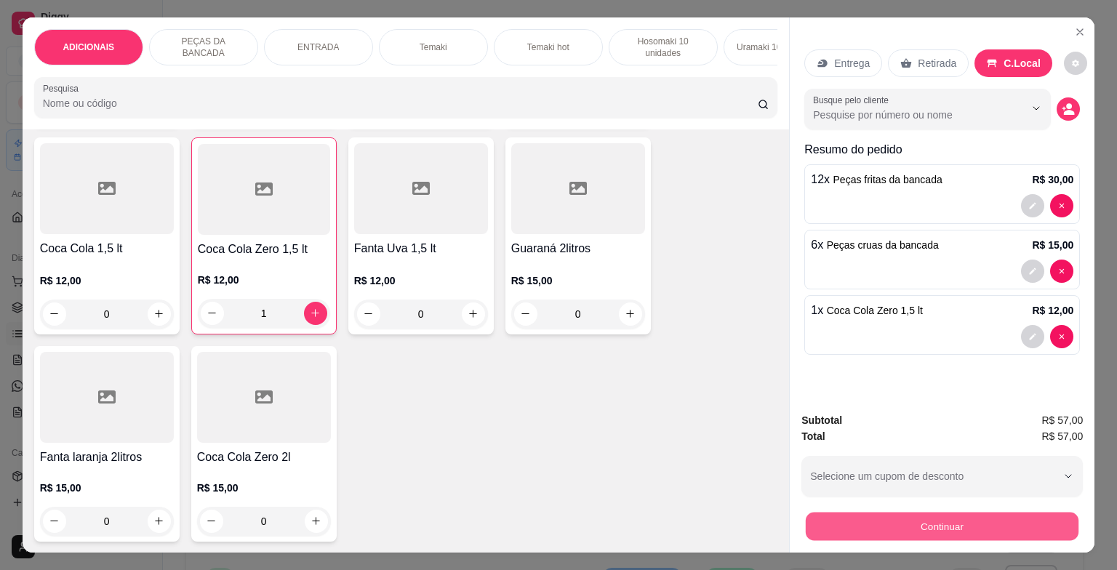
click at [982, 520] on button "Continuar" at bounding box center [942, 527] width 273 height 28
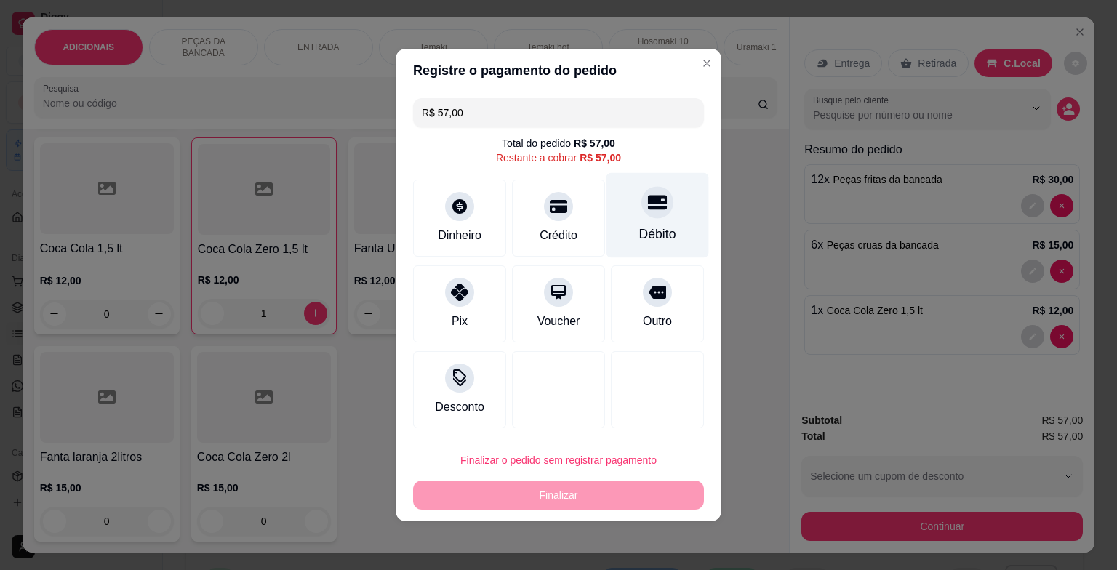
click at [676, 235] on div "Débito" at bounding box center [658, 215] width 103 height 85
type input "R$ 0,00"
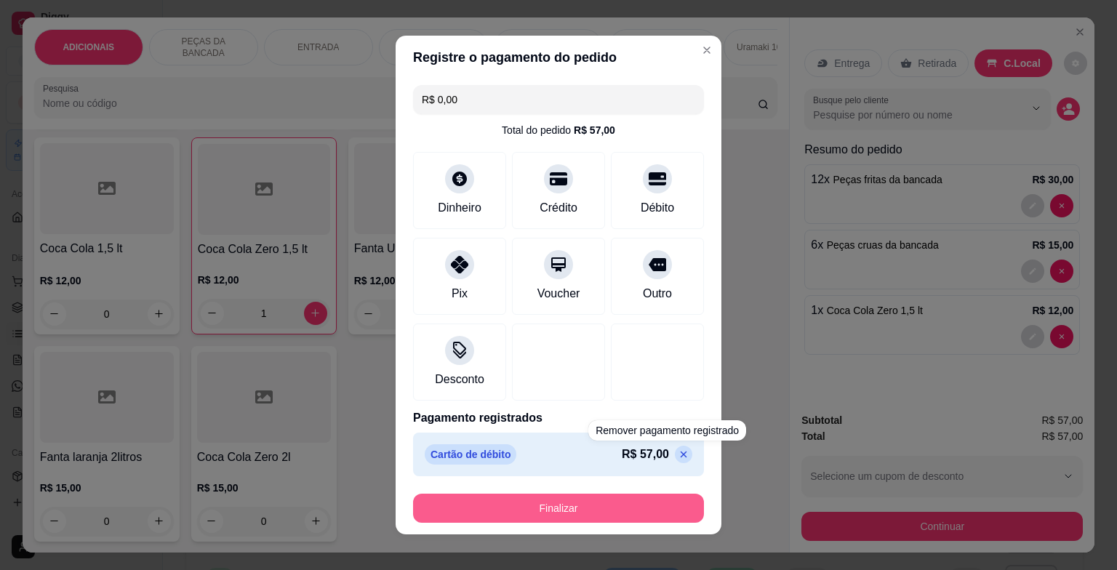
click at [649, 505] on button "Finalizar" at bounding box center [558, 508] width 291 height 29
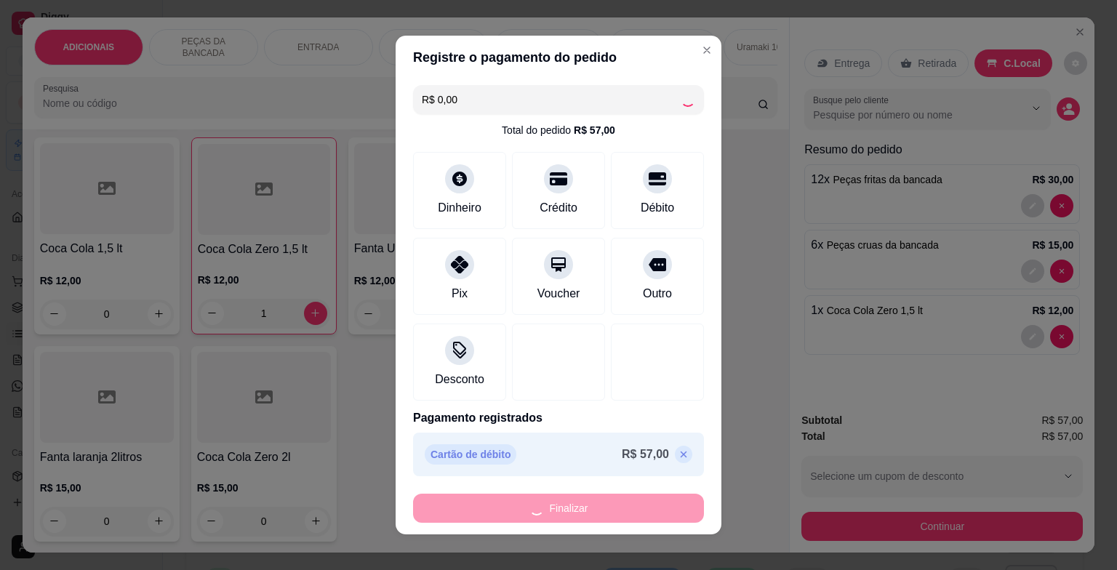
type input "0"
type input "-R$ 57,00"
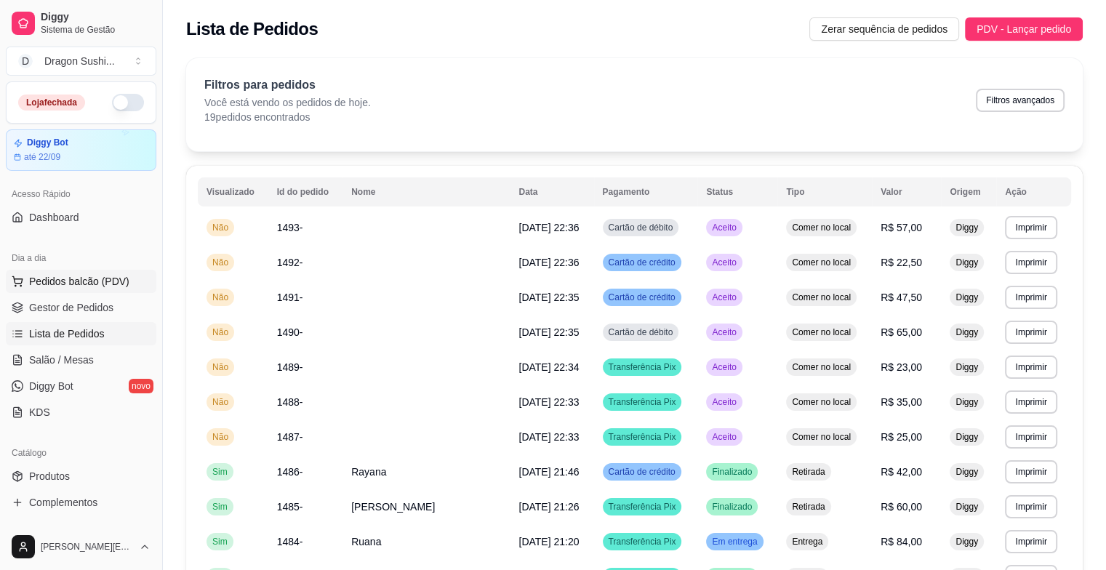
click at [131, 279] on button "Pedidos balcão (PDV)" at bounding box center [81, 281] width 151 height 23
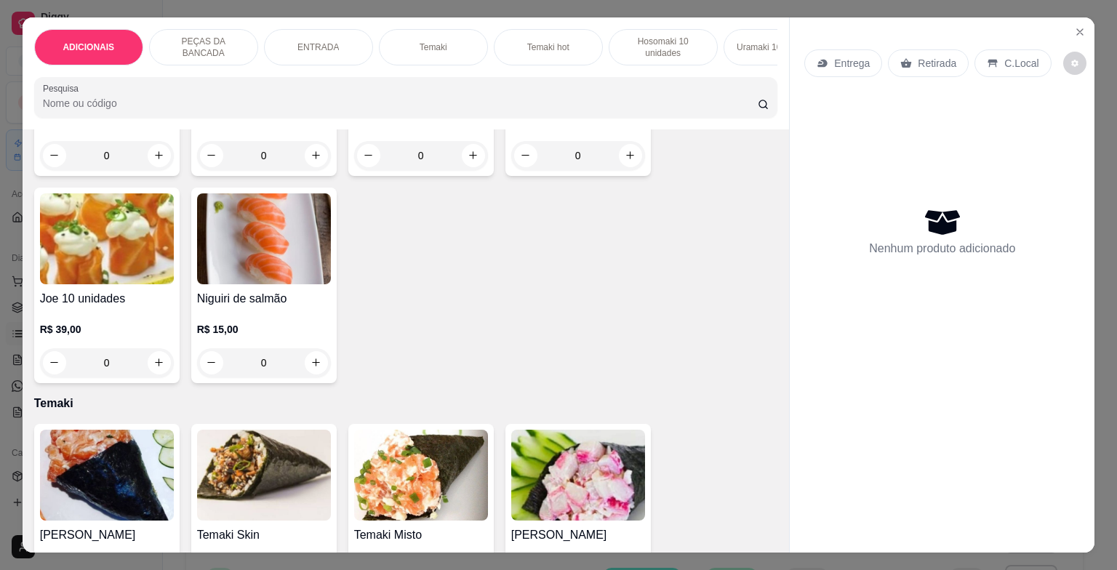
scroll to position [945, 0]
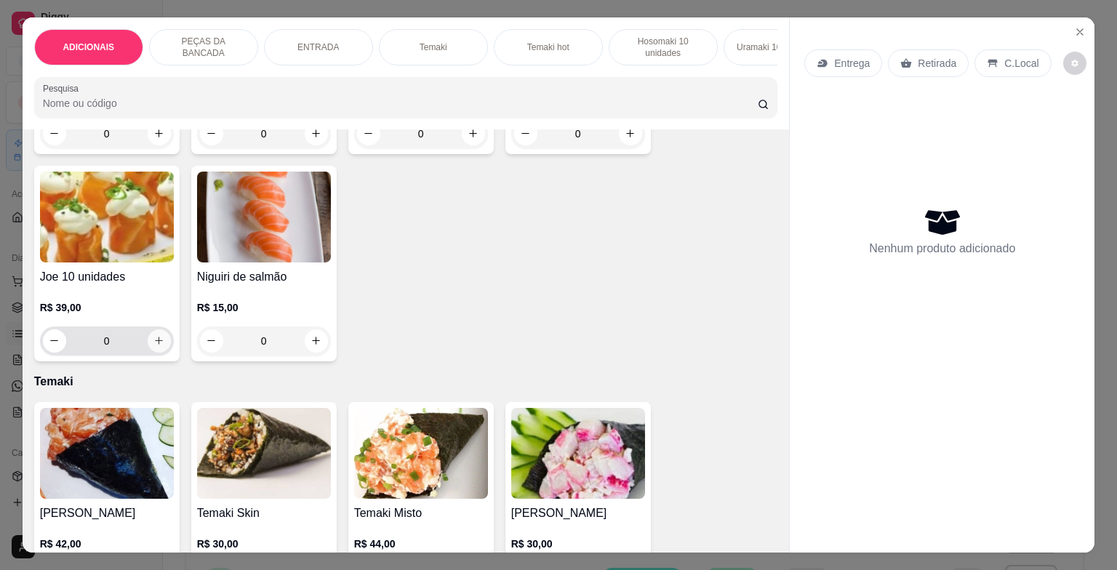
click at [153, 341] on icon "increase-product-quantity" at bounding box center [158, 340] width 11 height 11
type input "1"
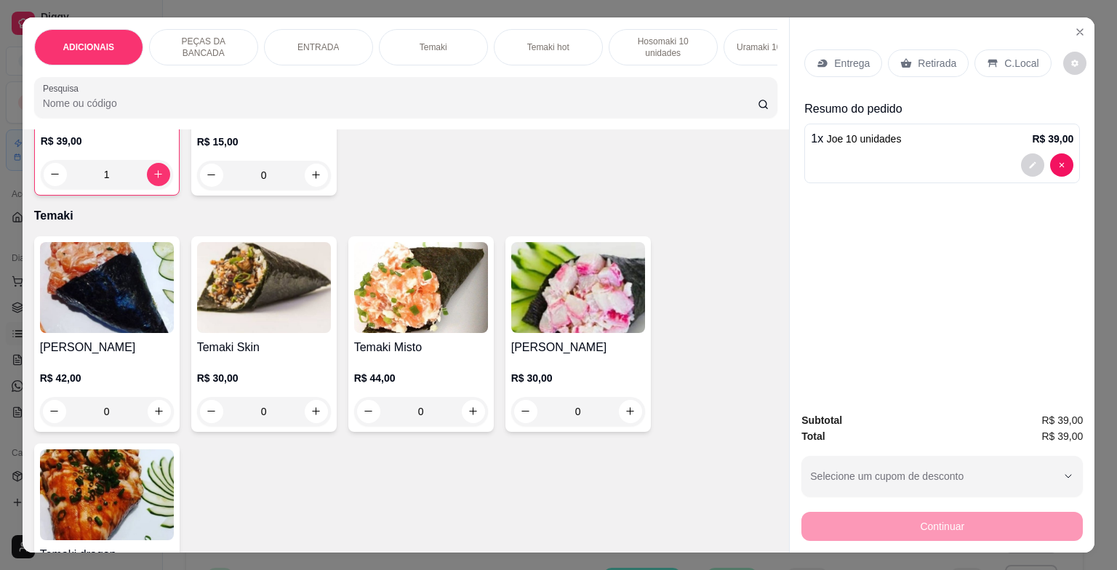
scroll to position [1091, 0]
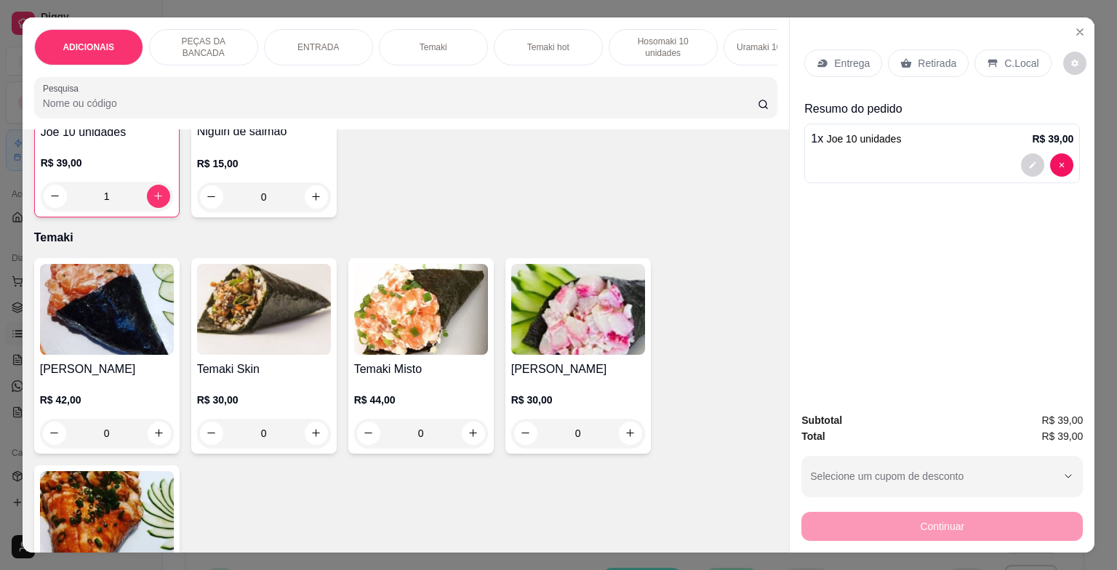
click at [468, 435] on div "0" at bounding box center [421, 433] width 134 height 29
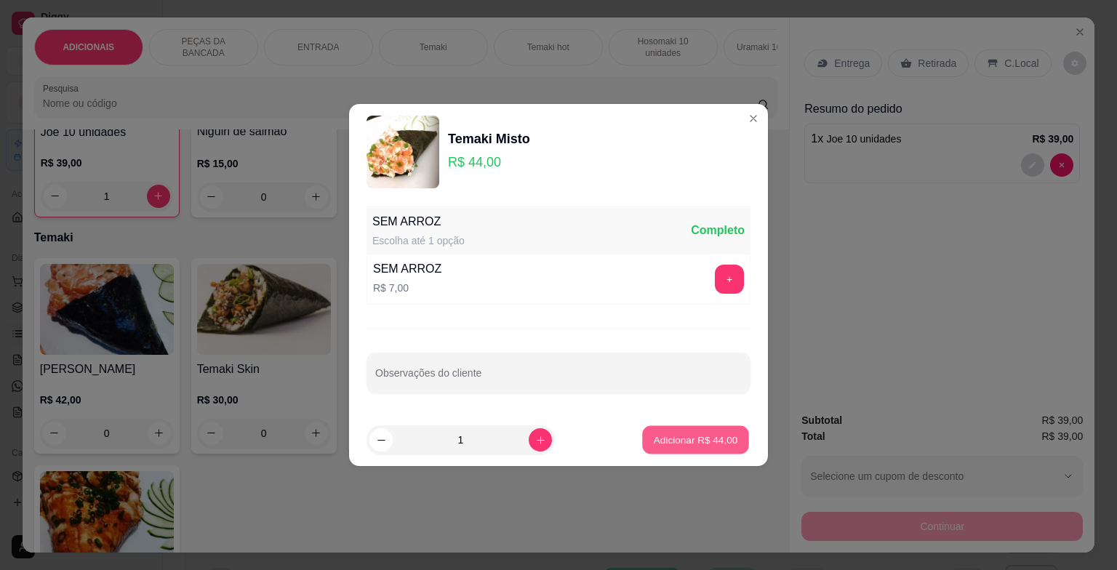
click at [713, 439] on p "Adicionar R$ 44,00" at bounding box center [696, 440] width 84 height 14
type input "1"
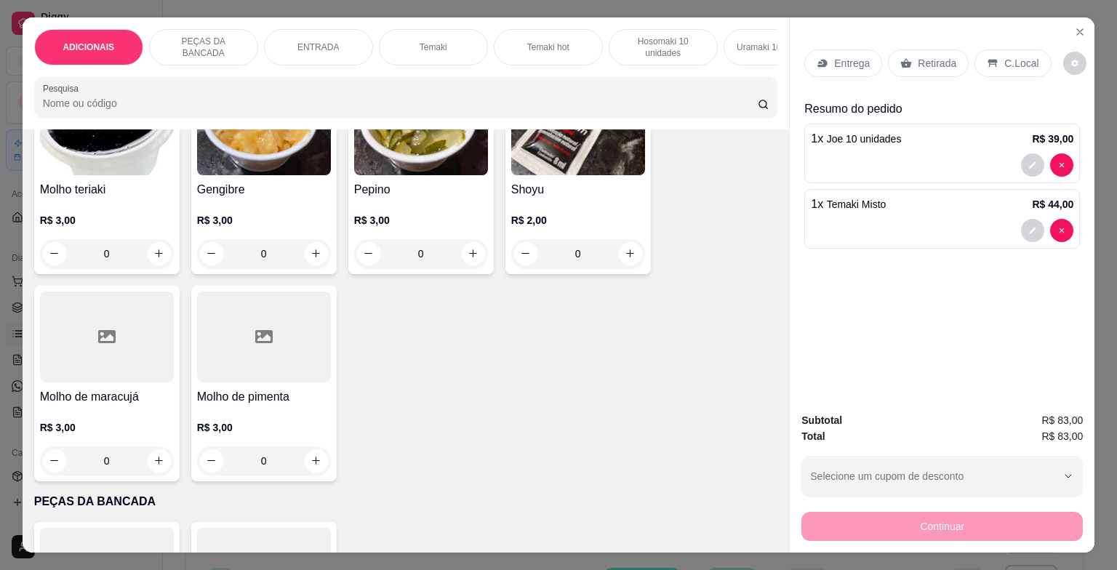
scroll to position [0, 0]
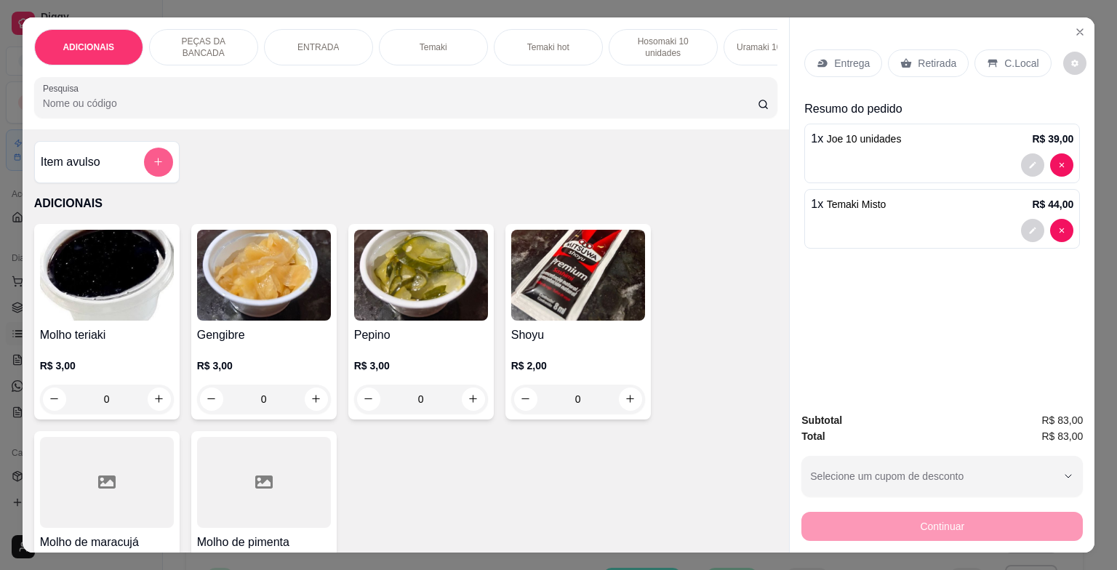
click at [158, 159] on button "add-separate-item" at bounding box center [158, 162] width 29 height 29
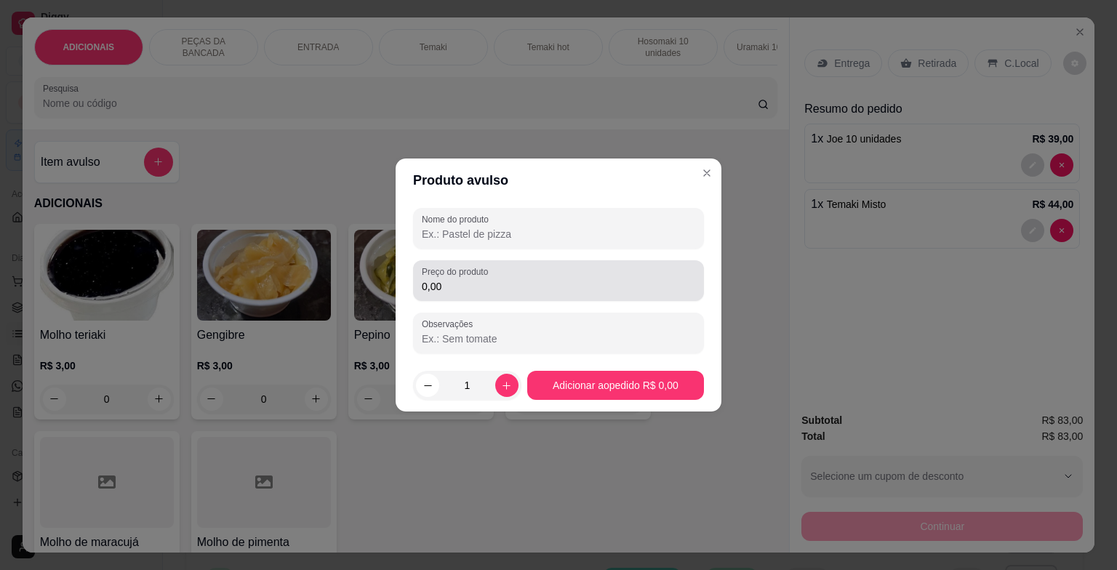
click at [637, 291] on input "0,00" at bounding box center [558, 286] width 273 height 15
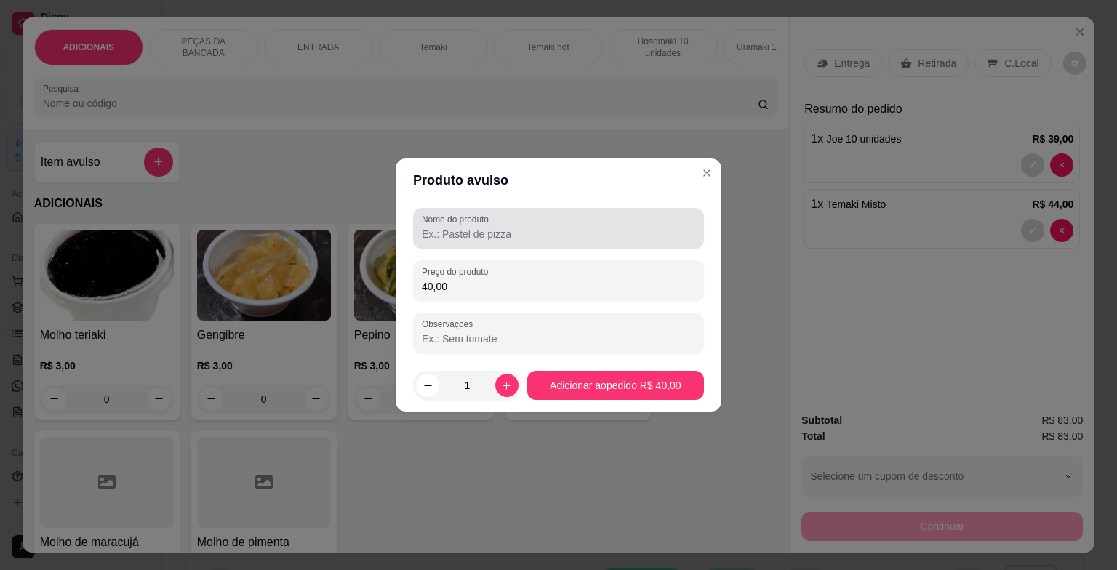
type input "40,00"
click at [599, 219] on div at bounding box center [558, 228] width 273 height 29
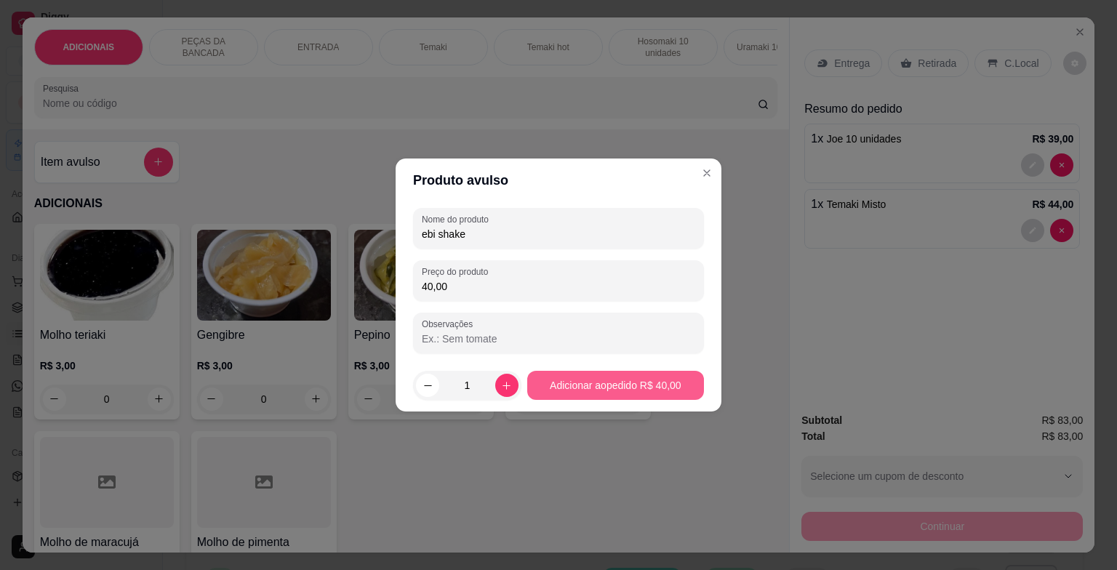
type input "ebi shake"
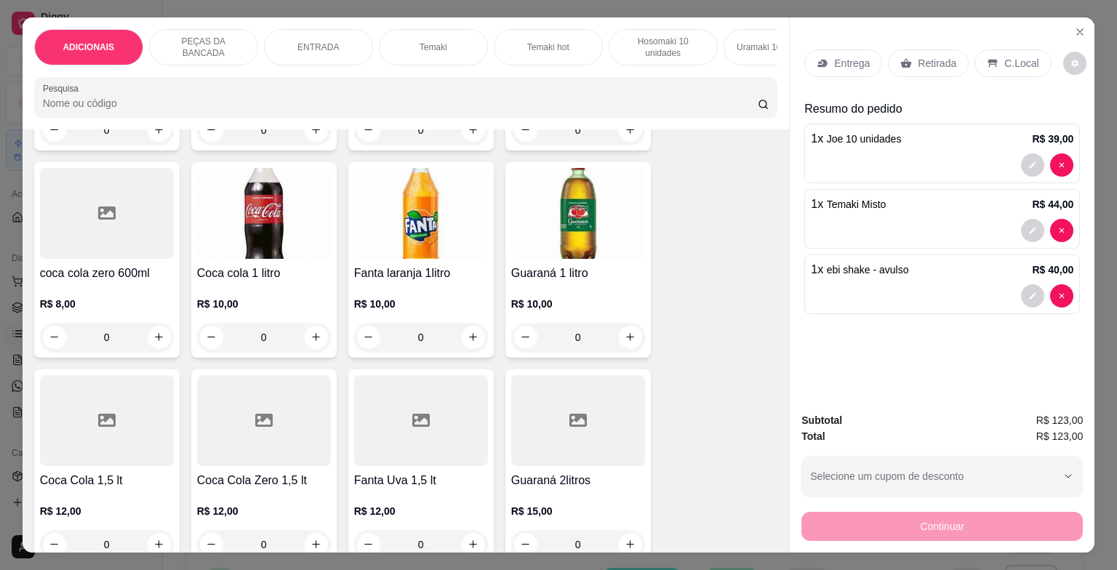
scroll to position [4582, 0]
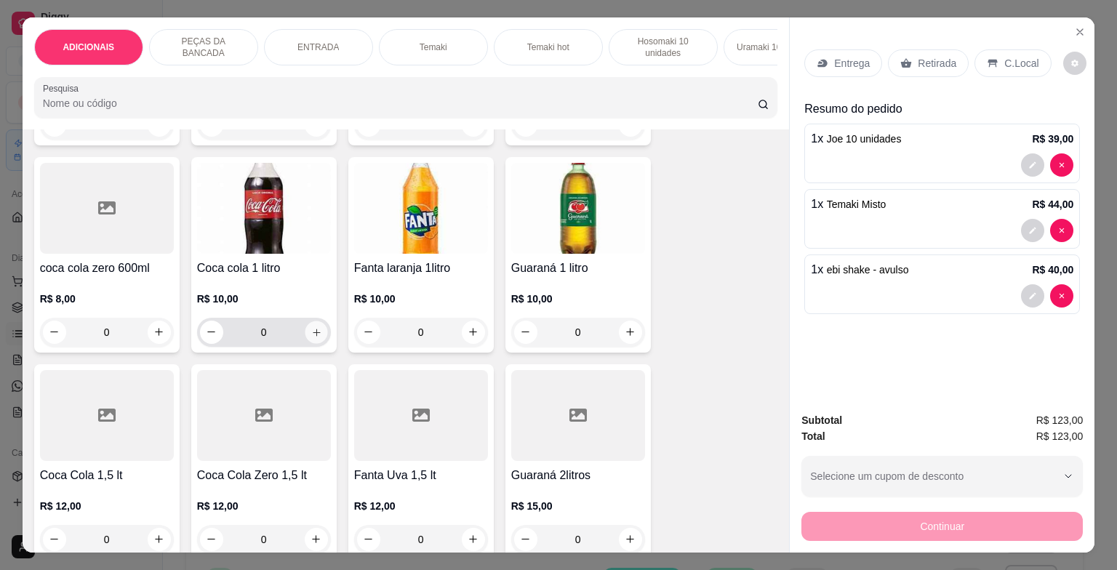
click at [311, 335] on icon "increase-product-quantity" at bounding box center [316, 332] width 11 height 11
type input "1"
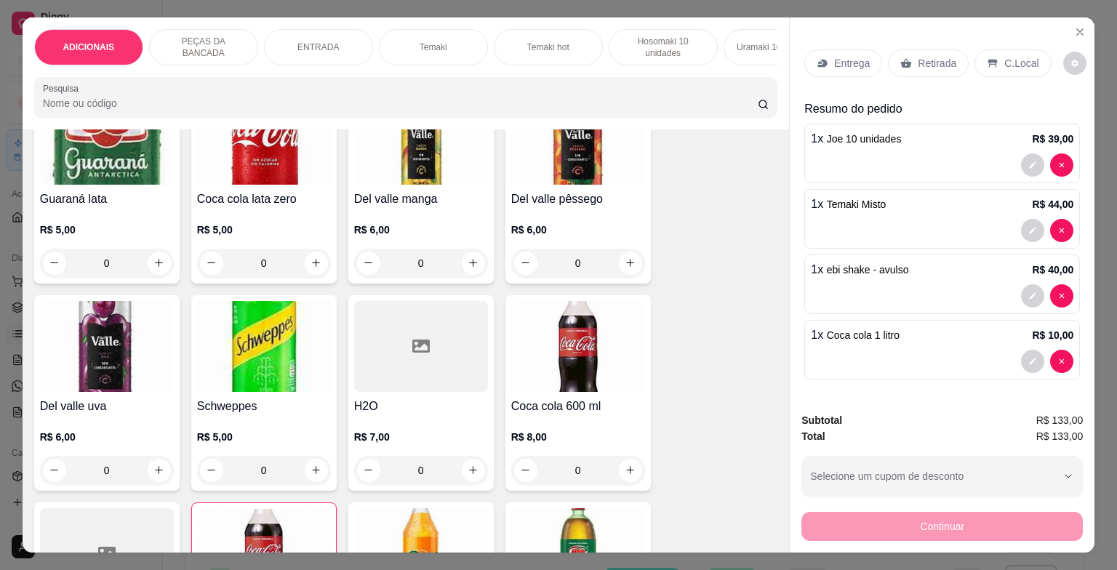
scroll to position [3873, 0]
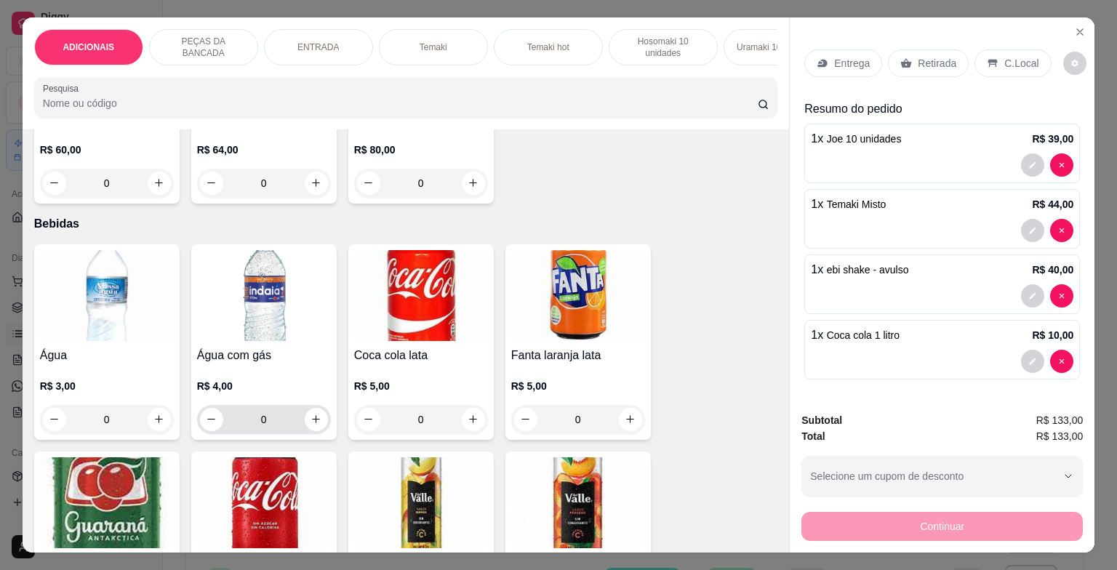
click at [309, 409] on div "0" at bounding box center [264, 419] width 128 height 29
click at [314, 411] on div "0" at bounding box center [264, 419] width 128 height 29
click at [308, 416] on button "increase-product-quantity" at bounding box center [316, 419] width 23 height 23
type input "1"
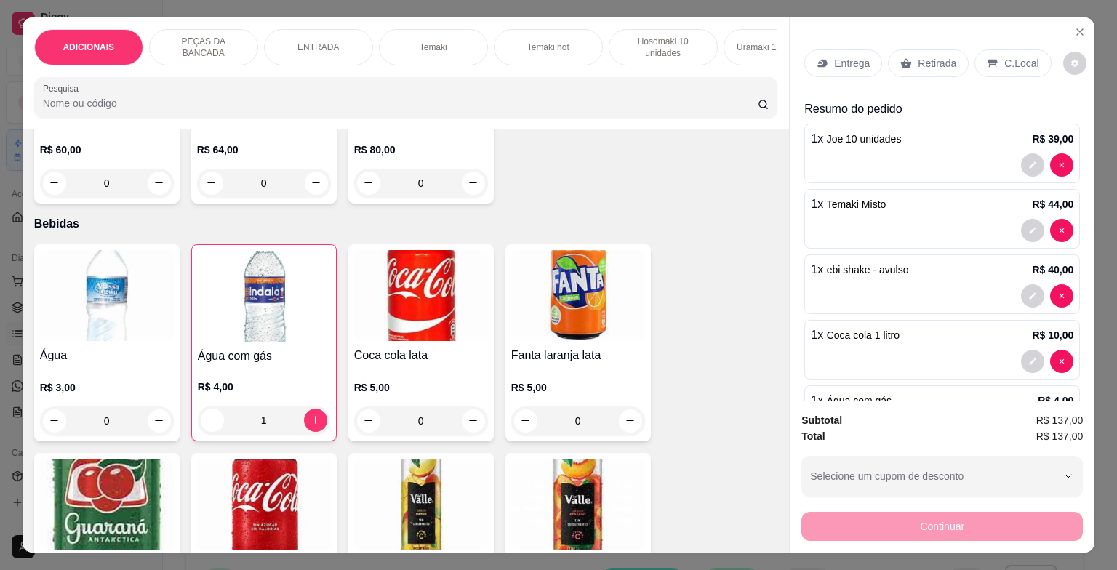
click at [1004, 56] on p "C.Local" at bounding box center [1021, 63] width 34 height 15
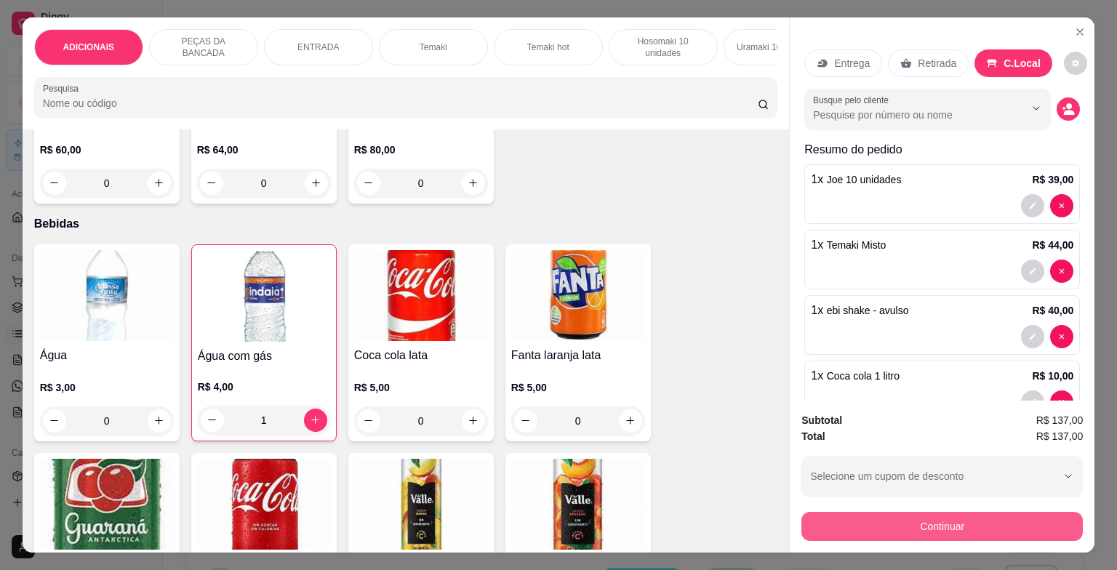
click at [876, 532] on button "Continuar" at bounding box center [941, 526] width 281 height 29
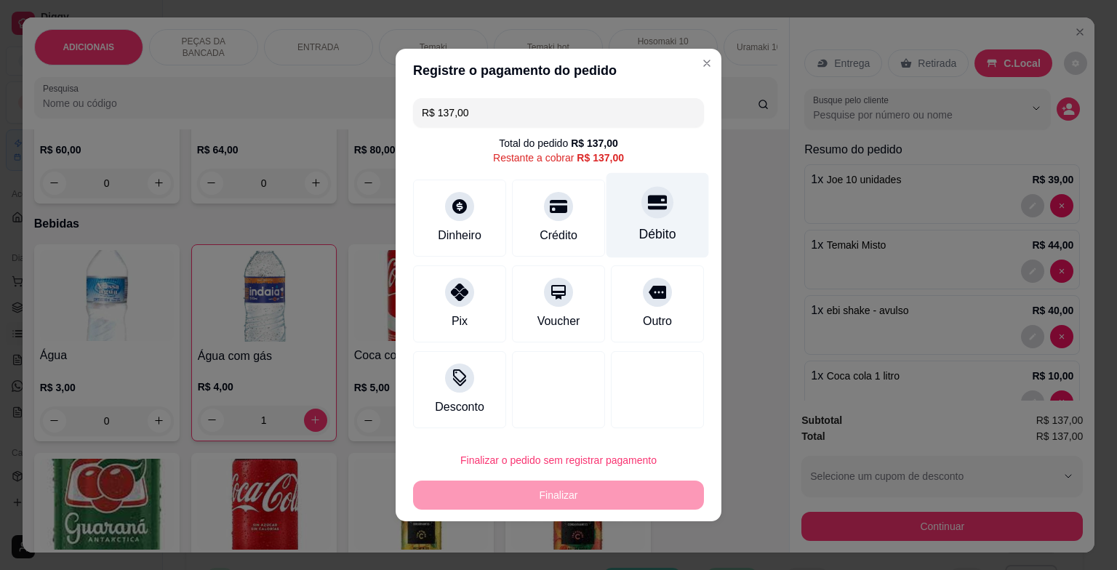
click at [677, 225] on div "Débito" at bounding box center [658, 215] width 103 height 85
type input "R$ 0,00"
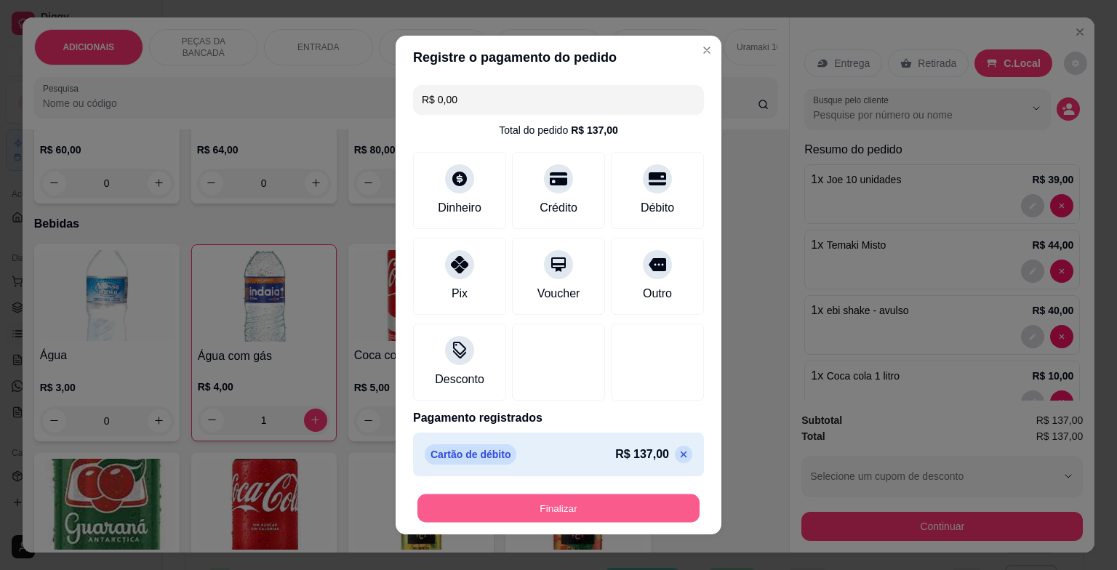
click at [599, 505] on button "Finalizar" at bounding box center [558, 509] width 282 height 28
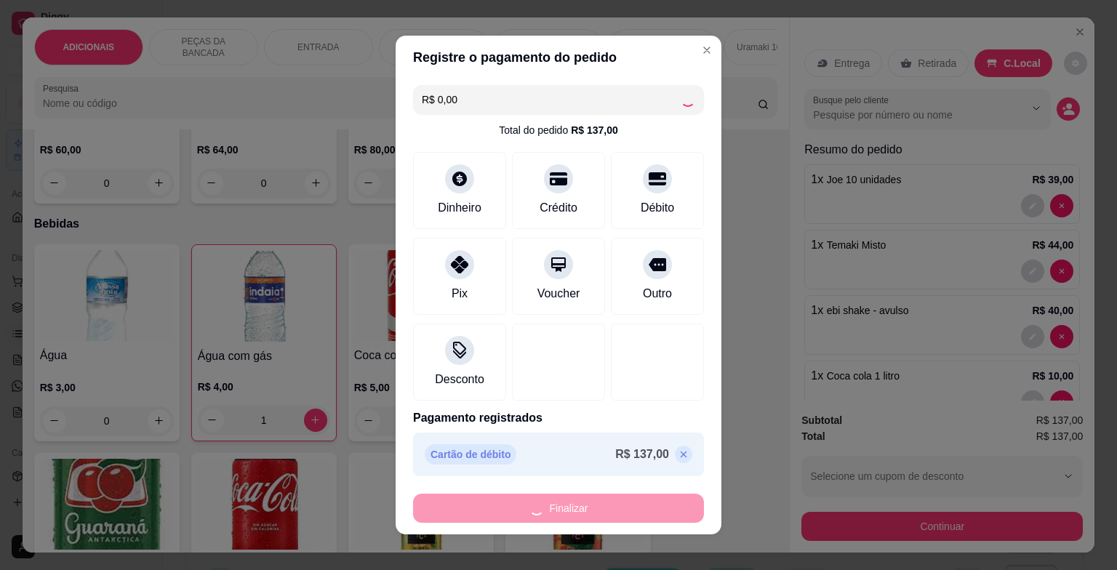
type input "0"
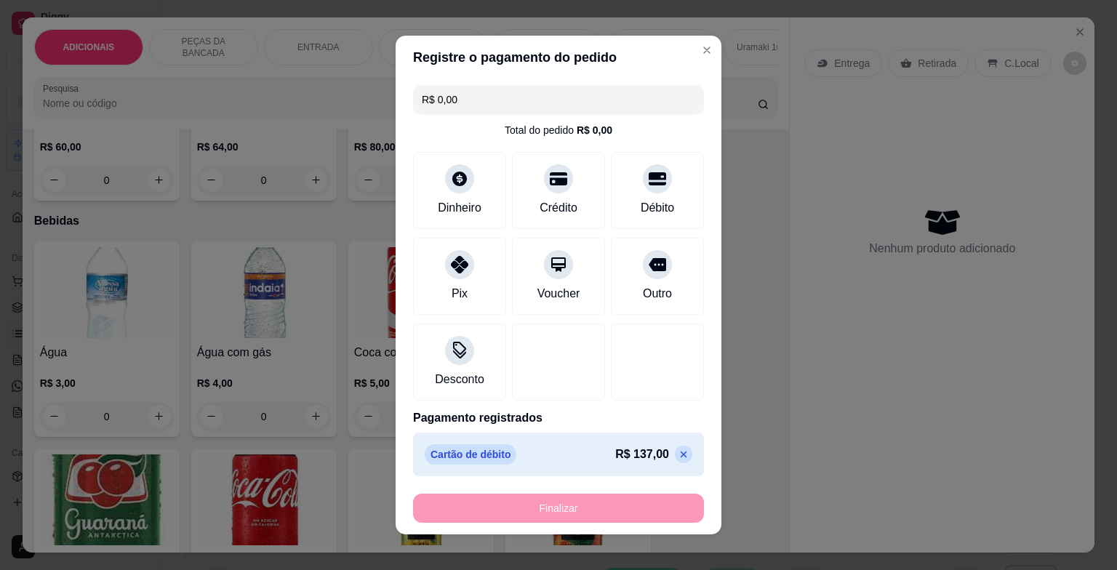
type input "-R$ 137,00"
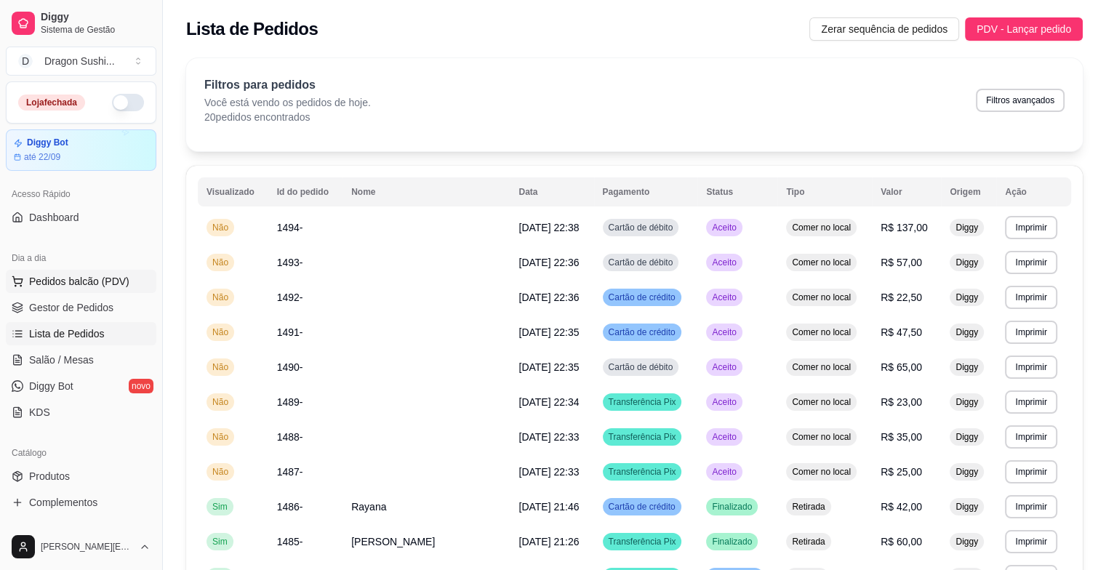
click at [99, 271] on button "Pedidos balcão (PDV)" at bounding box center [81, 281] width 151 height 23
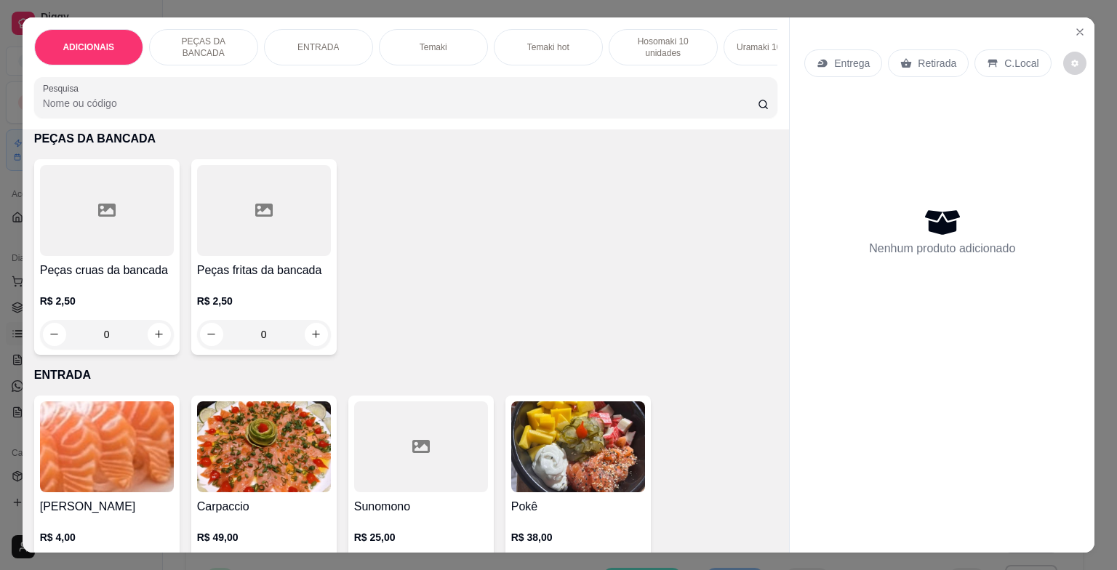
scroll to position [509, 0]
click at [289, 335] on input "0" at bounding box center [263, 333] width 81 height 29
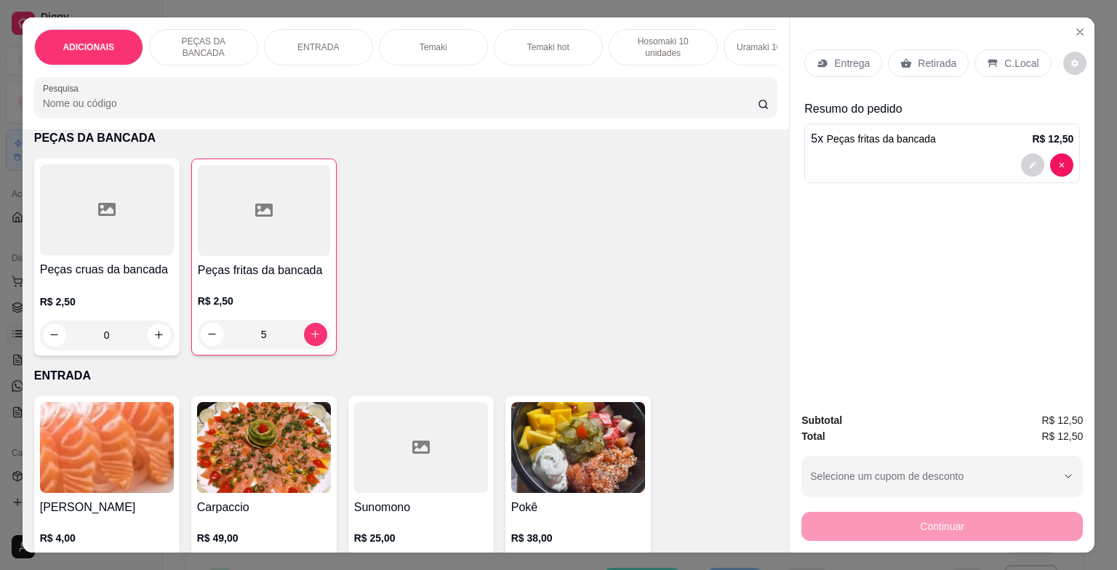
type input "5"
click at [1019, 57] on p "C.Local" at bounding box center [1021, 63] width 34 height 15
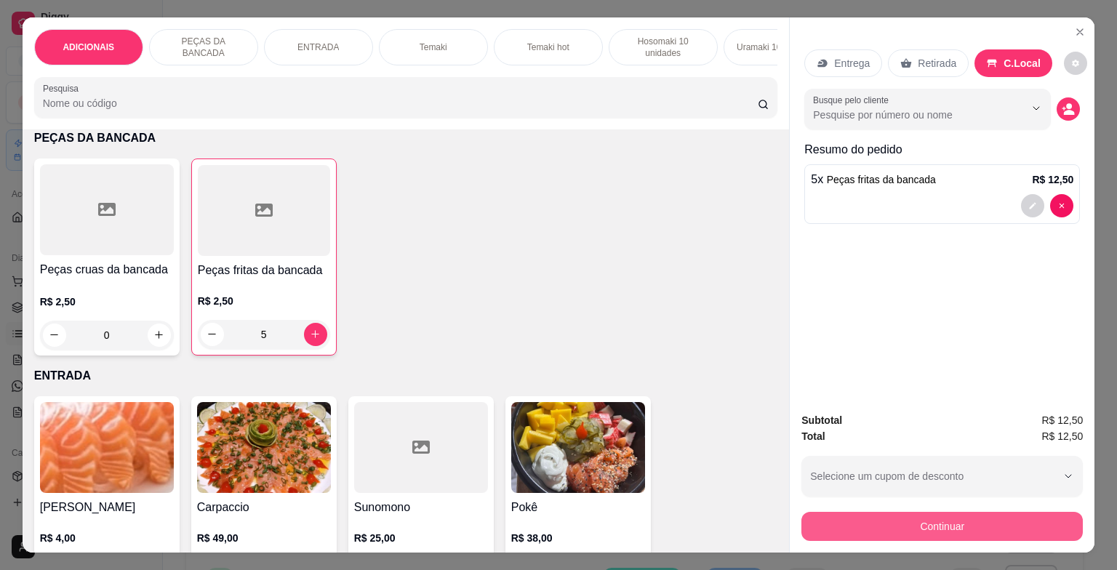
click at [945, 525] on button "Continuar" at bounding box center [941, 526] width 281 height 29
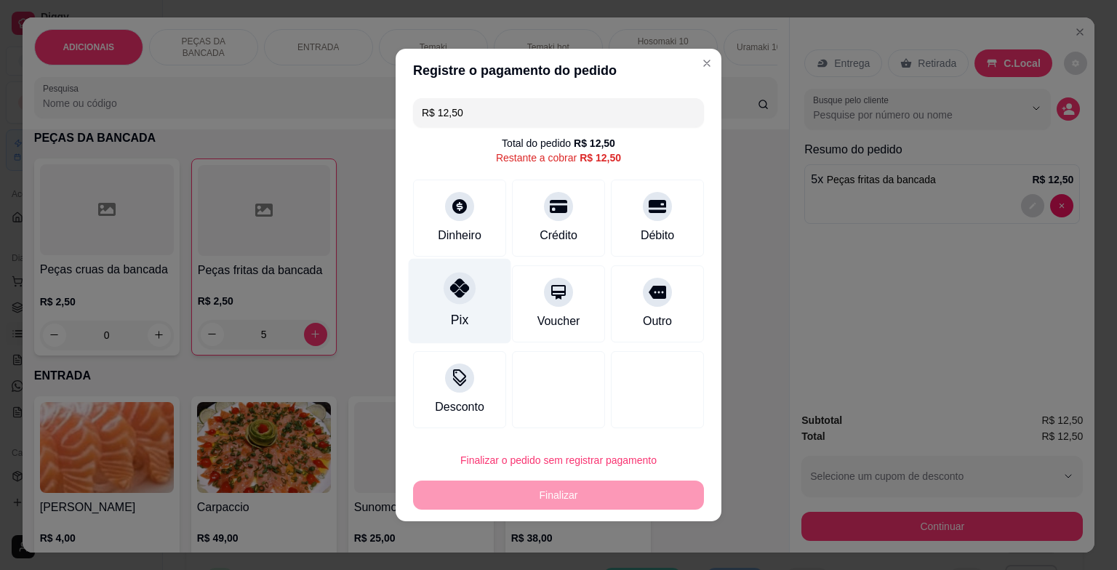
click at [479, 289] on div "Pix" at bounding box center [460, 301] width 103 height 85
type input "R$ 0,00"
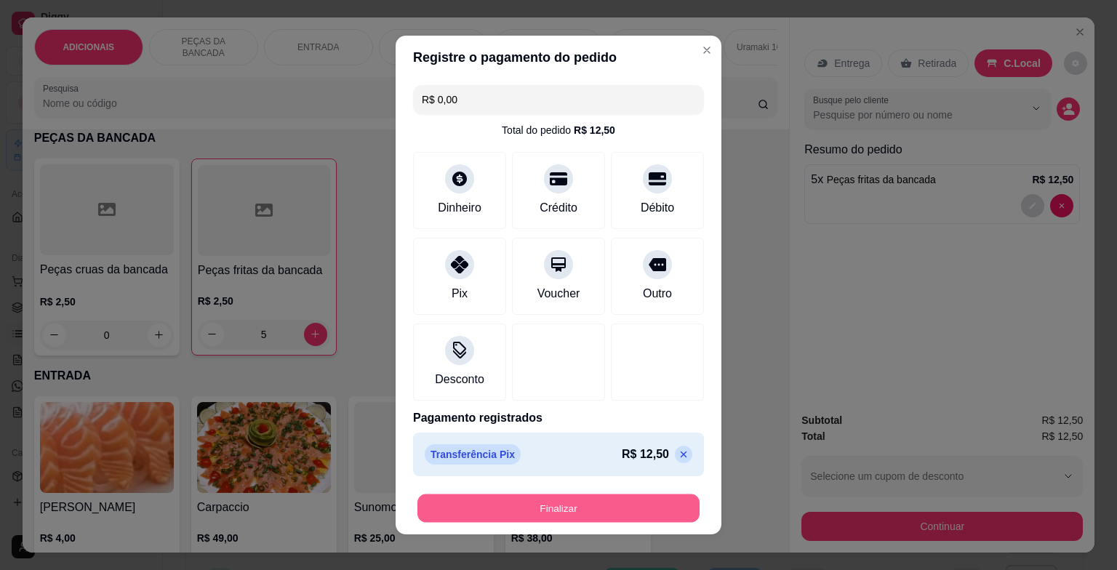
click at [609, 500] on button "Finalizar" at bounding box center [558, 509] width 282 height 28
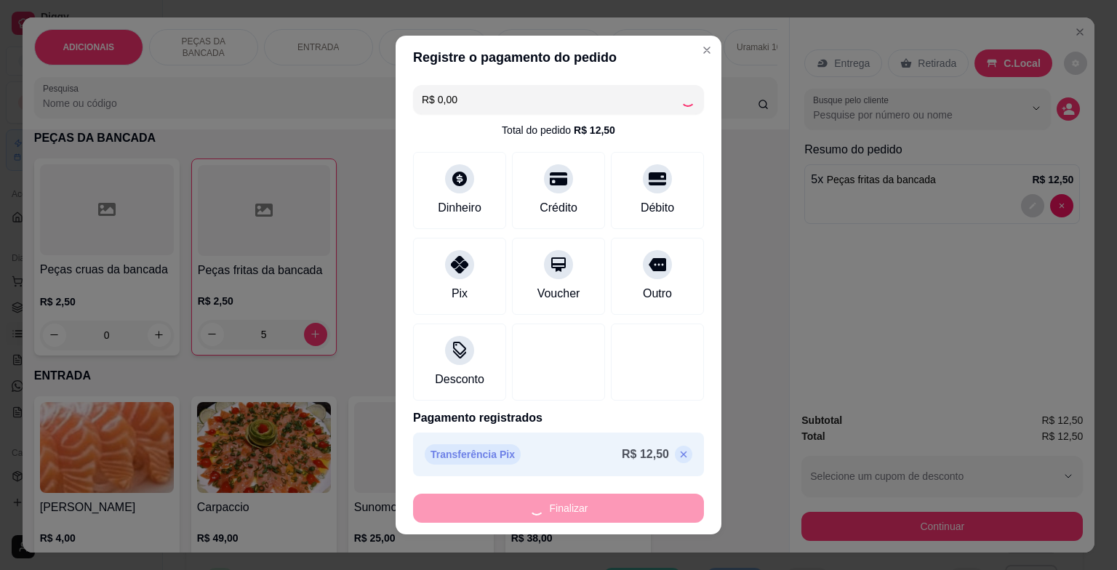
type input "0"
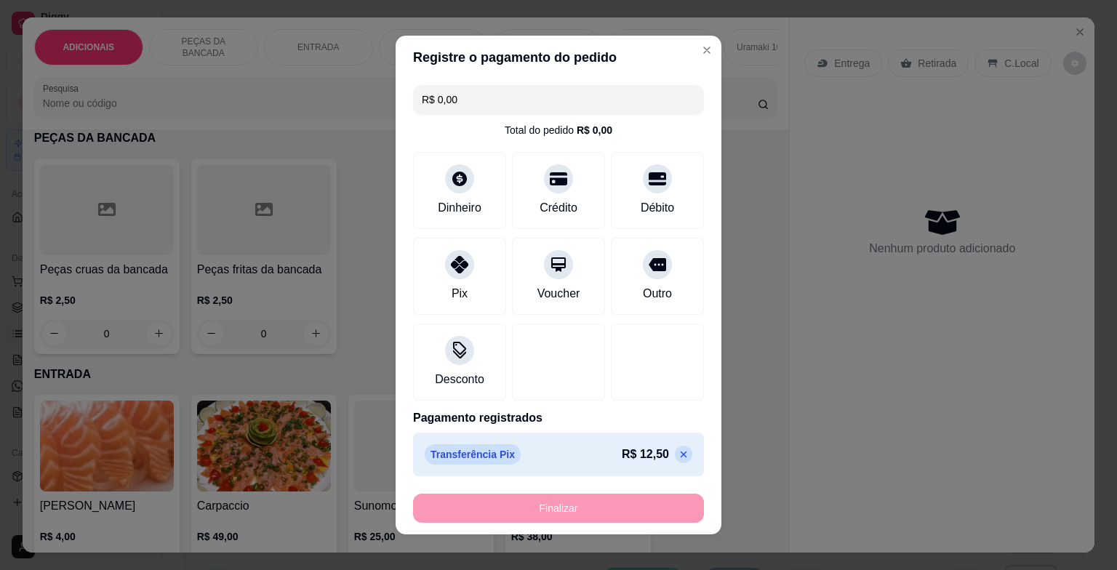
type input "-R$ 12,50"
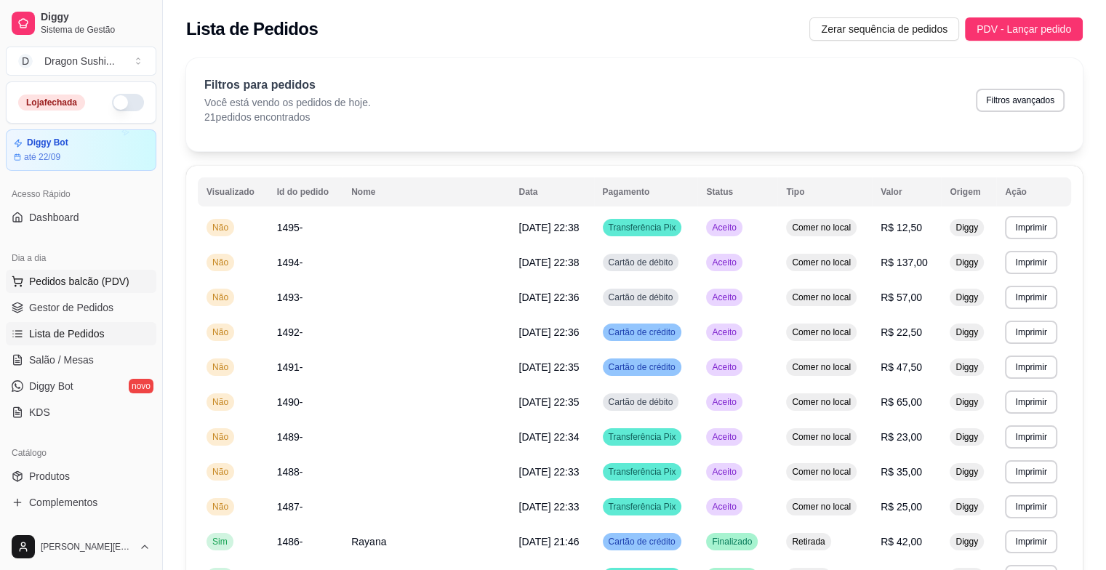
click at [143, 291] on button "Pedidos balcão (PDV)" at bounding box center [81, 281] width 151 height 23
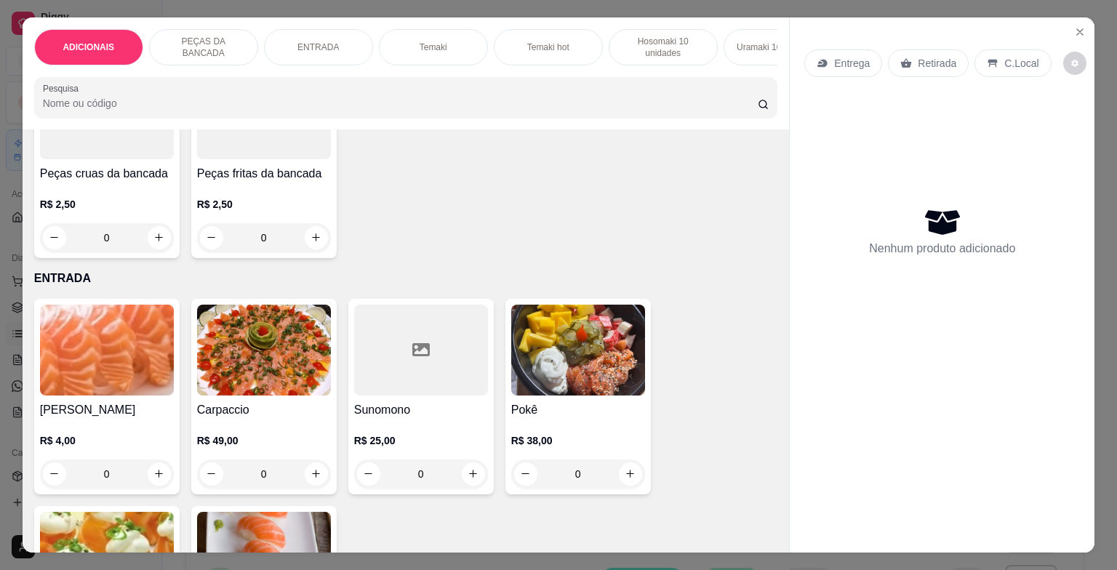
scroll to position [582, 0]
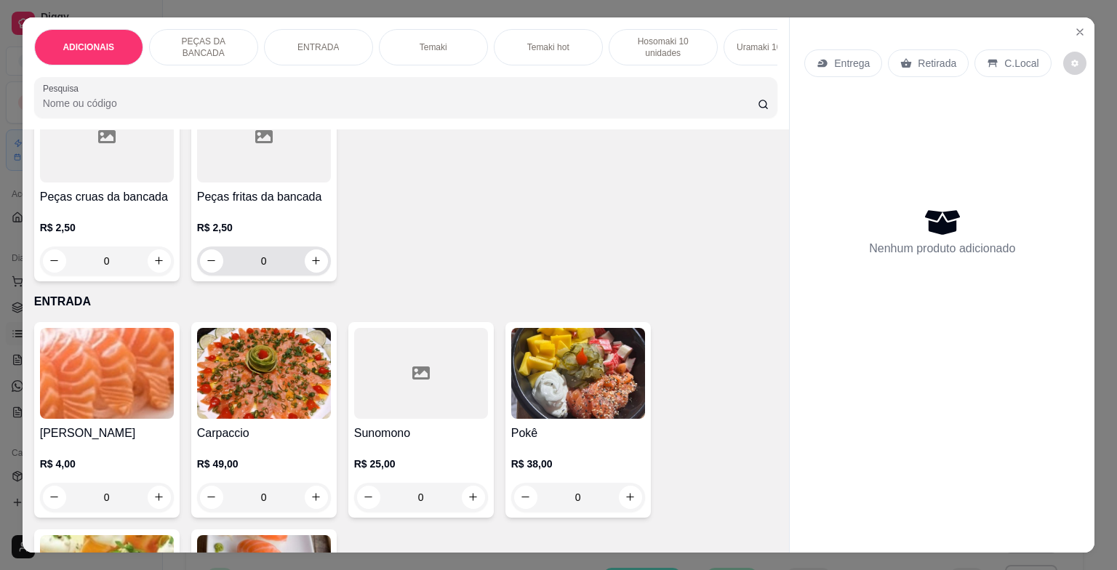
click at [277, 266] on input "0" at bounding box center [263, 261] width 81 height 29
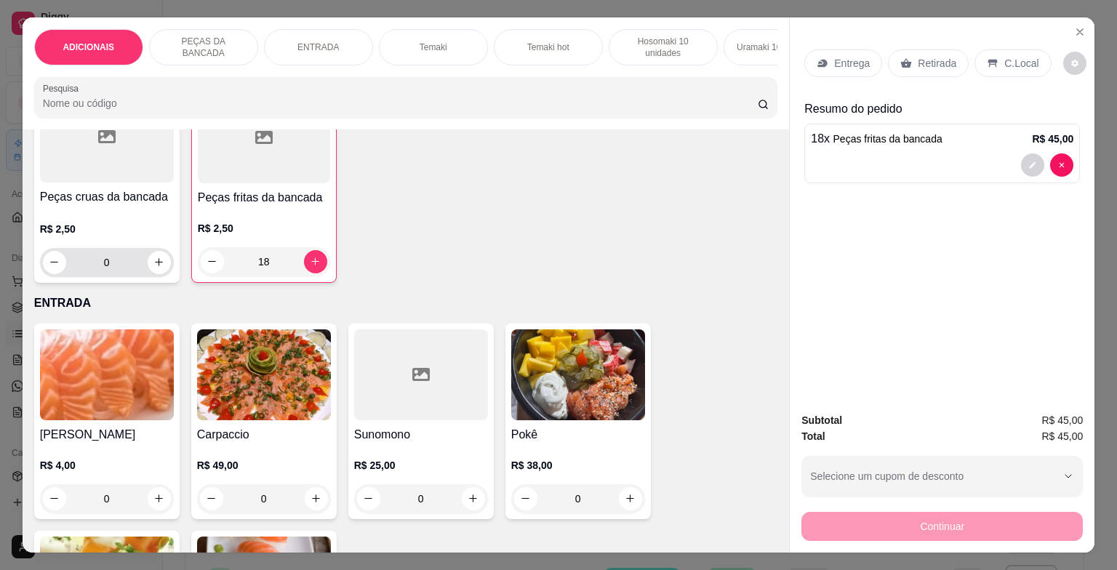
type input "18"
click at [113, 264] on input "0" at bounding box center [106, 262] width 81 height 29
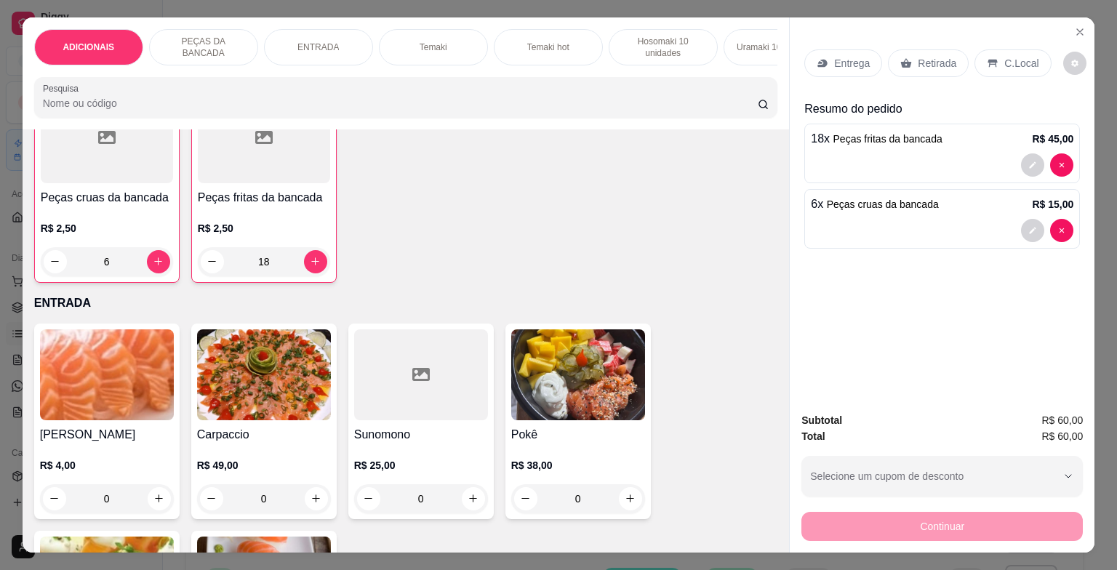
type input "6"
click at [1017, 56] on p "C.Local" at bounding box center [1021, 63] width 34 height 15
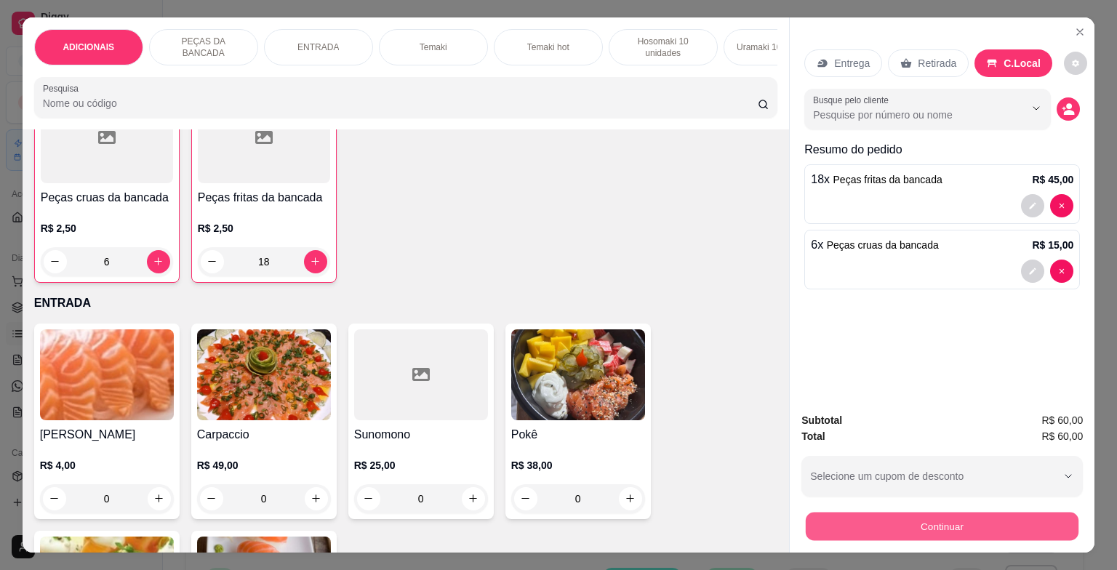
click at [980, 521] on button "Continuar" at bounding box center [942, 527] width 273 height 28
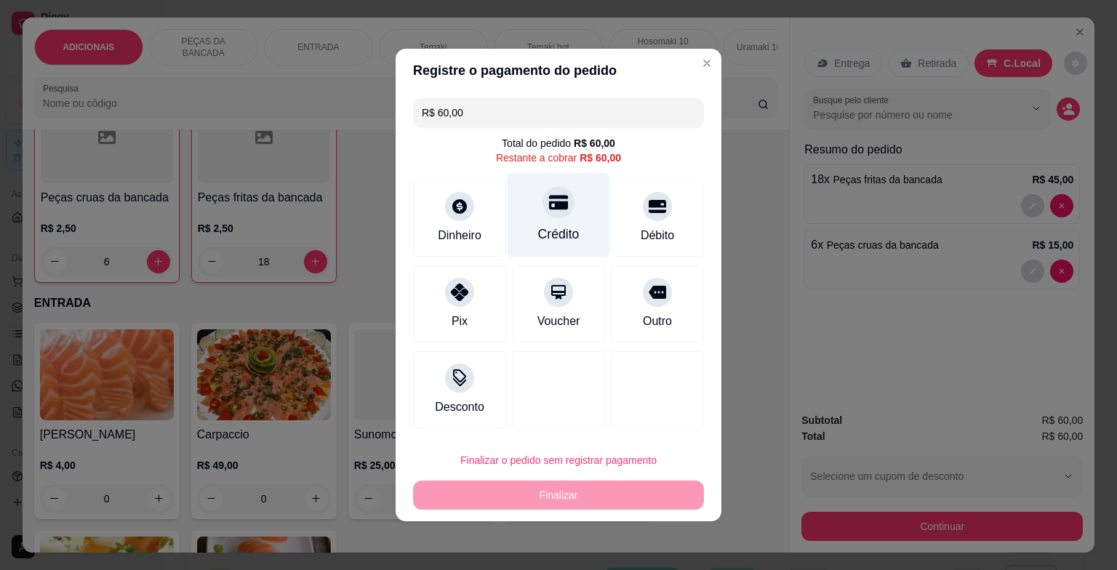
click at [559, 221] on div "Crédito" at bounding box center [559, 215] width 103 height 85
type input "R$ 0,00"
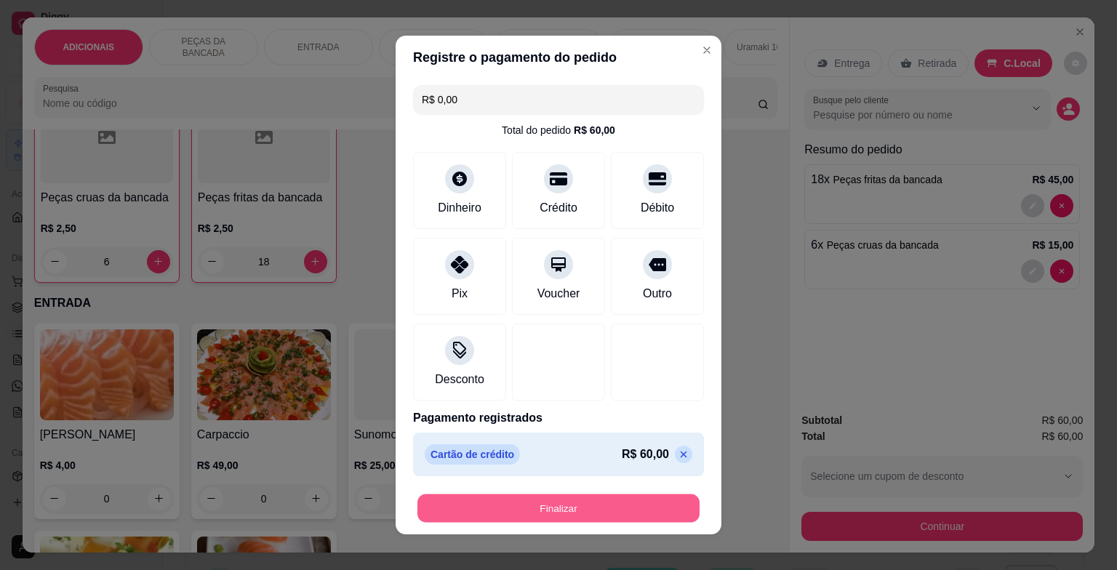
click at [617, 506] on button "Finalizar" at bounding box center [558, 509] width 282 height 28
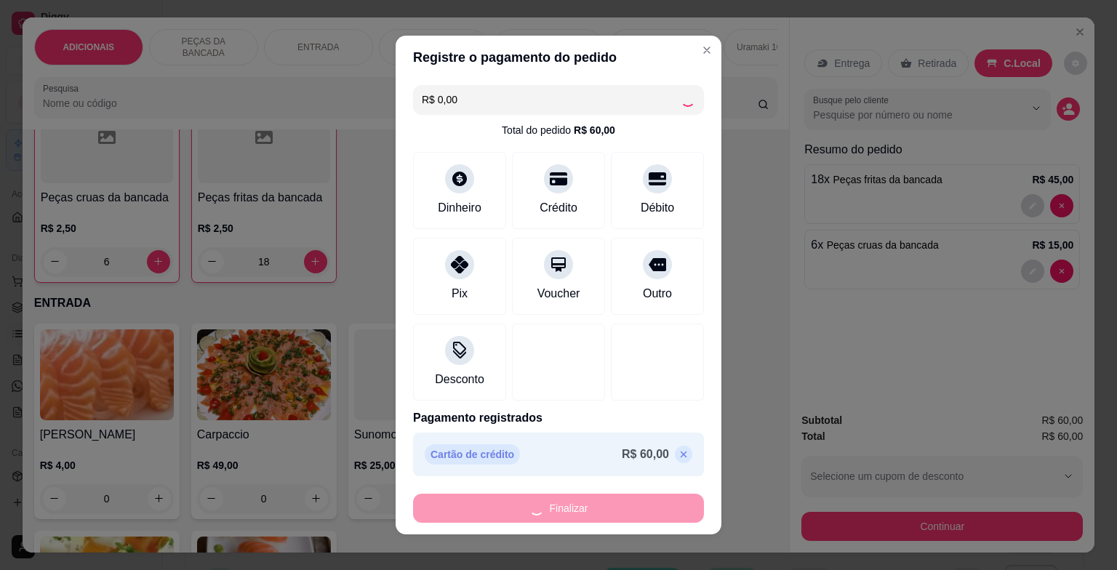
type input "0"
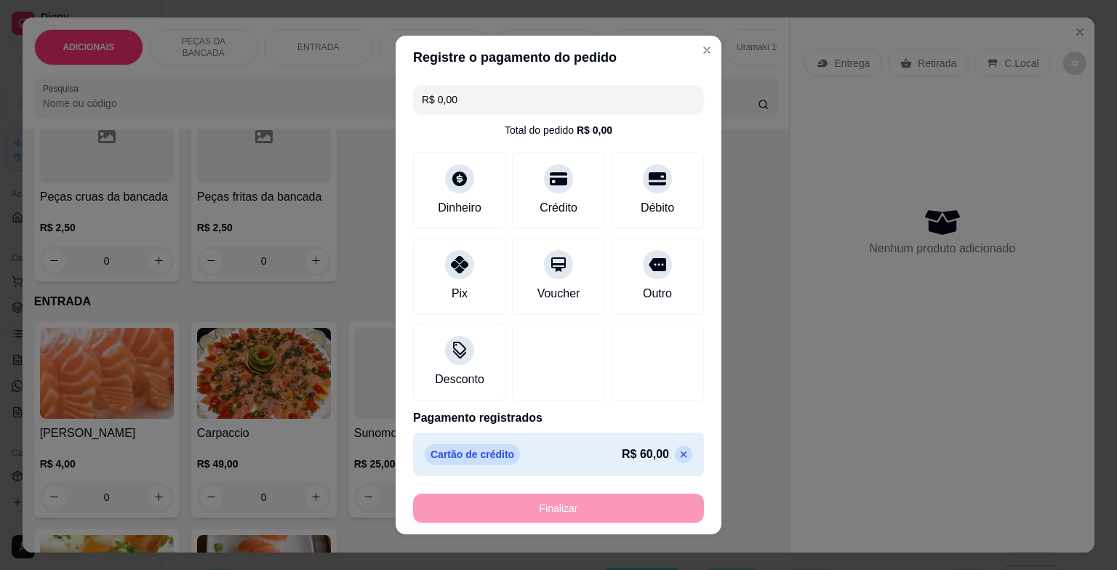
type input "-R$ 60,00"
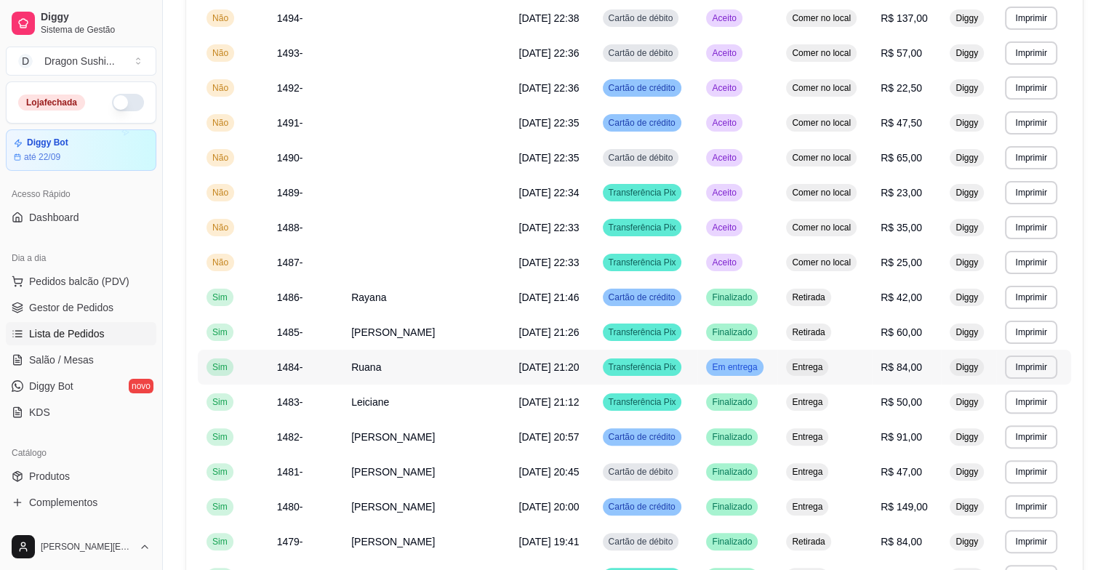
scroll to position [222, 0]
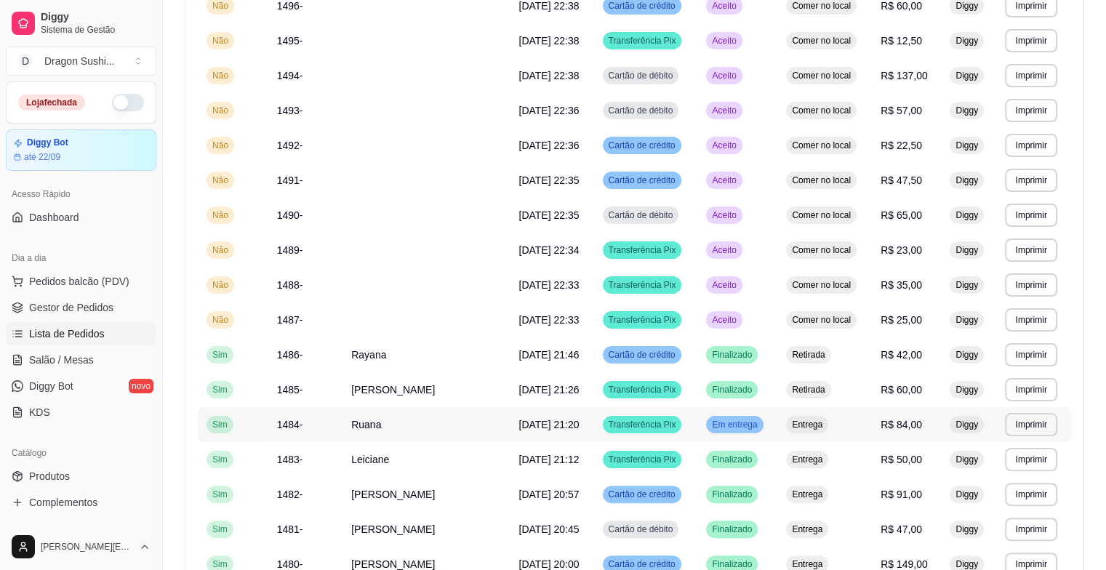
click at [753, 434] on td "Em entrega" at bounding box center [737, 424] width 80 height 35
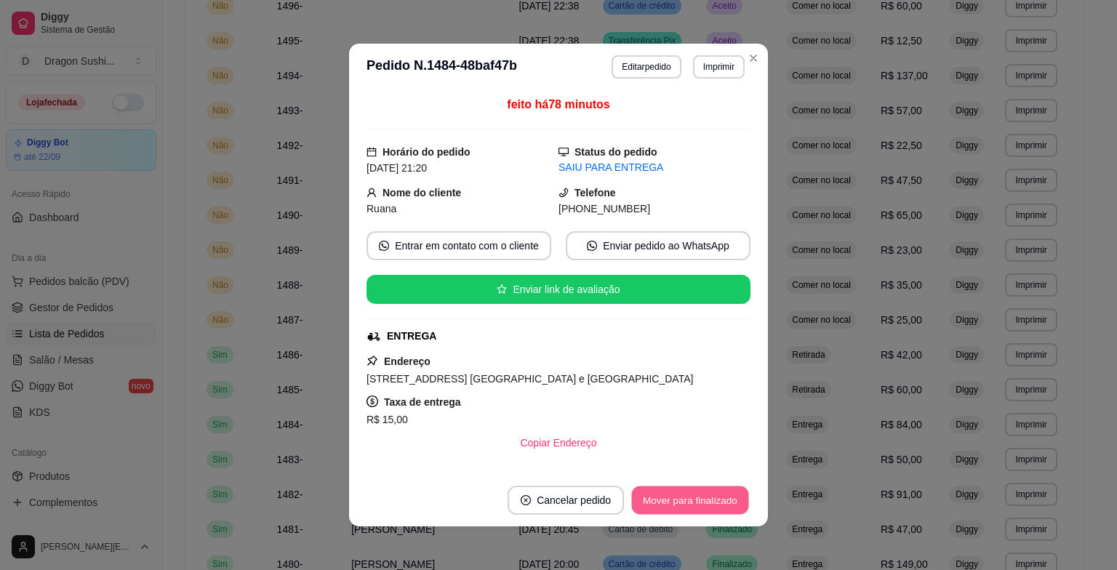
click at [715, 498] on button "Mover para finalizado" at bounding box center [690, 501] width 117 height 28
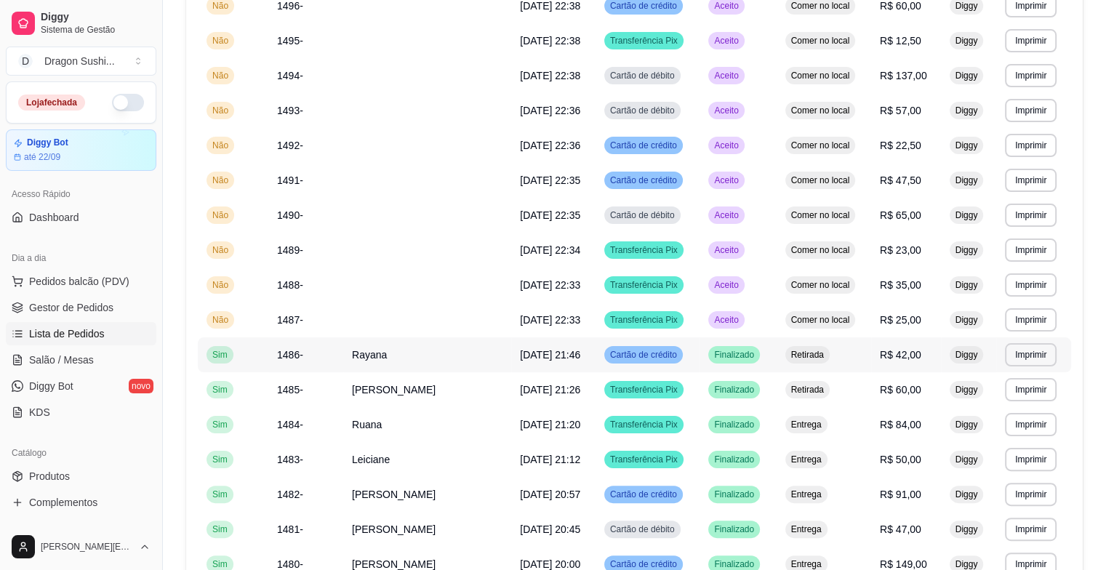
click at [749, 335] on td "Aceito" at bounding box center [738, 320] width 76 height 35
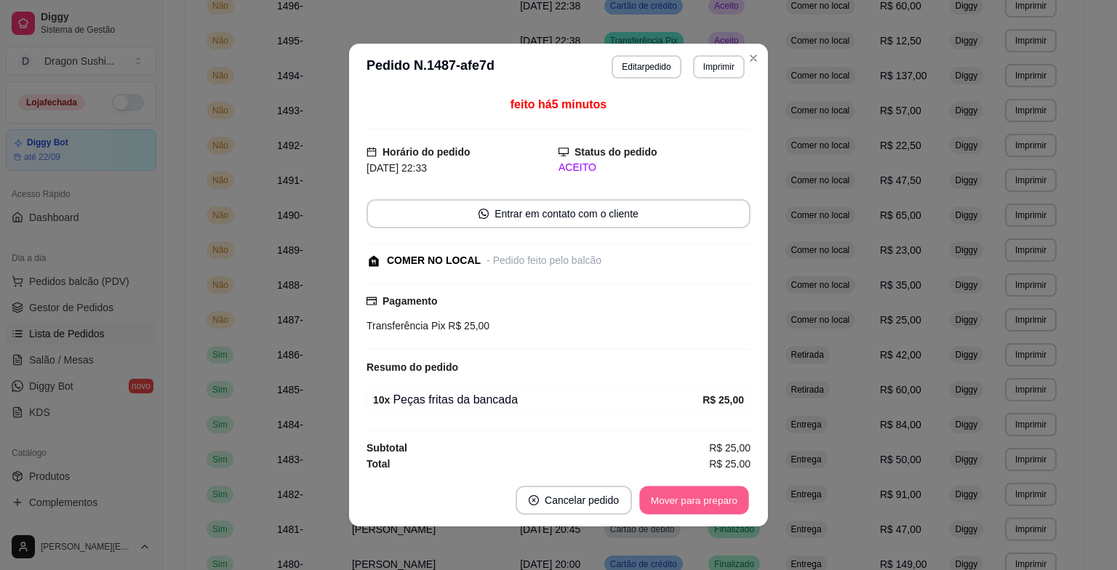
click at [724, 502] on button "Mover para preparo" at bounding box center [693, 501] width 109 height 28
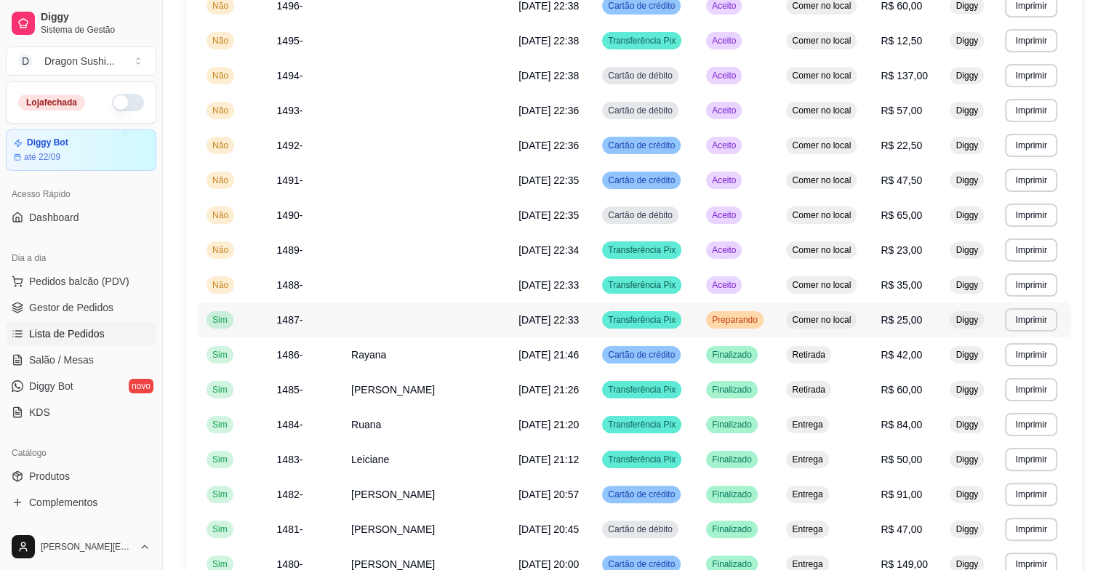
click at [734, 321] on span "Preparando" at bounding box center [735, 320] width 52 height 12
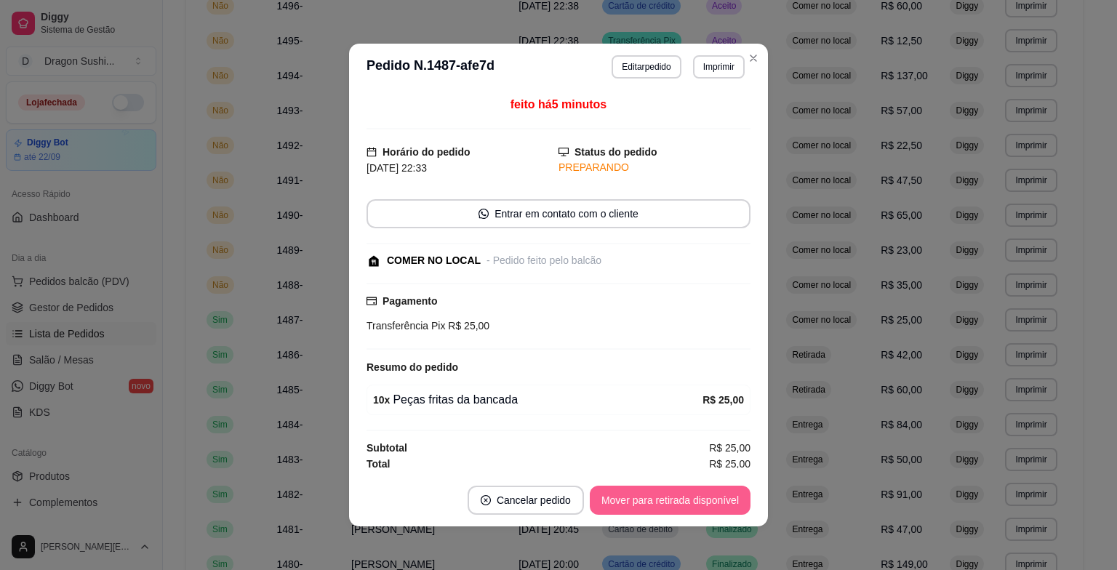
click at [687, 495] on button "Mover para retirada disponível" at bounding box center [670, 500] width 161 height 29
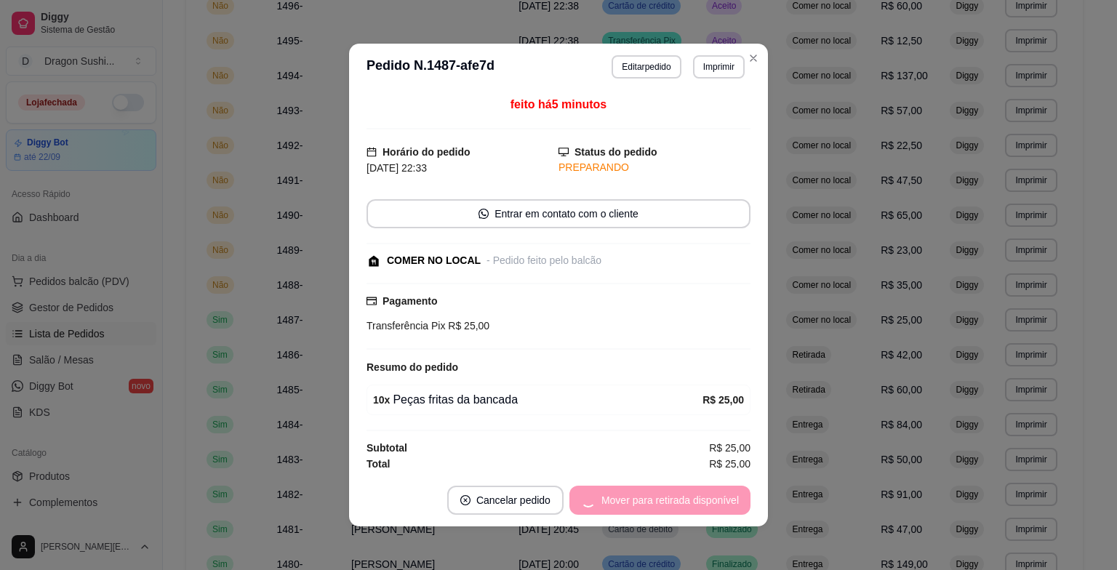
click at [687, 495] on div "Mover para retirada disponível" at bounding box center [659, 500] width 181 height 29
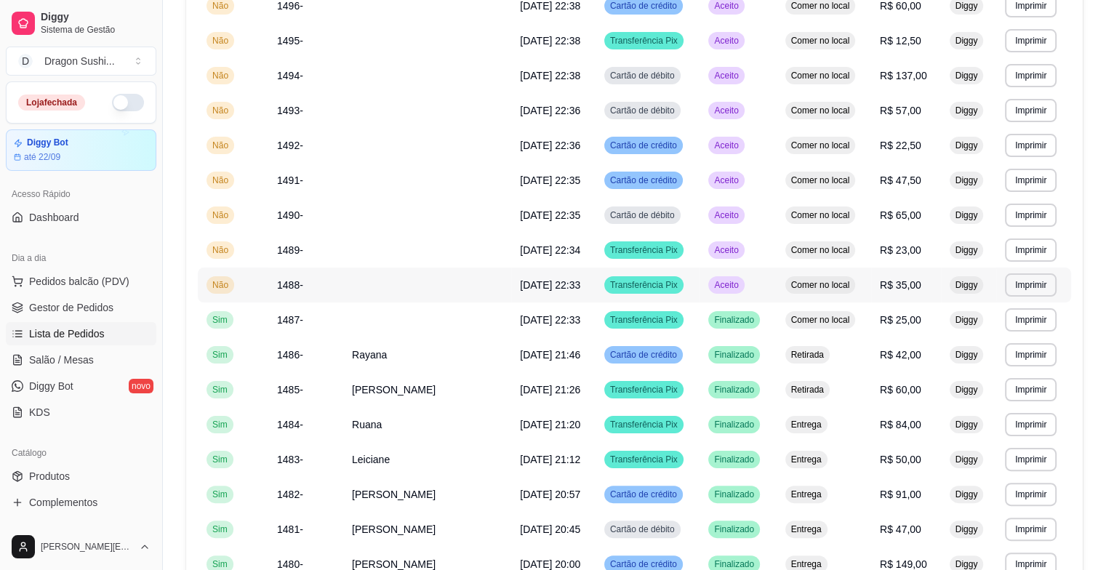
click at [725, 284] on span "Aceito" at bounding box center [726, 285] width 30 height 12
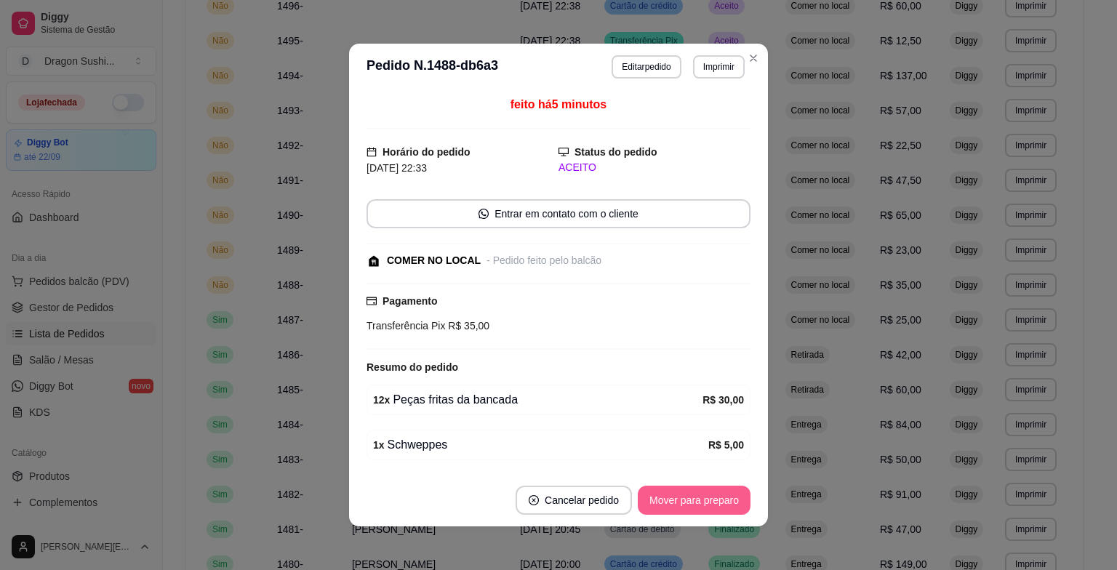
click at [692, 493] on button "Mover para preparo" at bounding box center [694, 500] width 113 height 29
click at [692, 493] on div "Mover para preparo" at bounding box center [683, 500] width 133 height 29
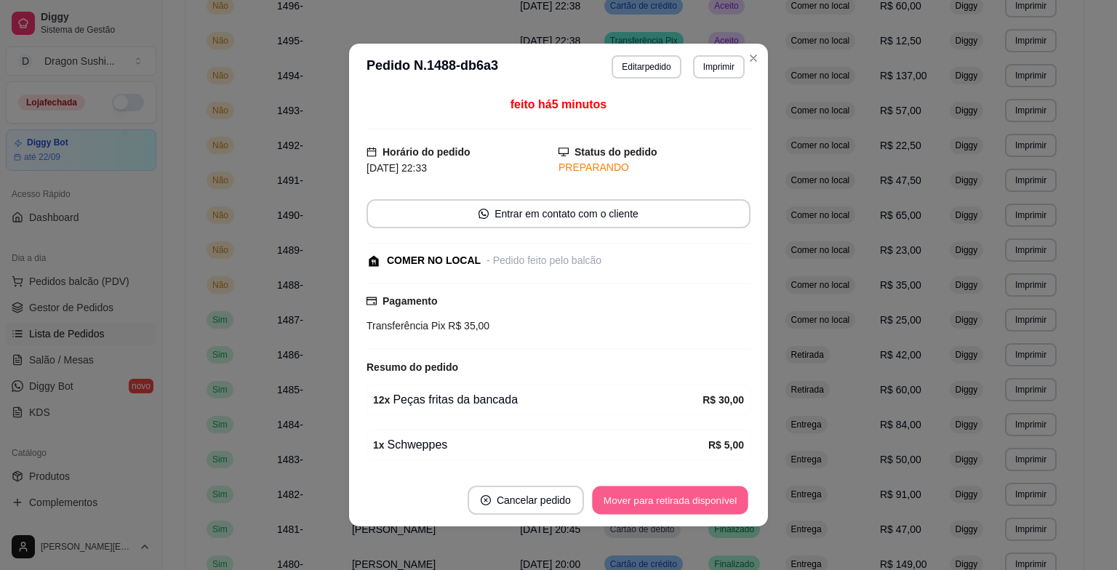
click at [692, 493] on button "Mover para retirada disponível" at bounding box center [670, 501] width 156 height 28
click at [692, 493] on div "Mover para retirada disponível" at bounding box center [670, 500] width 161 height 29
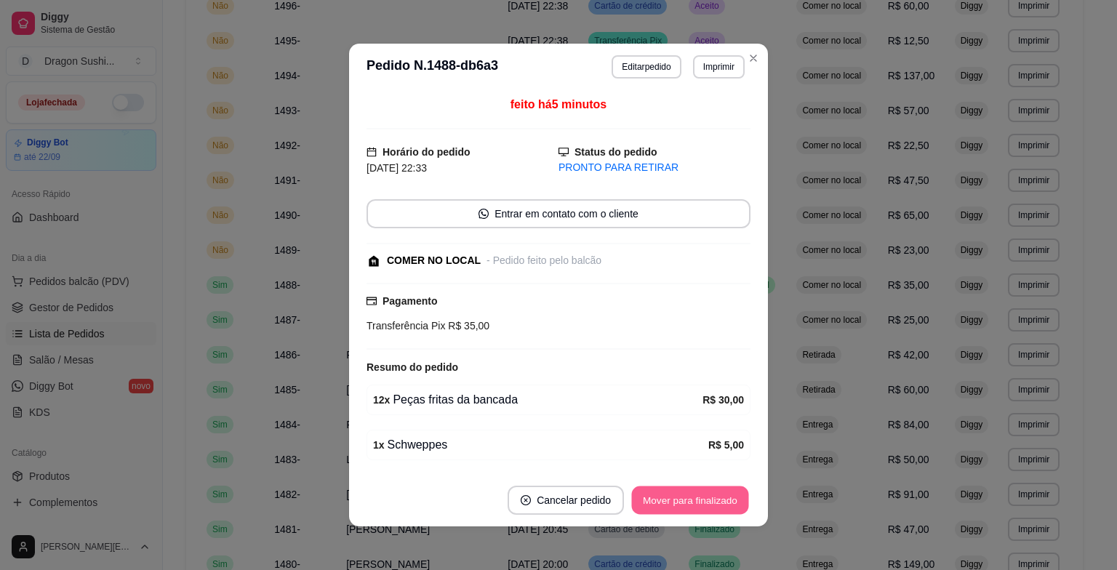
click at [694, 493] on button "Mover para finalizado" at bounding box center [690, 501] width 117 height 28
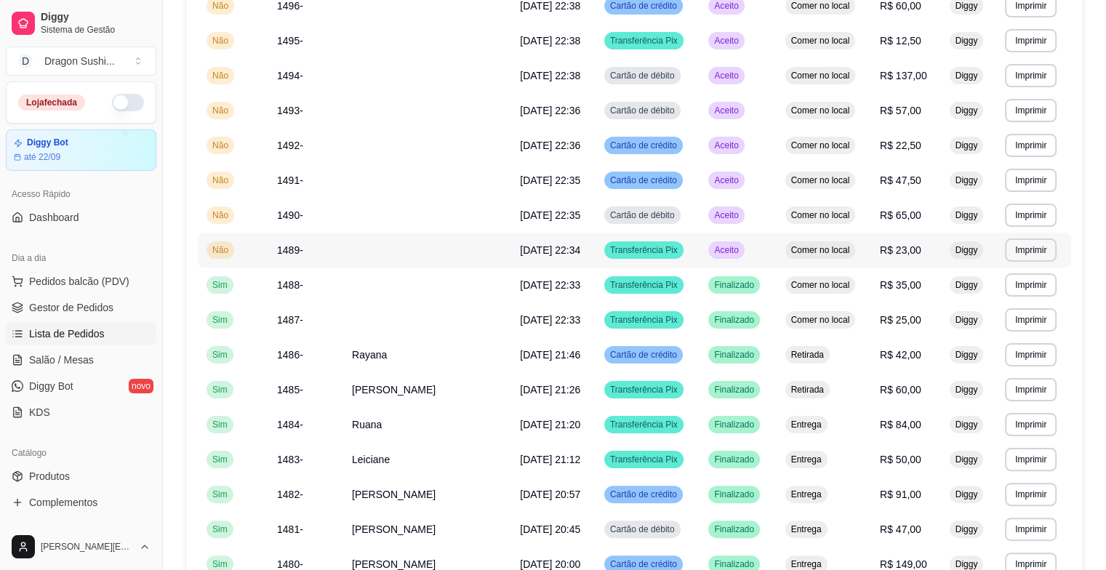
click at [727, 239] on td "Aceito" at bounding box center [738, 250] width 76 height 35
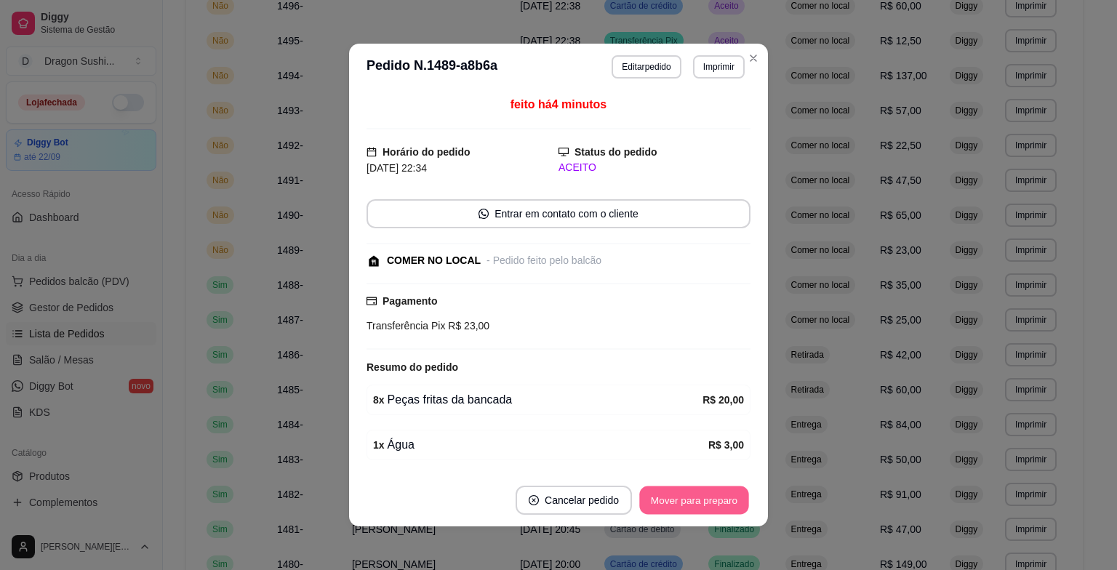
click at [679, 503] on button "Mover para preparo" at bounding box center [693, 501] width 109 height 28
click at [679, 503] on div "Mover para preparo" at bounding box center [694, 500] width 113 height 29
click at [679, 503] on button "Mover para retirada disponível" at bounding box center [670, 501] width 156 height 28
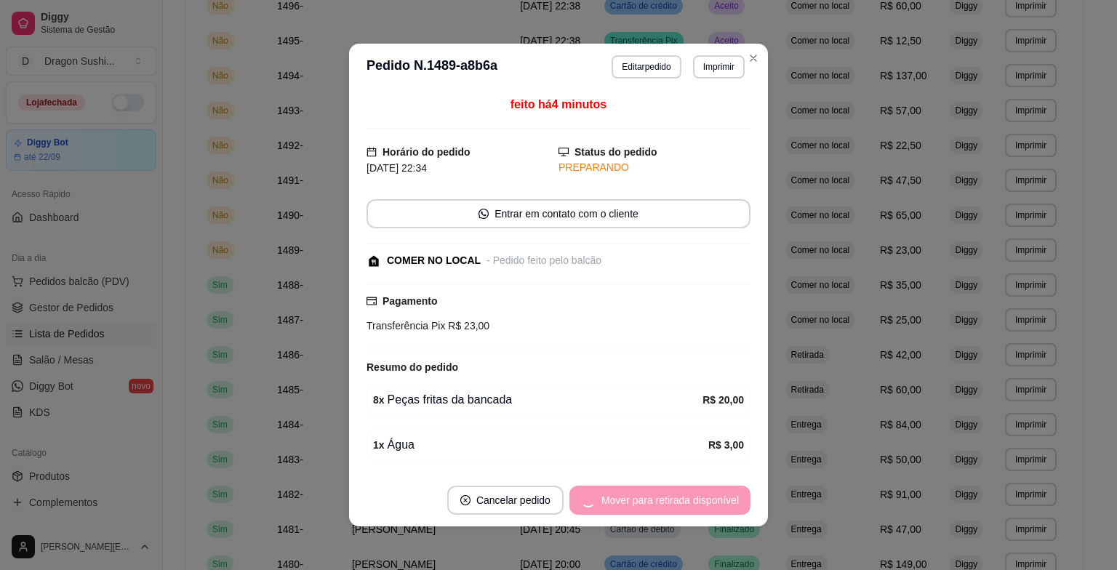
click at [679, 503] on div "Mover para retirada disponível" at bounding box center [659, 500] width 181 height 29
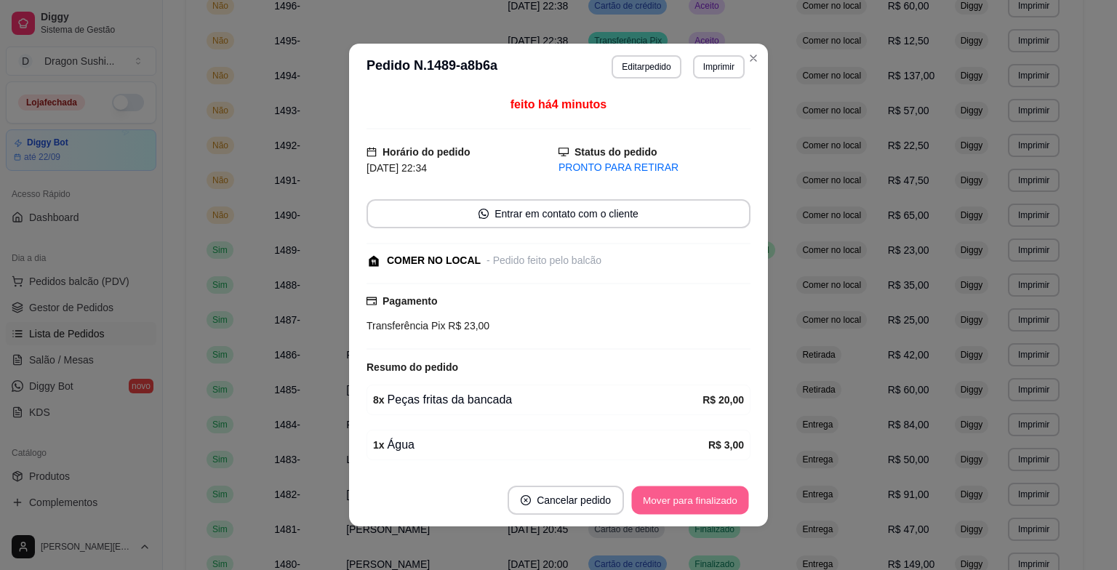
click at [679, 503] on button "Mover para finalizado" at bounding box center [690, 501] width 117 height 28
click at [679, 503] on div "Mover para finalizado" at bounding box center [690, 500] width 121 height 29
click at [679, 503] on div "Mover para finalizado" at bounding box center [679, 500] width 141 height 29
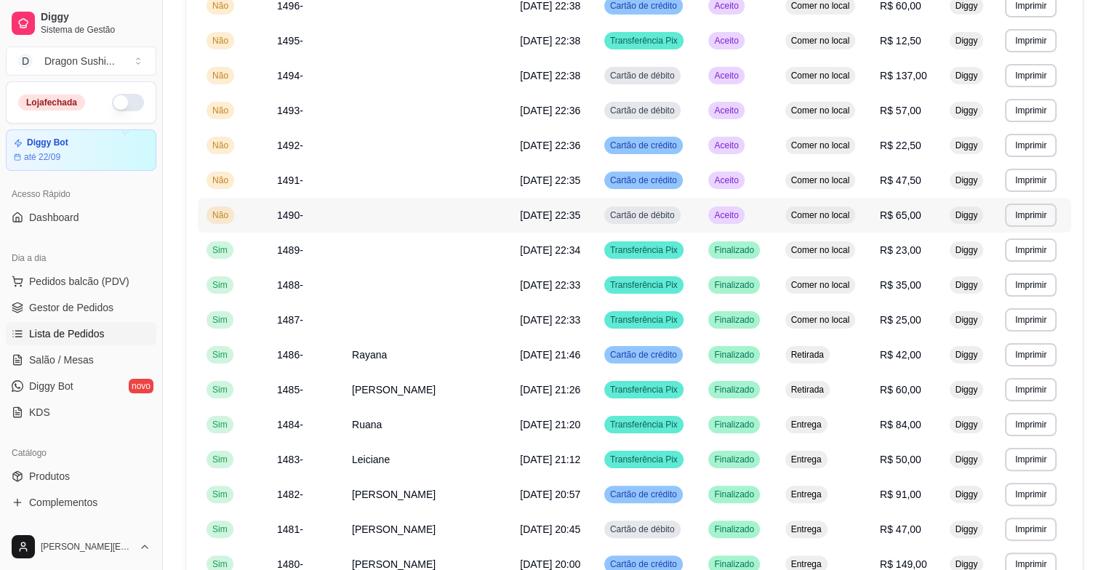
click at [732, 220] on div "Aceito" at bounding box center [726, 215] width 36 height 17
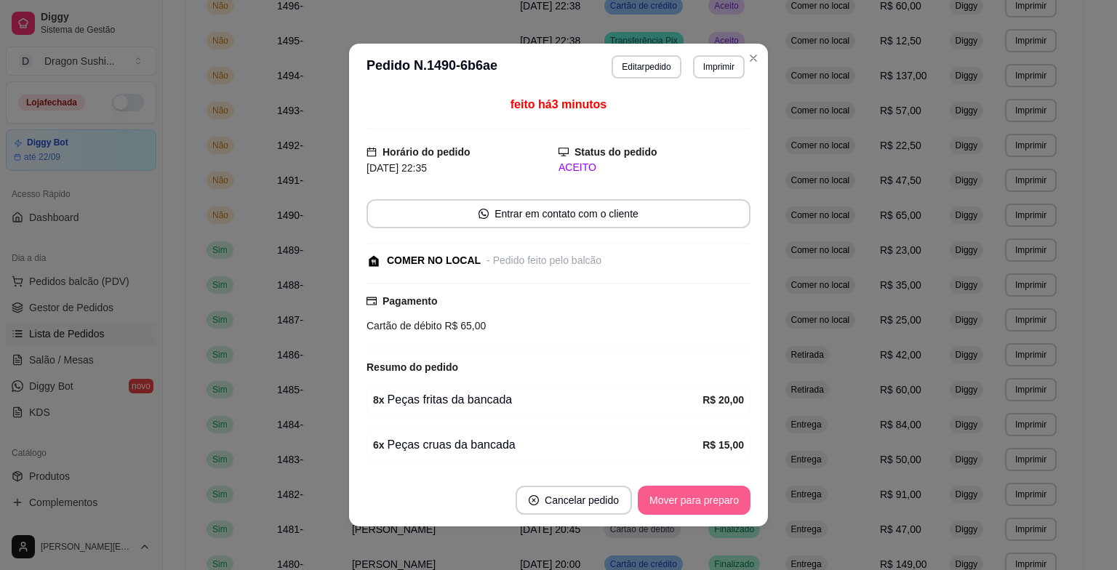
click at [705, 508] on button "Mover para preparo" at bounding box center [694, 500] width 113 height 29
click at [705, 508] on div "Mover para preparo" at bounding box center [683, 500] width 133 height 29
click at [705, 508] on button "Mover para retirada disponível" at bounding box center [670, 501] width 156 height 28
click at [705, 508] on div "Mover para retirada disponível" at bounding box center [670, 500] width 161 height 29
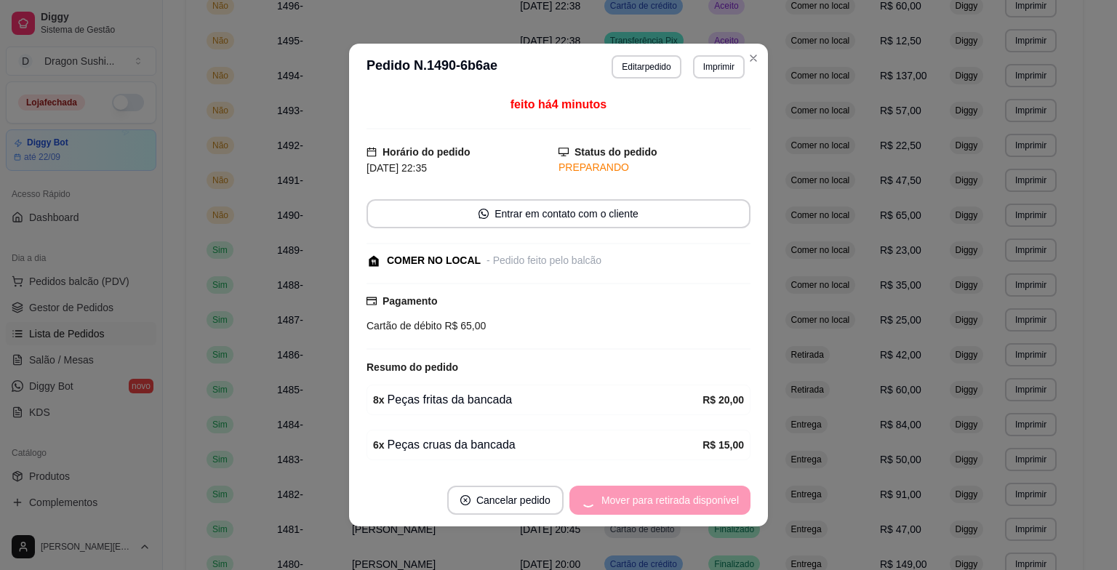
click at [705, 508] on div "Mover para retirada disponível" at bounding box center [659, 500] width 181 height 29
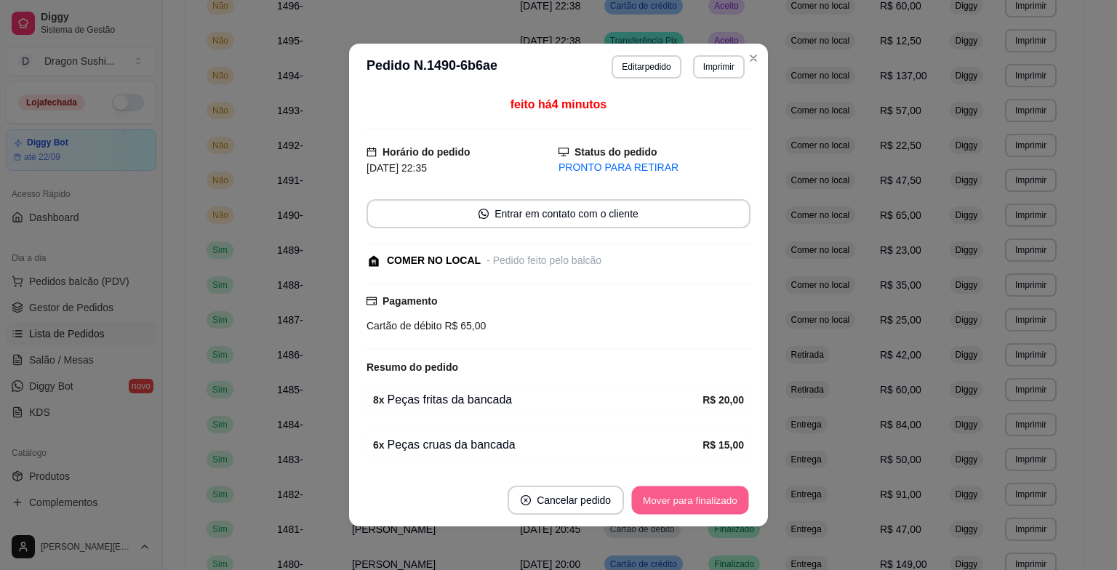
click at [705, 508] on button "Mover para finalizado" at bounding box center [690, 501] width 117 height 28
click at [705, 508] on div "Mover para finalizado" at bounding box center [690, 500] width 121 height 29
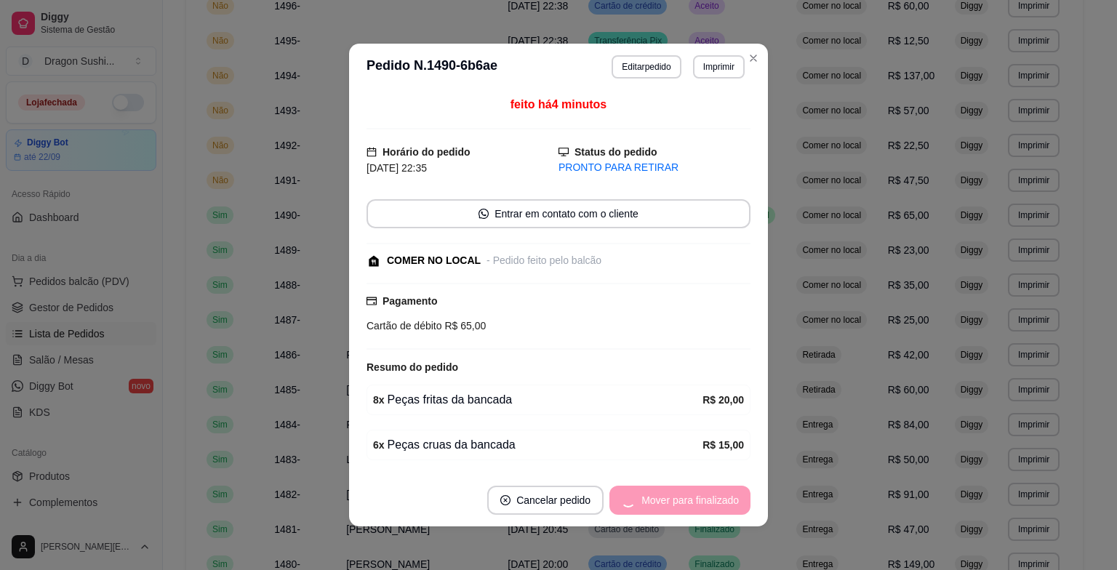
click at [705, 508] on div "Mover para finalizado" at bounding box center [679, 500] width 141 height 29
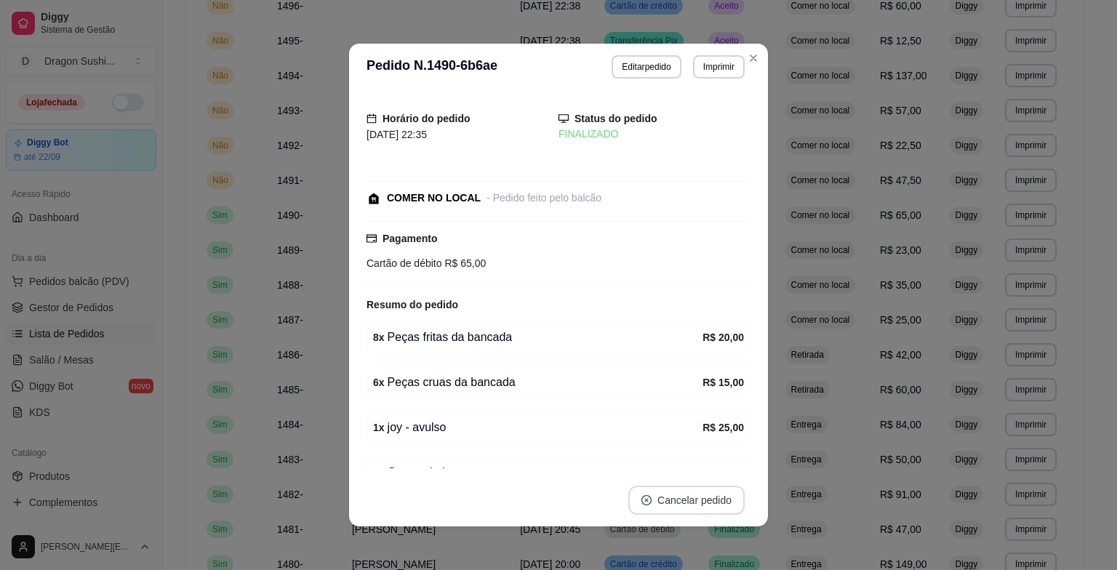
click at [755, 472] on div "Horário do pedido 23/08/2025 22:35 Status do pedido FINALIZADO COMER NO LOCAL -…" at bounding box center [558, 282] width 419 height 384
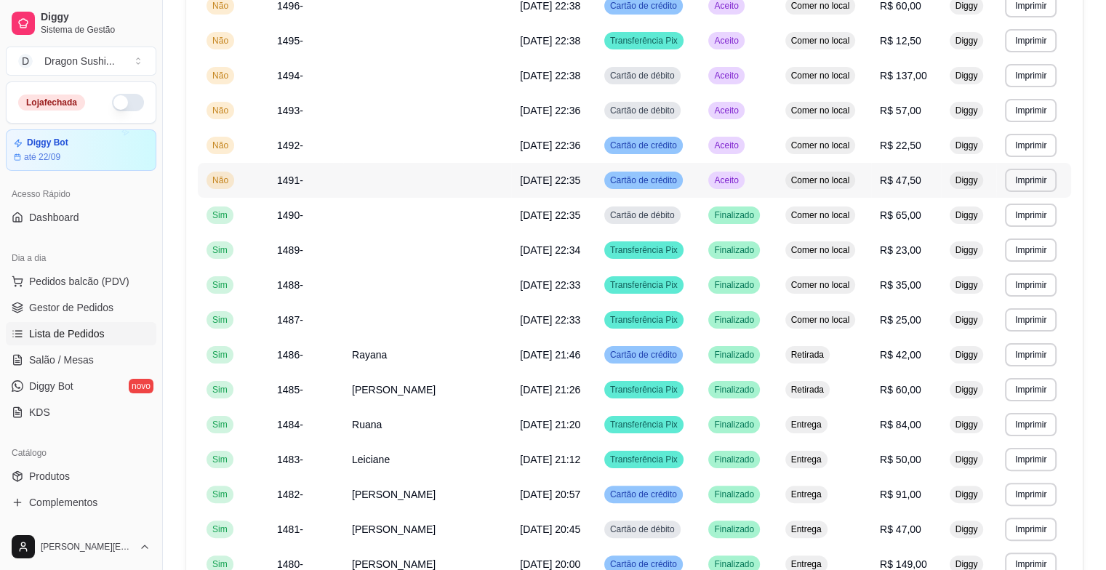
click at [727, 192] on td "Aceito" at bounding box center [738, 180] width 76 height 35
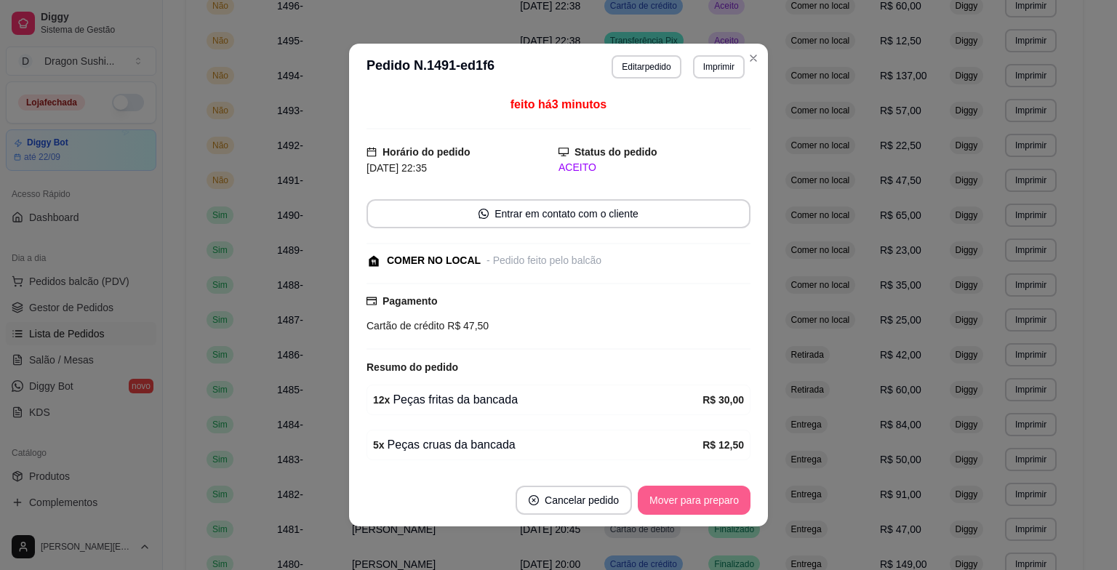
click at [723, 505] on button "Mover para preparo" at bounding box center [694, 500] width 113 height 29
click at [723, 505] on div "Mover para preparo" at bounding box center [683, 500] width 133 height 29
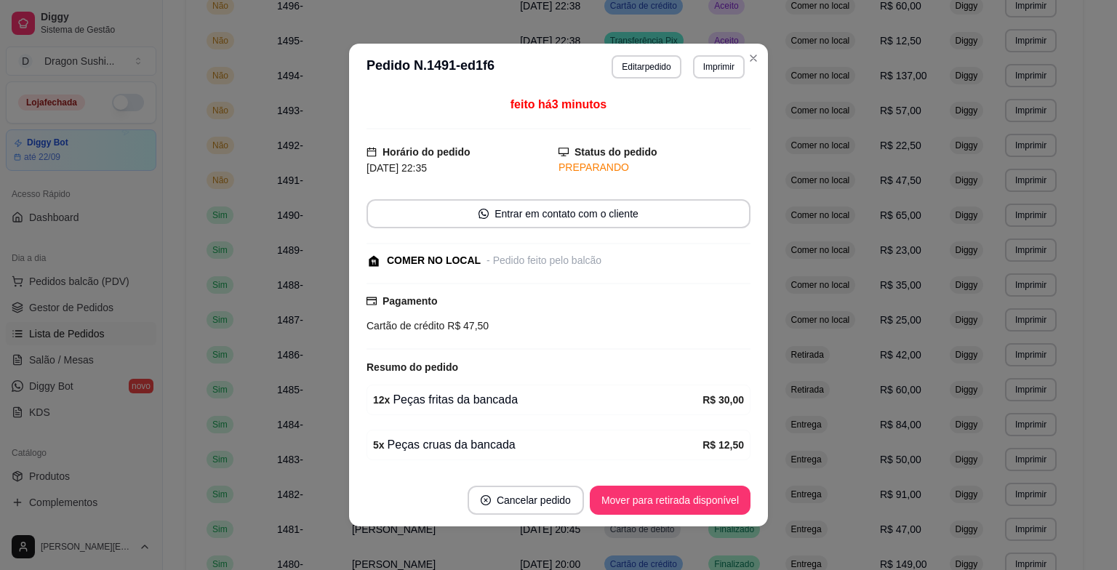
click at [723, 505] on button "Mover para retirada disponível" at bounding box center [670, 500] width 161 height 29
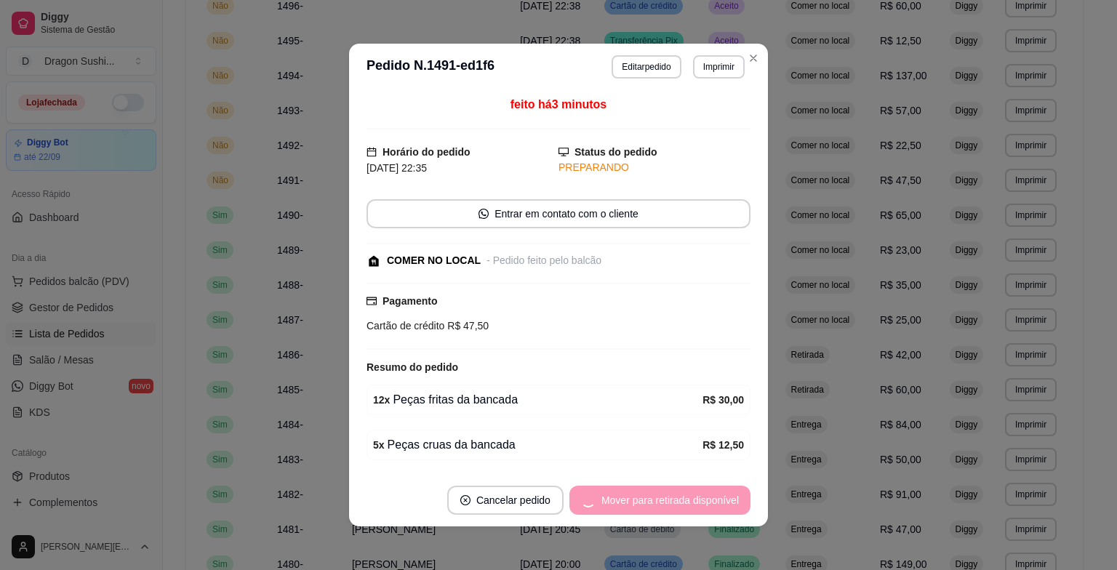
click at [723, 505] on div "Mover para retirada disponível" at bounding box center [659, 500] width 181 height 29
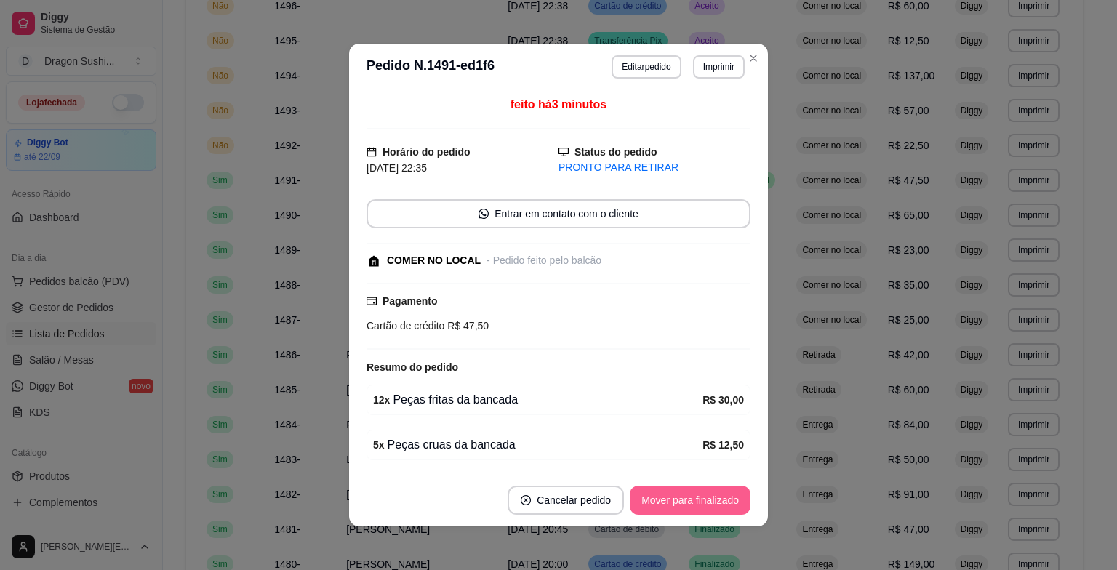
click at [721, 505] on button "Mover para finalizado" at bounding box center [690, 500] width 121 height 29
click at [721, 505] on div "Mover para finalizado" at bounding box center [679, 500] width 141 height 29
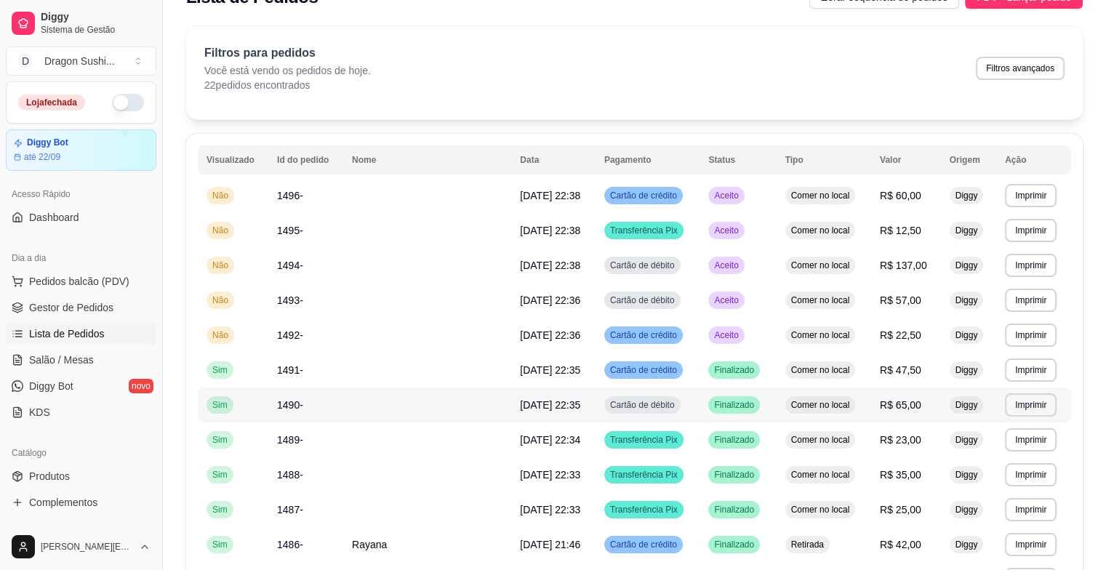
scroll to position [4, 0]
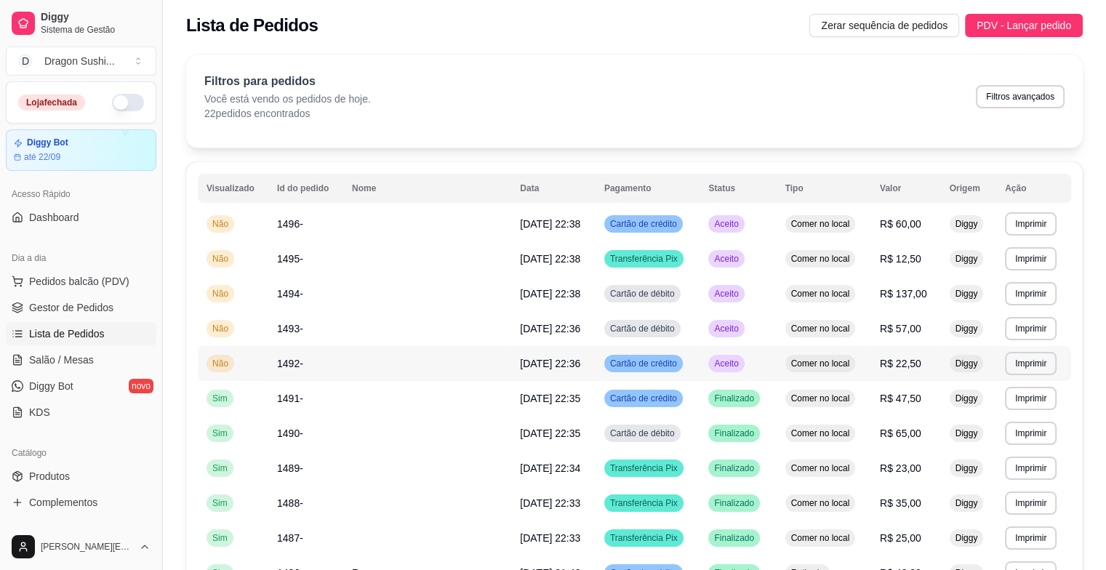
click at [729, 361] on span "Aceito" at bounding box center [726, 364] width 30 height 12
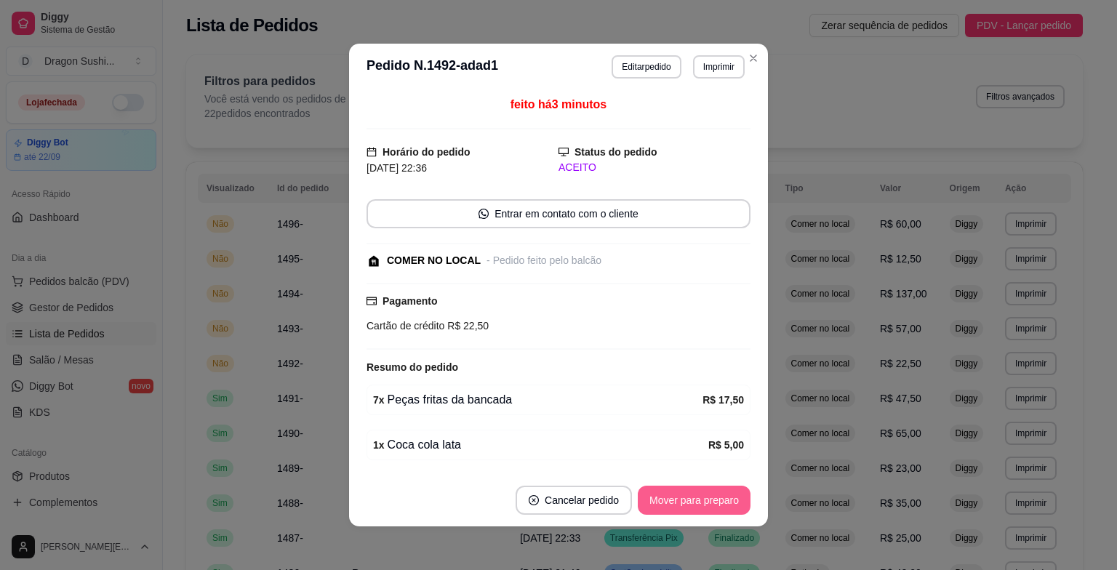
click at [705, 499] on button "Mover para preparo" at bounding box center [694, 500] width 113 height 29
click at [705, 499] on div "Mover para preparo" at bounding box center [683, 500] width 133 height 29
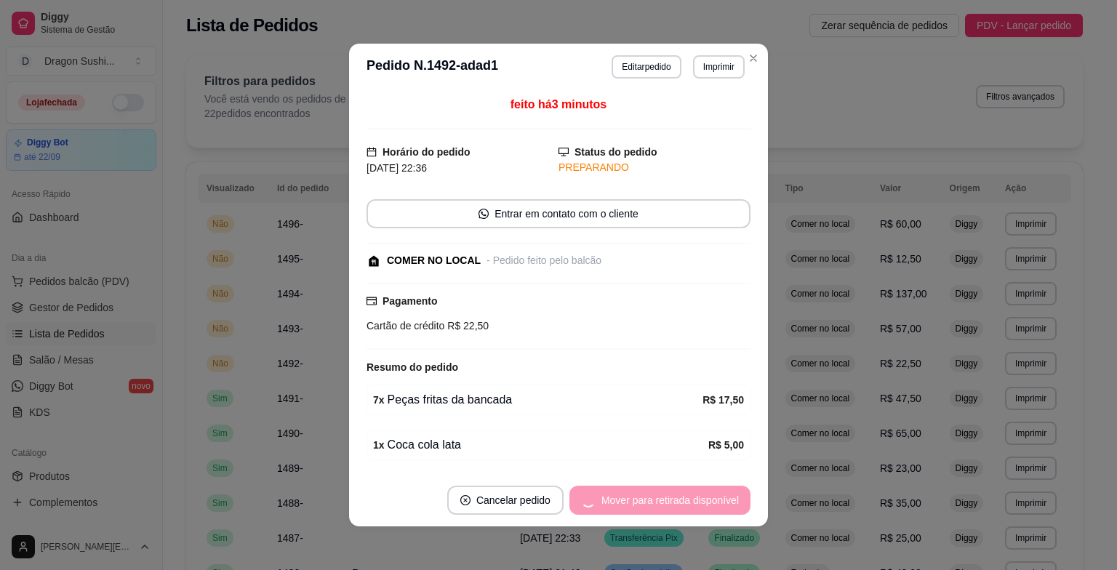
click at [705, 499] on div "Mover para retirada disponível" at bounding box center [659, 500] width 181 height 29
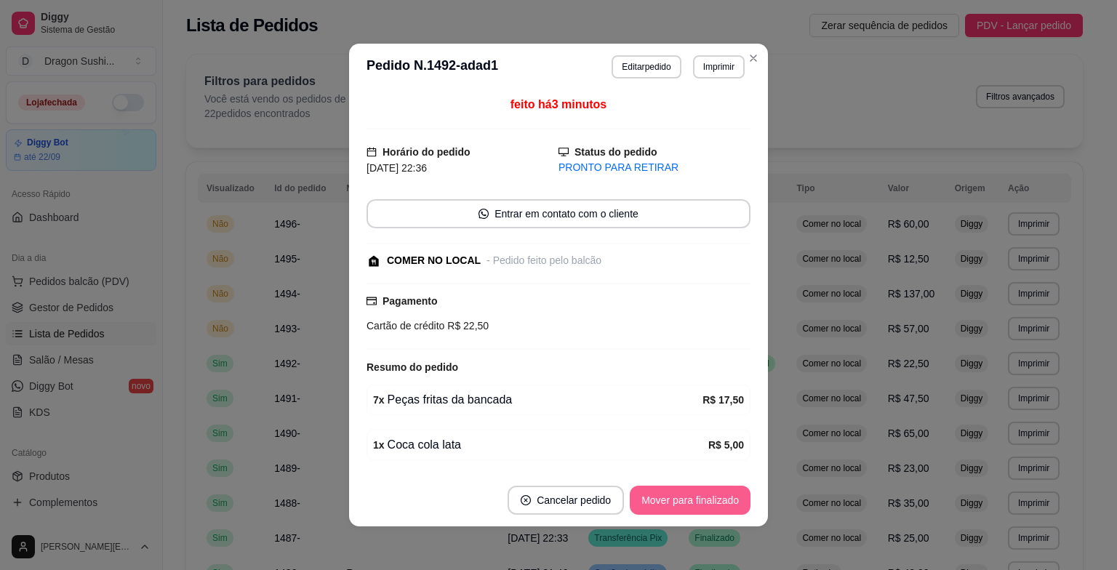
click at [705, 499] on button "Mover para finalizado" at bounding box center [690, 500] width 121 height 29
click at [705, 499] on div "Mover para finalizado" at bounding box center [679, 500] width 141 height 29
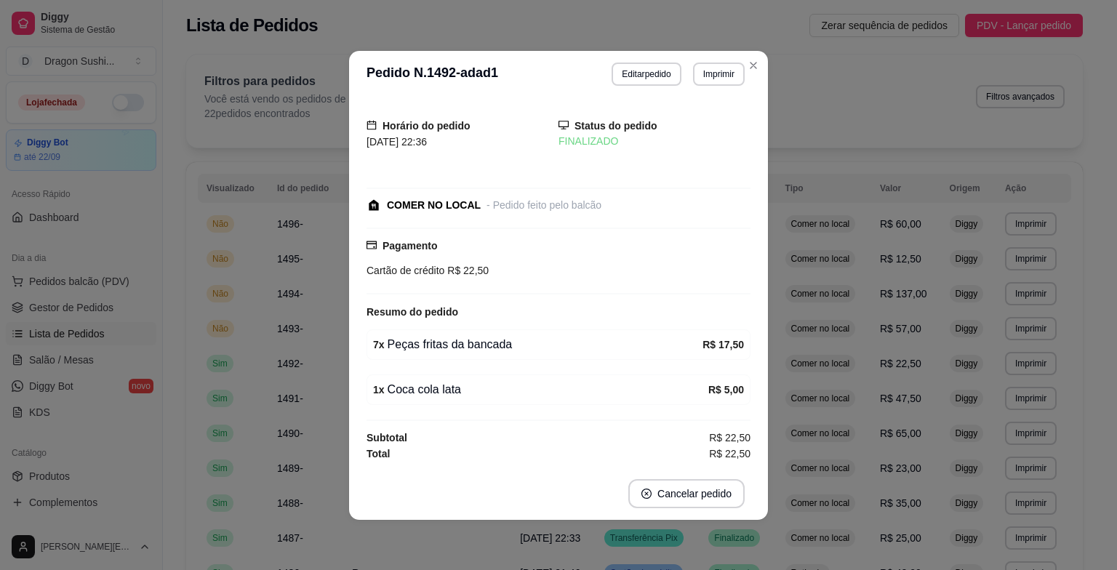
click at [751, 473] on footer "Cancelar pedido" at bounding box center [558, 494] width 419 height 52
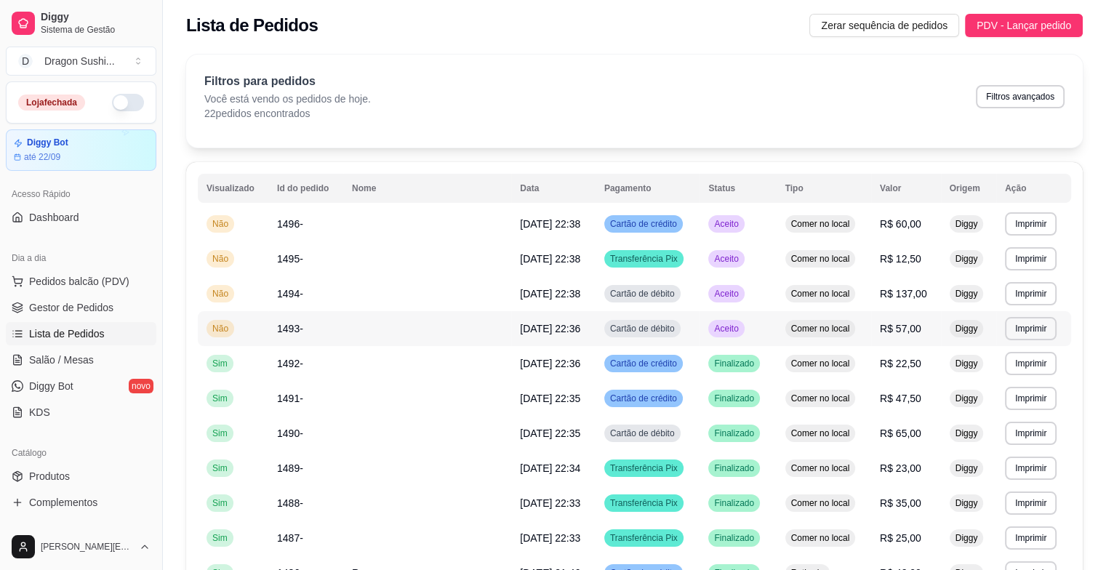
click at [714, 315] on td "Aceito" at bounding box center [738, 328] width 76 height 35
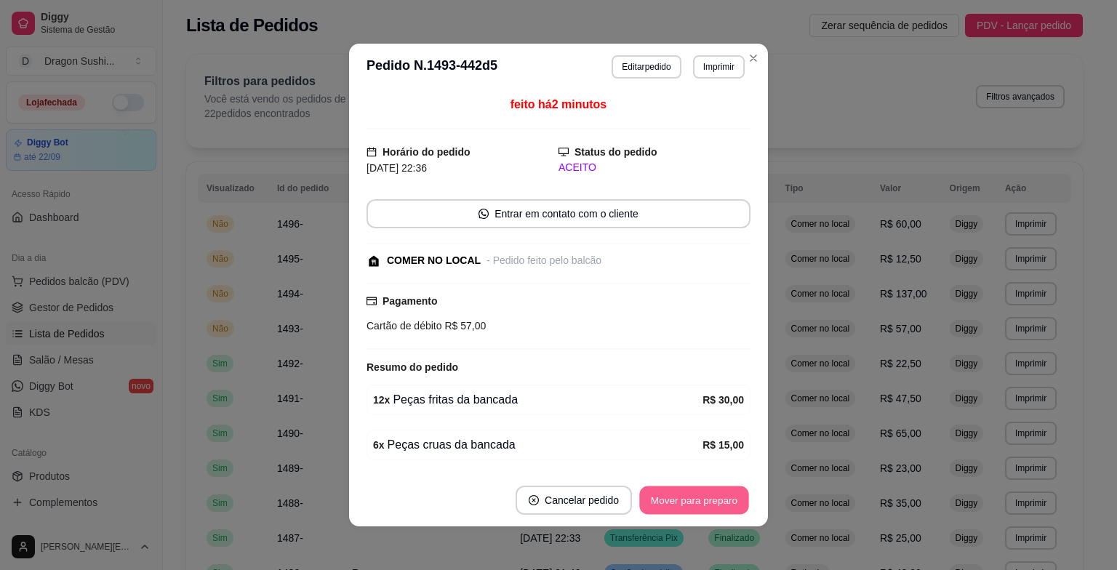
click at [702, 505] on button "Mover para preparo" at bounding box center [693, 501] width 109 height 28
click at [702, 505] on div "Mover para preparo" at bounding box center [694, 500] width 113 height 29
click at [702, 505] on button "Mover para retirada disponível" at bounding box center [670, 501] width 156 height 28
click at [702, 505] on div "Mover para retirada disponível" at bounding box center [670, 500] width 161 height 29
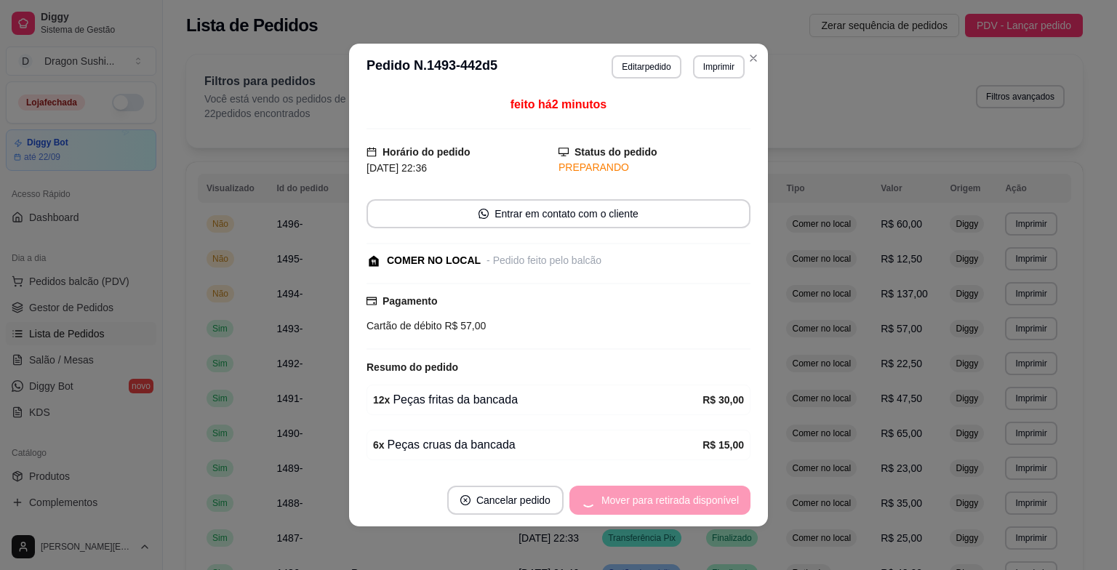
click at [702, 505] on div "Mover para retirada disponível" at bounding box center [659, 500] width 181 height 29
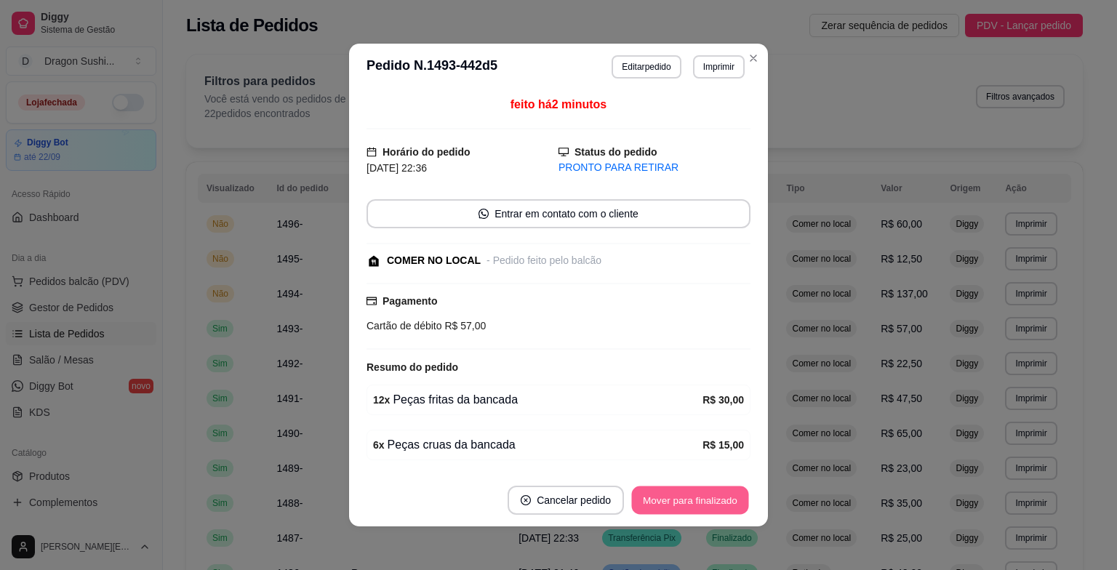
click at [702, 505] on button "Mover para finalizado" at bounding box center [690, 501] width 117 height 28
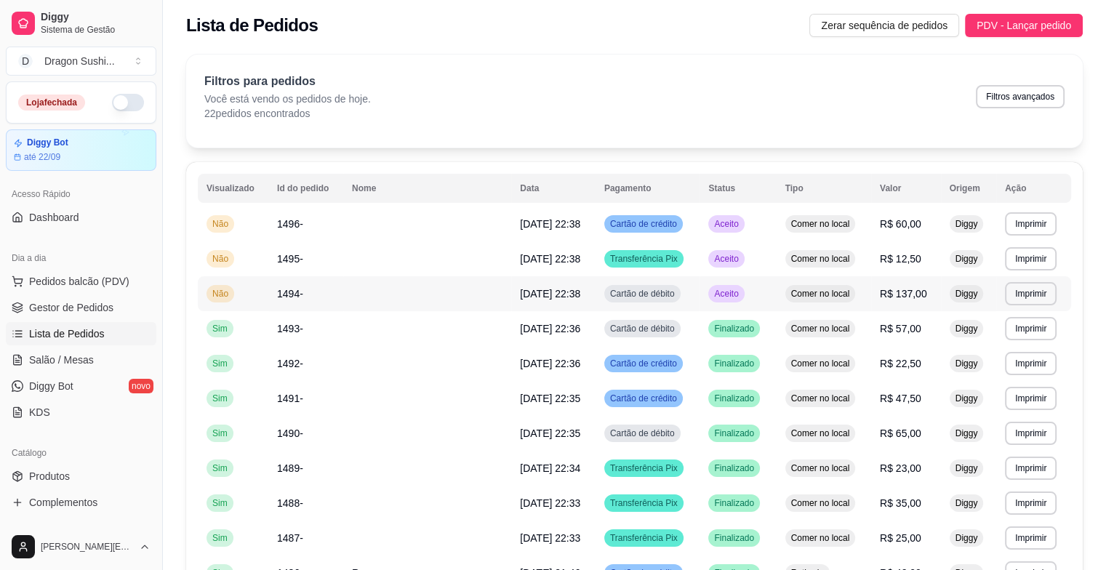
click at [733, 295] on span "Aceito" at bounding box center [726, 294] width 30 height 12
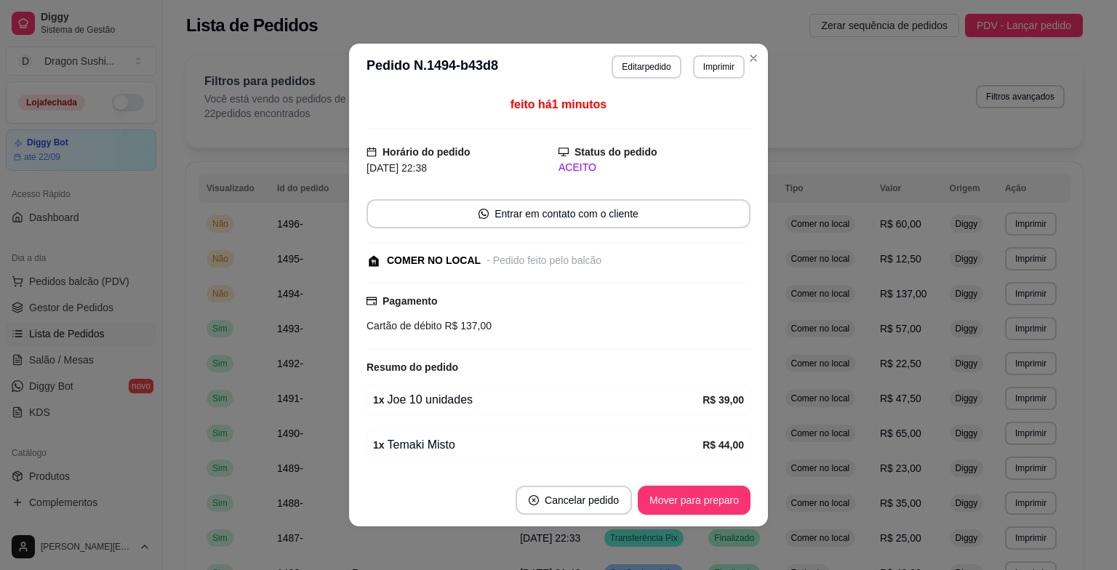
click at [685, 483] on footer "Cancelar pedido Mover para preparo" at bounding box center [558, 500] width 419 height 52
click at [684, 489] on button "Mover para preparo" at bounding box center [693, 501] width 109 height 28
click at [684, 489] on div "Mover para preparo" at bounding box center [694, 500] width 113 height 29
click at [684, 489] on div "Mover para preparo" at bounding box center [683, 500] width 133 height 29
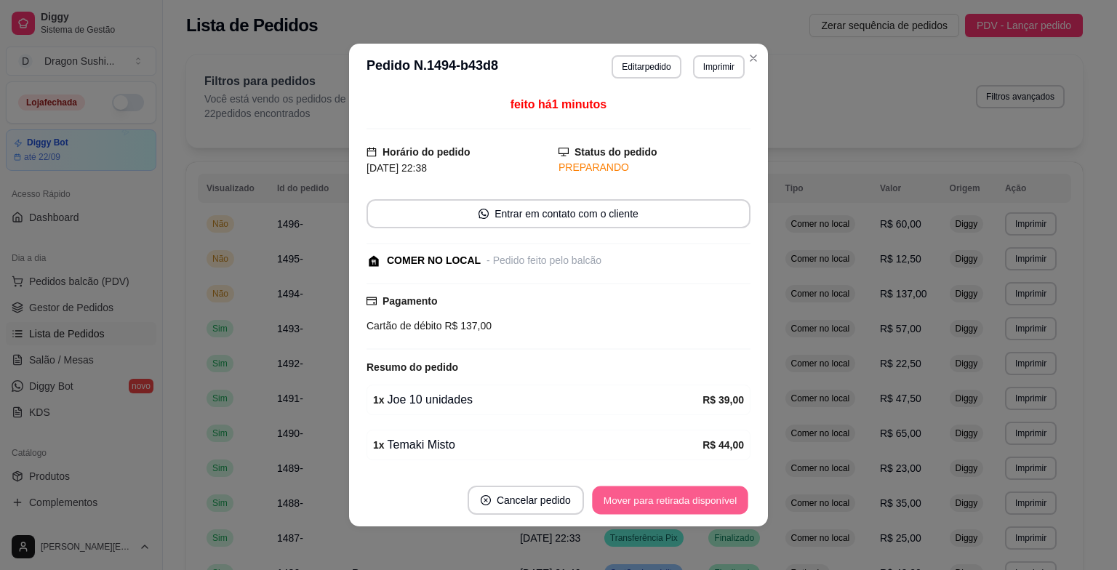
click at [684, 489] on button "Mover para retirada disponível" at bounding box center [670, 501] width 156 height 28
click at [684, 489] on div "Mover para retirada disponível" at bounding box center [670, 500] width 161 height 29
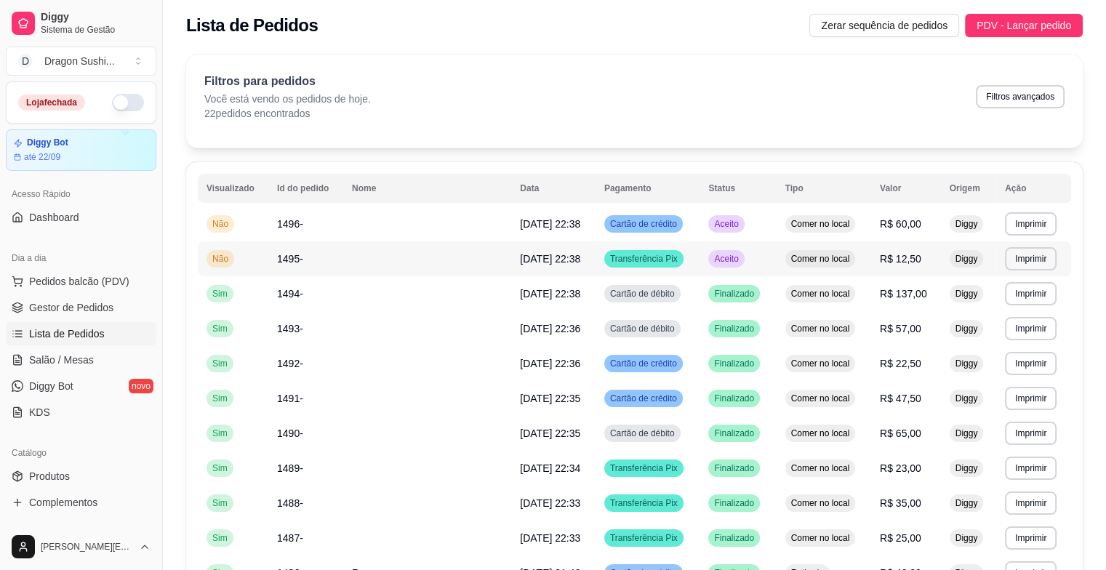
click at [751, 258] on td "Aceito" at bounding box center [738, 258] width 76 height 35
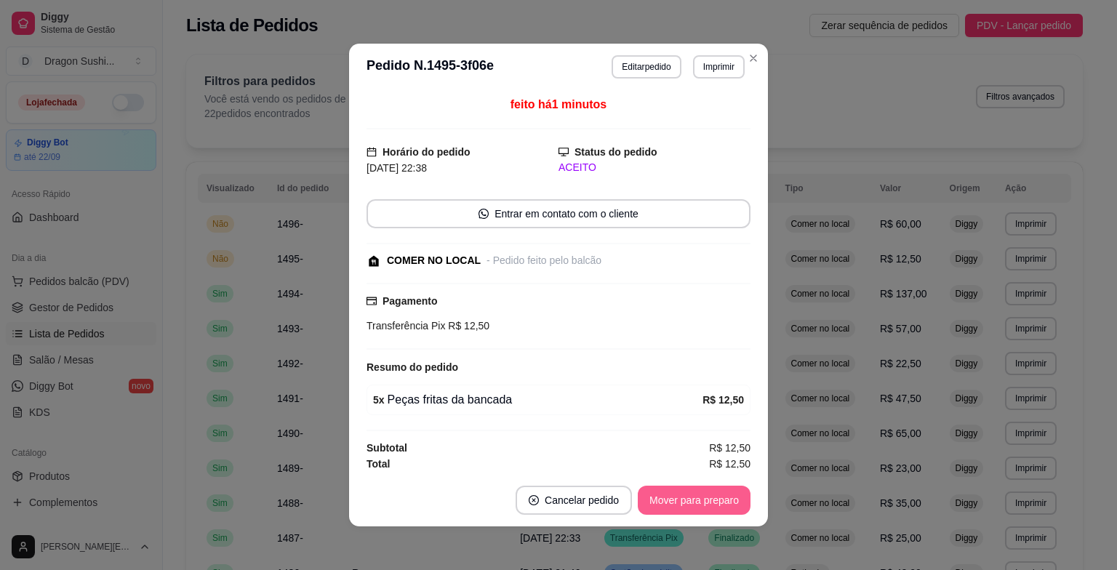
click at [701, 500] on button "Mover para preparo" at bounding box center [694, 500] width 113 height 29
click at [701, 500] on div "Mover para preparo" at bounding box center [683, 500] width 133 height 29
click at [701, 500] on button "Mover para retirada disponível" at bounding box center [670, 500] width 161 height 29
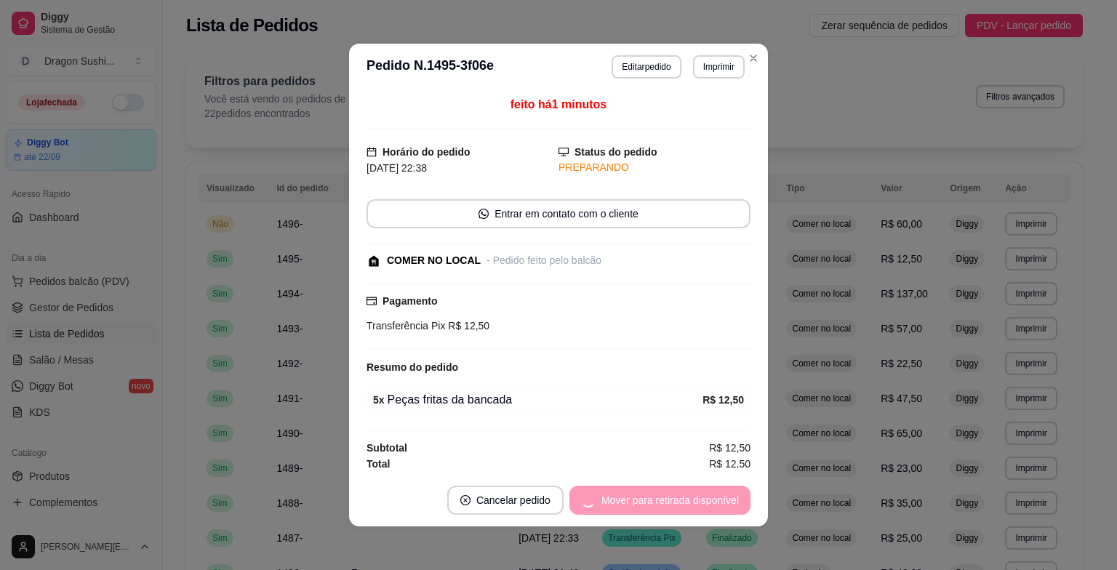
click at [701, 500] on div "Mover para retirada disponível" at bounding box center [659, 500] width 181 height 29
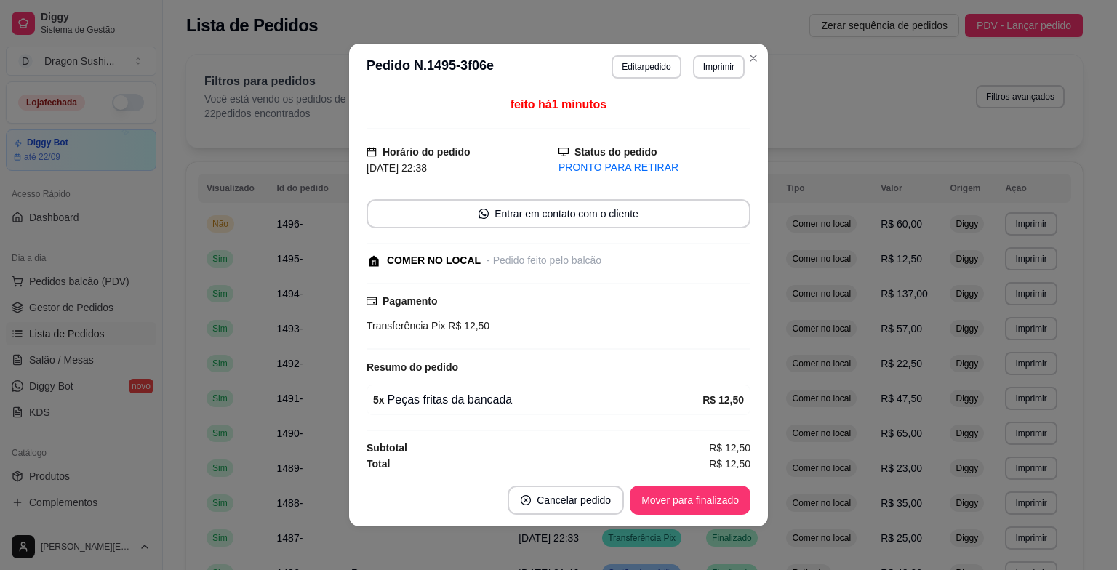
click at [701, 500] on button "Mover para finalizado" at bounding box center [690, 500] width 121 height 29
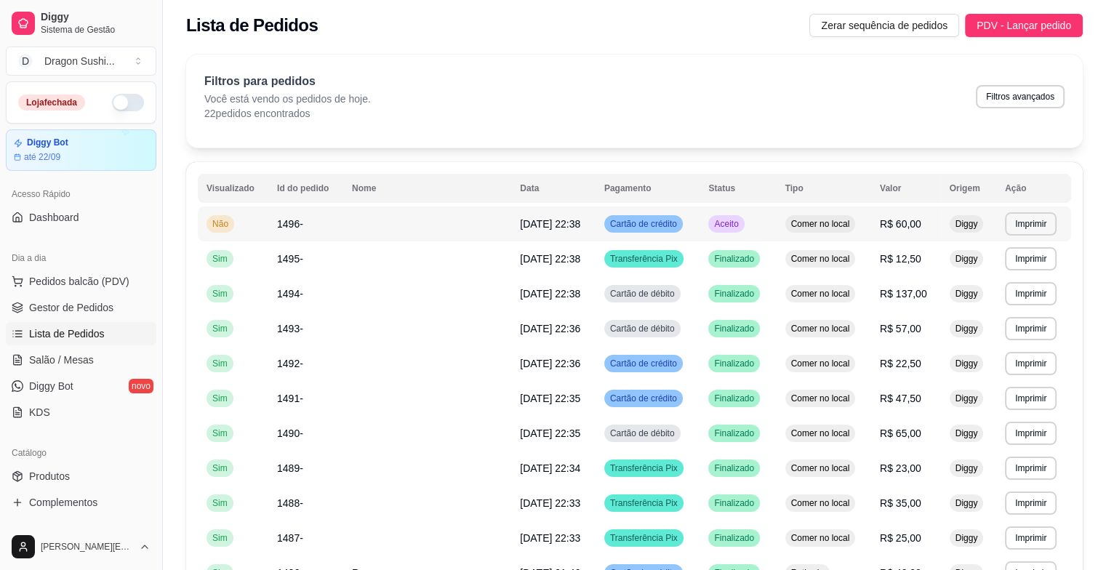
click at [744, 236] on td "Aceito" at bounding box center [738, 224] width 76 height 35
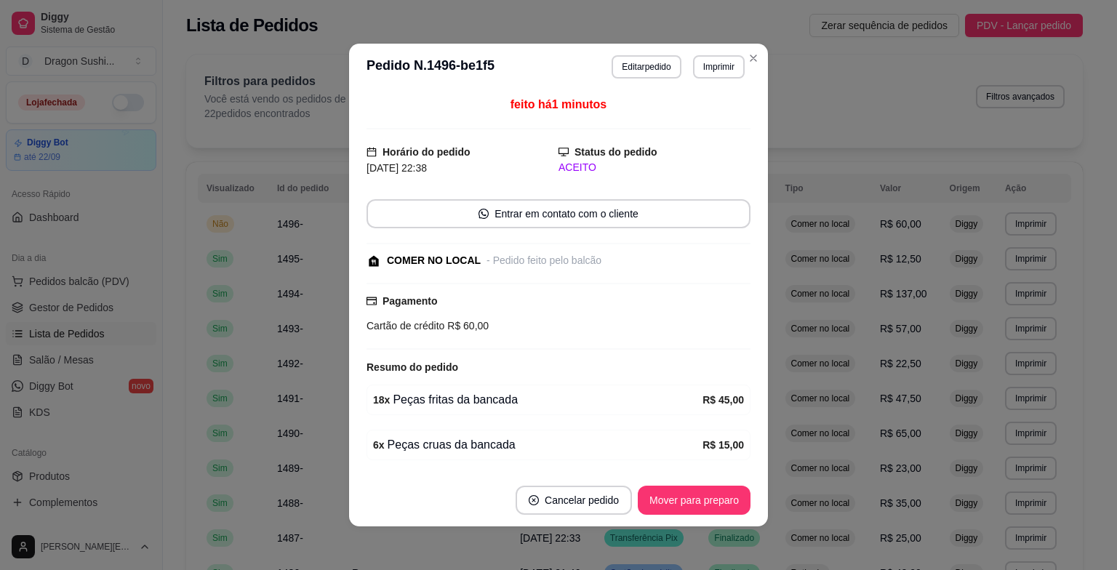
click at [722, 494] on button "Mover para preparo" at bounding box center [694, 500] width 113 height 29
click at [722, 494] on div "Mover para preparo" at bounding box center [683, 500] width 133 height 29
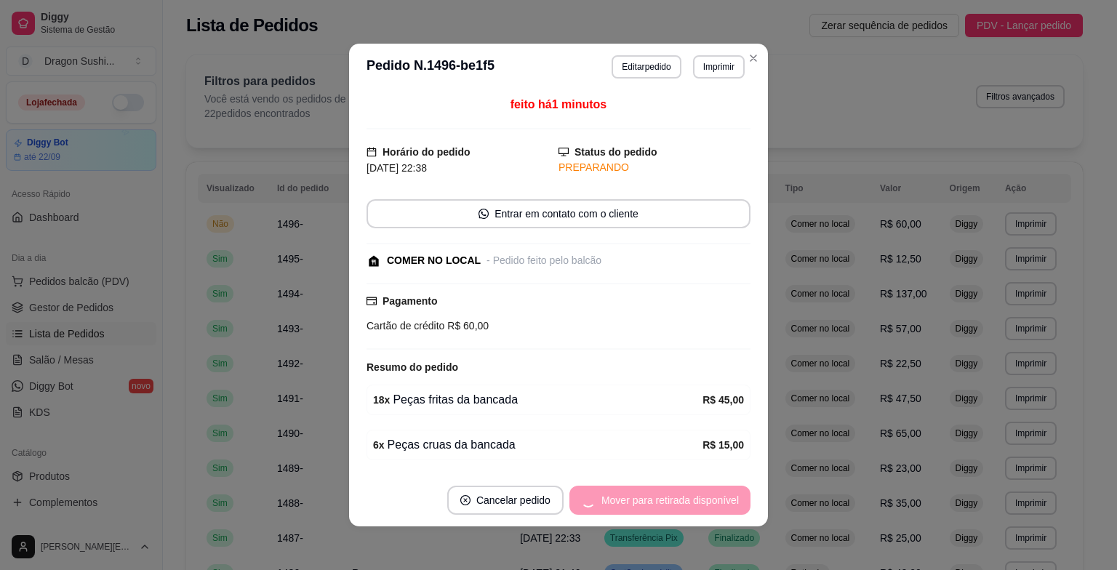
click at [722, 494] on div "Mover para retirada disponível" at bounding box center [659, 500] width 181 height 29
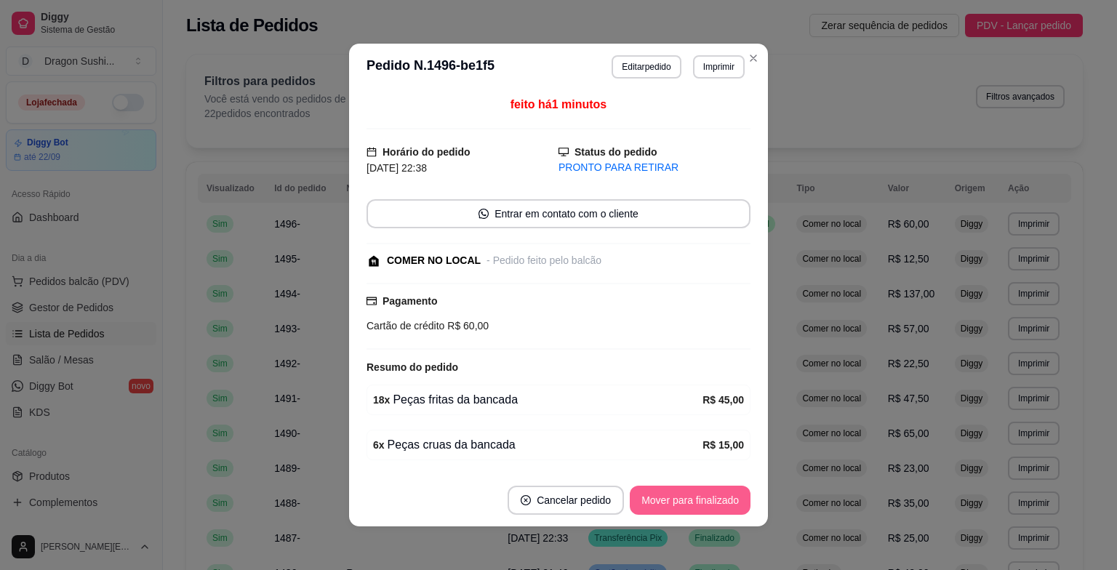
click at [722, 493] on button "Mover para finalizado" at bounding box center [690, 500] width 121 height 29
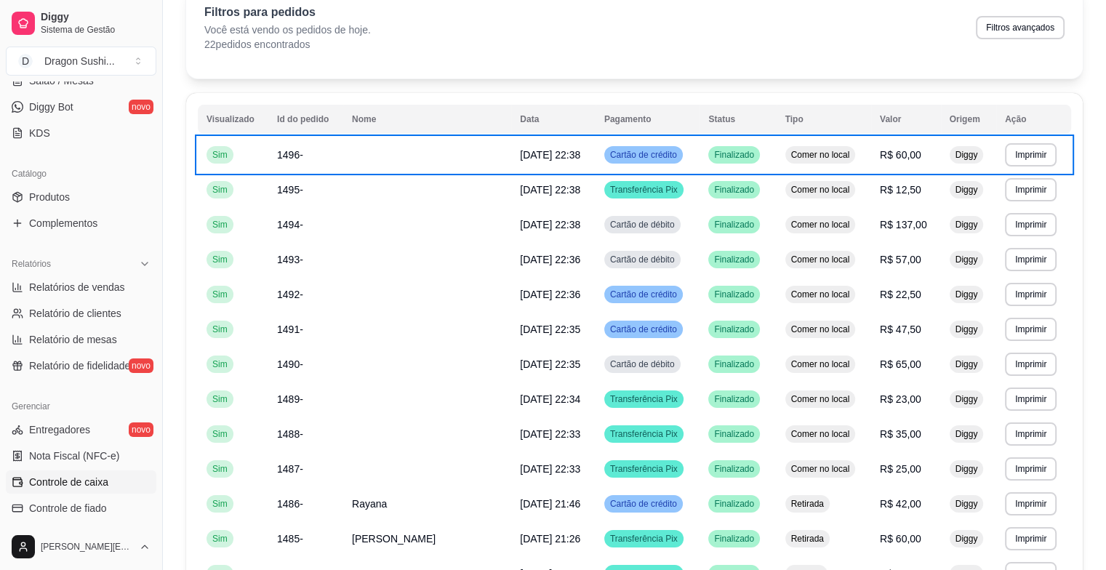
scroll to position [291, 0]
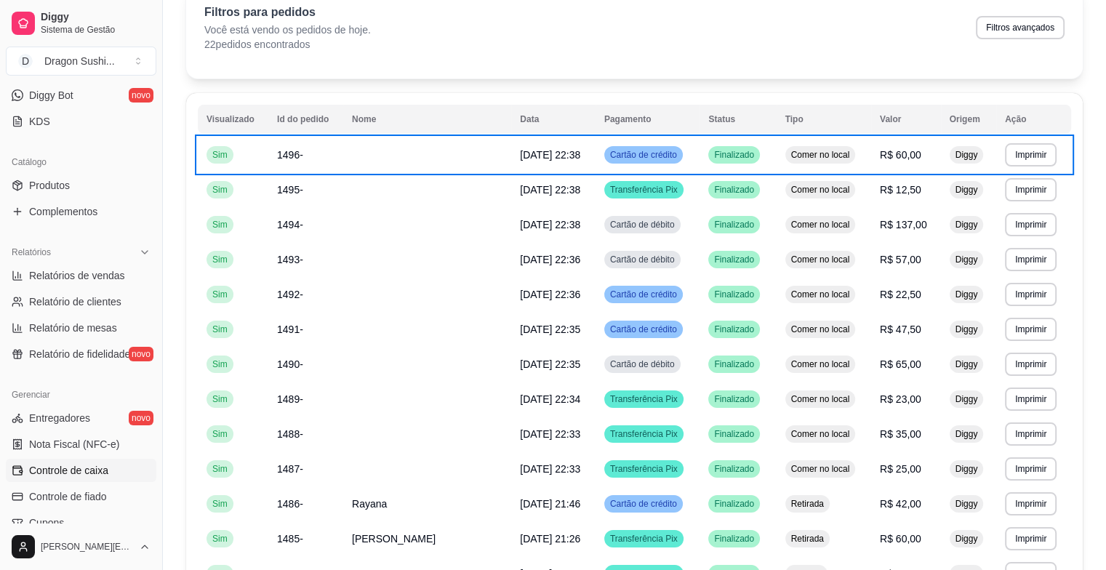
click at [79, 471] on span "Controle de caixa" at bounding box center [68, 470] width 79 height 15
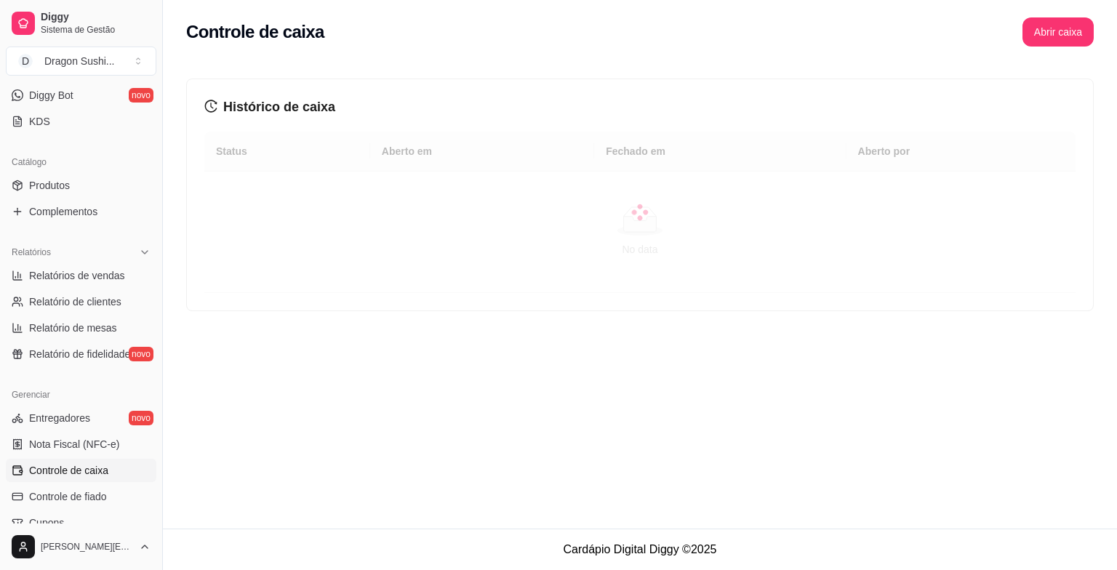
drag, startPoint x: 1113, startPoint y: 492, endPoint x: 933, endPoint y: 442, distance: 187.0
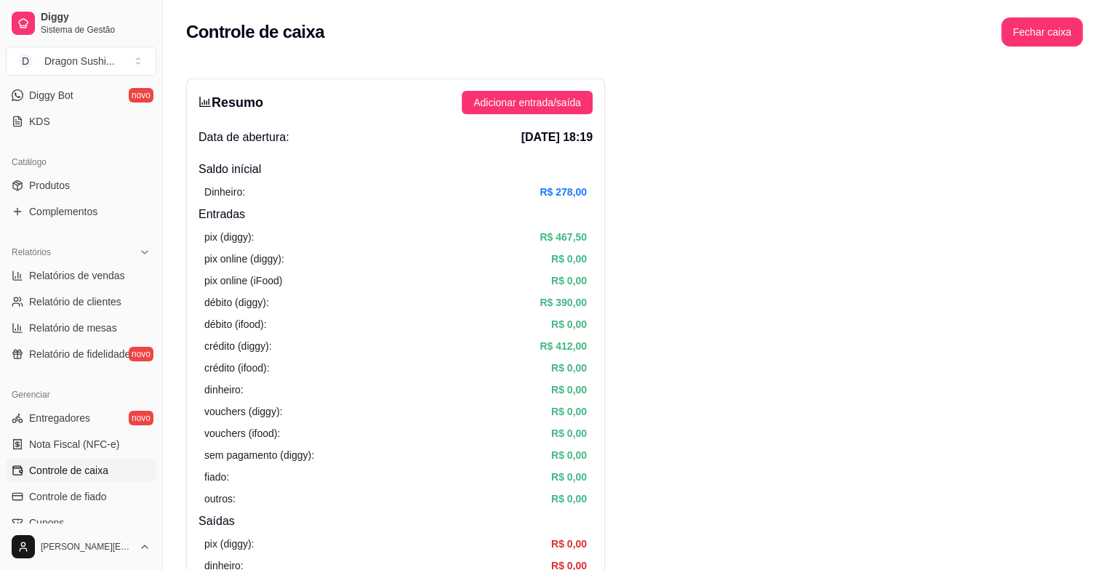
click at [1049, 33] on button "Fechar caixa" at bounding box center [1041, 31] width 81 height 29
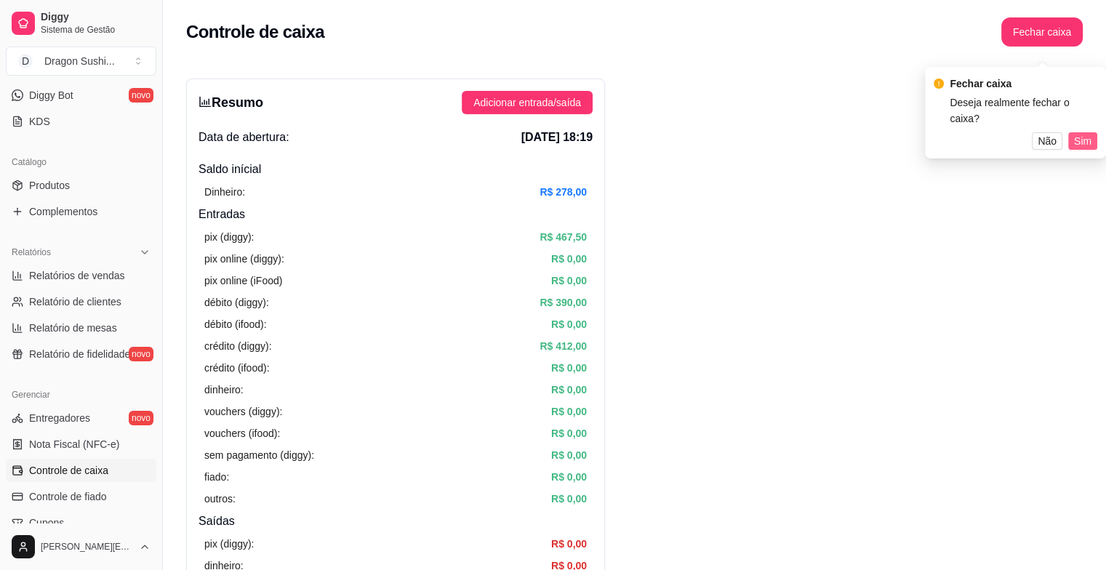
click at [1092, 132] on button "Sim" at bounding box center [1082, 140] width 29 height 17
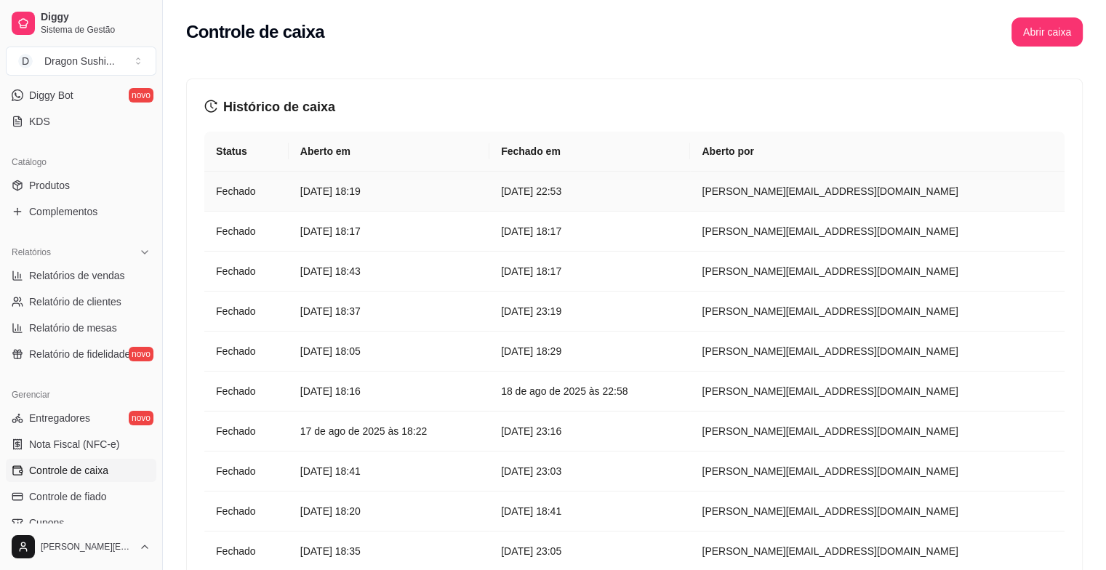
click at [620, 196] on article "23 de ago de 2025 às 22:53" at bounding box center [589, 191] width 177 height 16
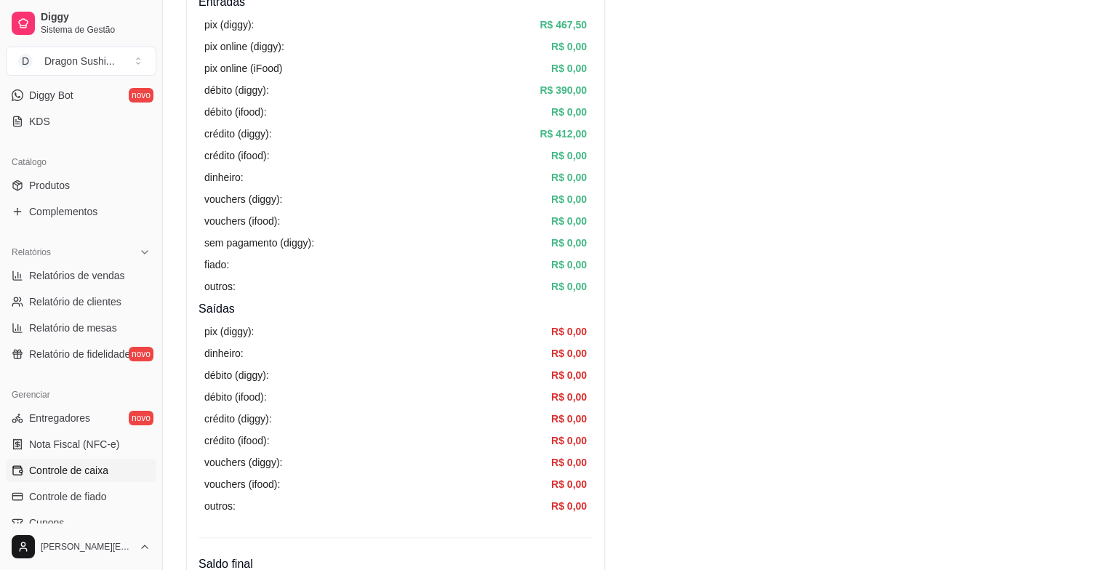
scroll to position [582, 0]
